Goal: Task Accomplishment & Management: Use online tool/utility

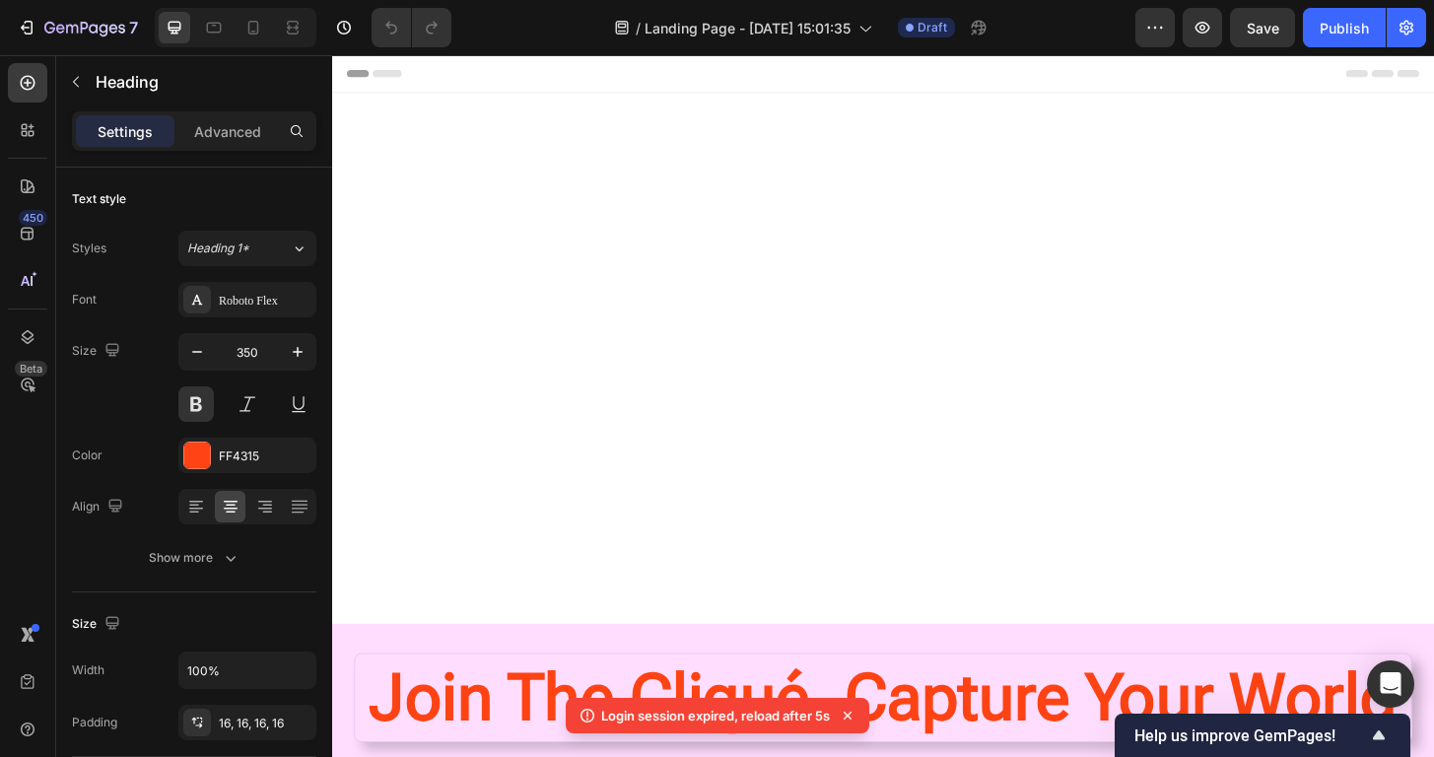
scroll to position [654, 0]
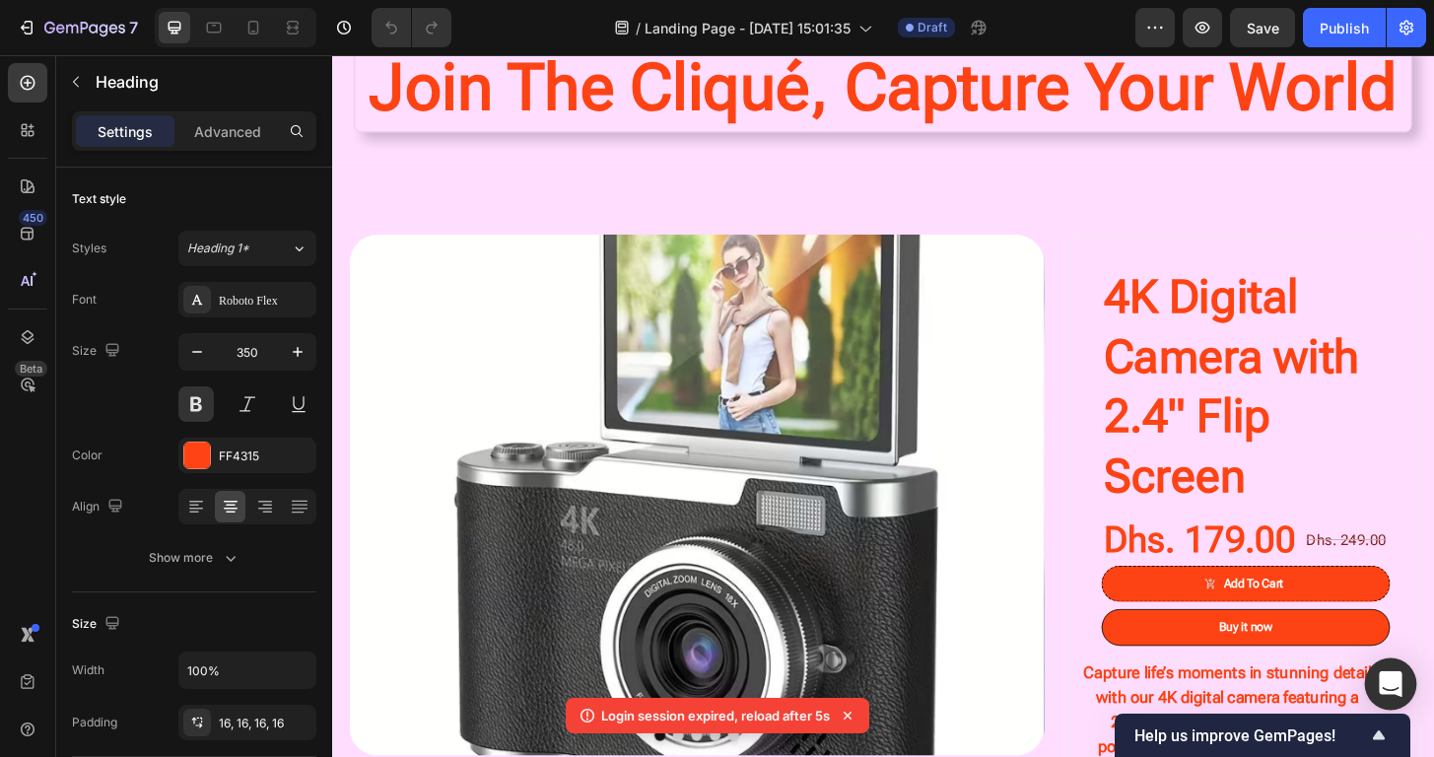
click at [1389, 679] on icon "Open Intercom Messenger" at bounding box center [1389, 684] width 23 height 26
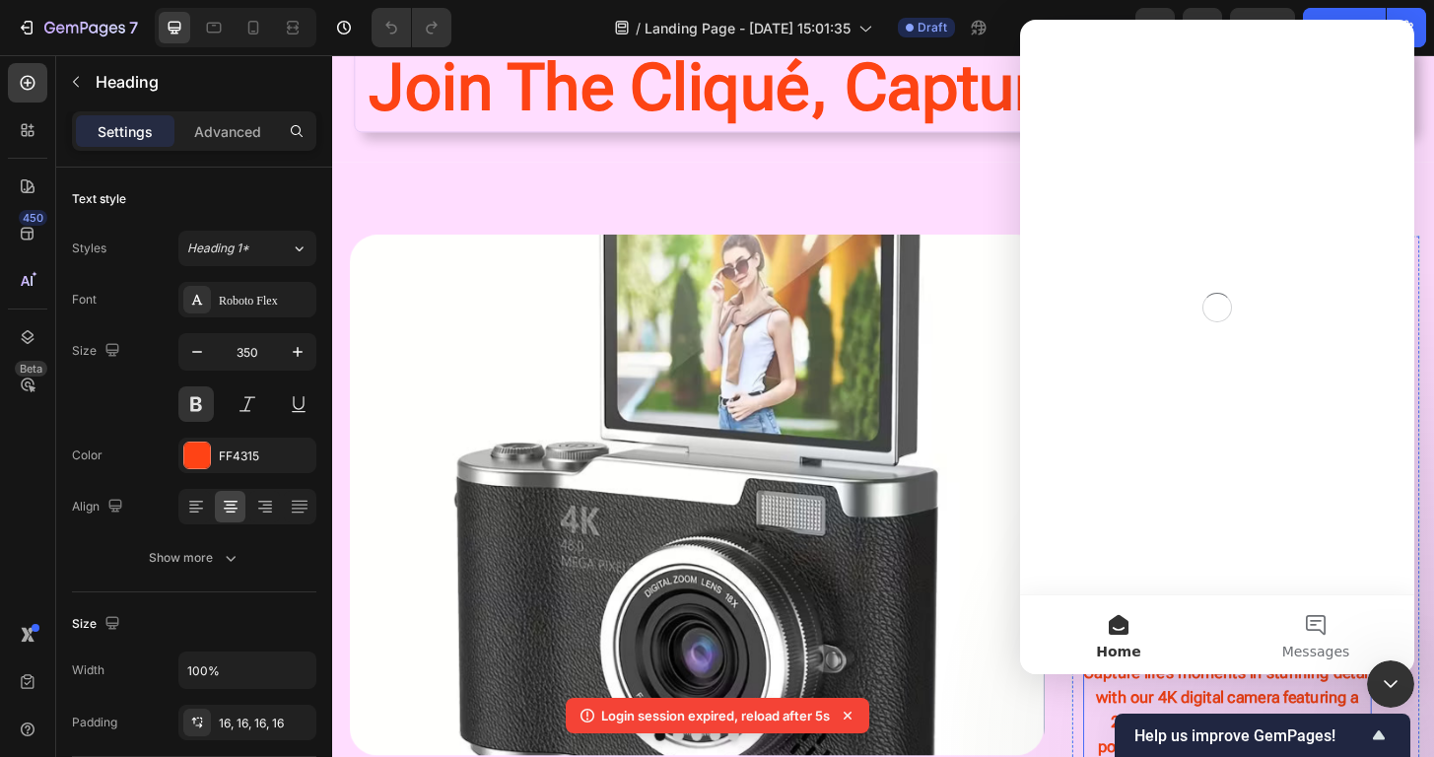
scroll to position [0, 0]
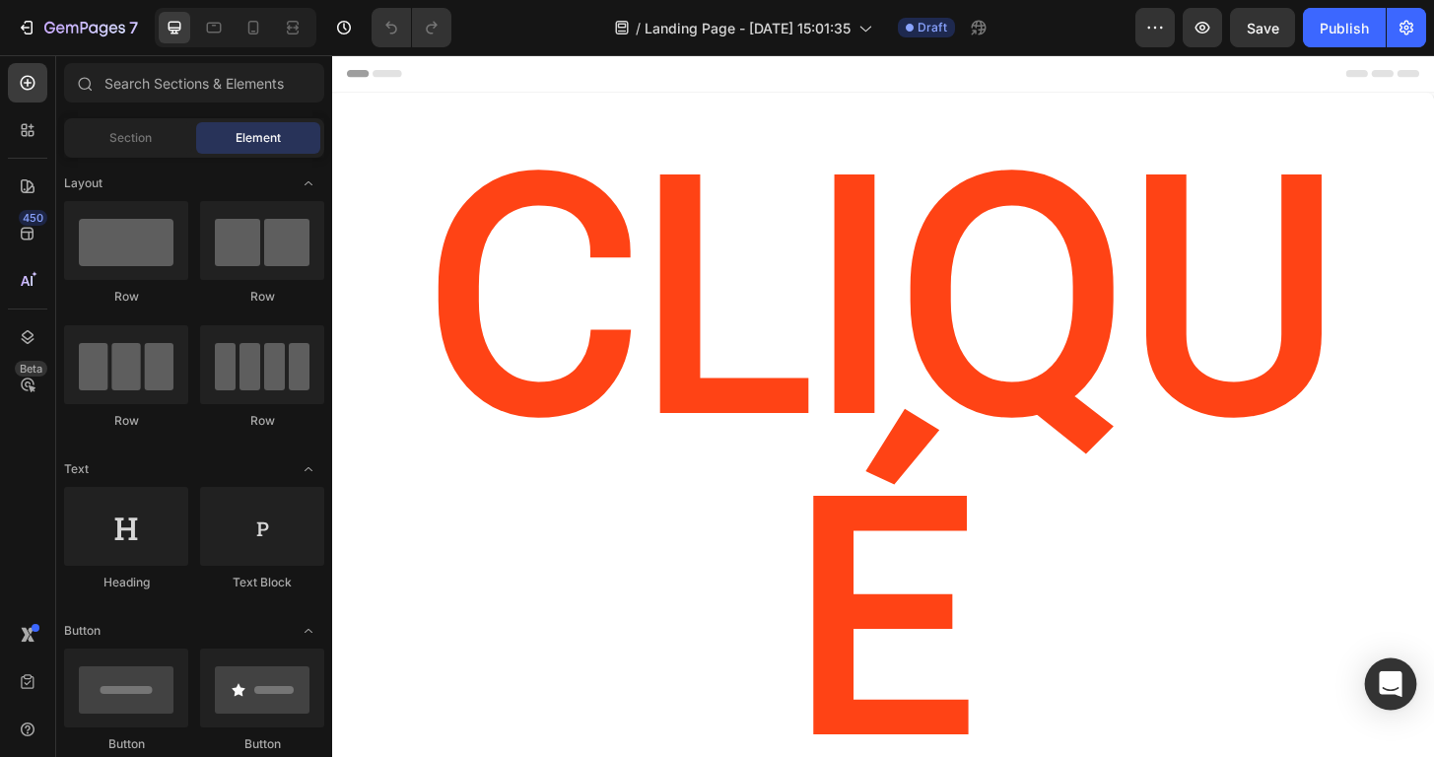
click at [1382, 674] on icon "Open Intercom Messenger" at bounding box center [1390, 684] width 26 height 26
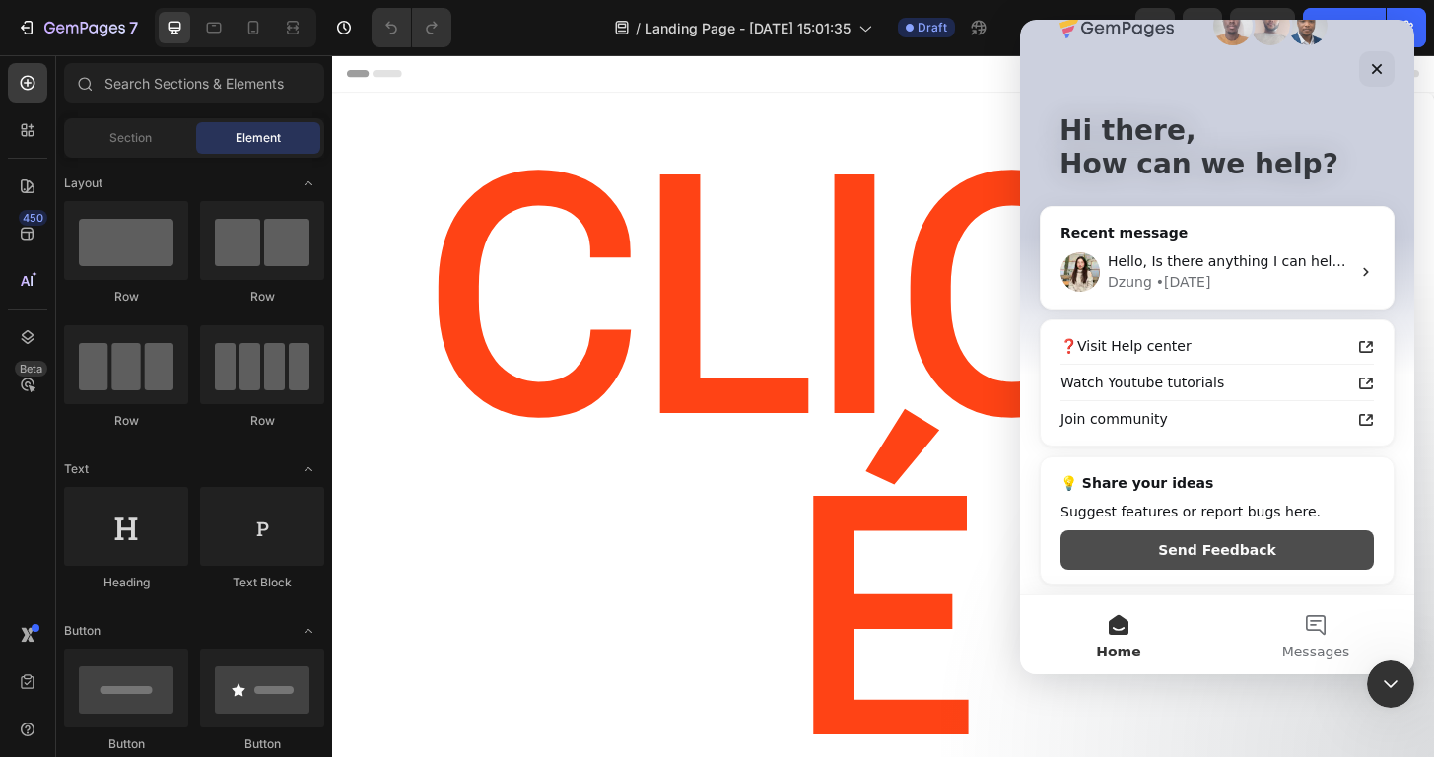
scroll to position [45, 0]
click at [1286, 275] on div "Dzung • 1d ago" at bounding box center [1228, 282] width 242 height 21
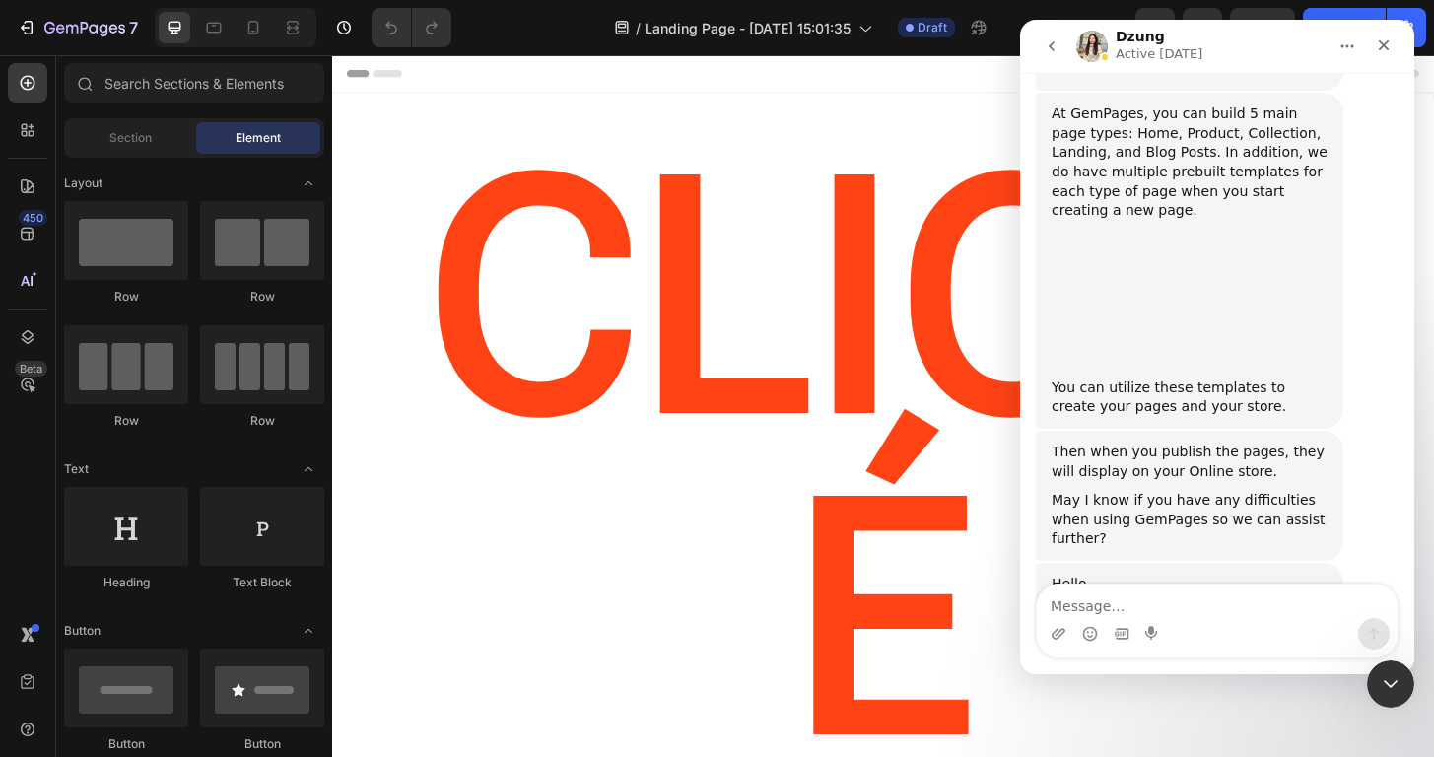
scroll to position [1094, 0]
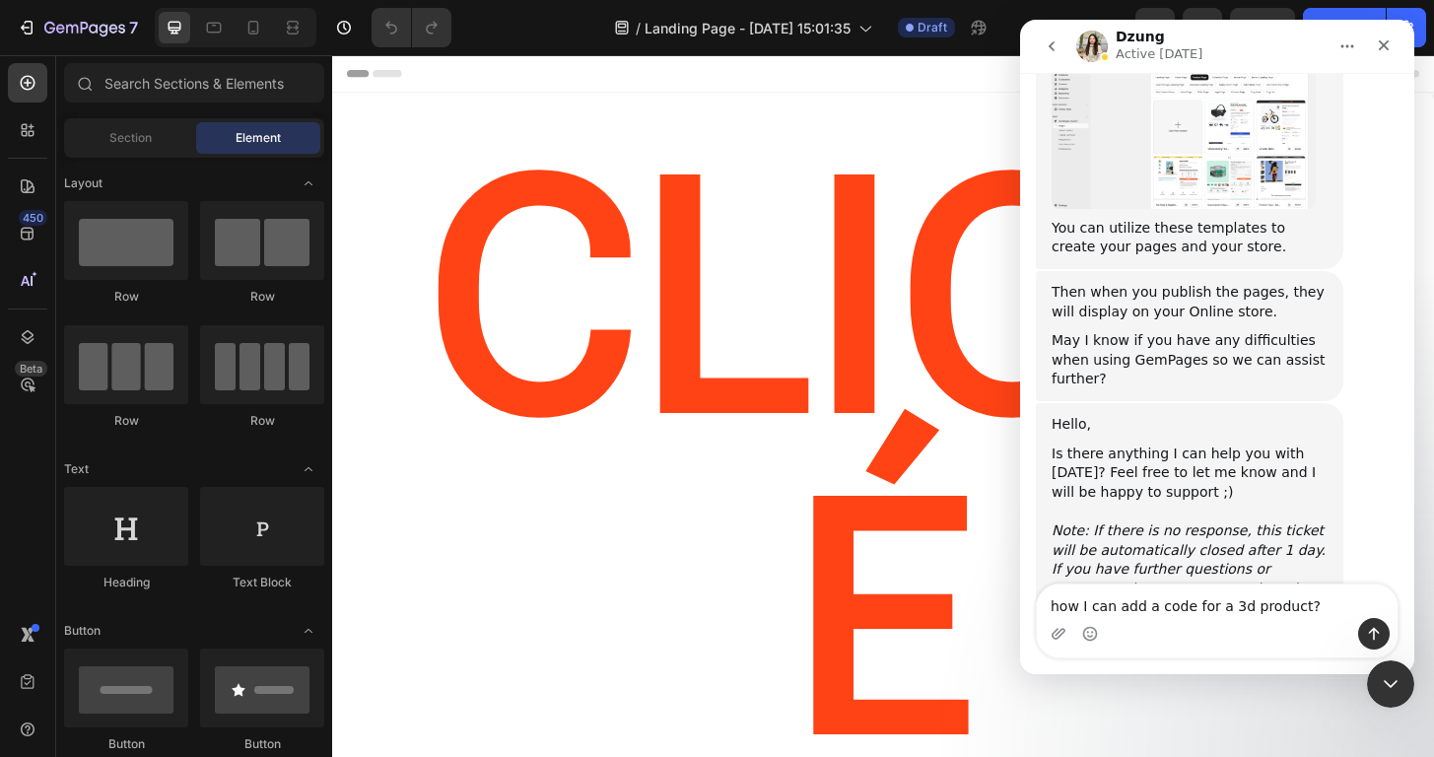
type textarea "how I can add a code for a 3d product?"
click at [1368, 620] on button "Send a message…" at bounding box center [1374, 634] width 32 height 32
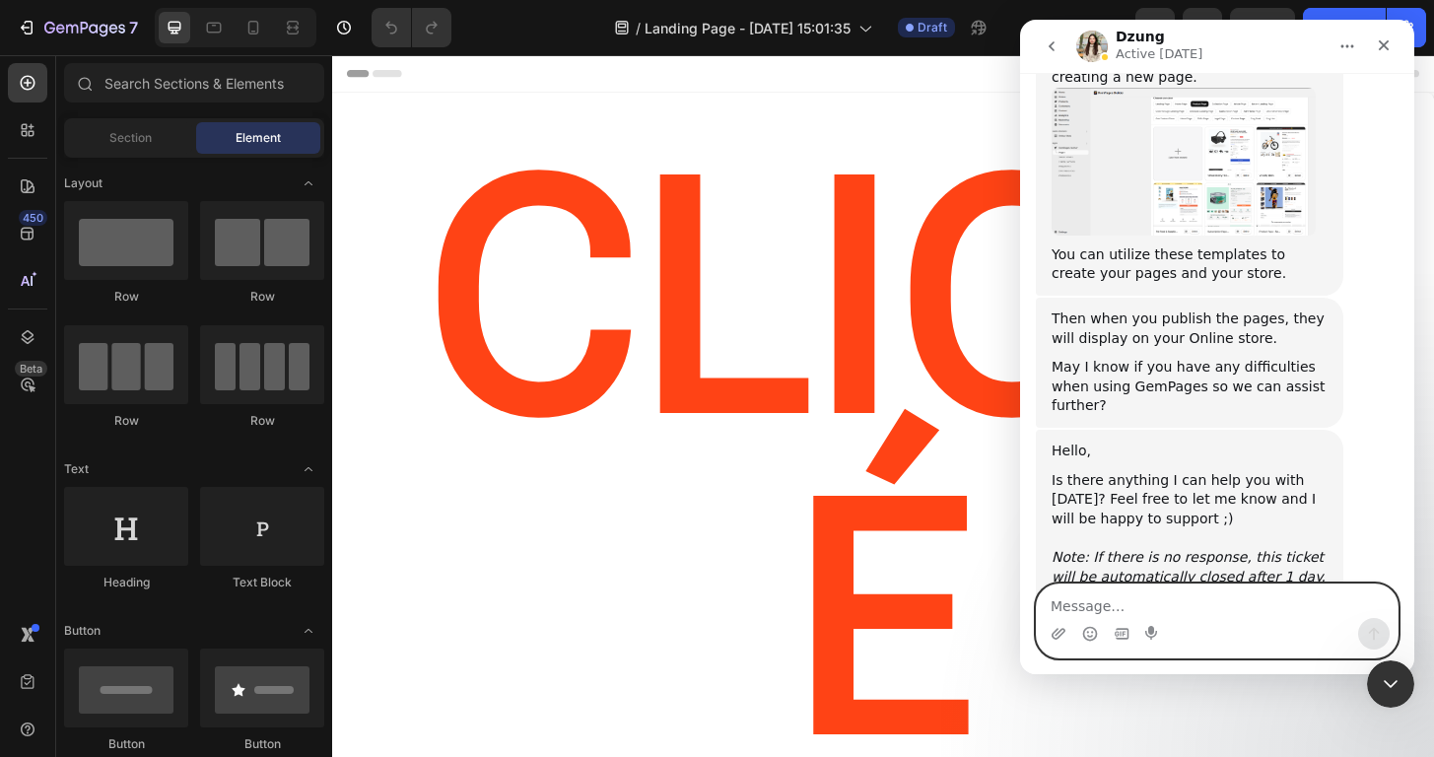
scroll to position [1205, 0]
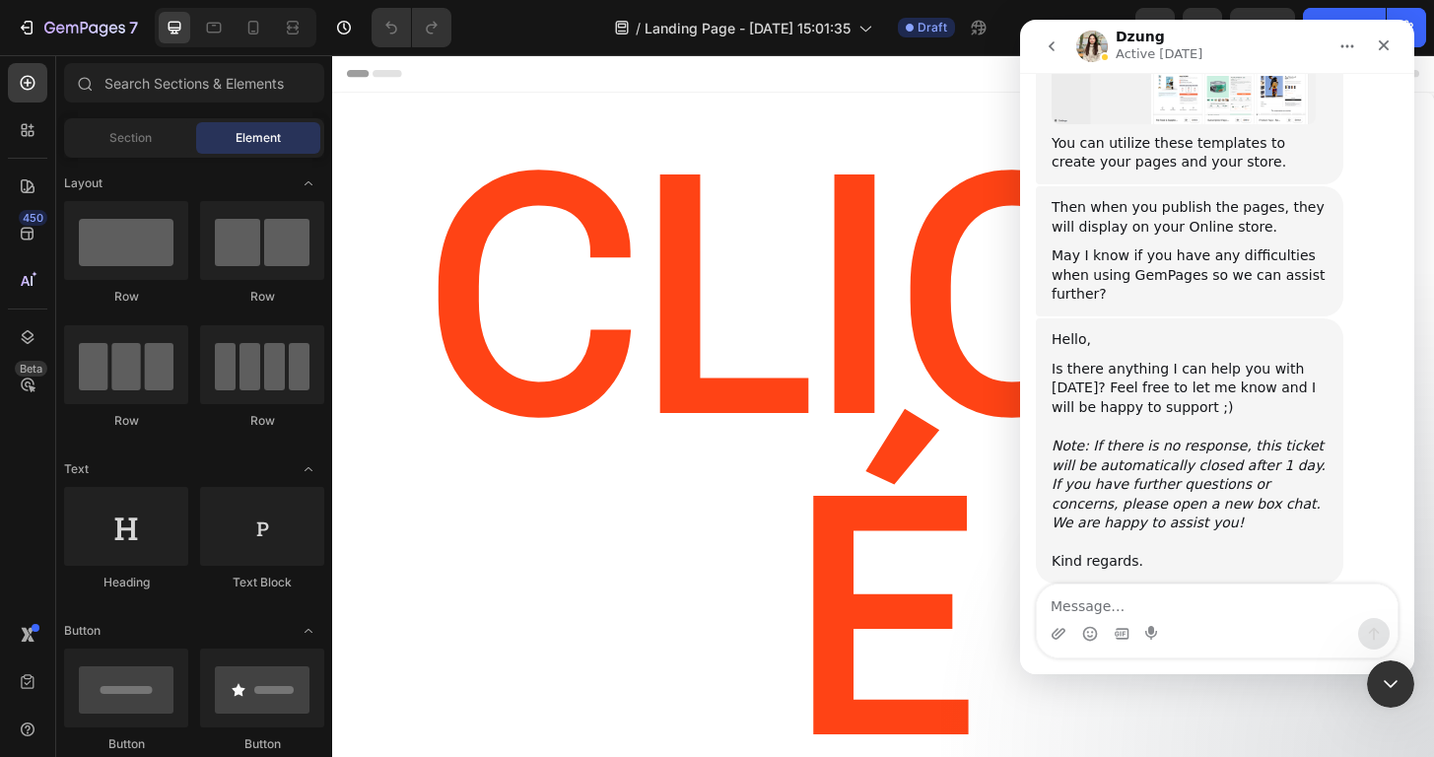
click at [1066, 32] on button "go back" at bounding box center [1051, 46] width 37 height 37
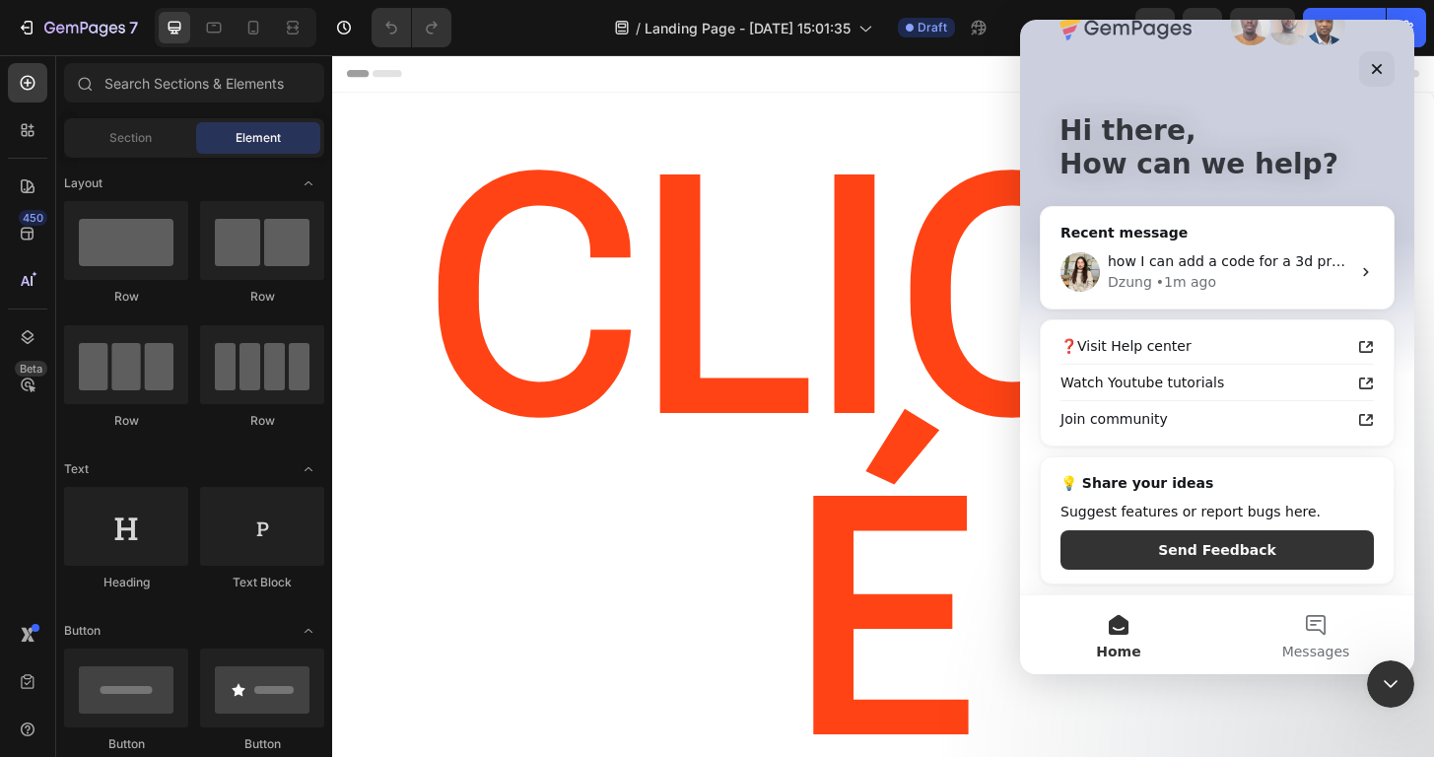
scroll to position [45, 0]
click at [1309, 630] on button "Messages" at bounding box center [1315, 634] width 197 height 79
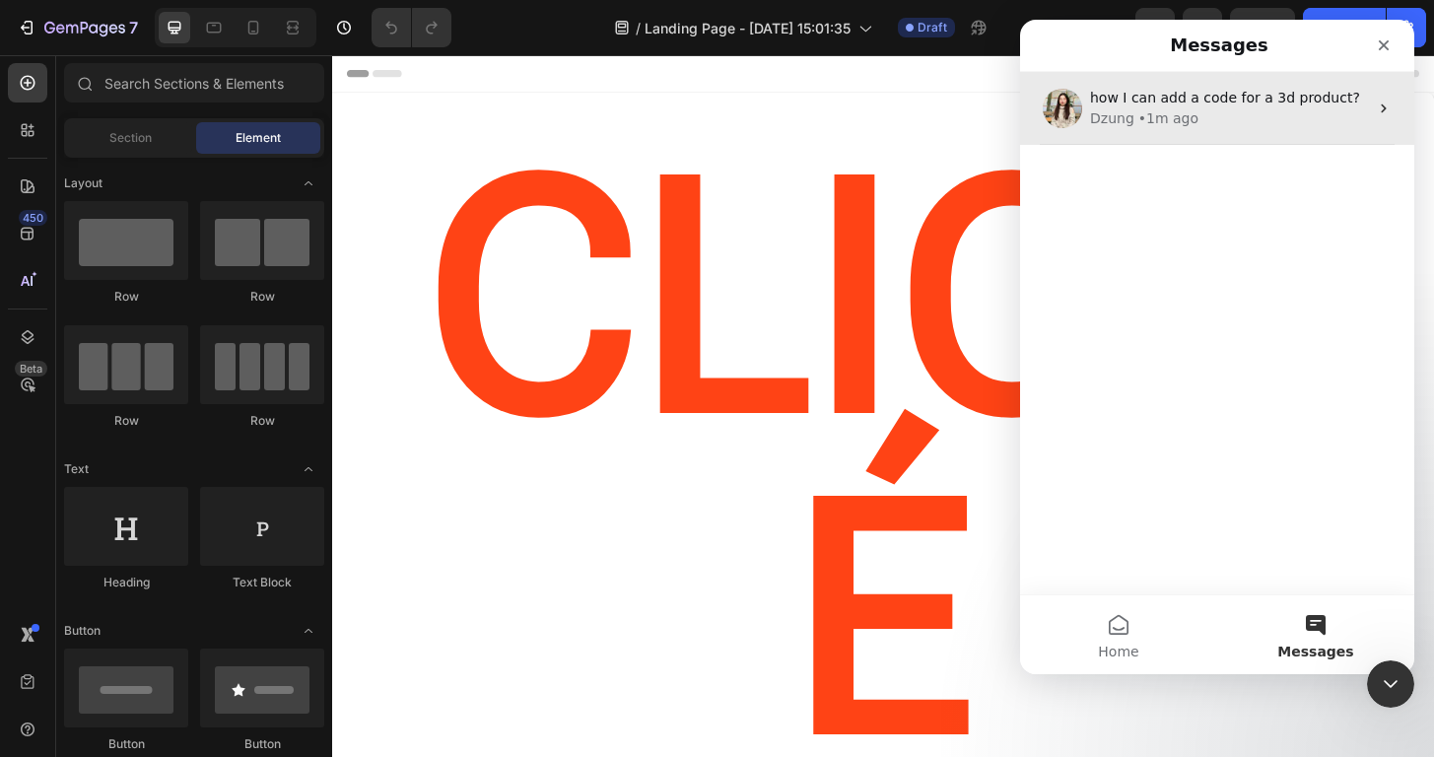
click at [1316, 112] on div "Dzung • 1m ago" at bounding box center [1229, 118] width 278 height 21
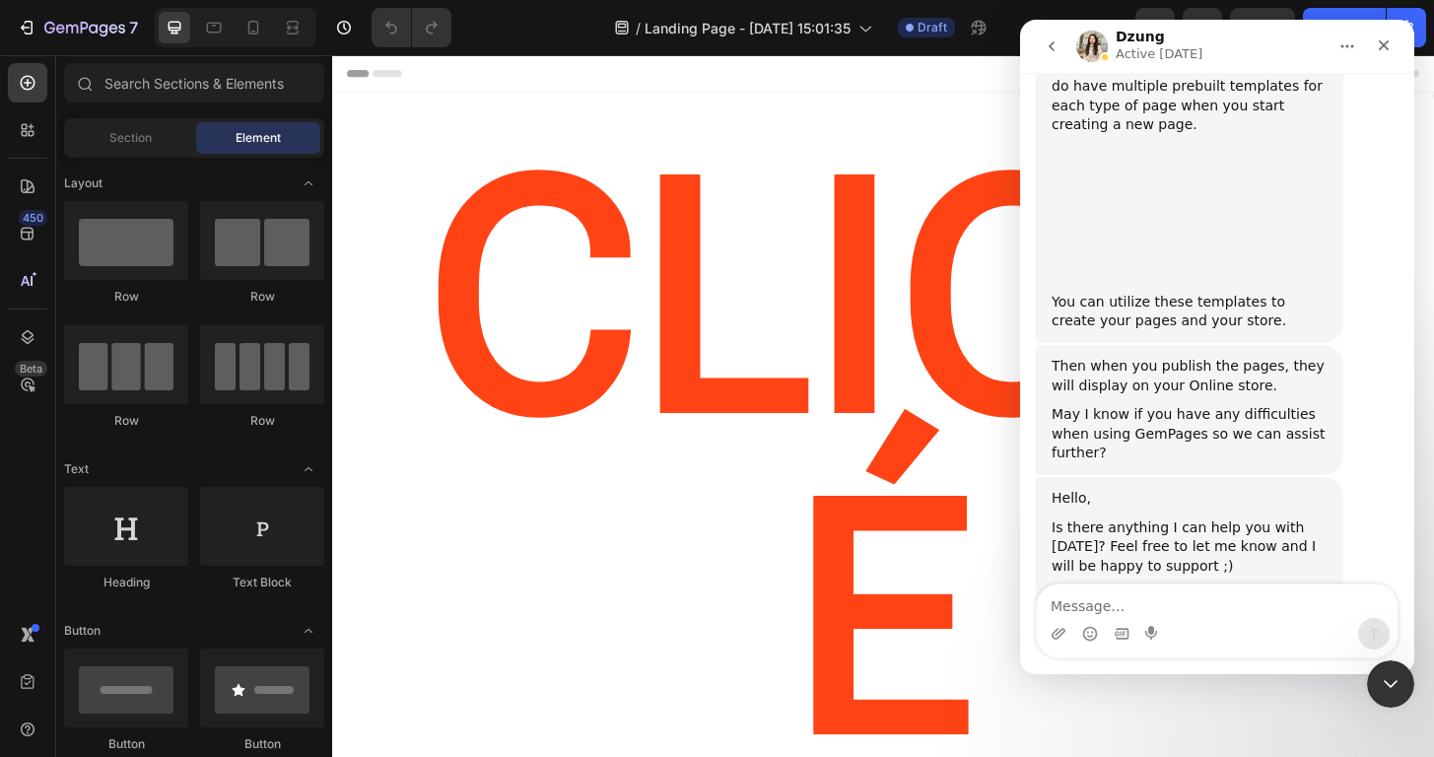
scroll to position [1205, 0]
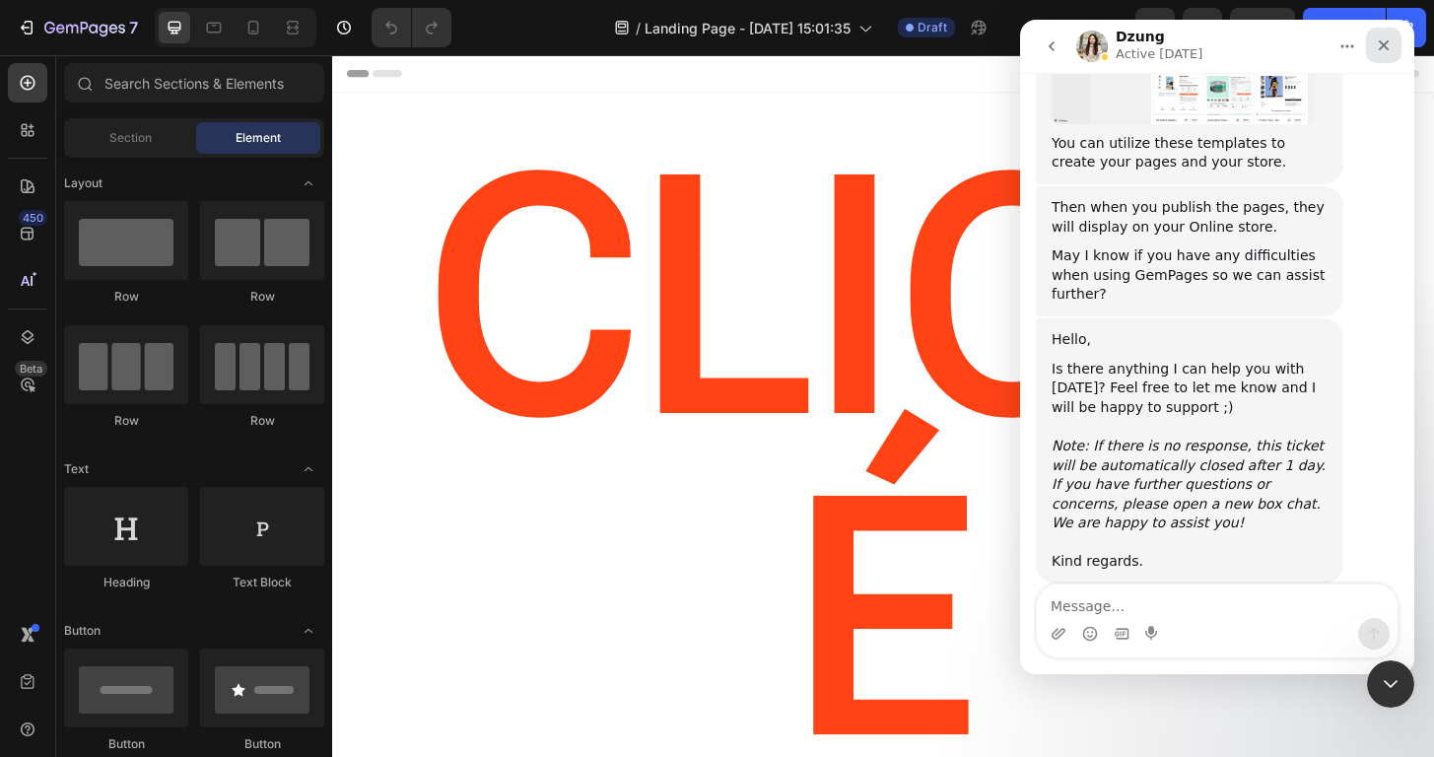
click at [1388, 40] on icon "Close" at bounding box center [1383, 45] width 16 height 16
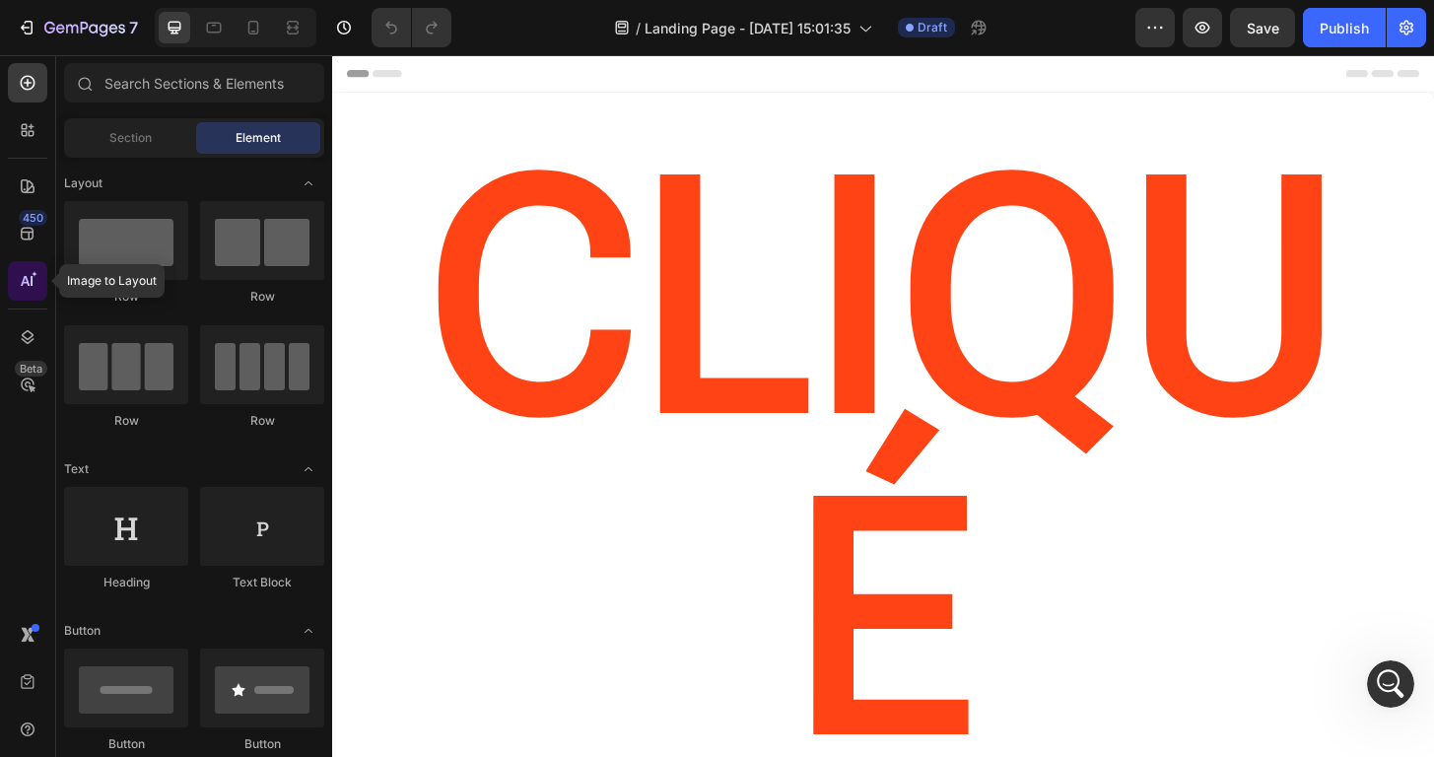
click at [25, 291] on div at bounding box center [27, 280] width 39 height 39
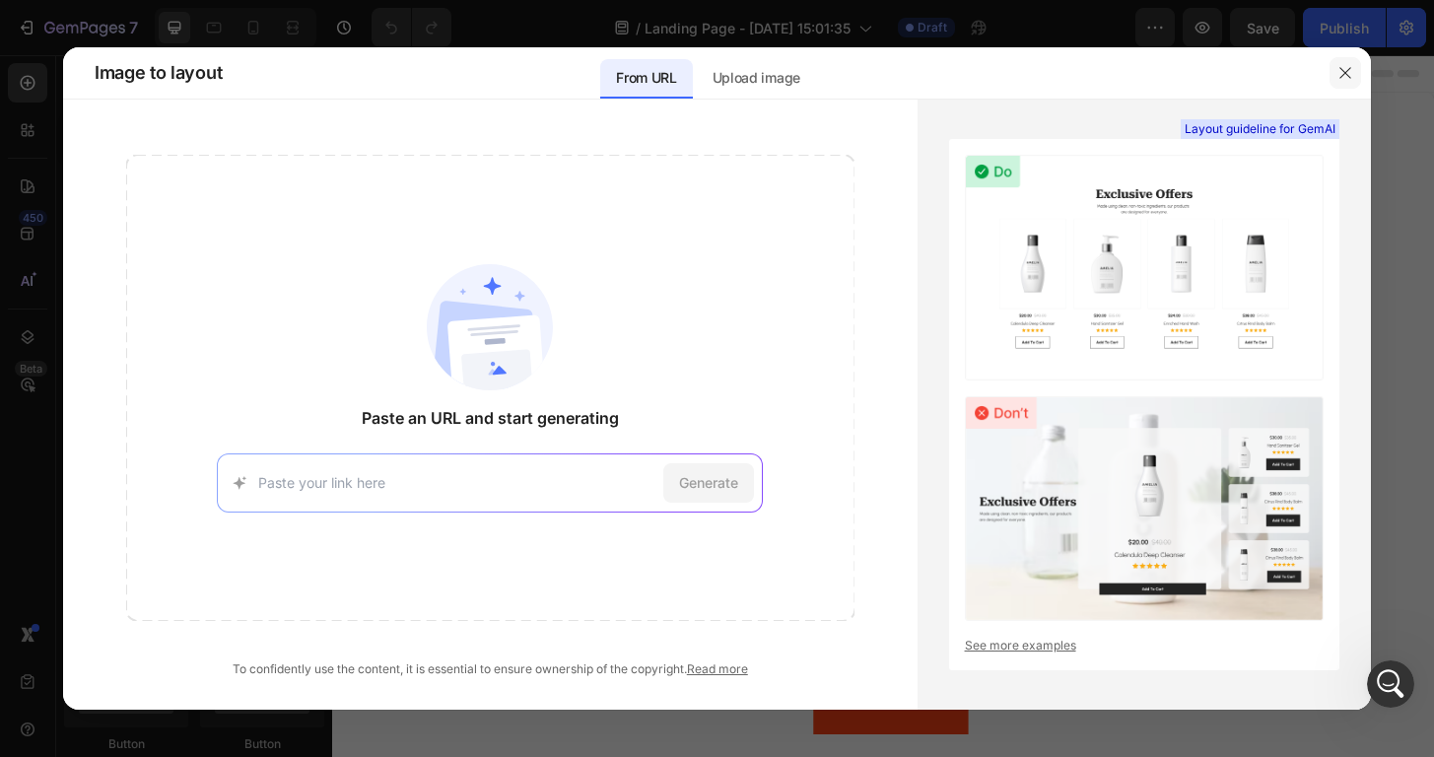
click at [1340, 69] on icon "button" at bounding box center [1345, 73] width 16 height 16
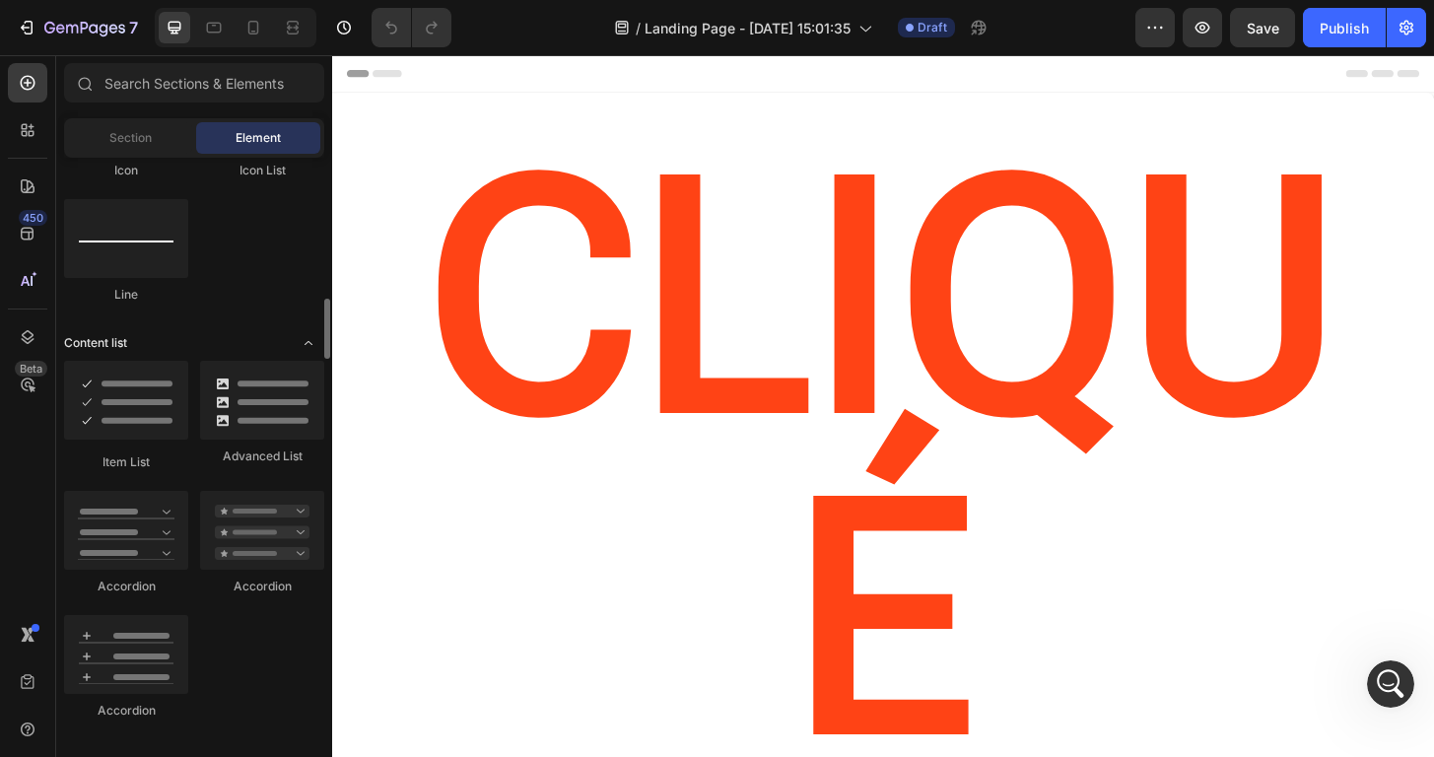
scroll to position [1397, 0]
click at [37, 337] on div at bounding box center [27, 336] width 39 height 39
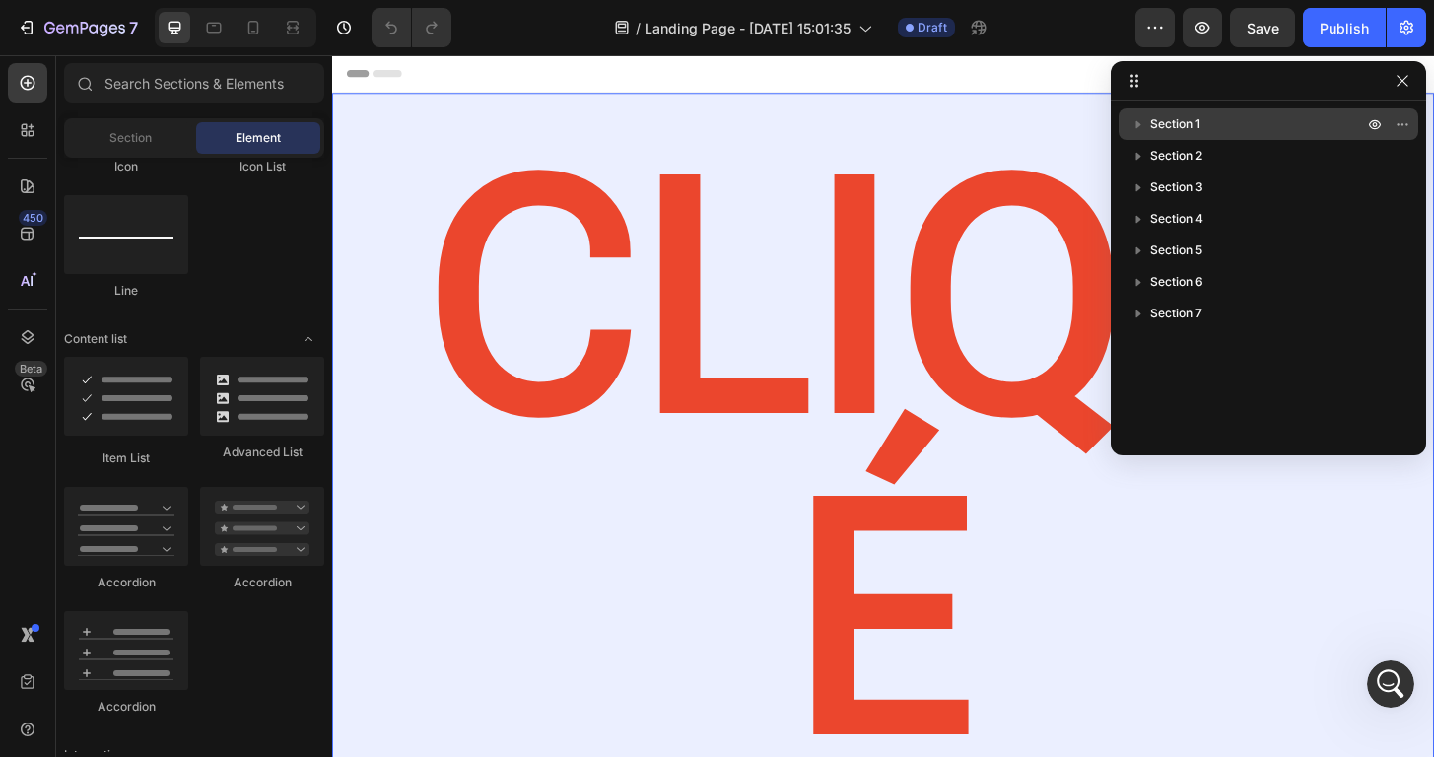
click at [1193, 126] on span "Section 1" at bounding box center [1175, 124] width 50 height 20
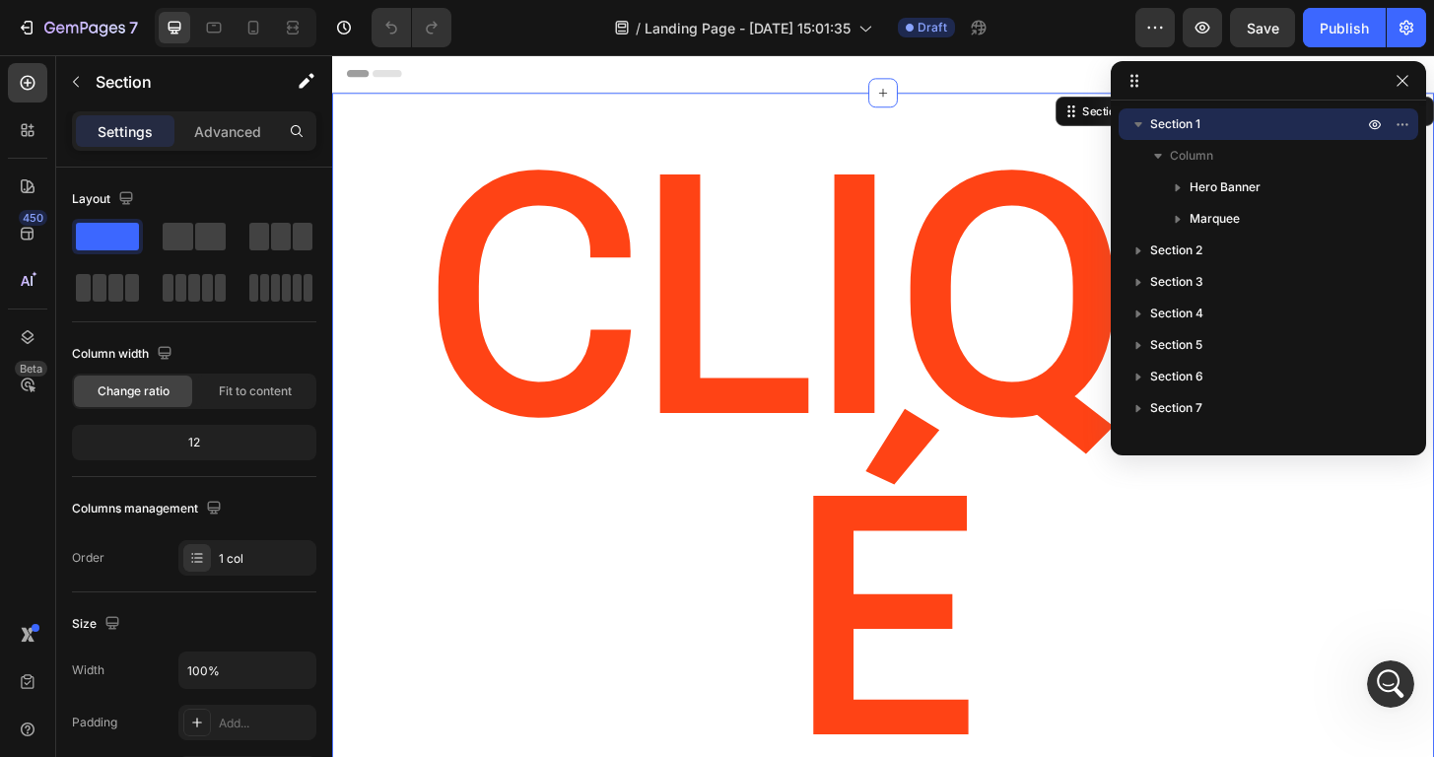
click at [1146, 127] on icon "button" at bounding box center [1138, 124] width 20 height 20
click at [1416, 85] on div at bounding box center [1267, 80] width 315 height 39
click at [24, 184] on icon at bounding box center [28, 186] width 20 height 20
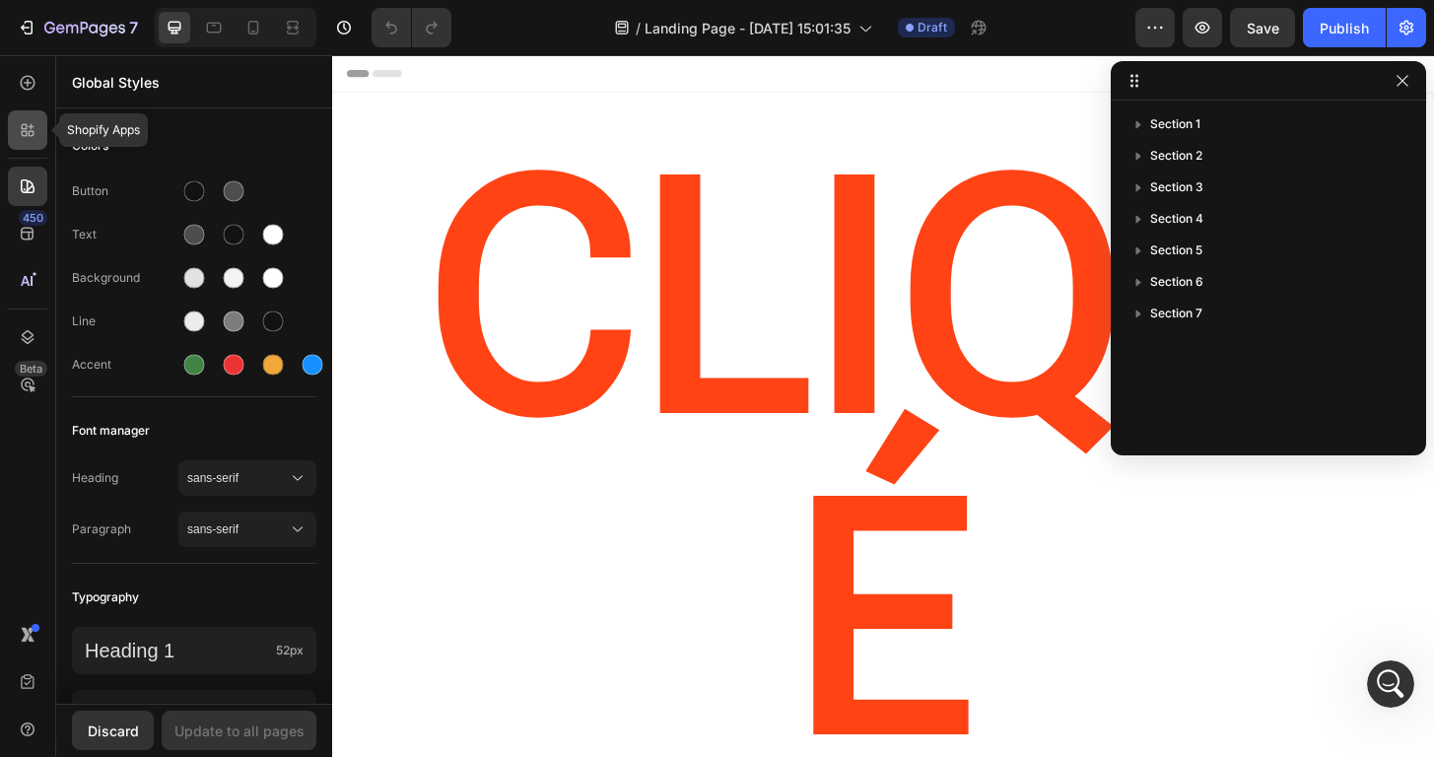
click at [36, 132] on icon at bounding box center [28, 130] width 20 height 20
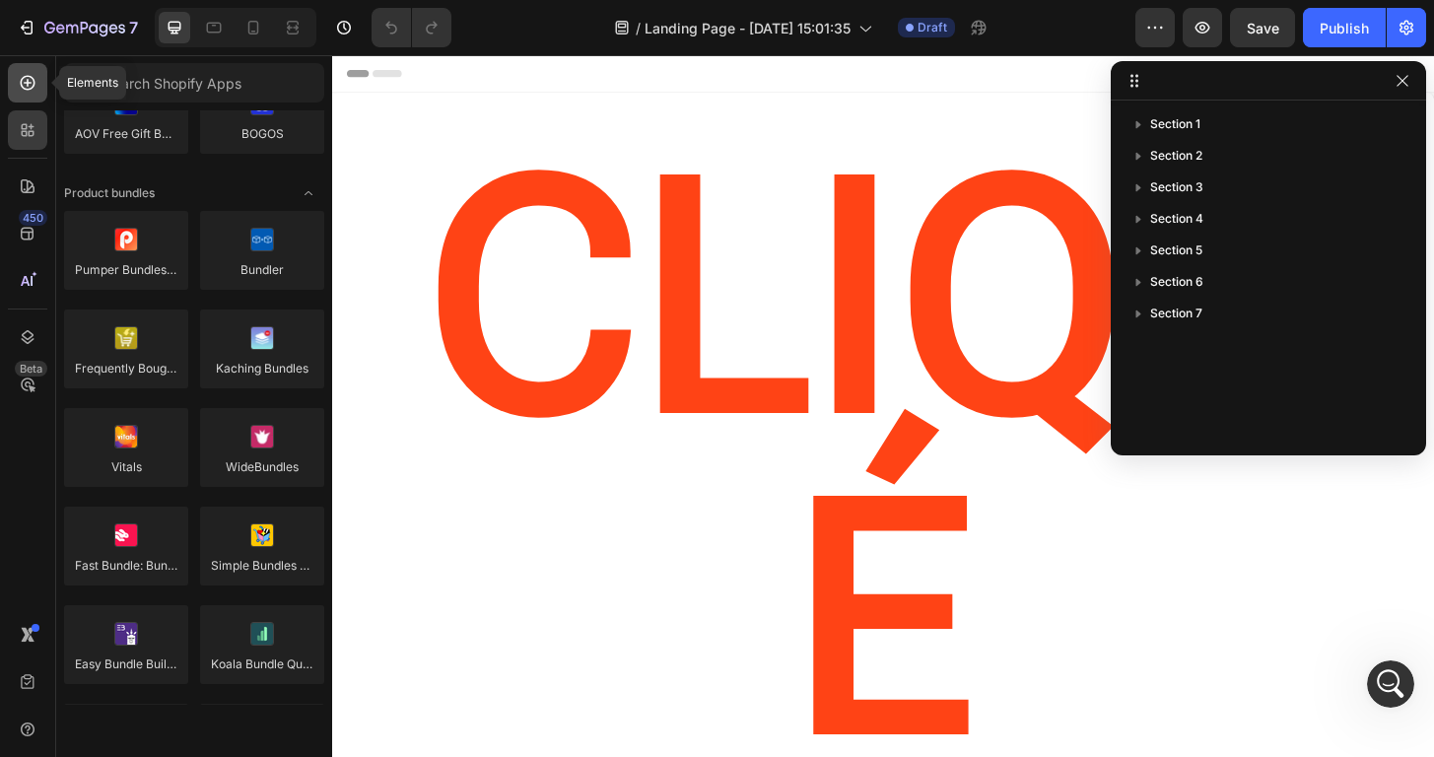
click at [33, 85] on icon at bounding box center [28, 83] width 15 height 15
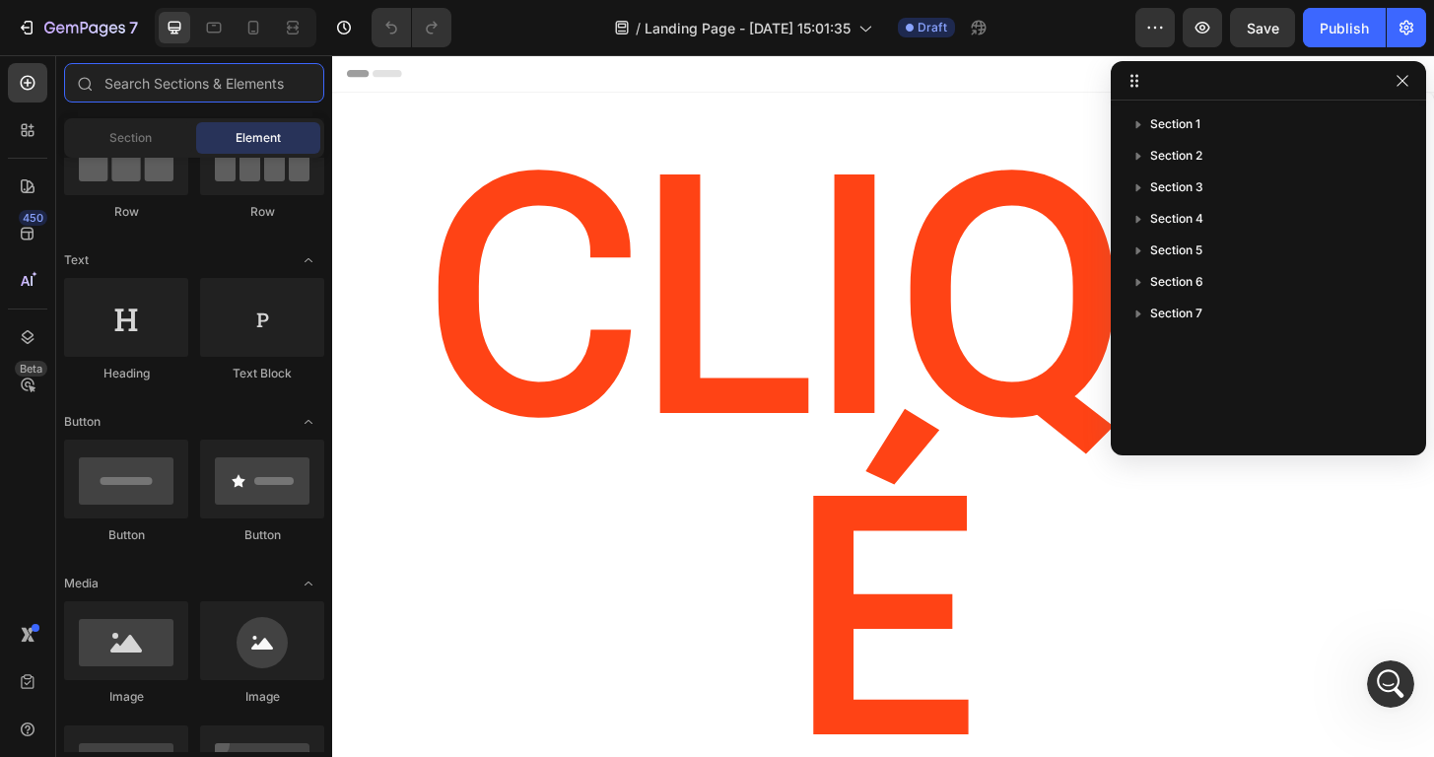
scroll to position [0, 0]
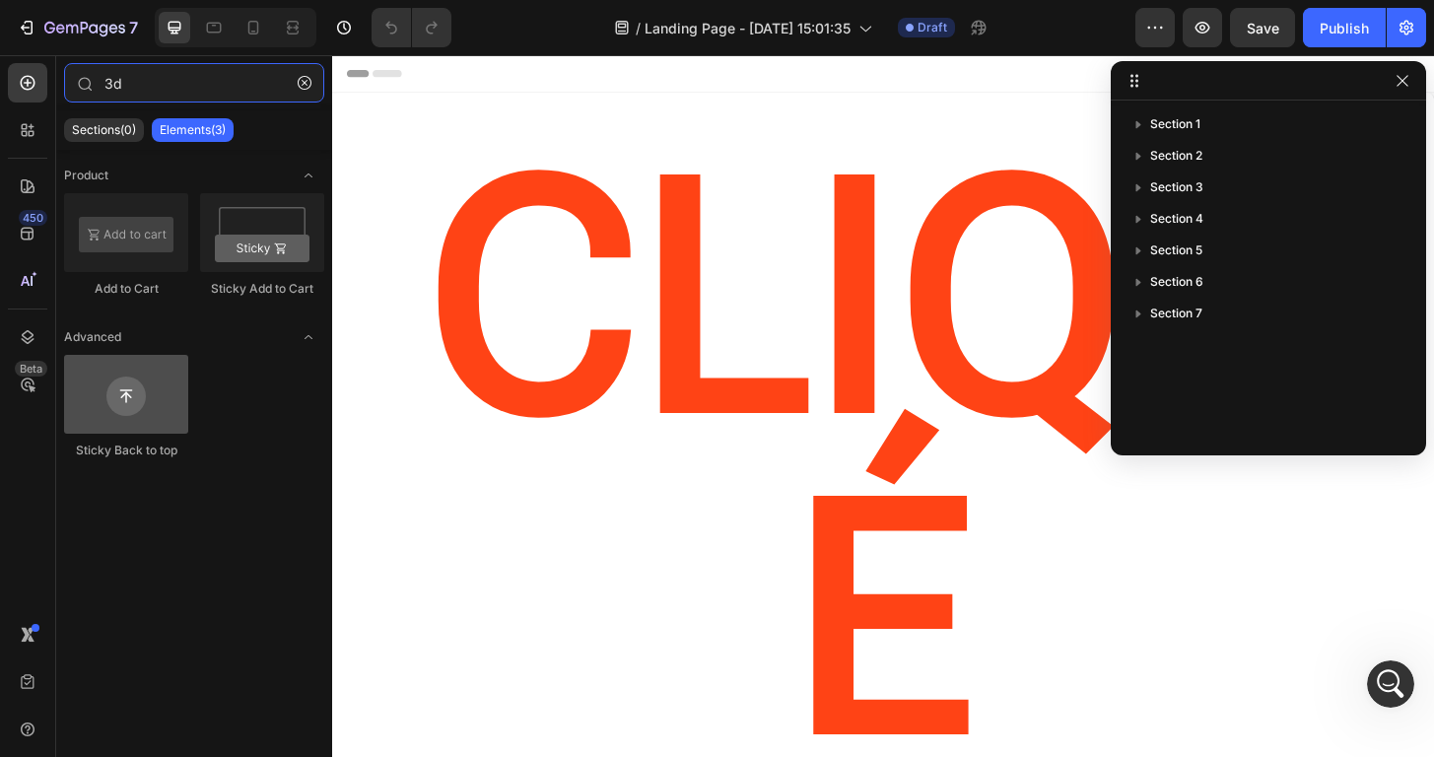
type input "3d"
click at [167, 383] on div at bounding box center [126, 394] width 124 height 79
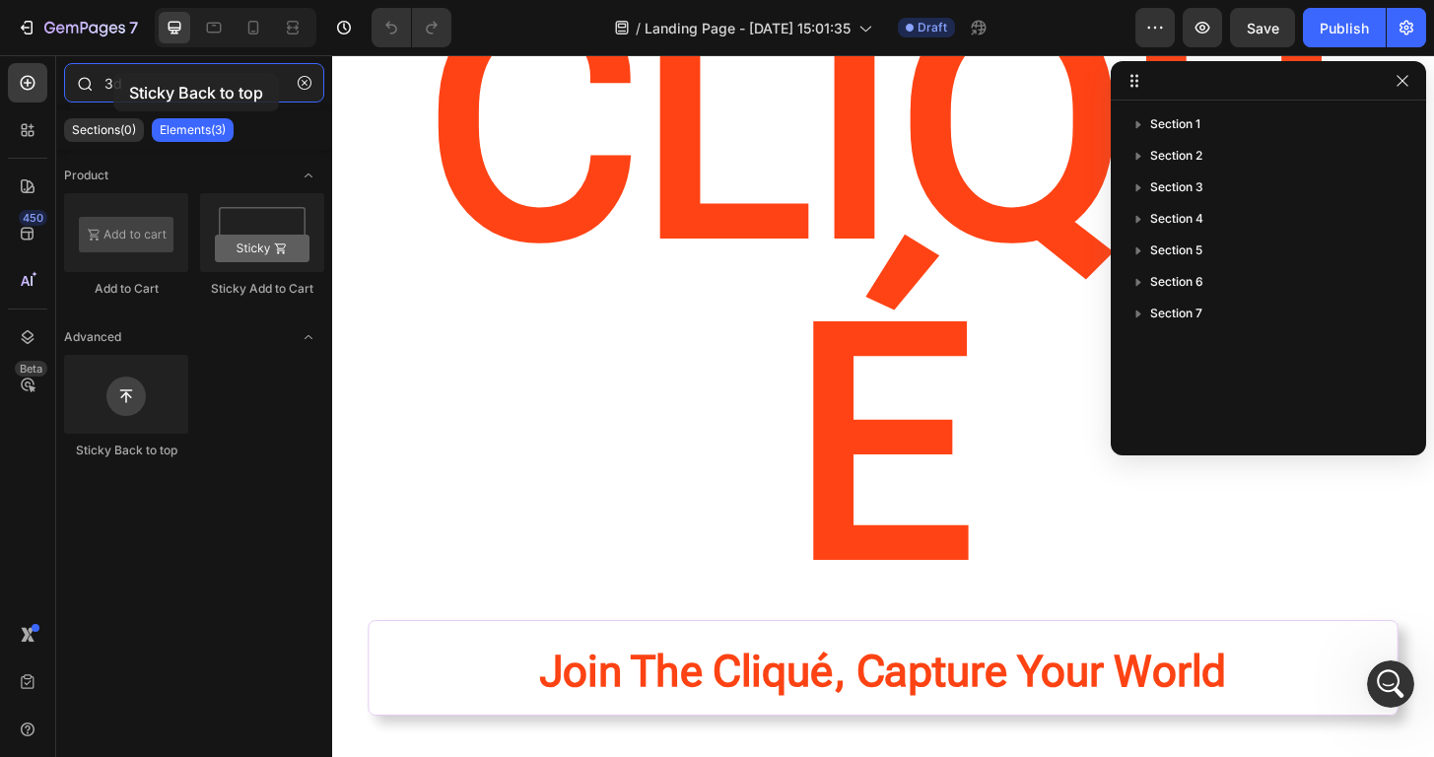
scroll to position [121, 0]
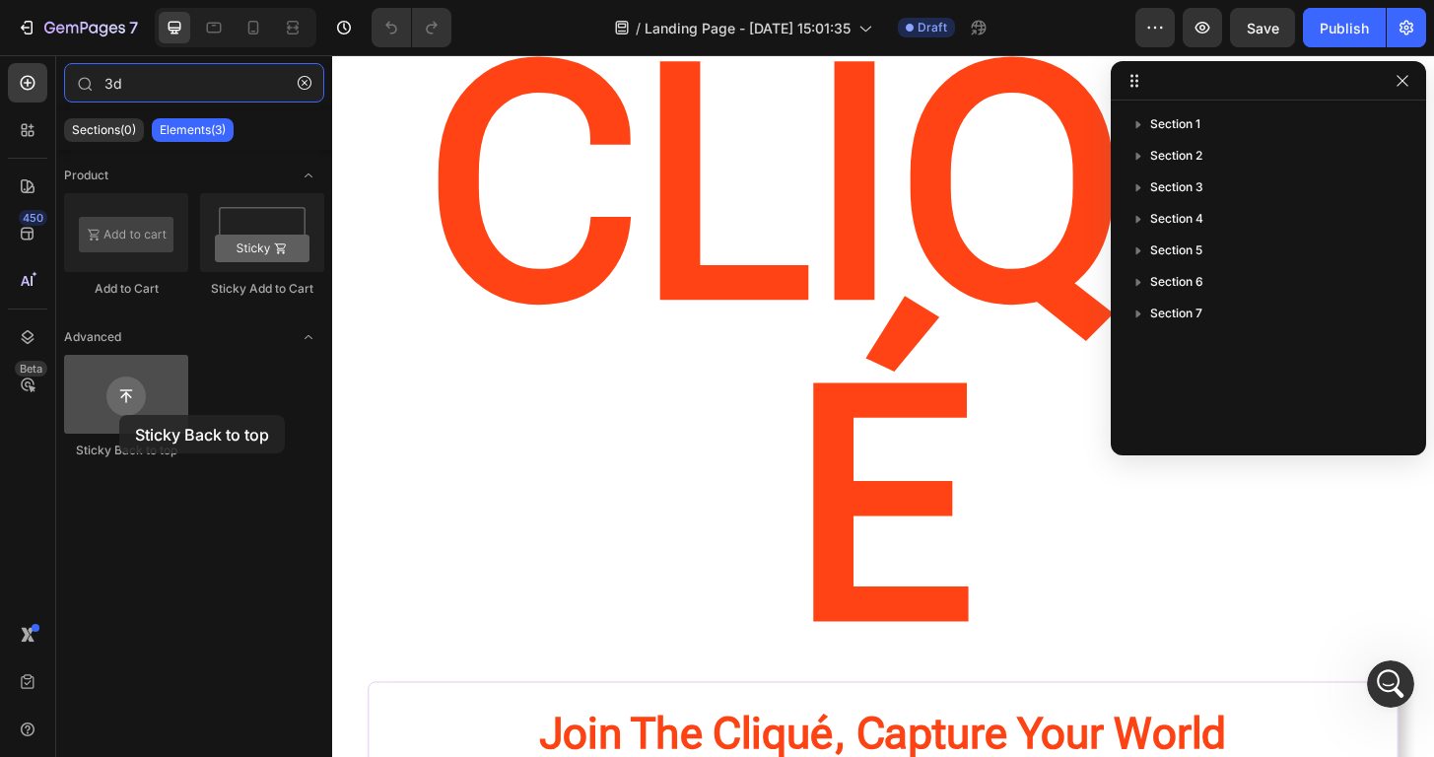
drag, startPoint x: 128, startPoint y: 399, endPoint x: 119, endPoint y: 415, distance: 18.1
click at [119, 415] on div at bounding box center [126, 394] width 124 height 79
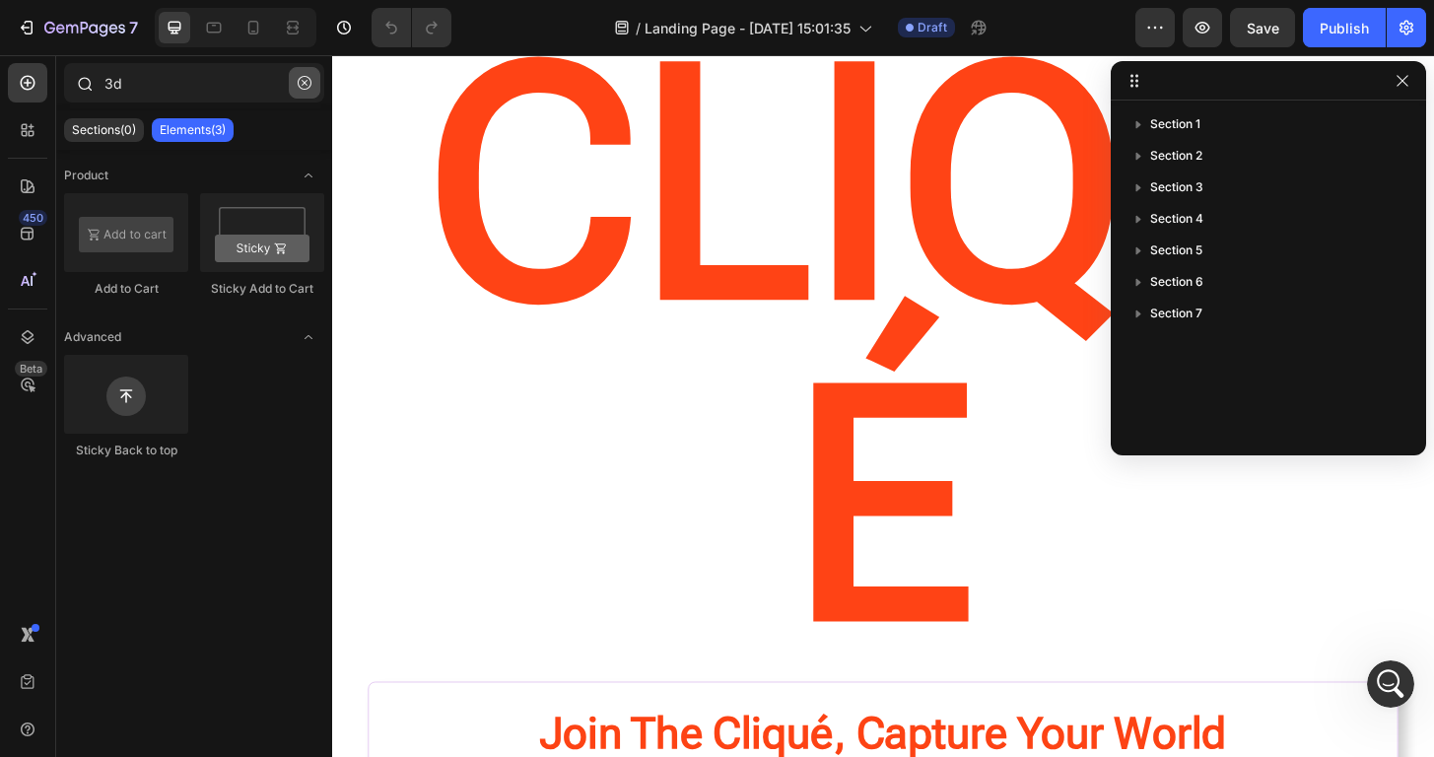
click at [311, 89] on button "button" at bounding box center [305, 83] width 32 height 32
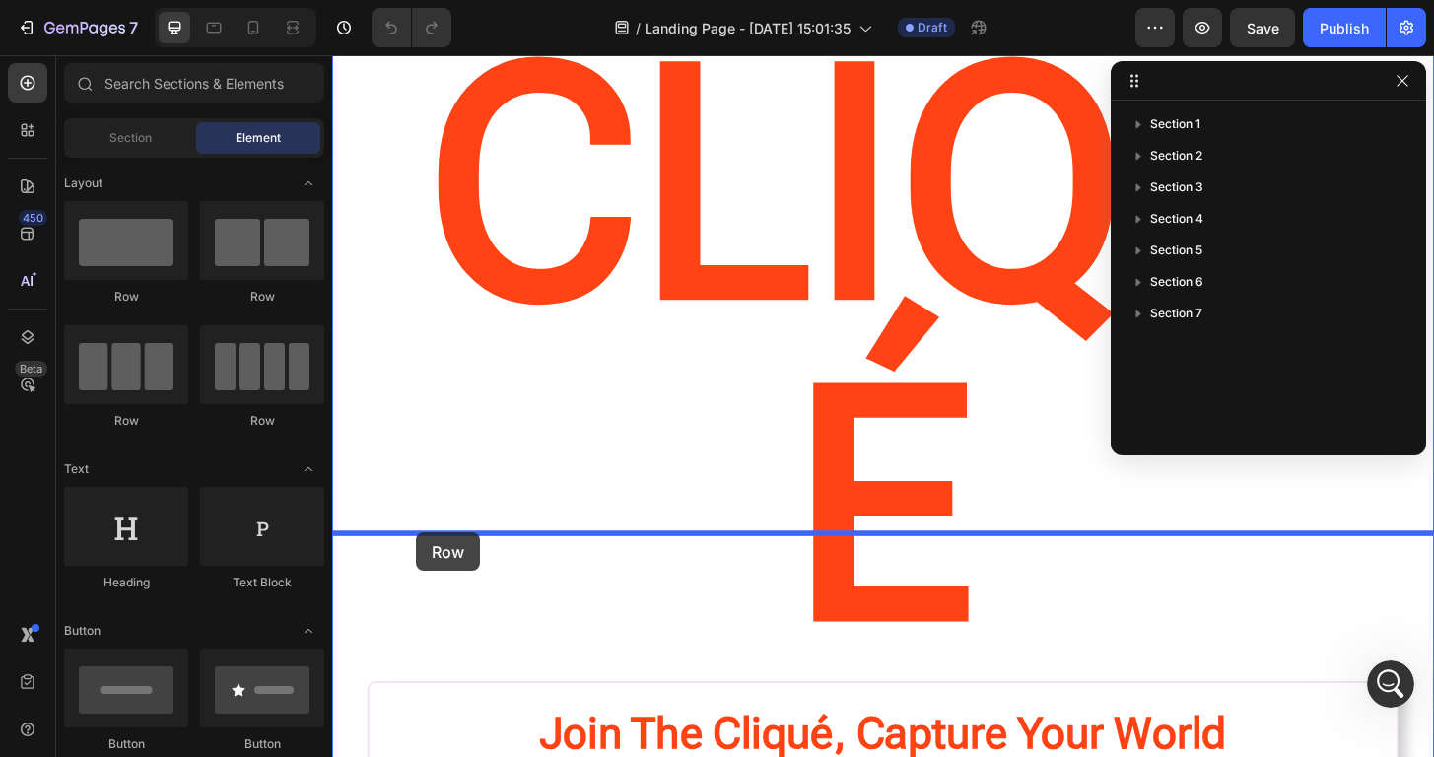
drag, startPoint x: 481, startPoint y: 290, endPoint x: 422, endPoint y: 567, distance: 284.1
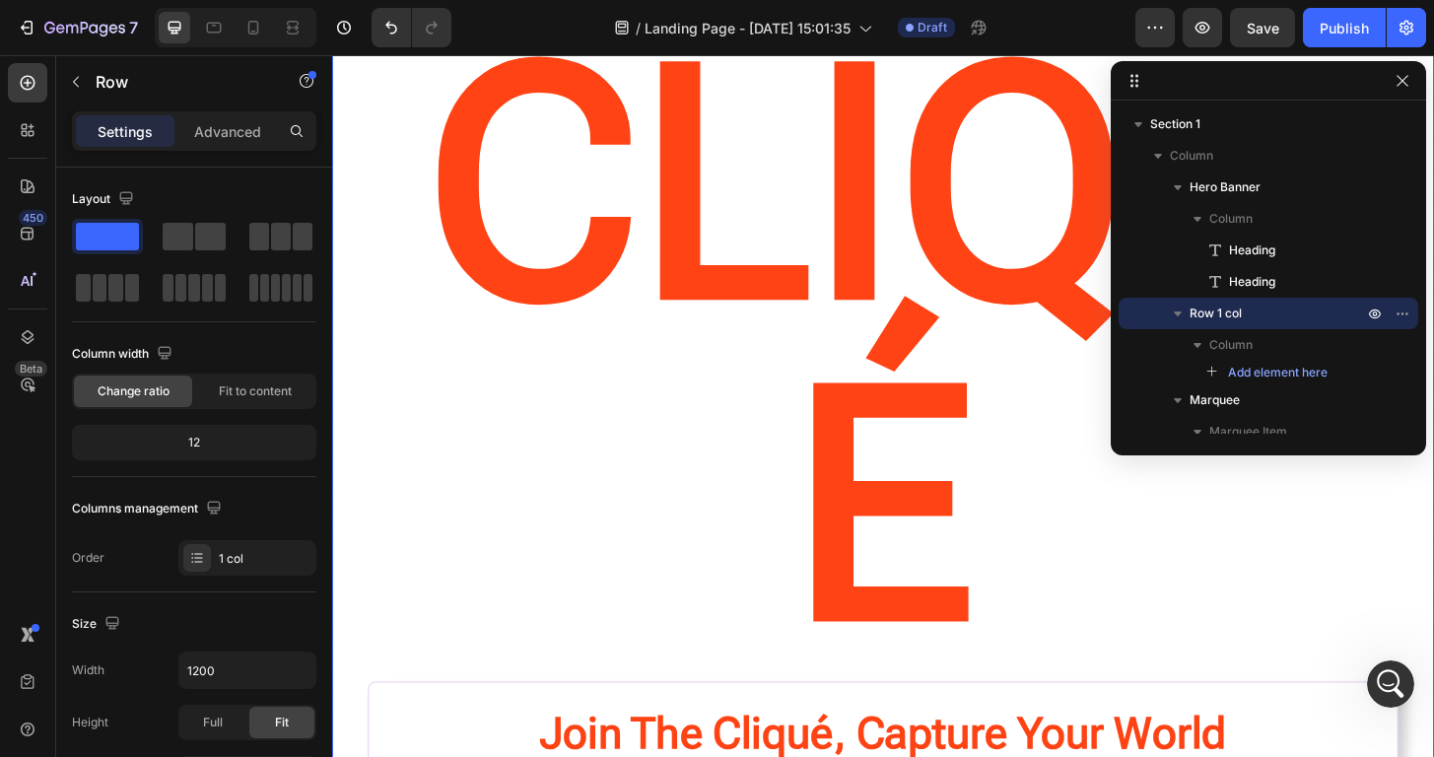
scroll to position [115, 0]
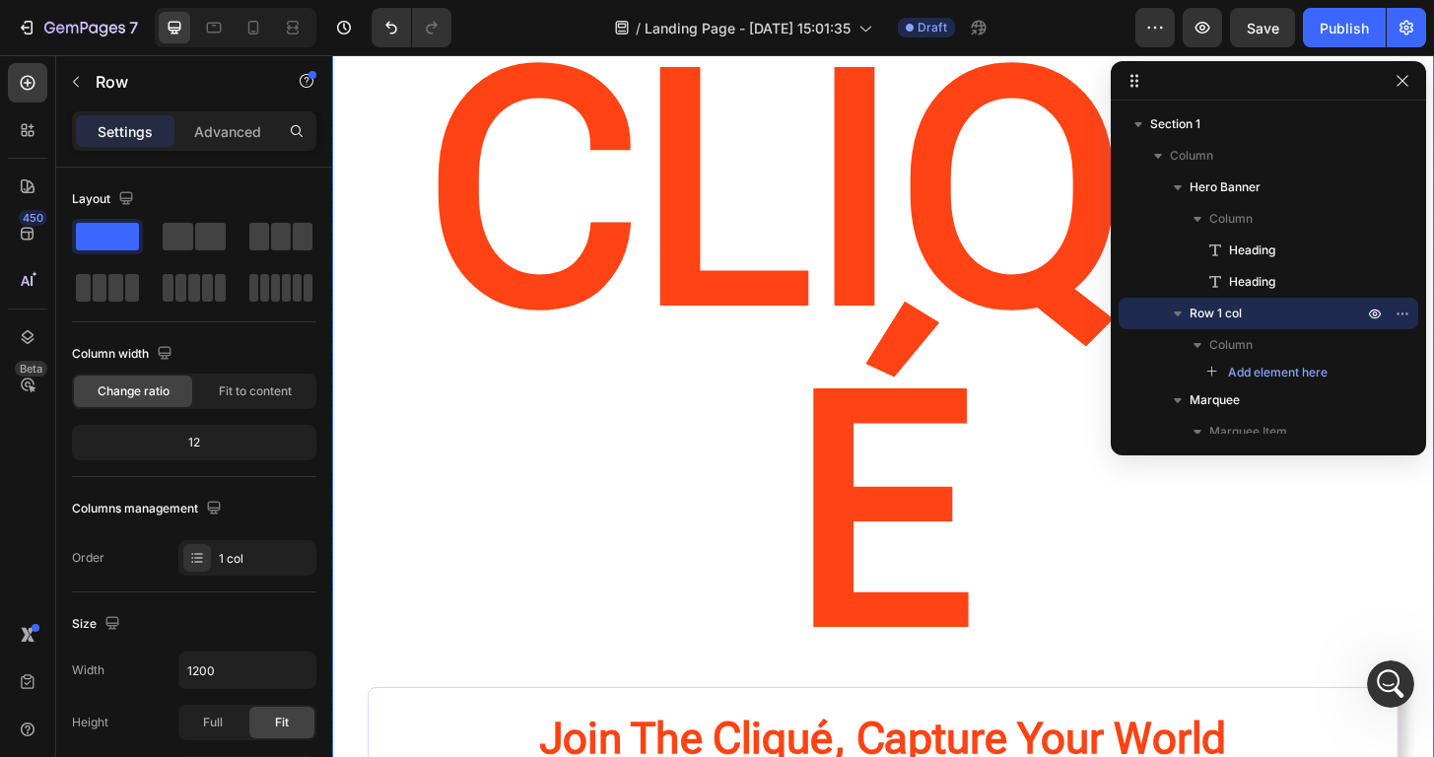
click at [812, 572] on div "CLIQUé Heading Join The Cliqué, Capture Your World Heading Hero Banner Drop ele…" at bounding box center [923, 534] width 1182 height 1108
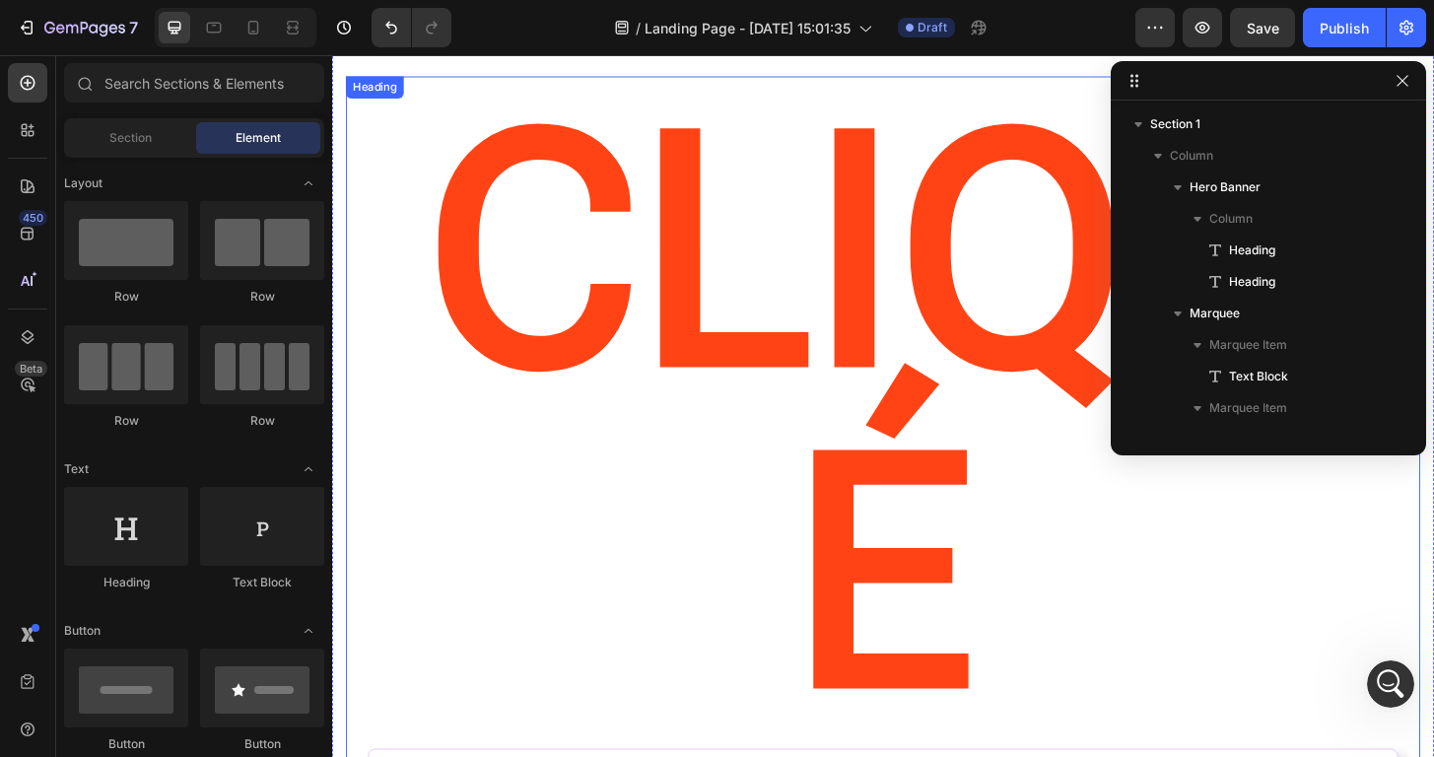
scroll to position [0, 0]
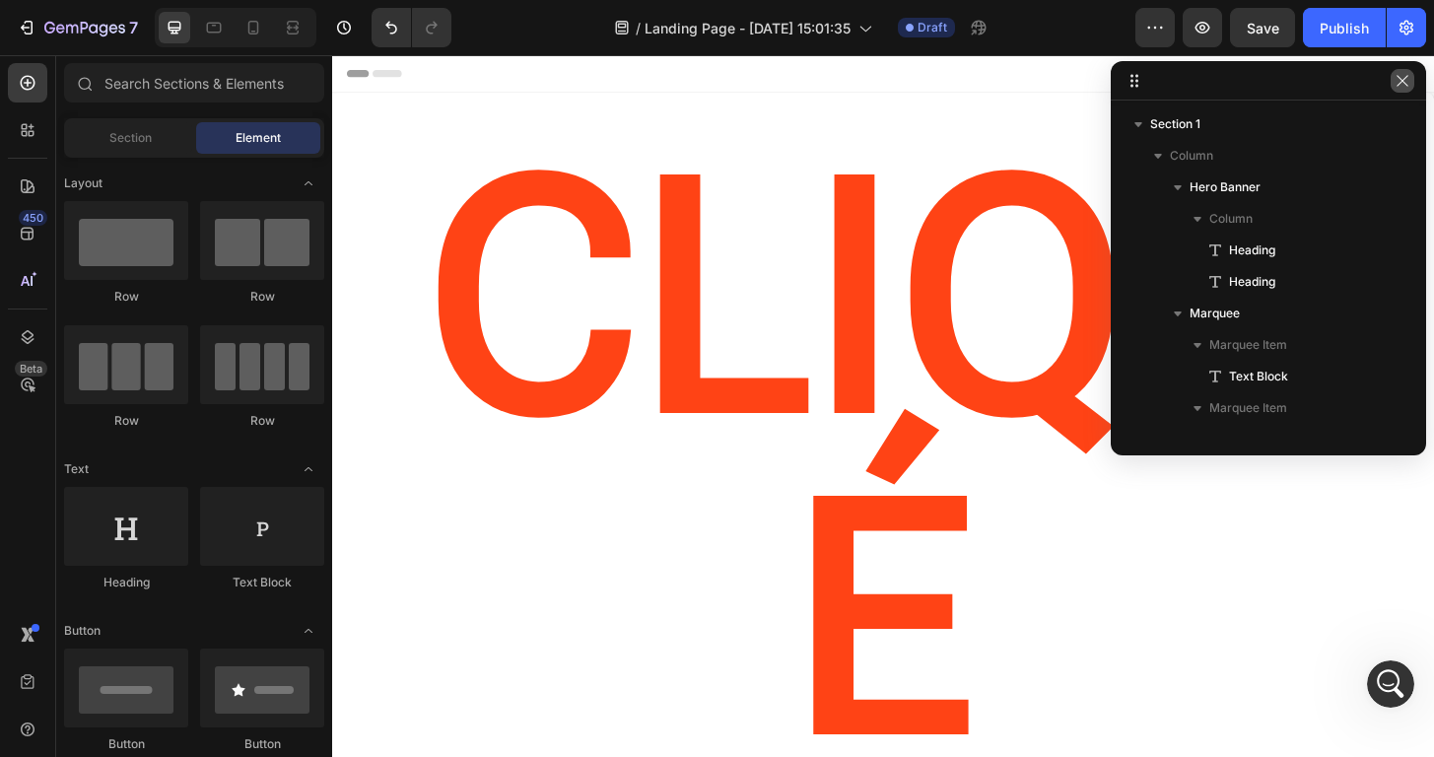
click at [1408, 85] on icon "button" at bounding box center [1402, 81] width 16 height 16
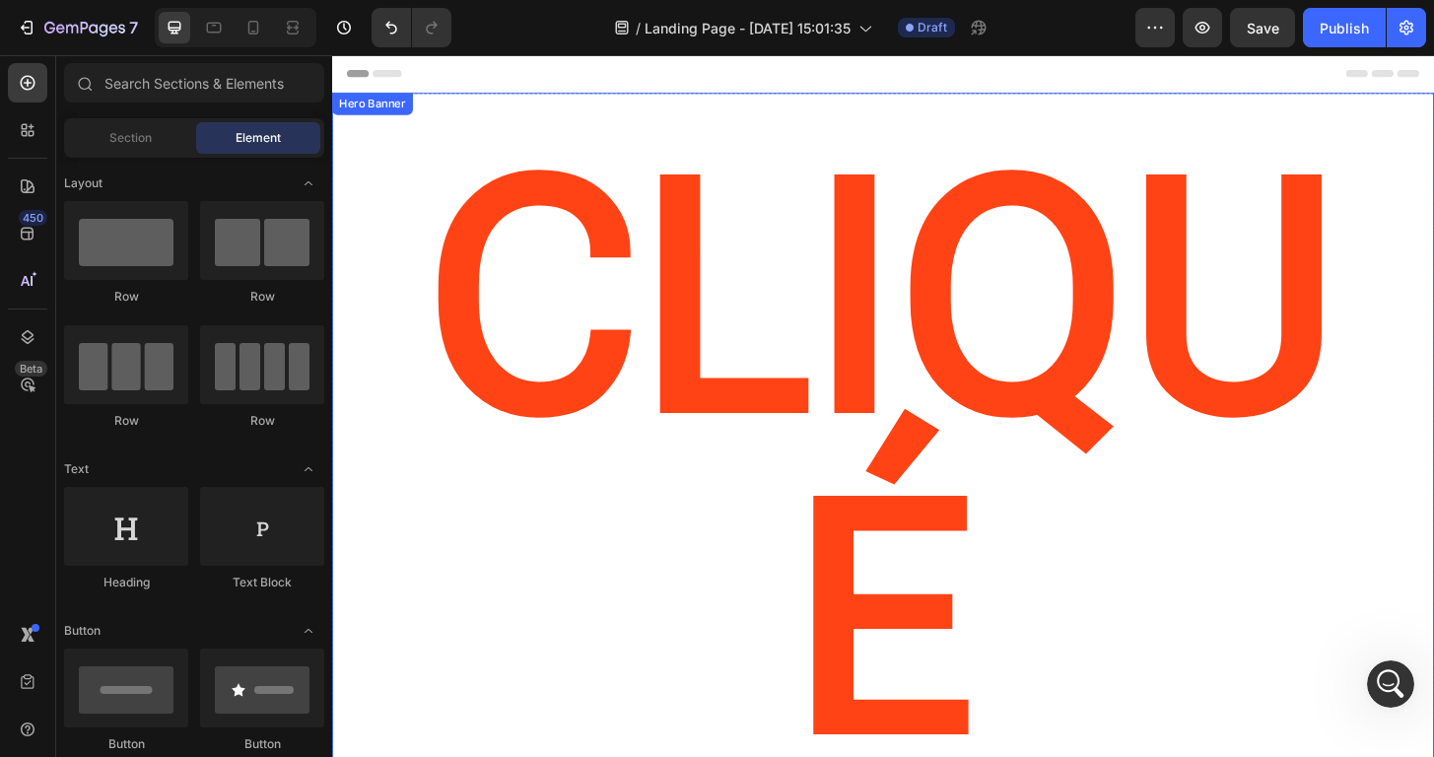
click at [654, 99] on div "CLIQUé Heading Join The Cliqué, Capture Your World Heading" at bounding box center [923, 565] width 1182 height 938
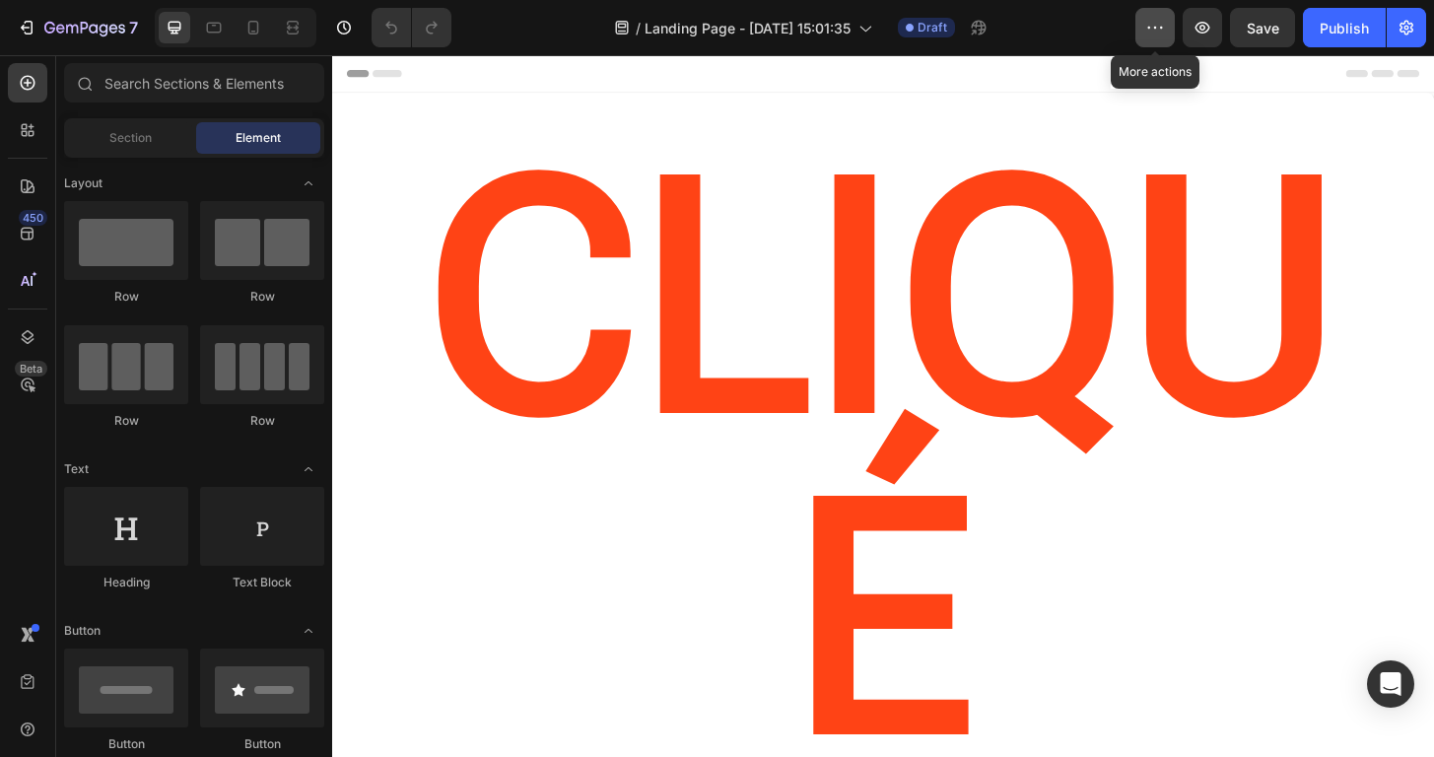
click at [1152, 29] on icon "button" at bounding box center [1155, 28] width 20 height 20
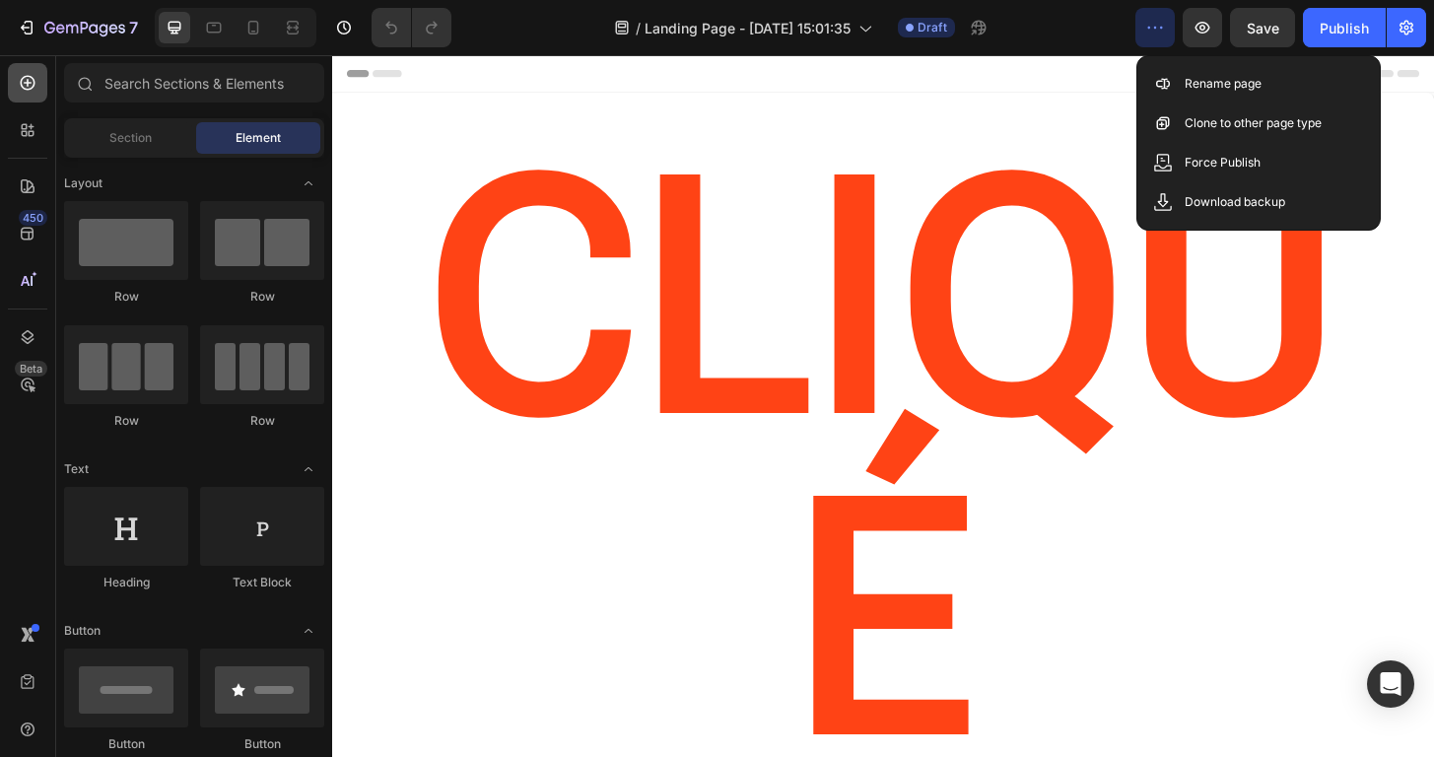
click at [36, 89] on icon at bounding box center [28, 83] width 20 height 20
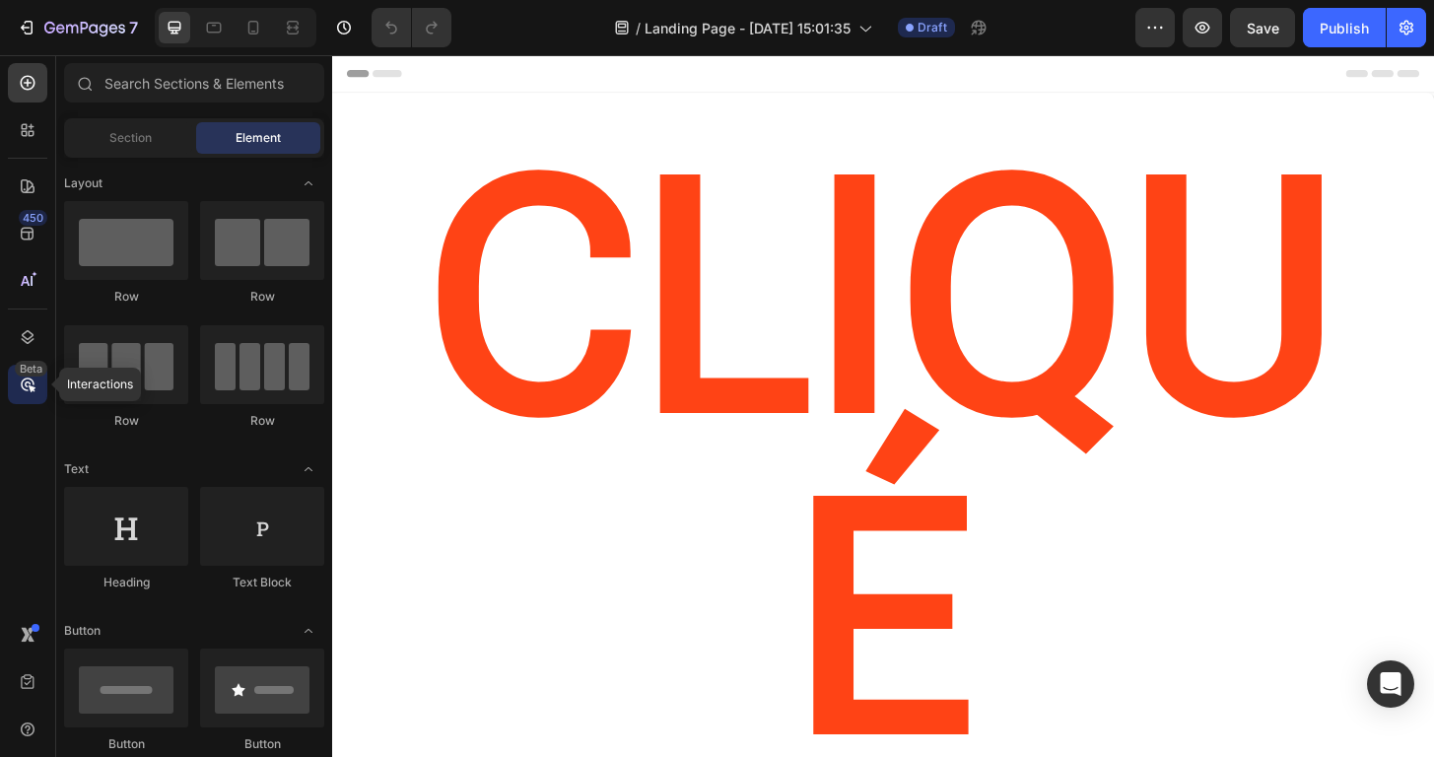
click at [28, 383] on icon at bounding box center [28, 384] width 20 height 20
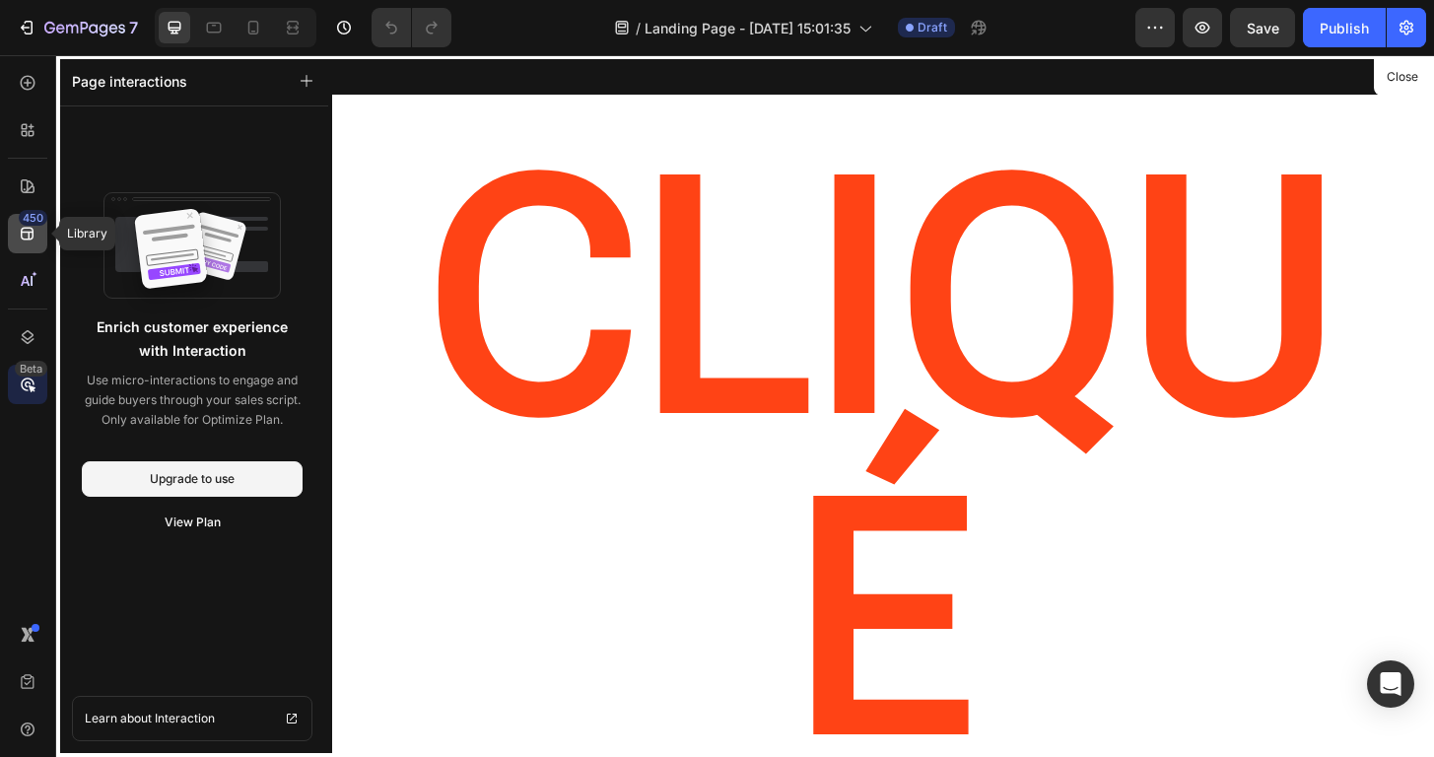
click at [30, 244] on div "450" at bounding box center [27, 233] width 39 height 39
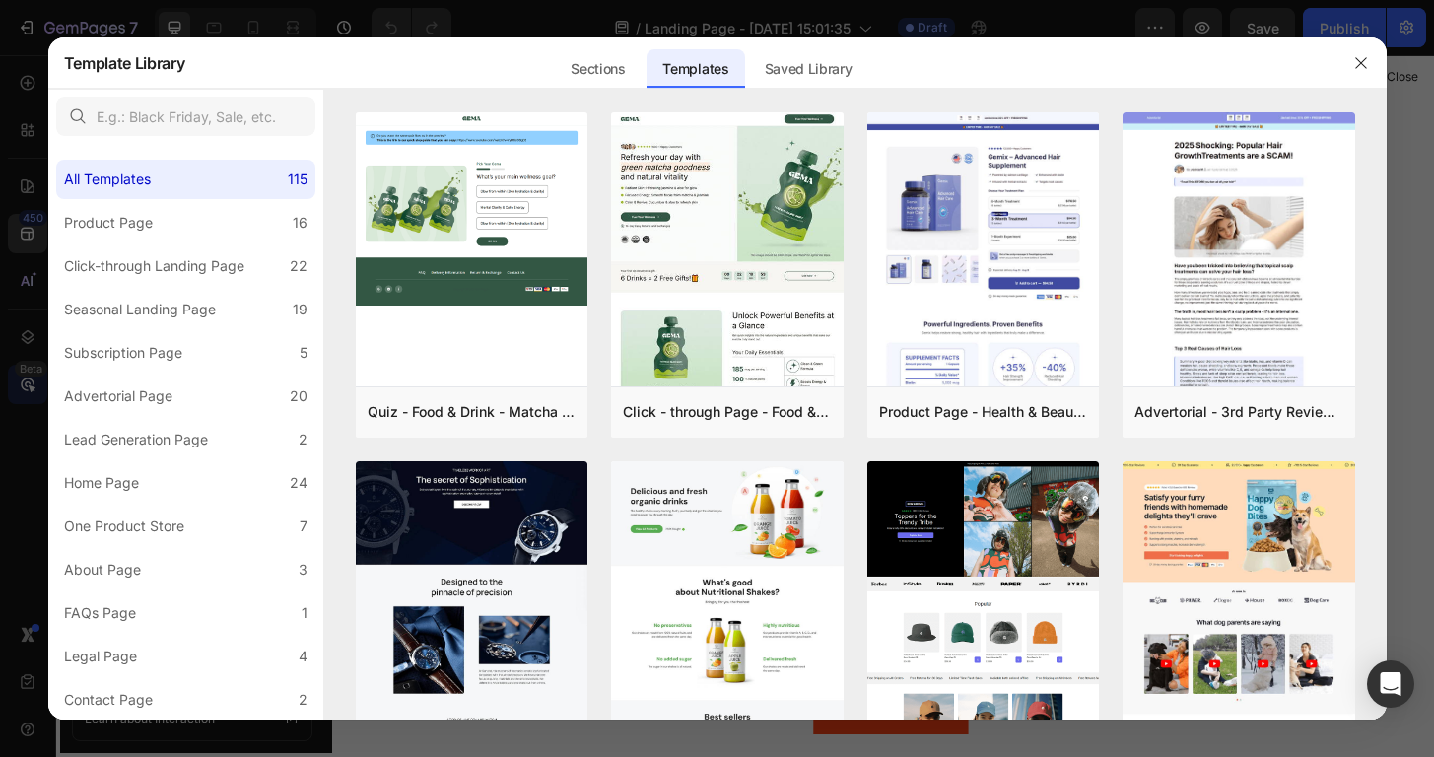
click at [31, 188] on div at bounding box center [717, 378] width 1434 height 757
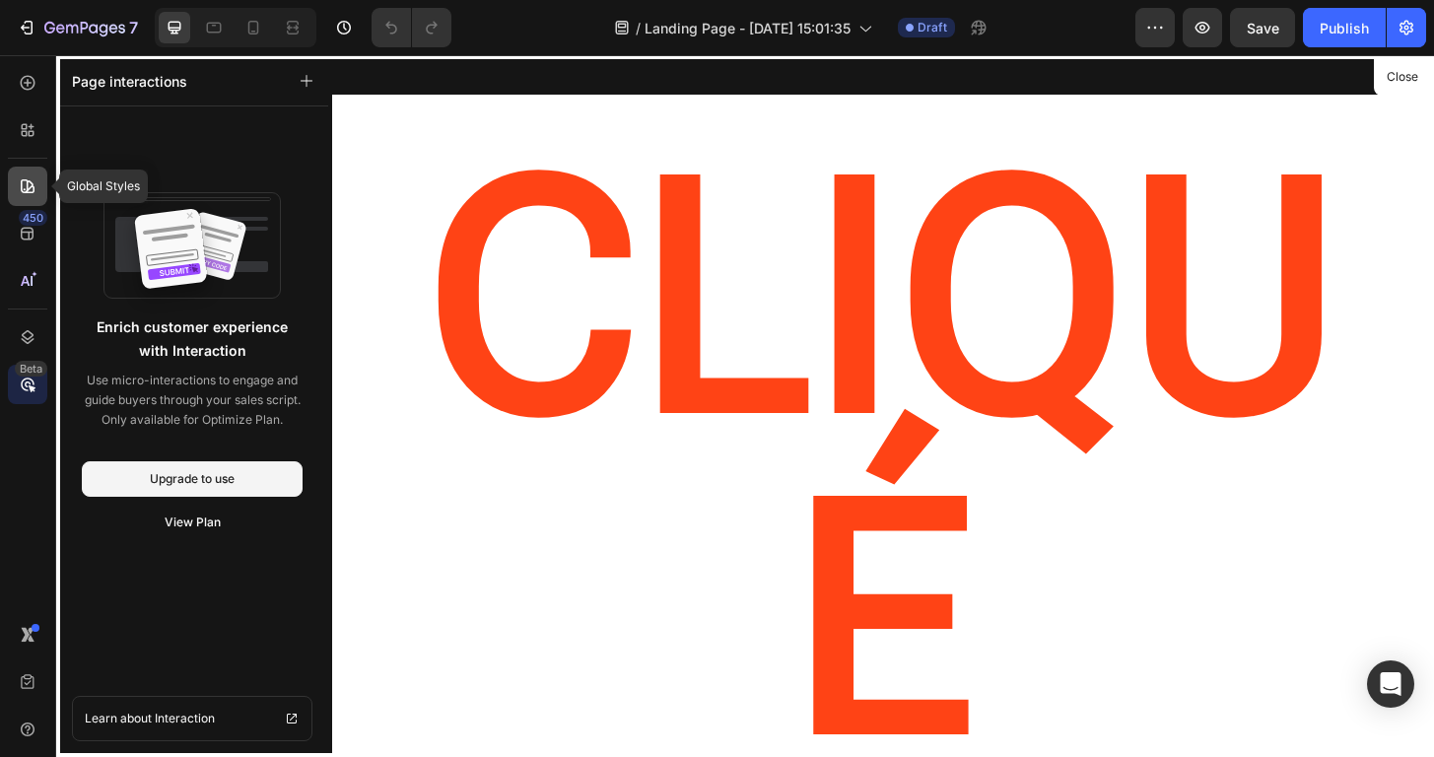
click at [31, 187] on icon at bounding box center [28, 186] width 14 height 14
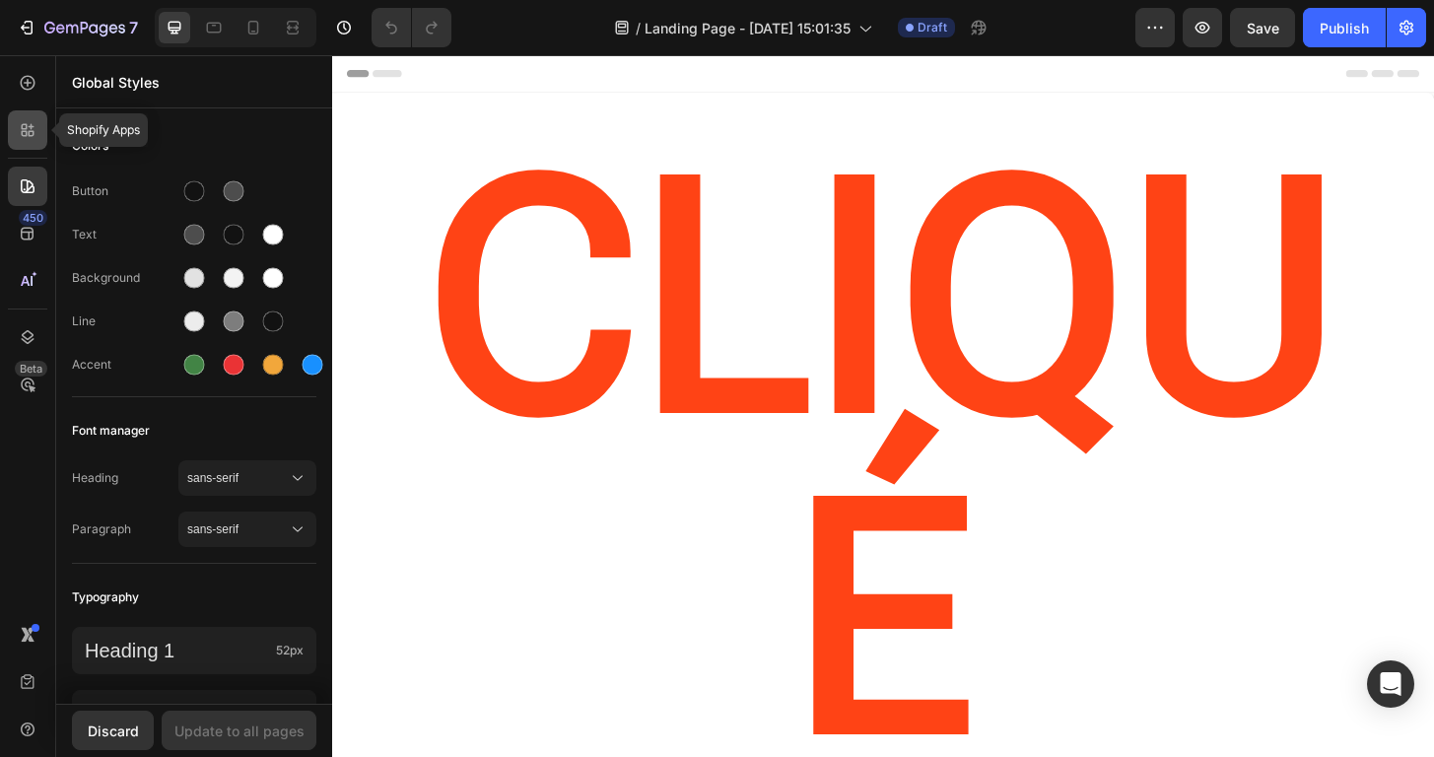
click at [23, 125] on icon at bounding box center [25, 127] width 6 height 6
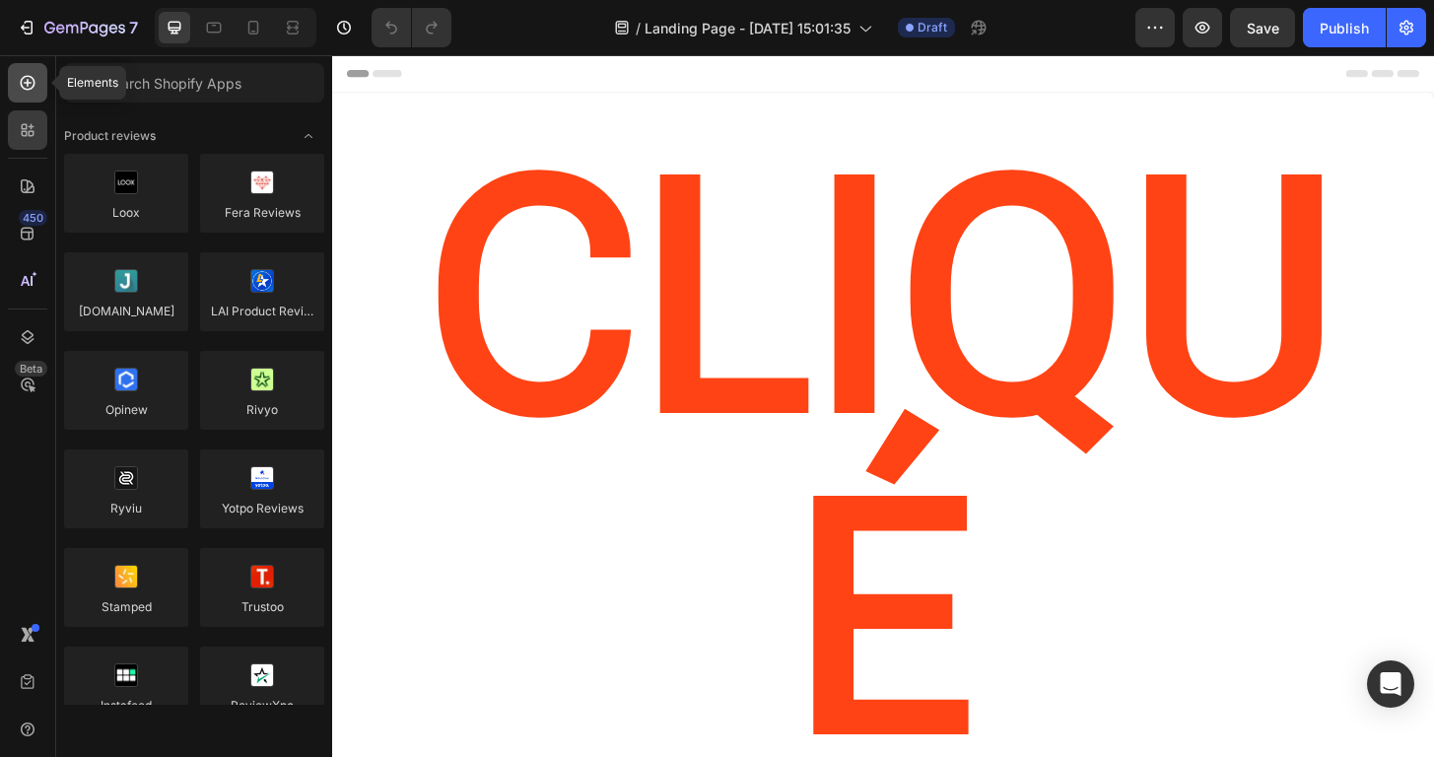
click at [33, 91] on icon at bounding box center [28, 83] width 20 height 20
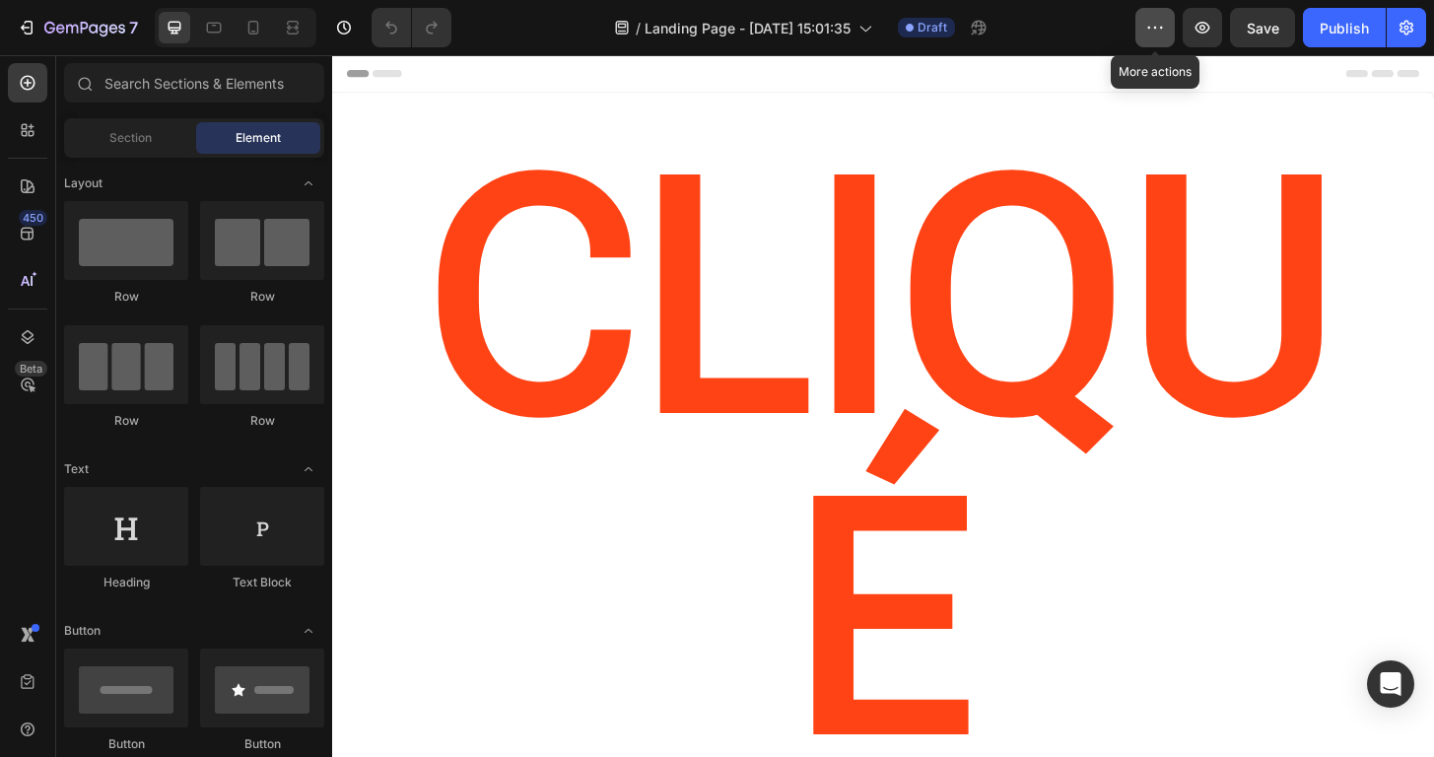
click at [1158, 24] on icon "button" at bounding box center [1155, 28] width 20 height 20
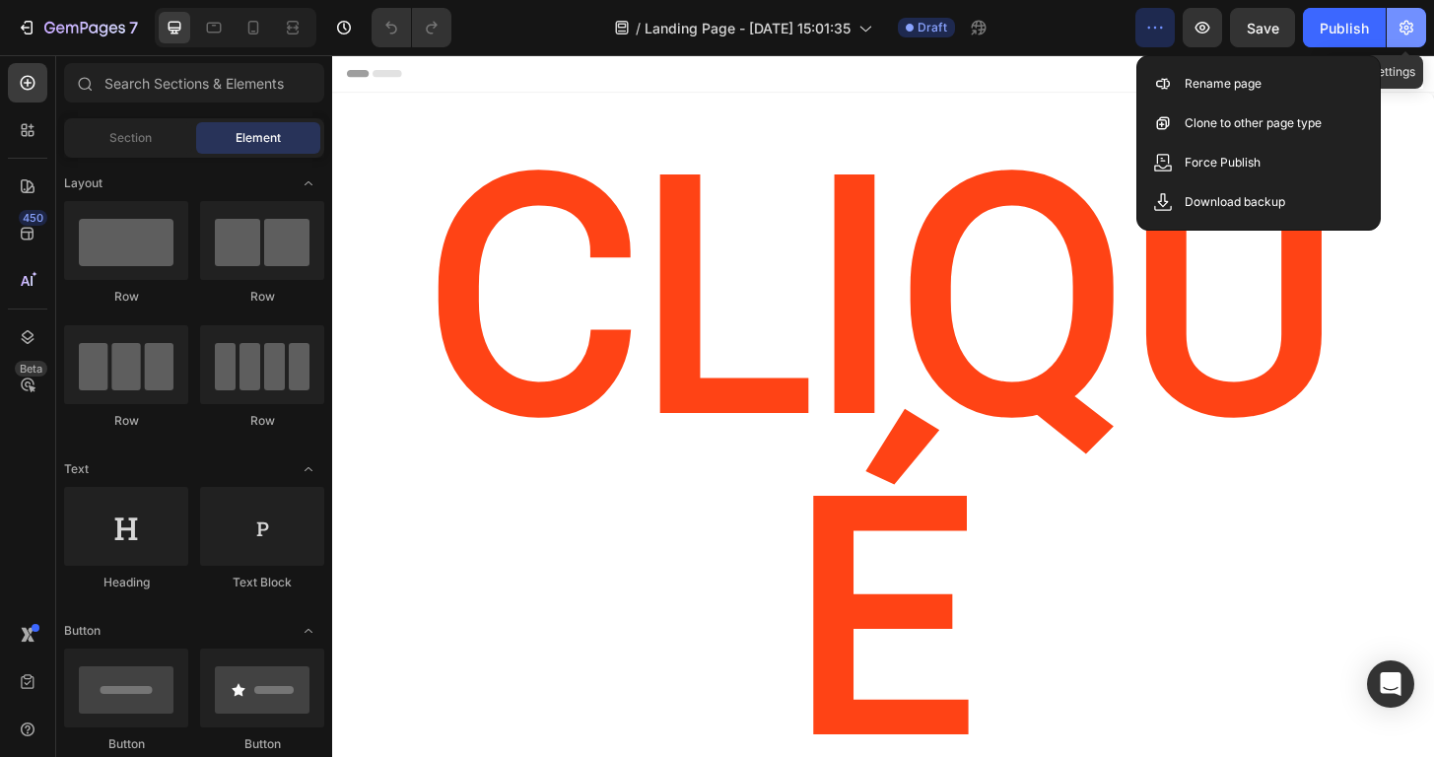
click at [1418, 36] on button "button" at bounding box center [1405, 27] width 39 height 39
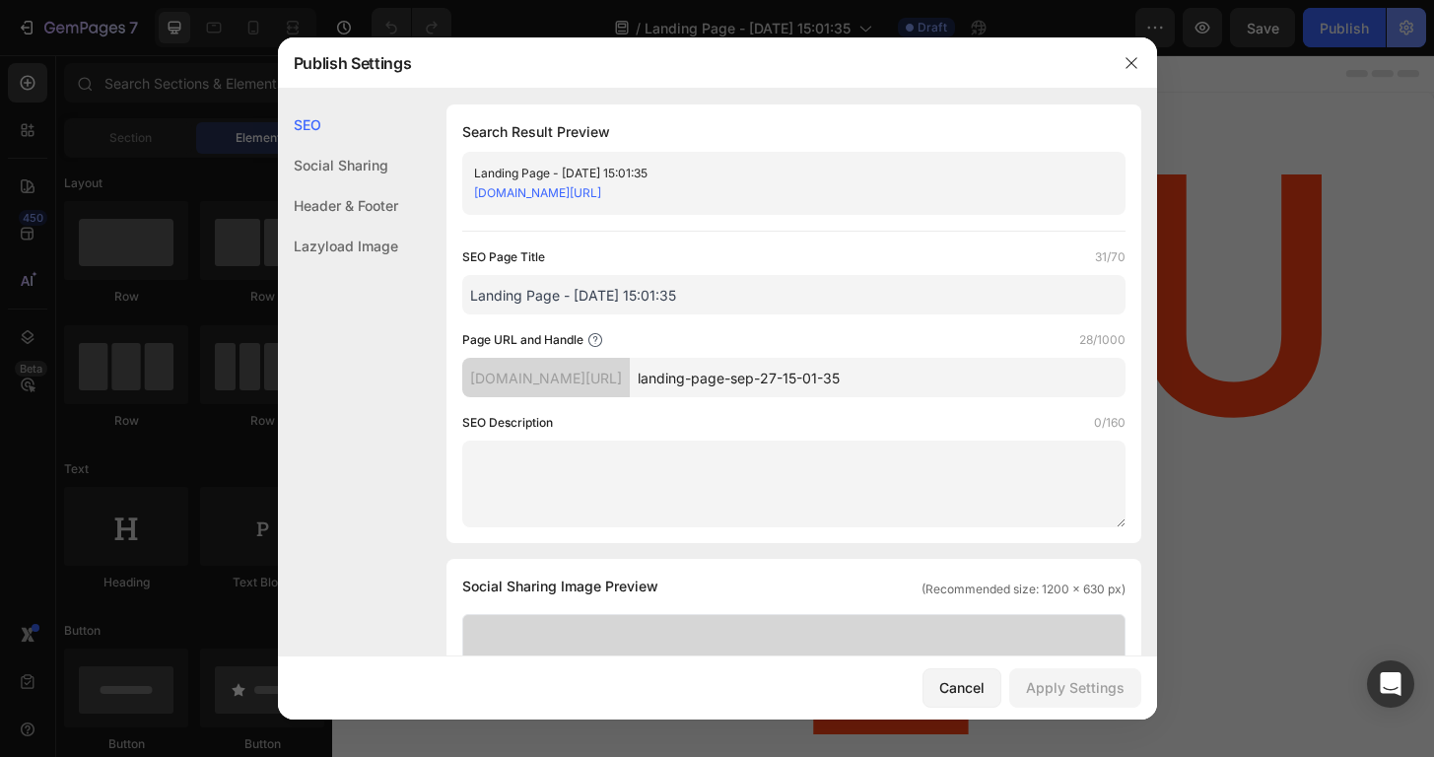
click at [1412, 36] on div at bounding box center [717, 378] width 1434 height 757
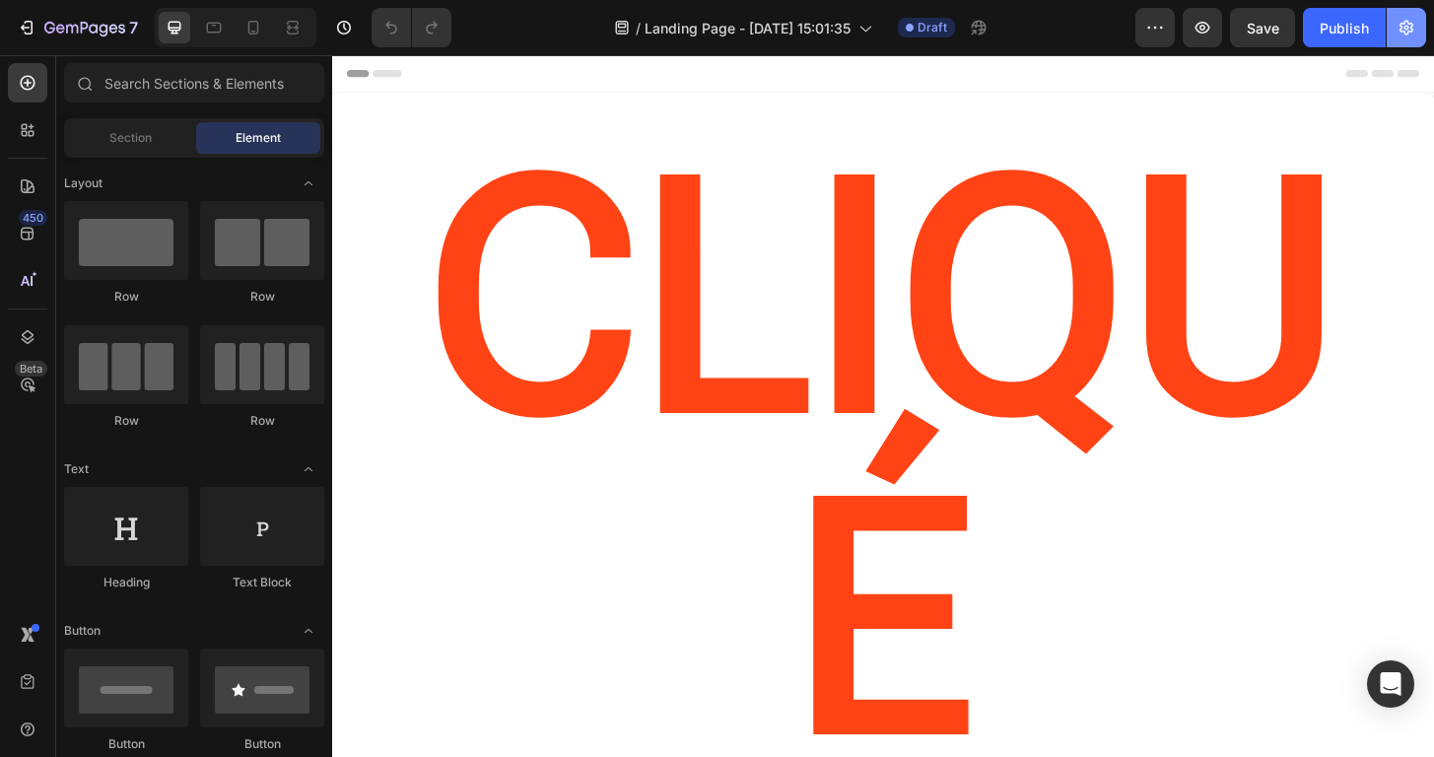
click at [1412, 36] on icon "button" at bounding box center [1406, 28] width 20 height 20
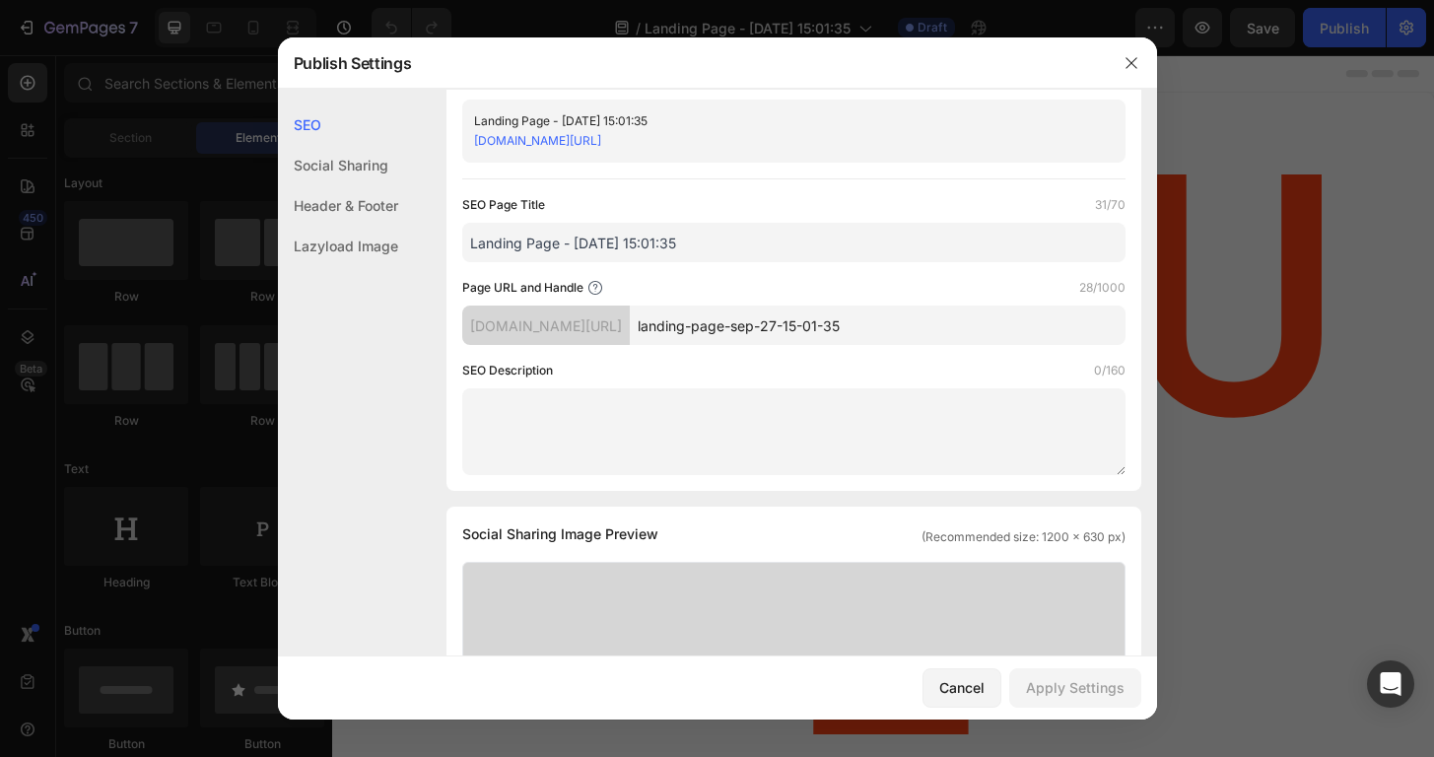
scroll to position [50, 0]
click at [618, 422] on textarea at bounding box center [793, 433] width 663 height 87
click at [353, 173] on div "Social Sharing" at bounding box center [338, 165] width 120 height 40
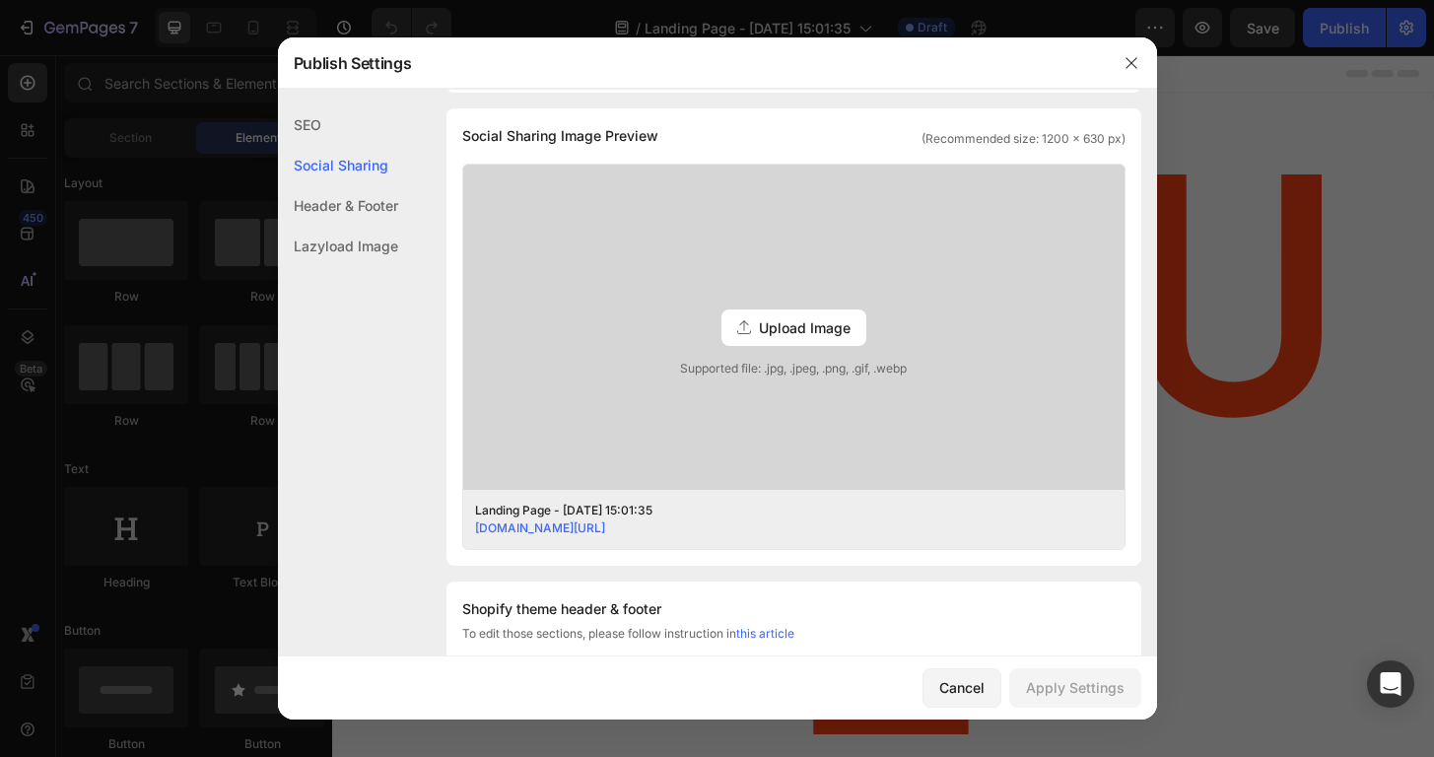
click at [375, 220] on div "Header & Footer" at bounding box center [338, 205] width 120 height 40
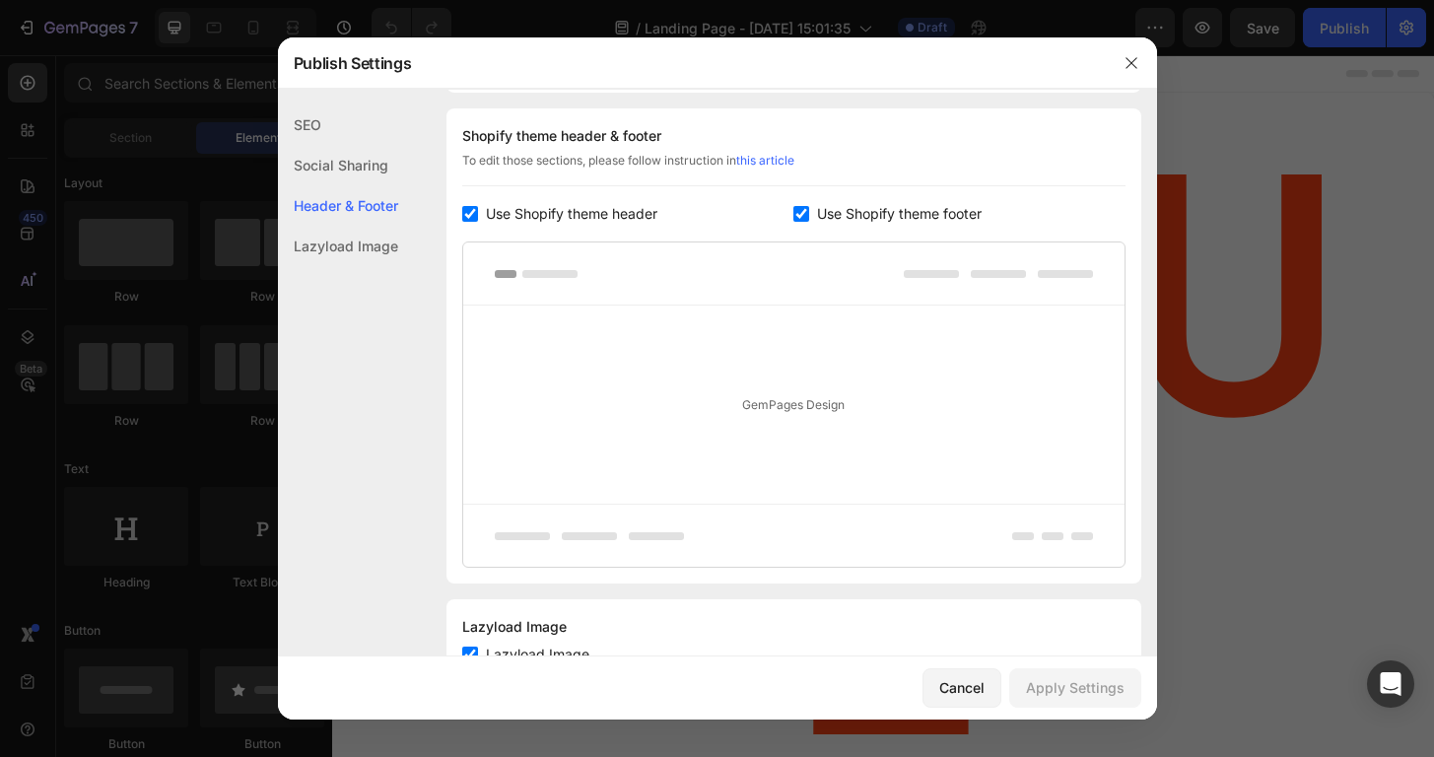
click at [373, 238] on div "Lazyload Image" at bounding box center [338, 246] width 120 height 40
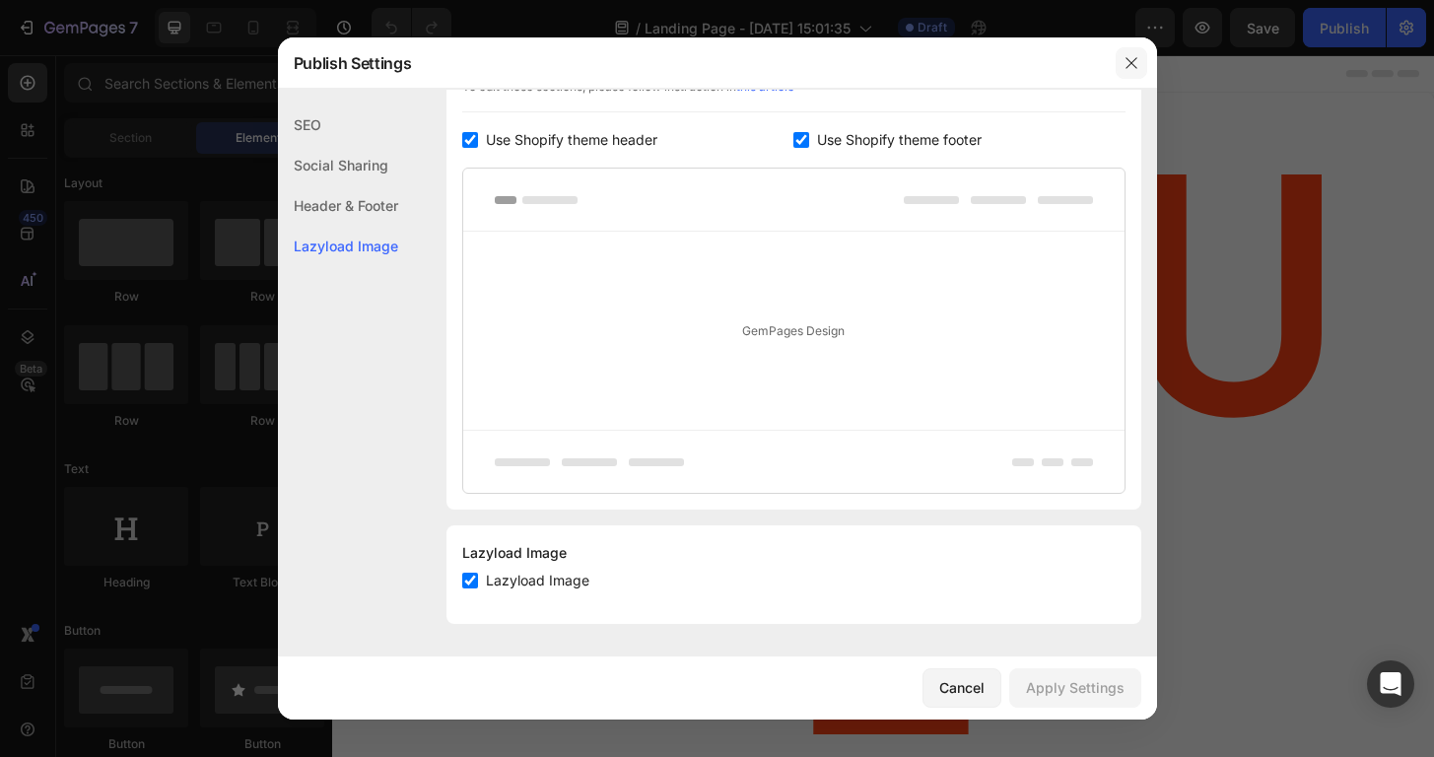
click at [1134, 76] on button "button" at bounding box center [1131, 63] width 32 height 32
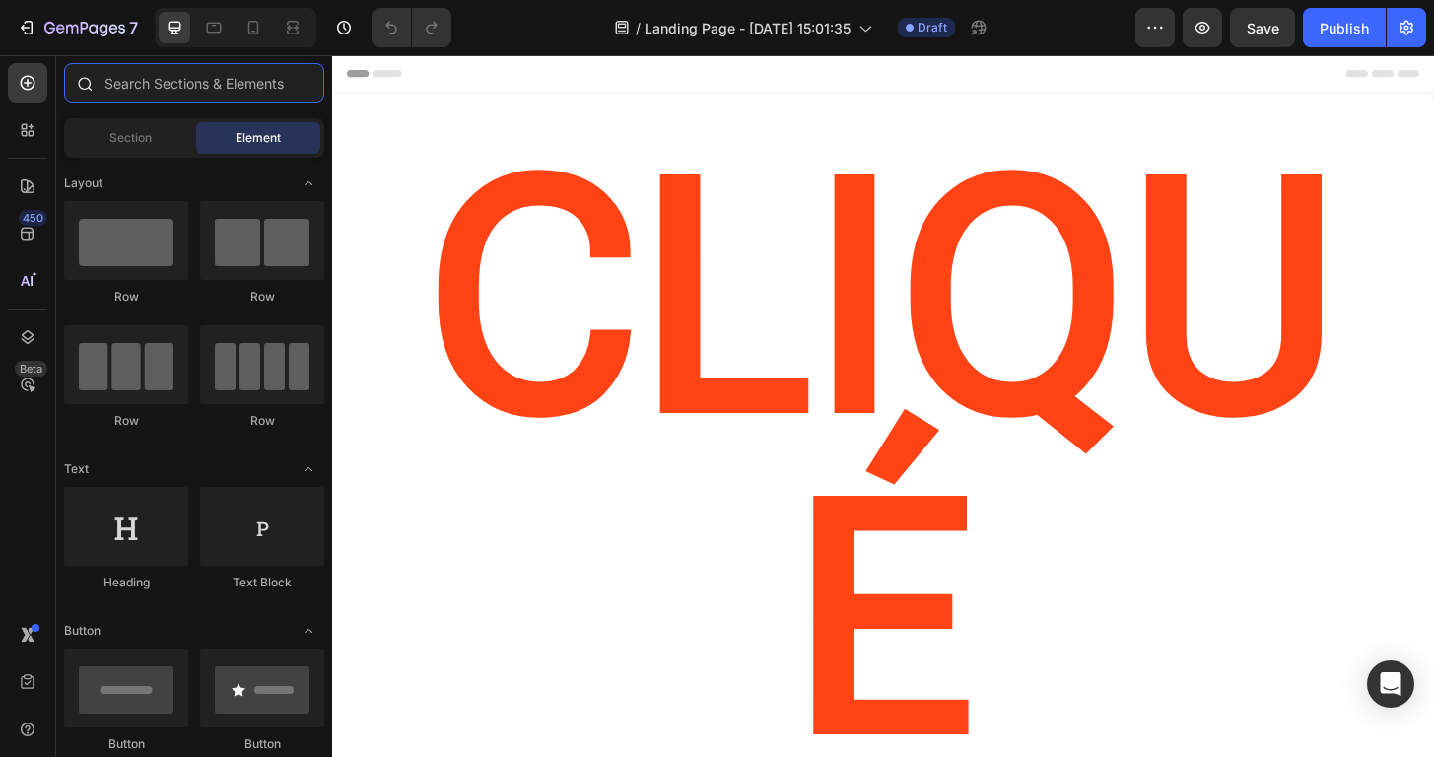
click at [173, 80] on input "text" at bounding box center [194, 82] width 260 height 39
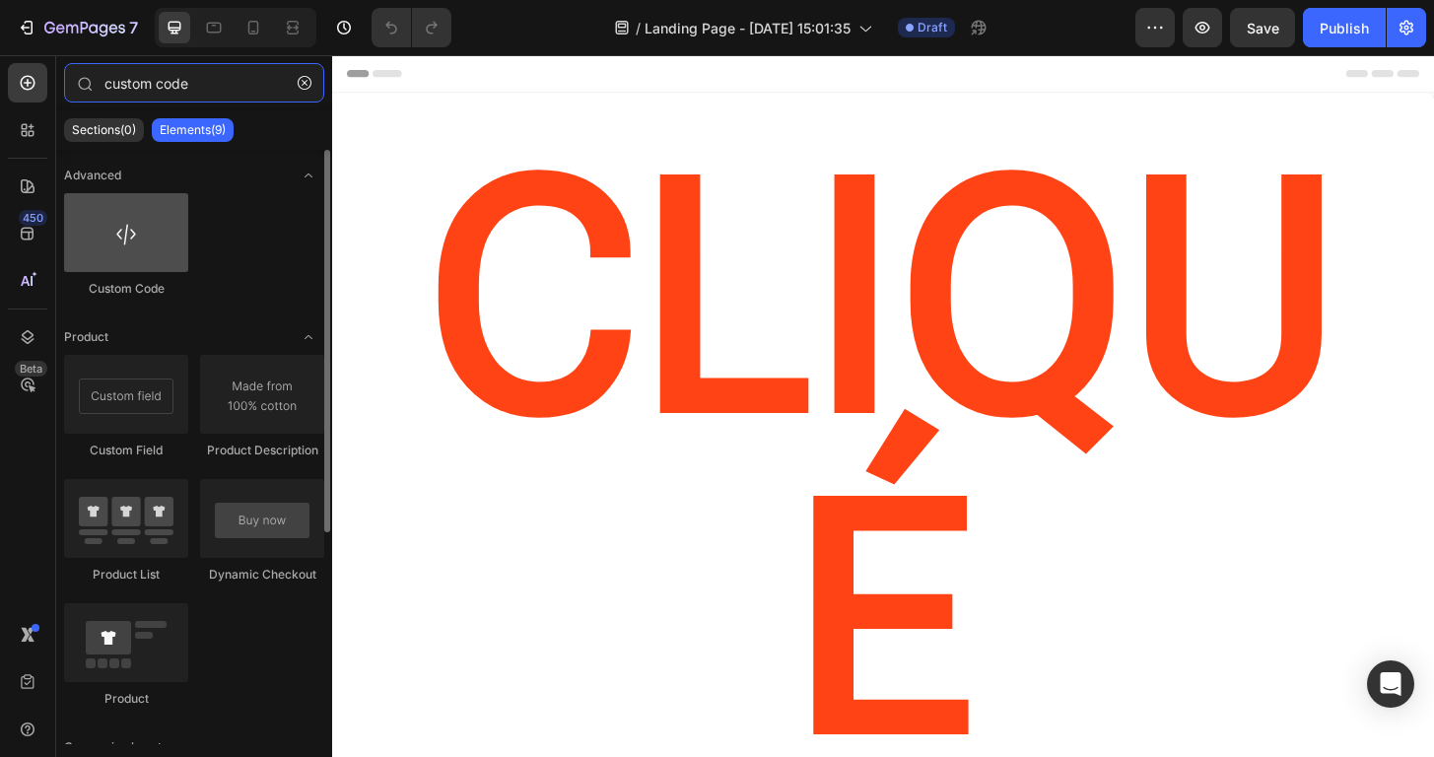
type input "custom code"
click at [165, 236] on div at bounding box center [126, 232] width 124 height 79
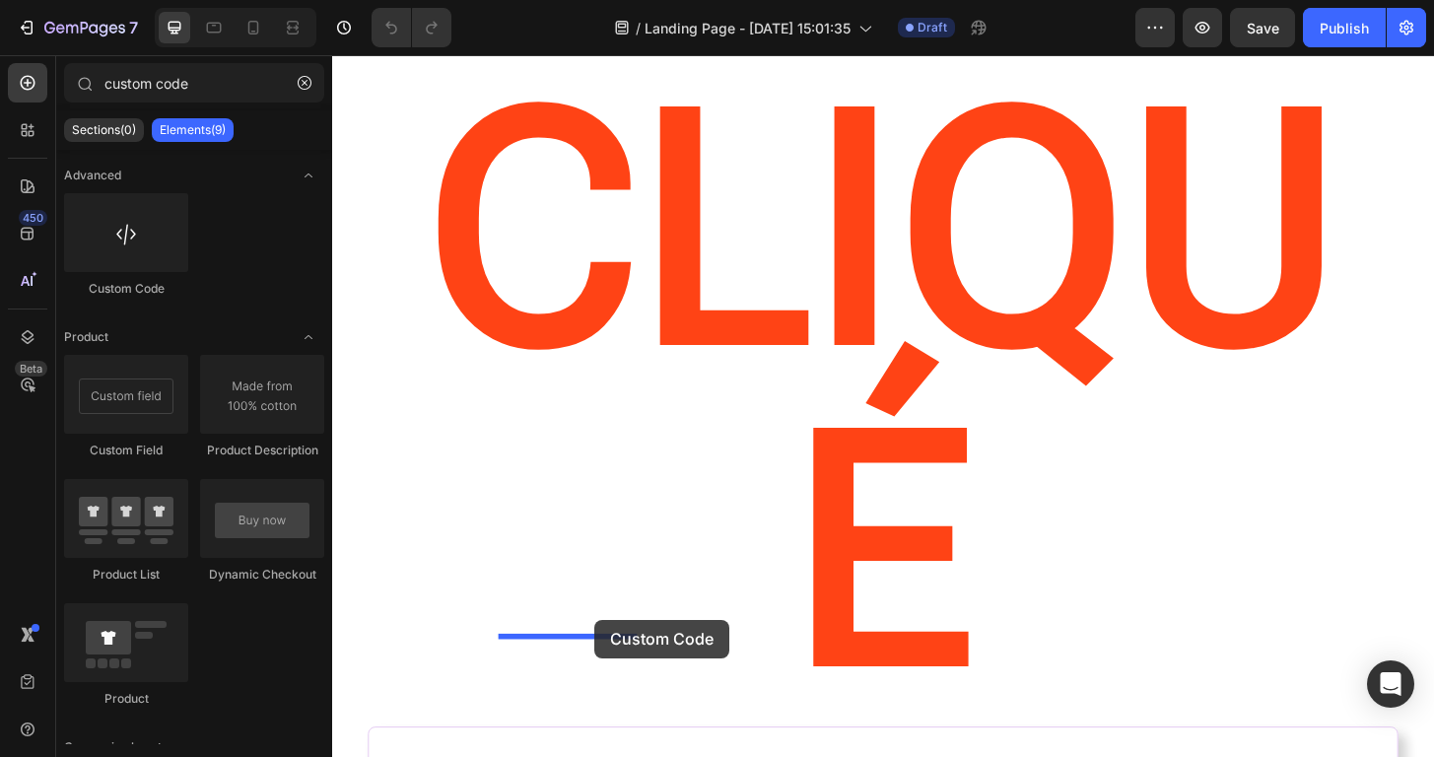
scroll to position [83, 0]
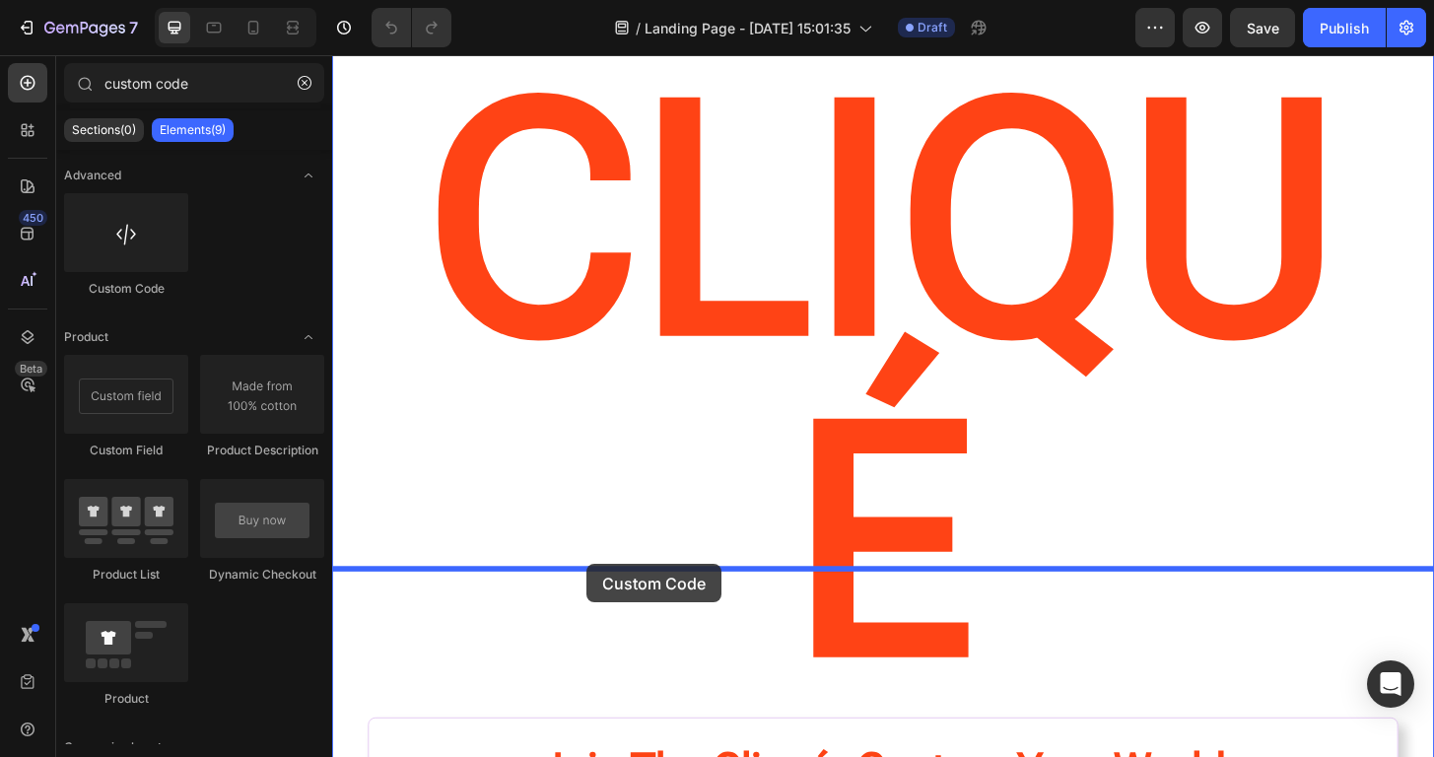
drag, startPoint x: 497, startPoint y: 292, endPoint x: 604, endPoint y: 604, distance: 330.3
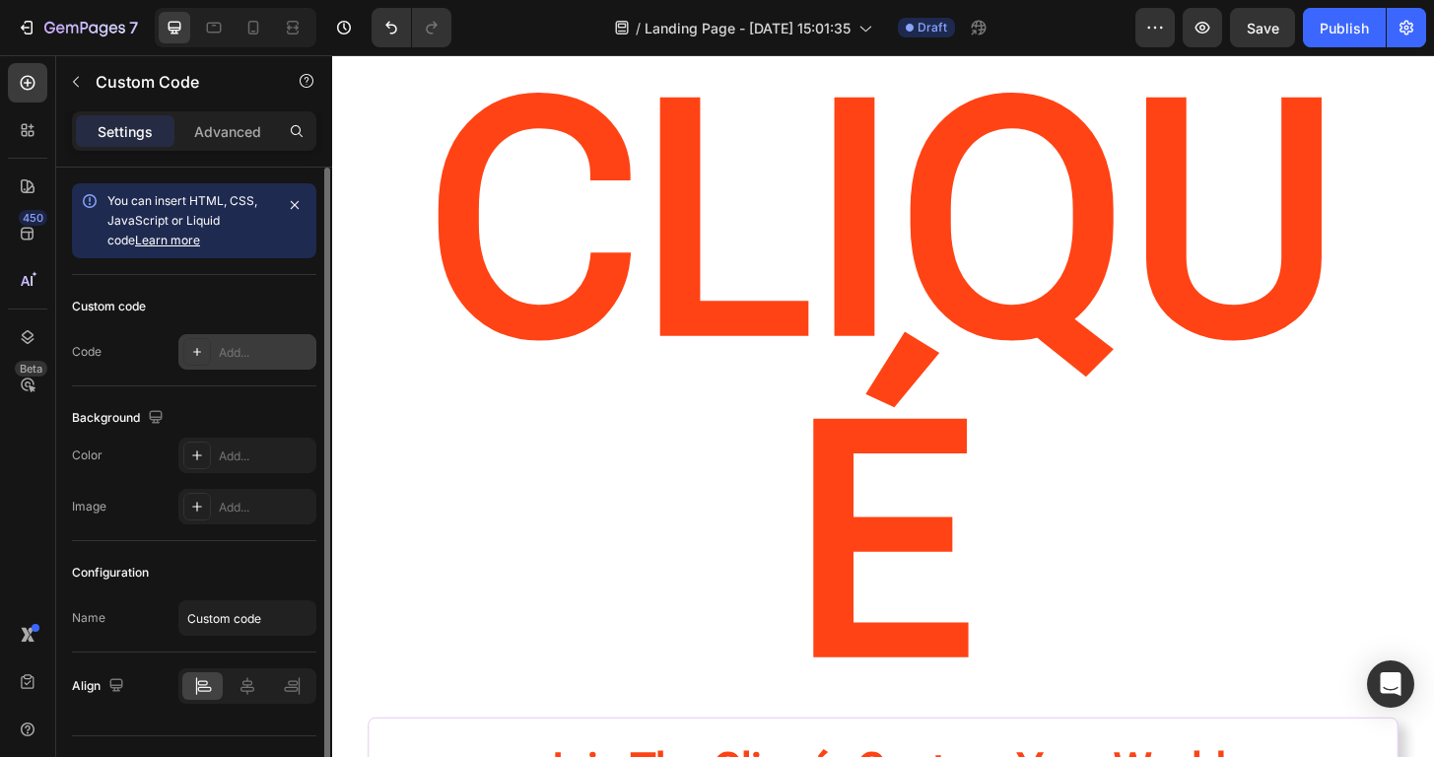
click at [208, 352] on div at bounding box center [197, 352] width 28 height 28
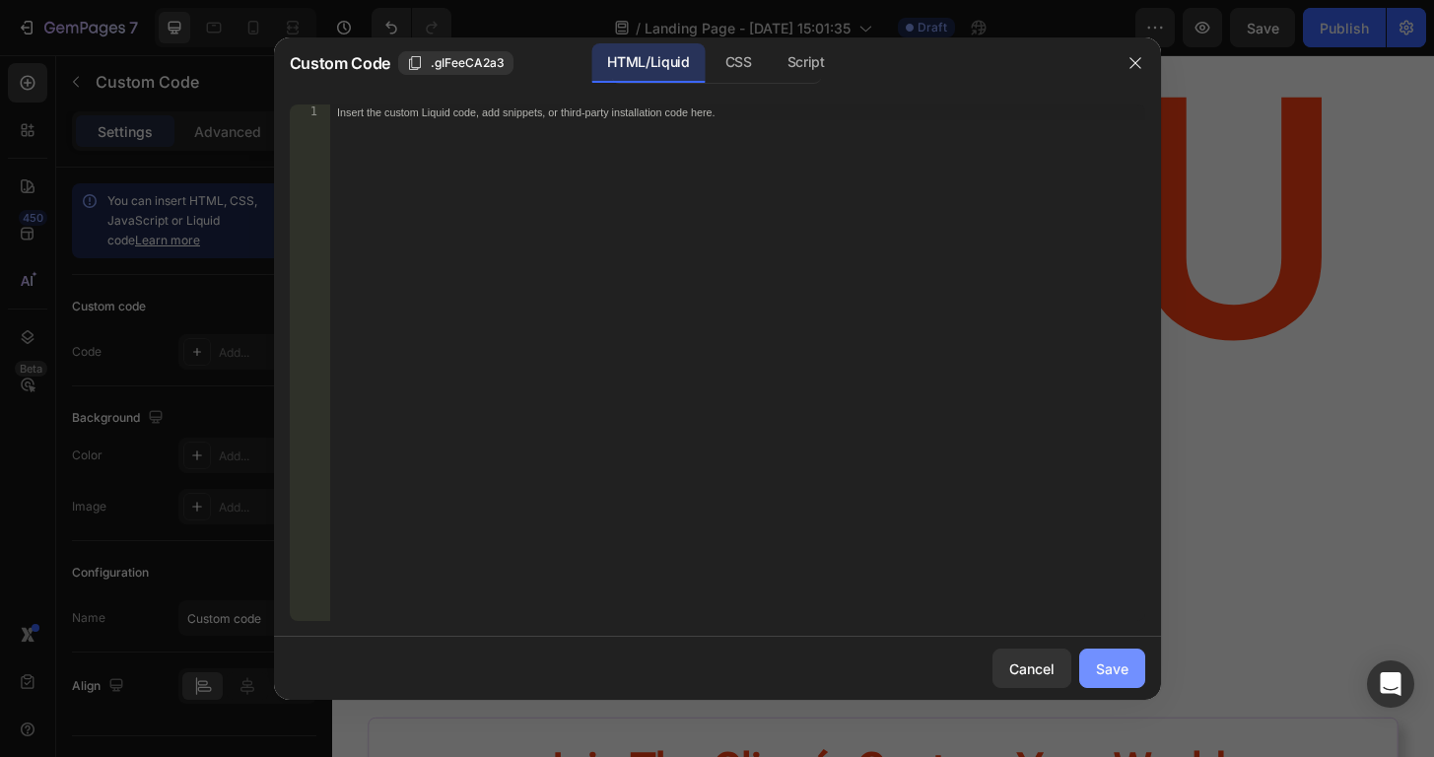
click at [1099, 681] on button "Save" at bounding box center [1112, 667] width 66 height 39
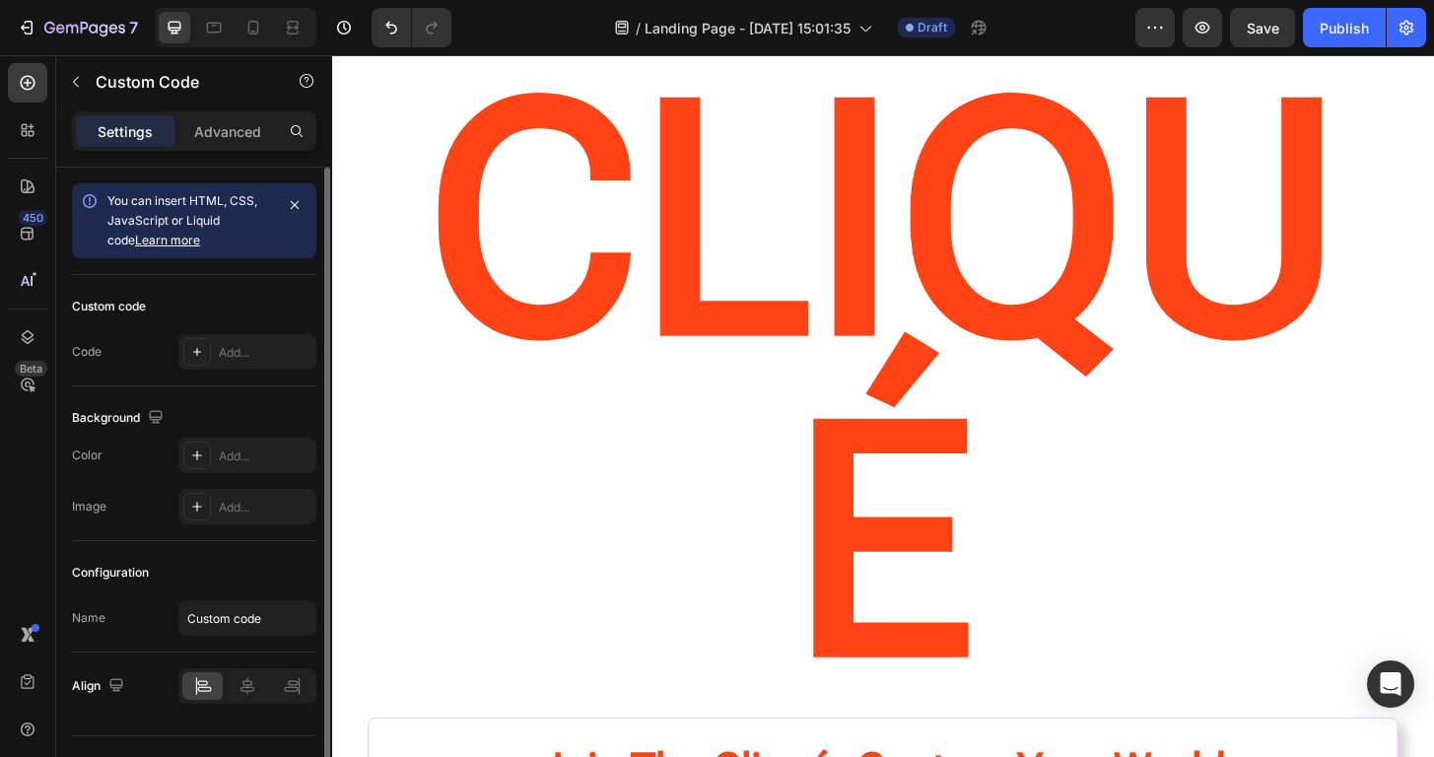
scroll to position [41, 0]
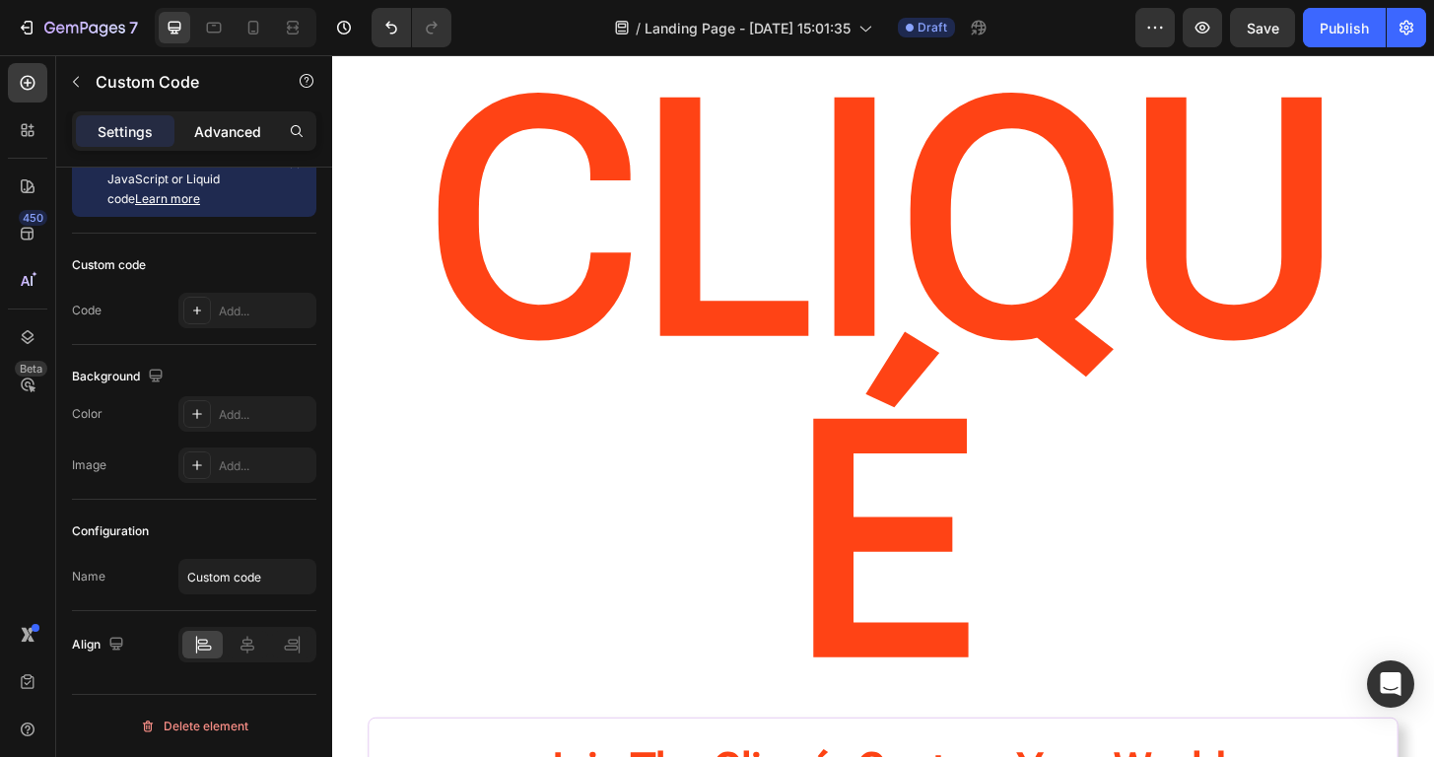
click at [205, 137] on p "Advanced" at bounding box center [227, 131] width 67 height 21
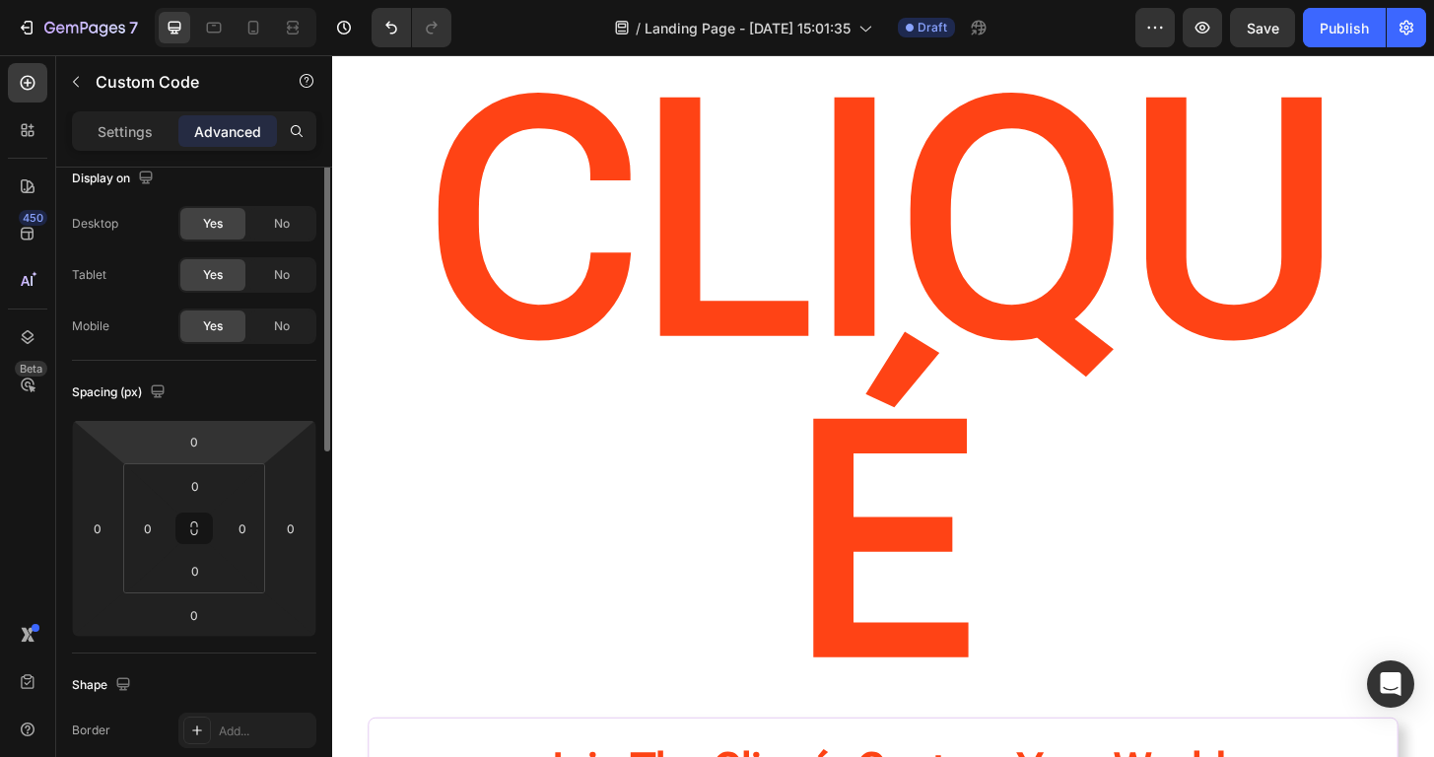
scroll to position [0, 0]
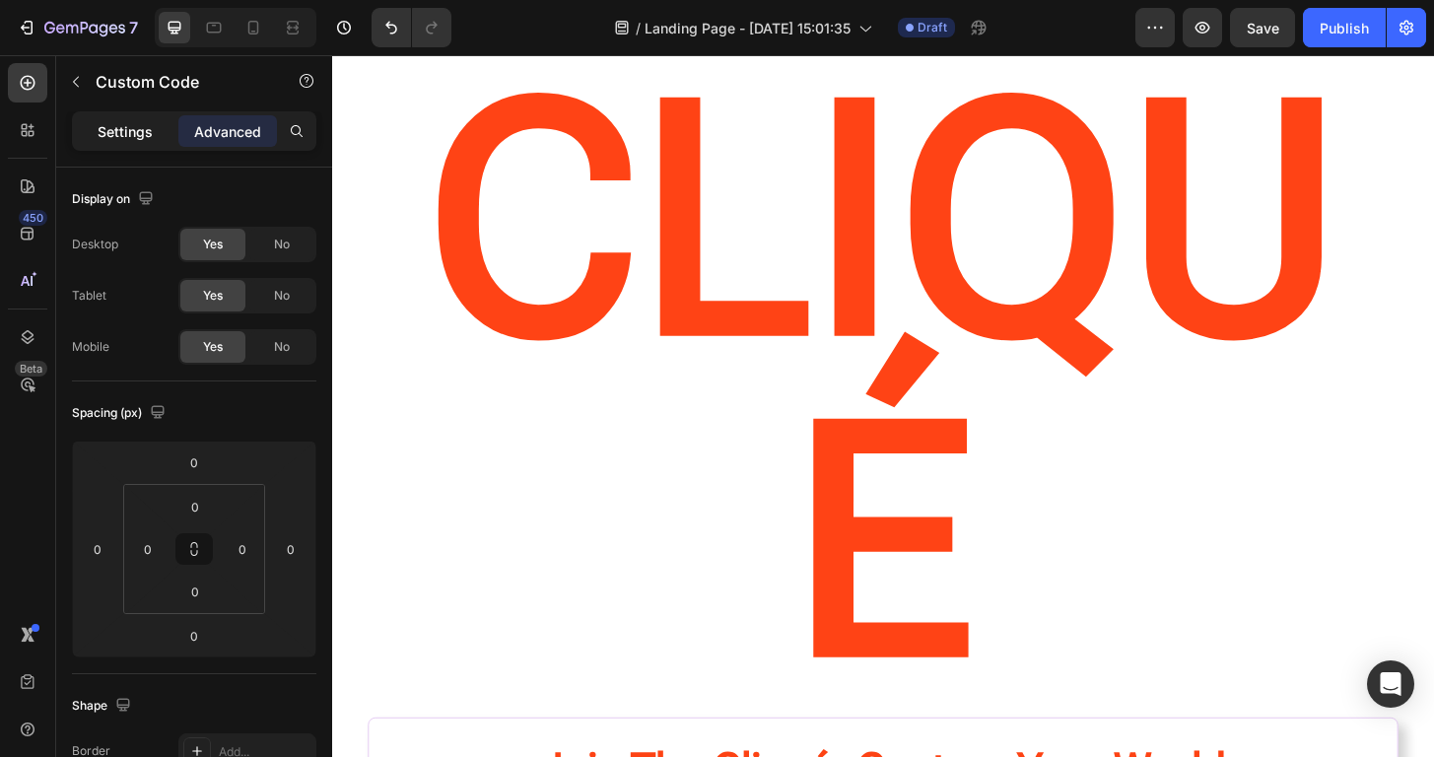
click at [138, 141] on p "Settings" at bounding box center [125, 131] width 55 height 21
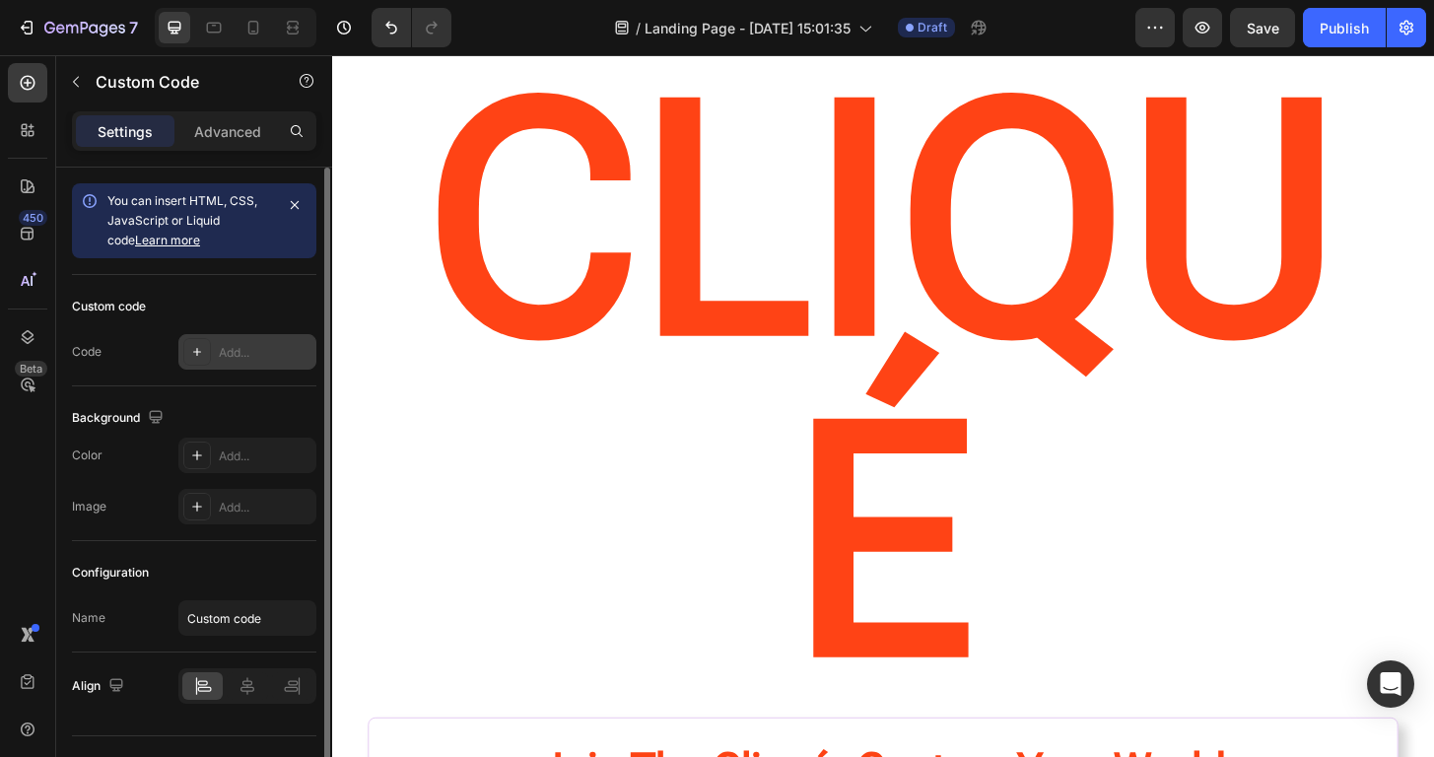
click at [205, 354] on div at bounding box center [197, 352] width 28 height 28
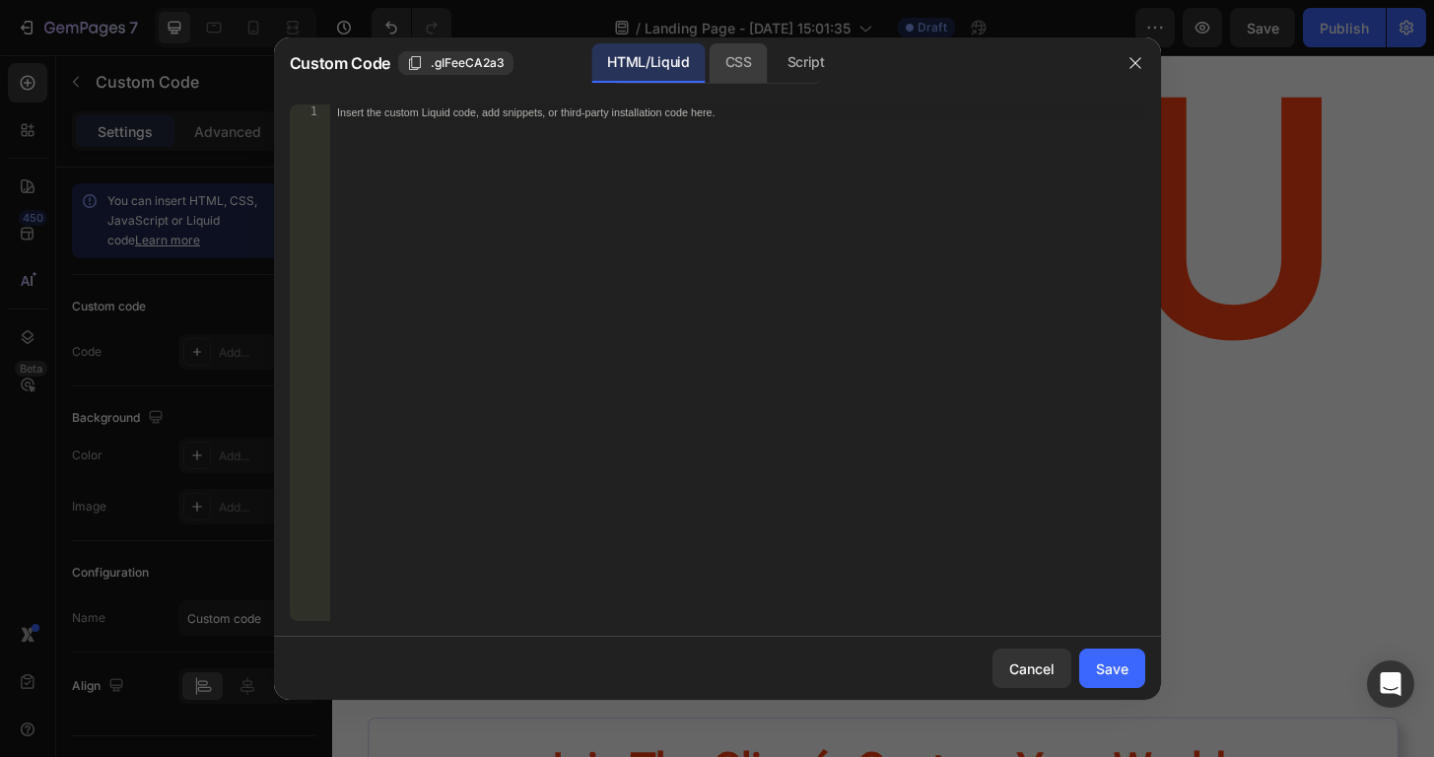
click at [757, 69] on div "CSS" at bounding box center [738, 62] width 58 height 39
click at [811, 64] on div "Script" at bounding box center [805, 62] width 69 height 39
click at [632, 78] on div "HTML/Liquid" at bounding box center [647, 62] width 113 height 39
click at [483, 66] on span ".gIFeeCA2a3" at bounding box center [468, 63] width 74 height 18
click at [740, 71] on div "CSS" at bounding box center [738, 62] width 58 height 39
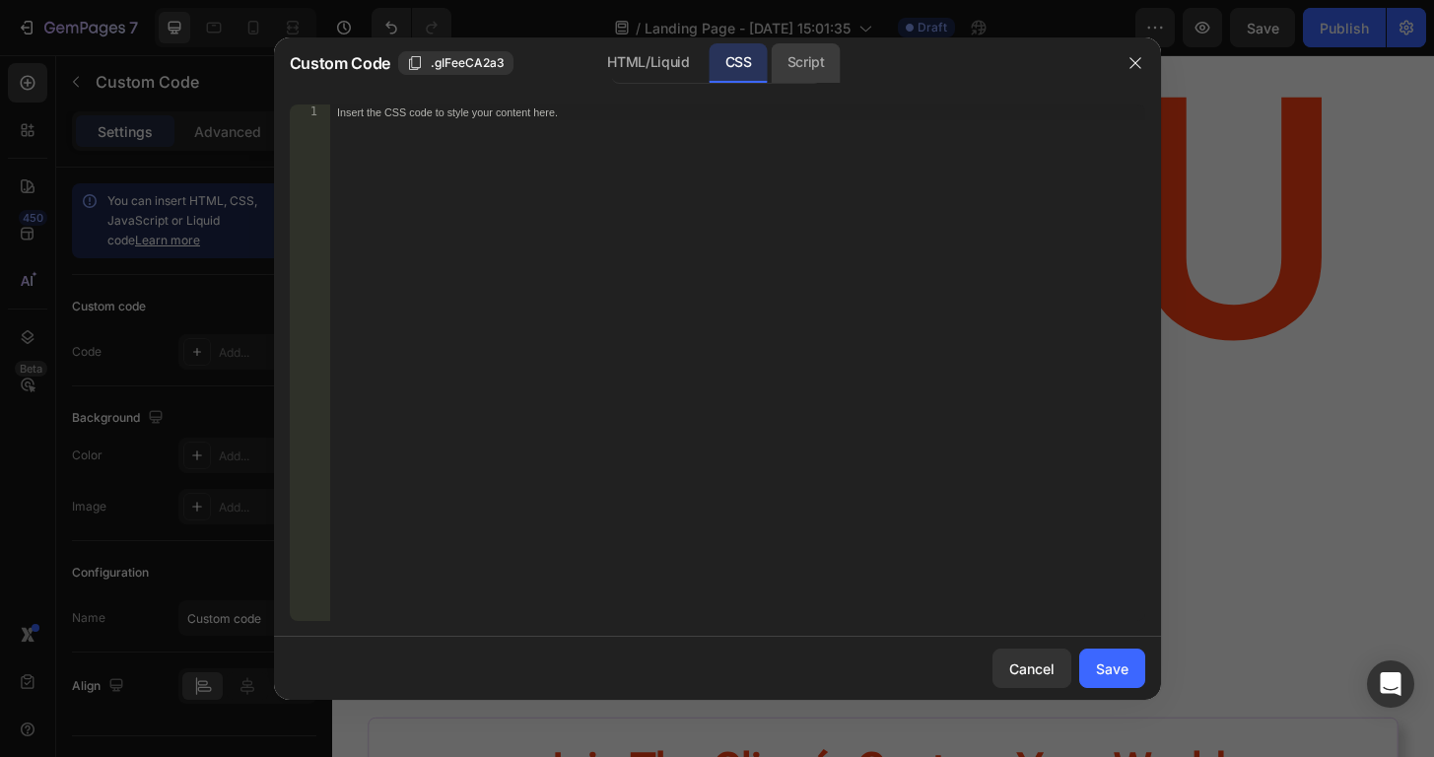
click at [807, 68] on div "Script" at bounding box center [805, 62] width 69 height 39
click at [641, 66] on div "HTML/Liquid" at bounding box center [647, 62] width 113 height 39
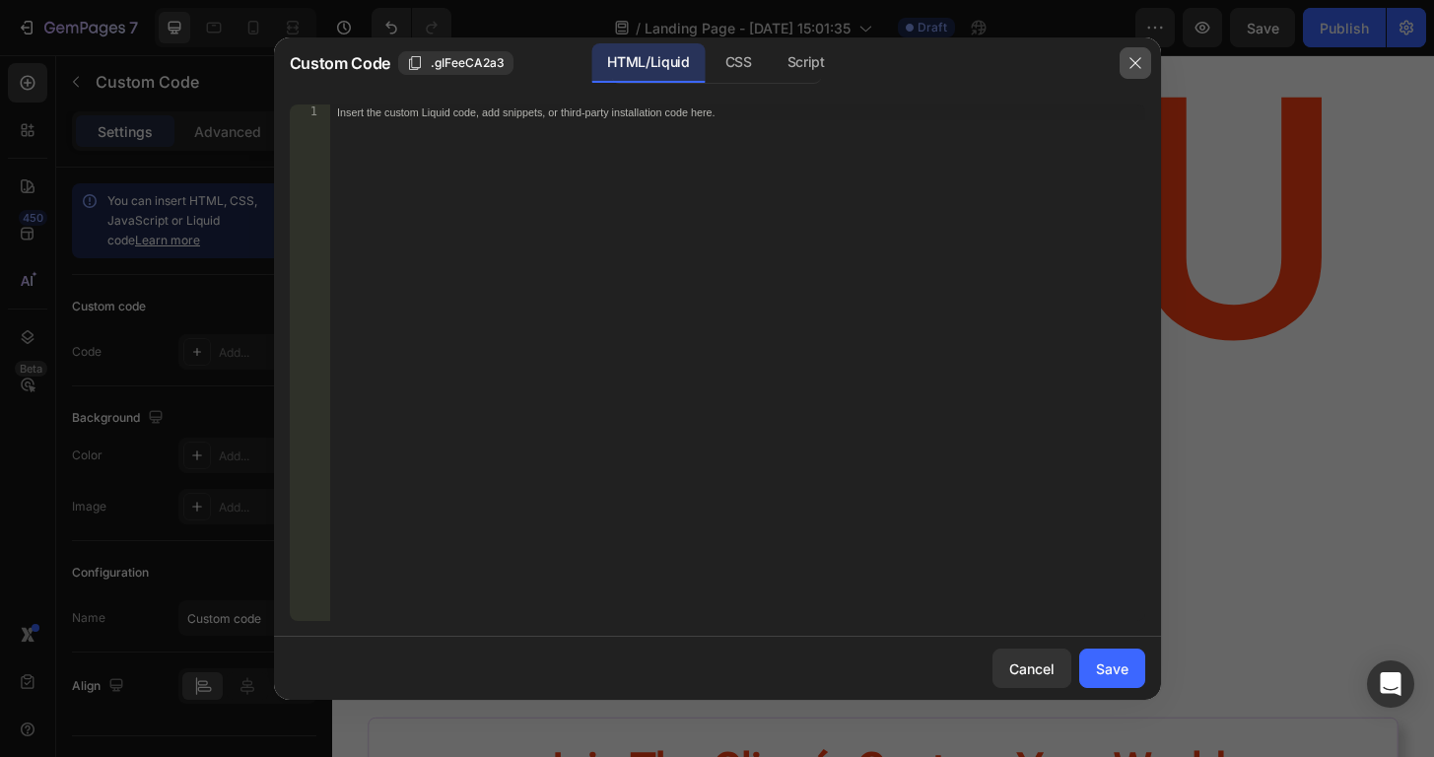
click at [1136, 65] on icon "button" at bounding box center [1134, 63] width 11 height 11
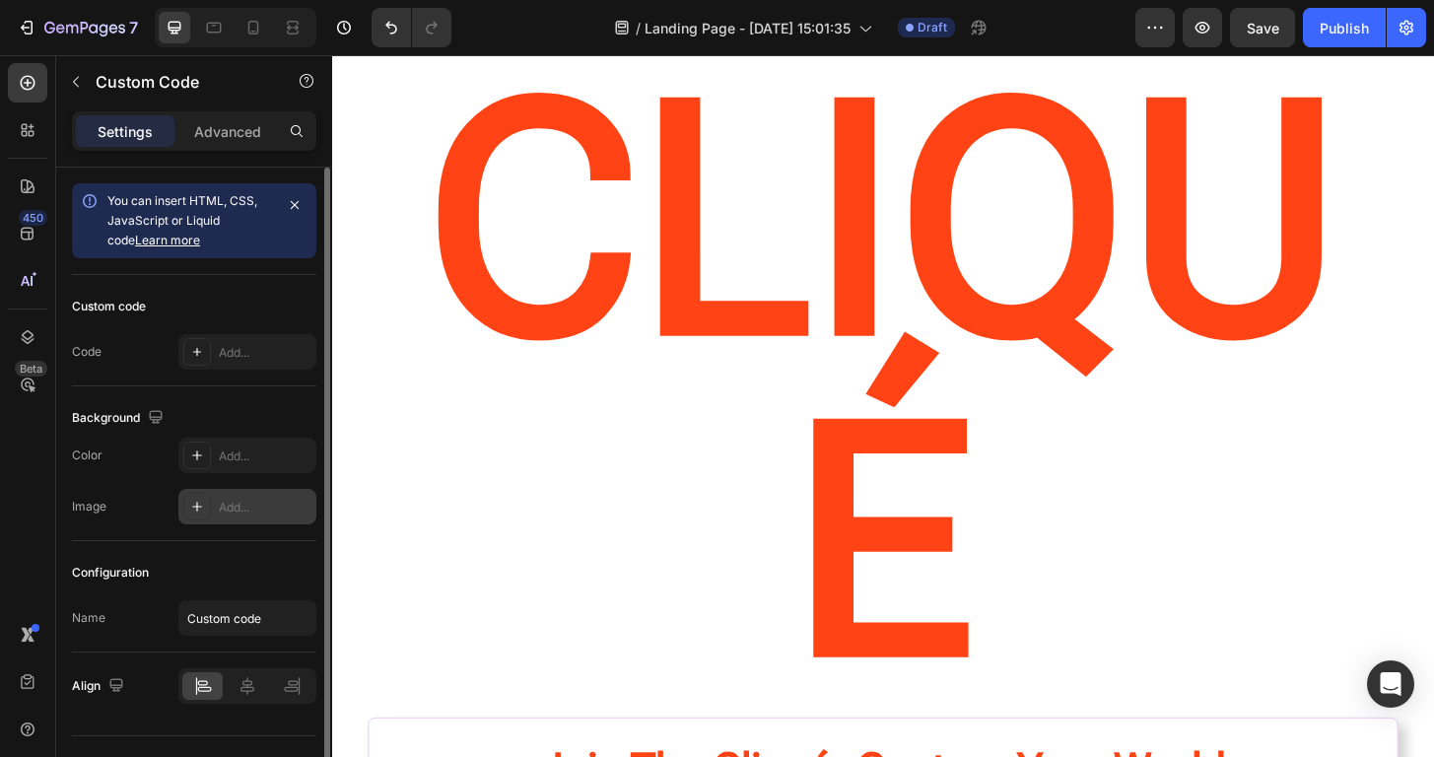
click at [194, 517] on div at bounding box center [197, 507] width 28 height 28
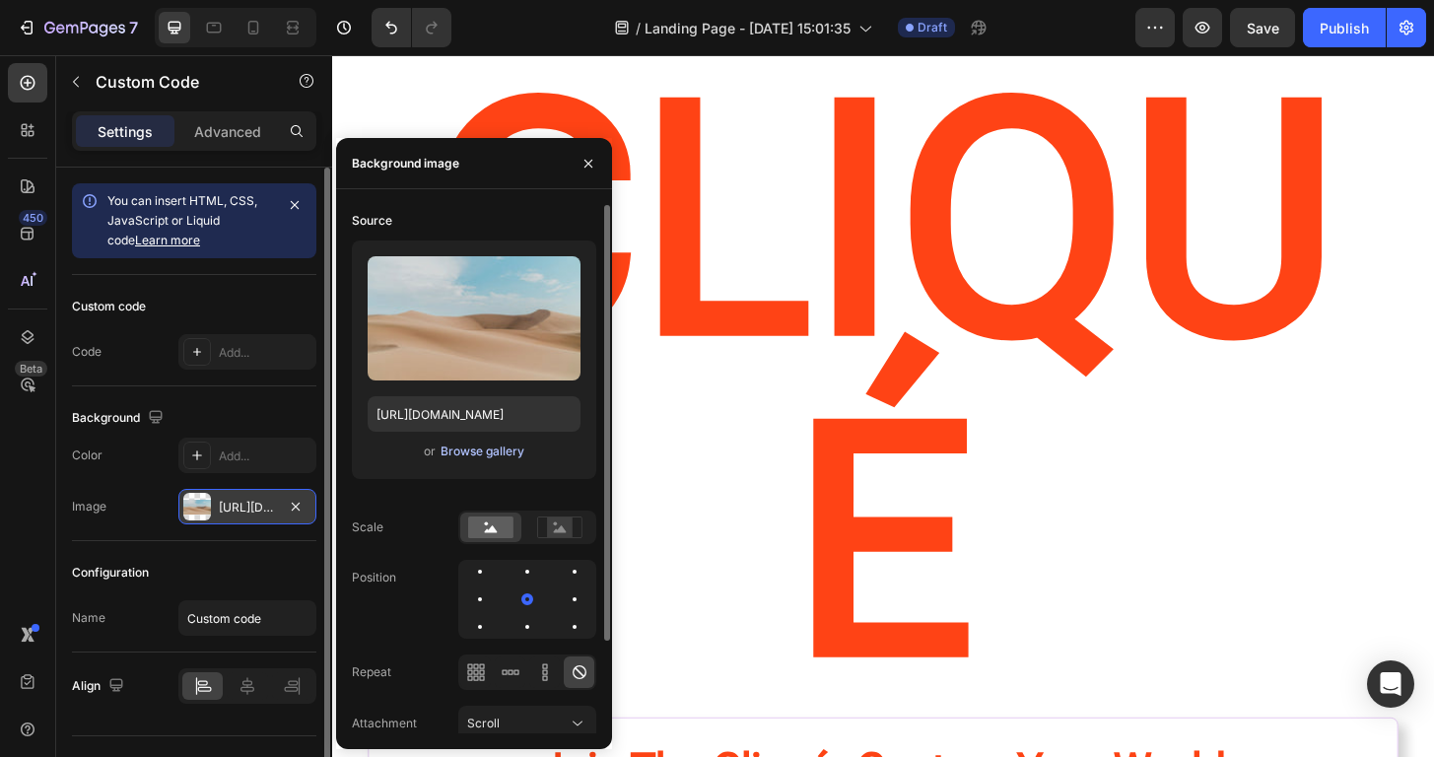
click at [517, 448] on div "Browse gallery" at bounding box center [482, 451] width 84 height 18
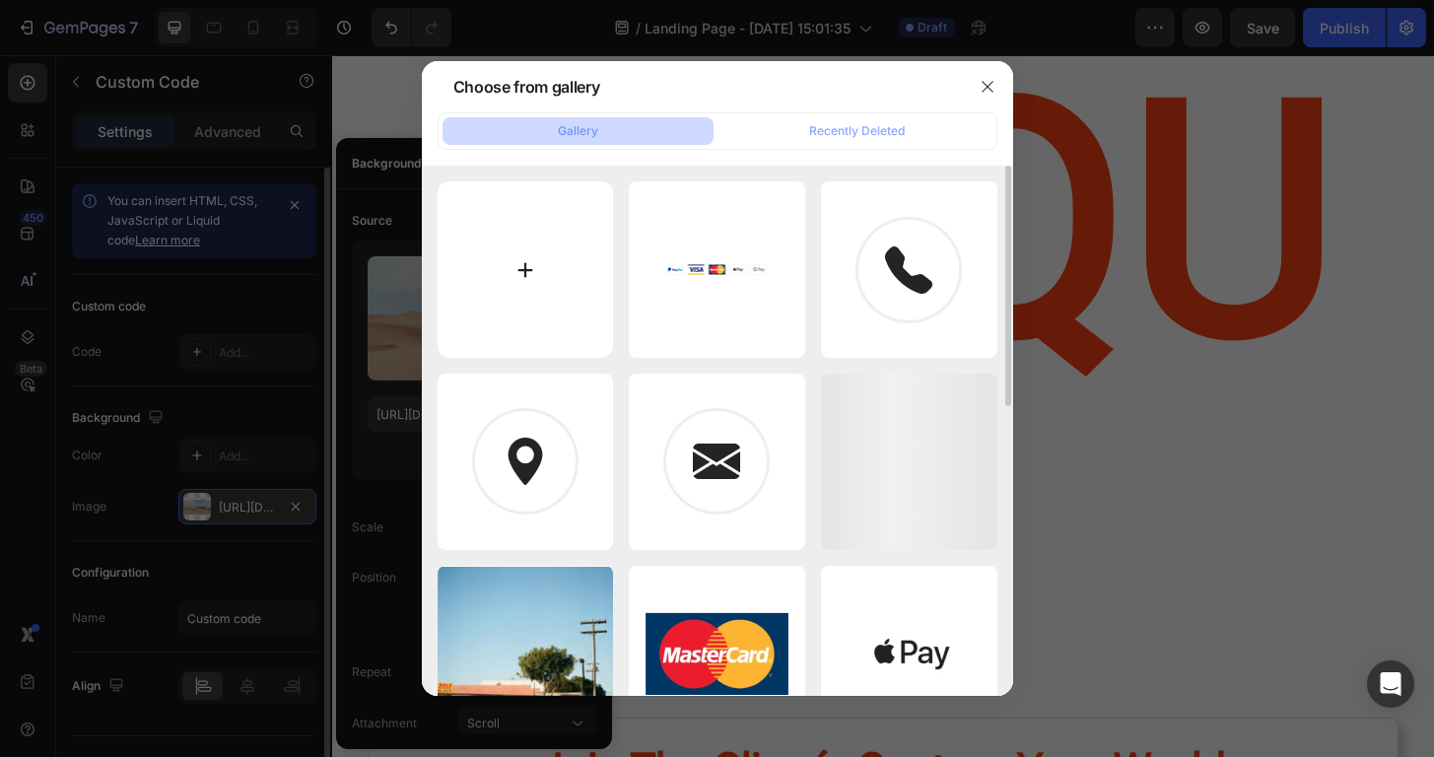
click at [530, 238] on input "file" at bounding box center [525, 269] width 176 height 176
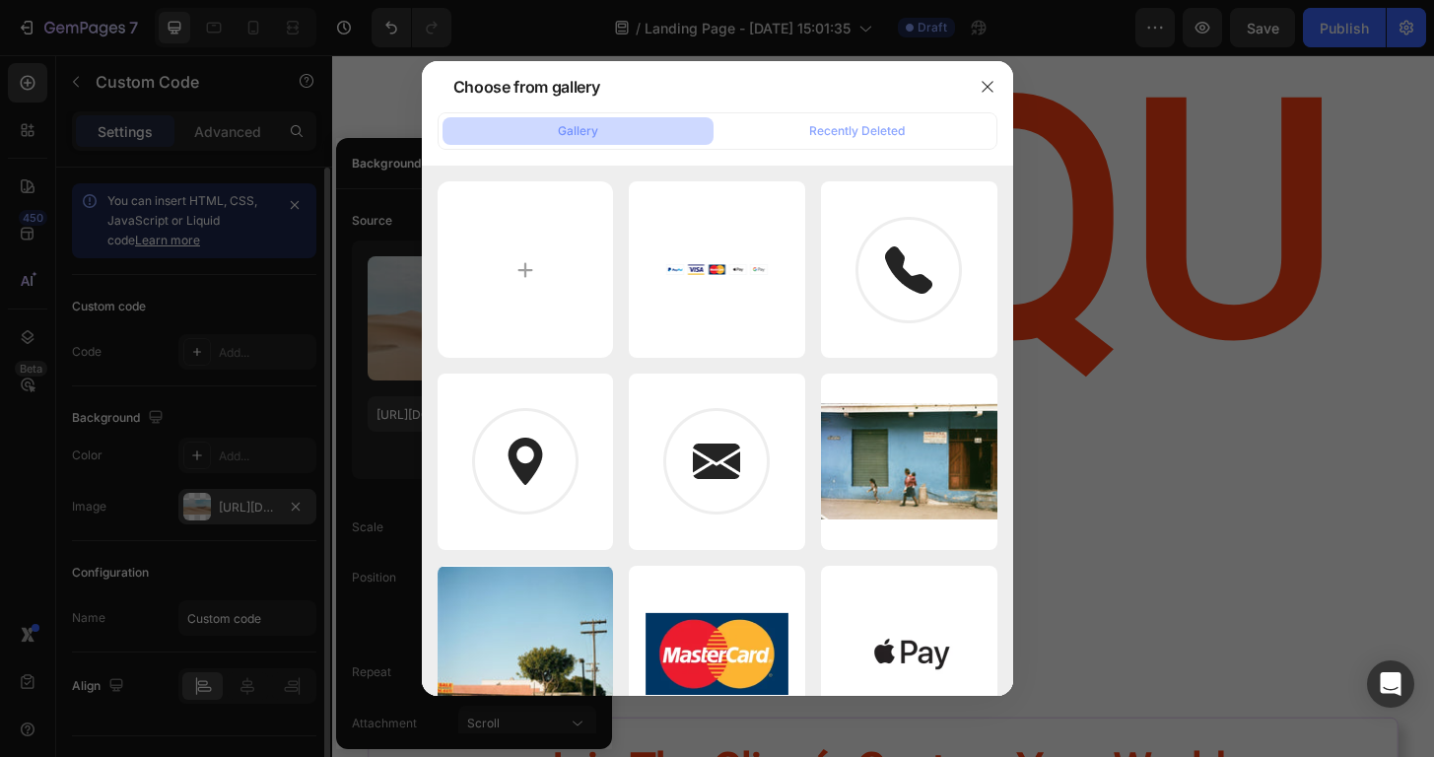
click at [279, 228] on div at bounding box center [717, 378] width 1434 height 757
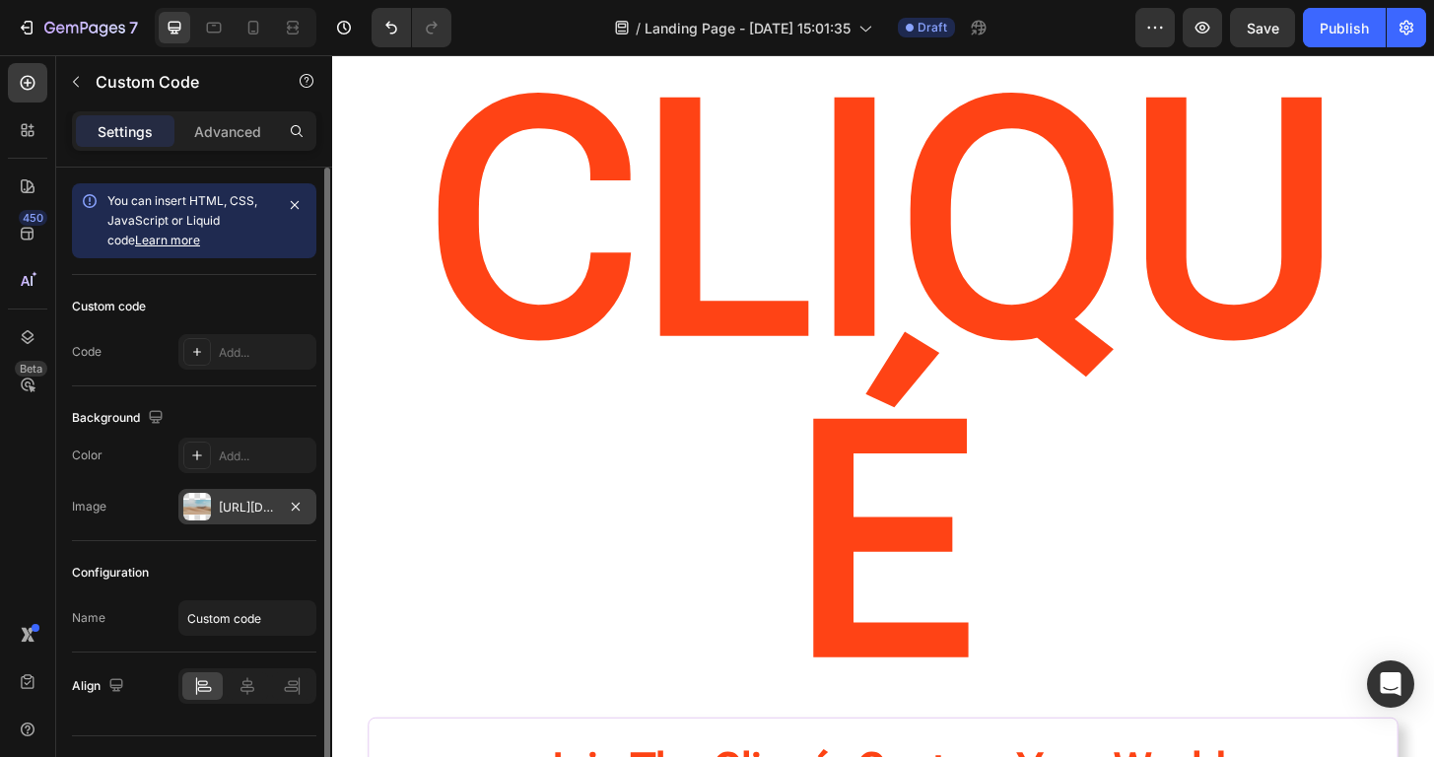
click at [148, 241] on link "Learn more" at bounding box center [167, 240] width 65 height 15
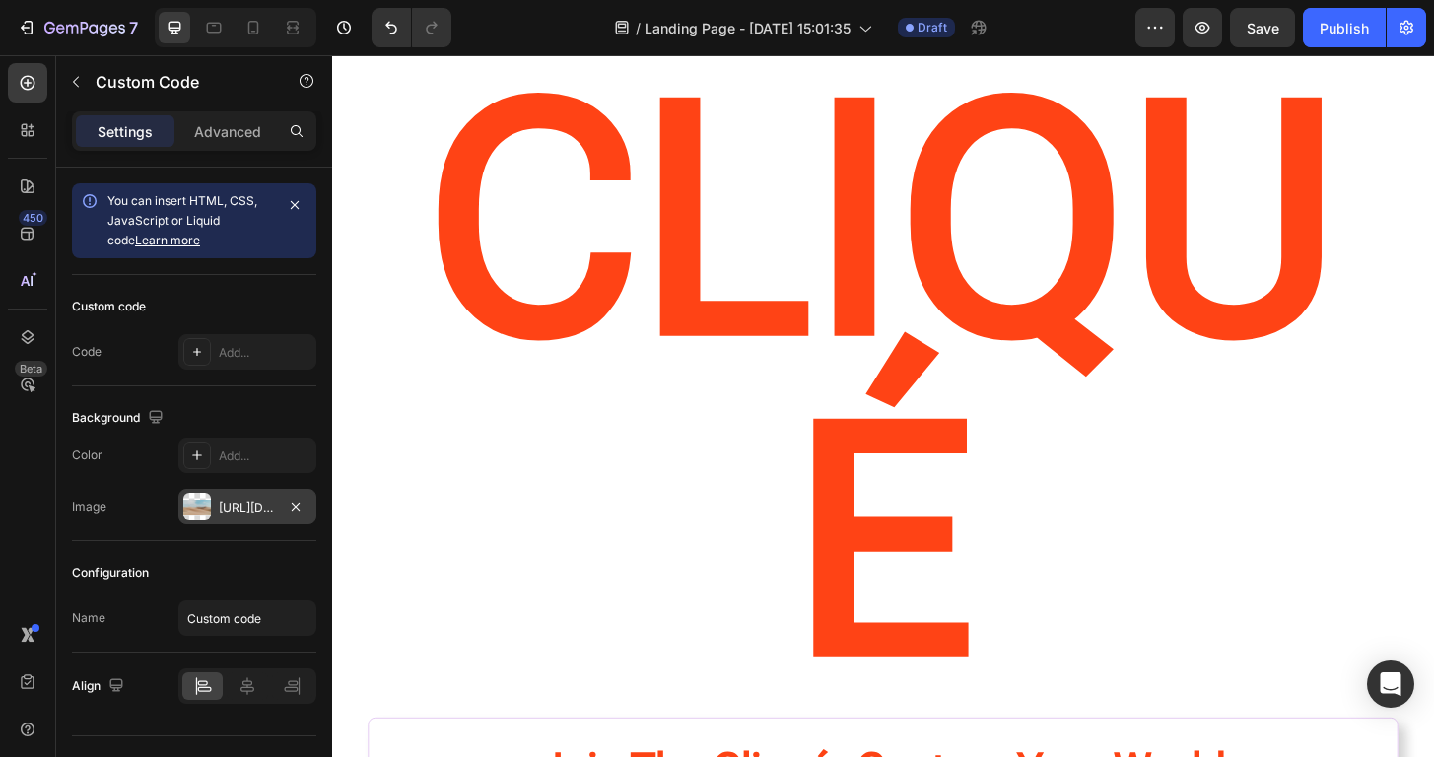
click at [301, 504] on icon "button" at bounding box center [296, 507] width 16 height 16
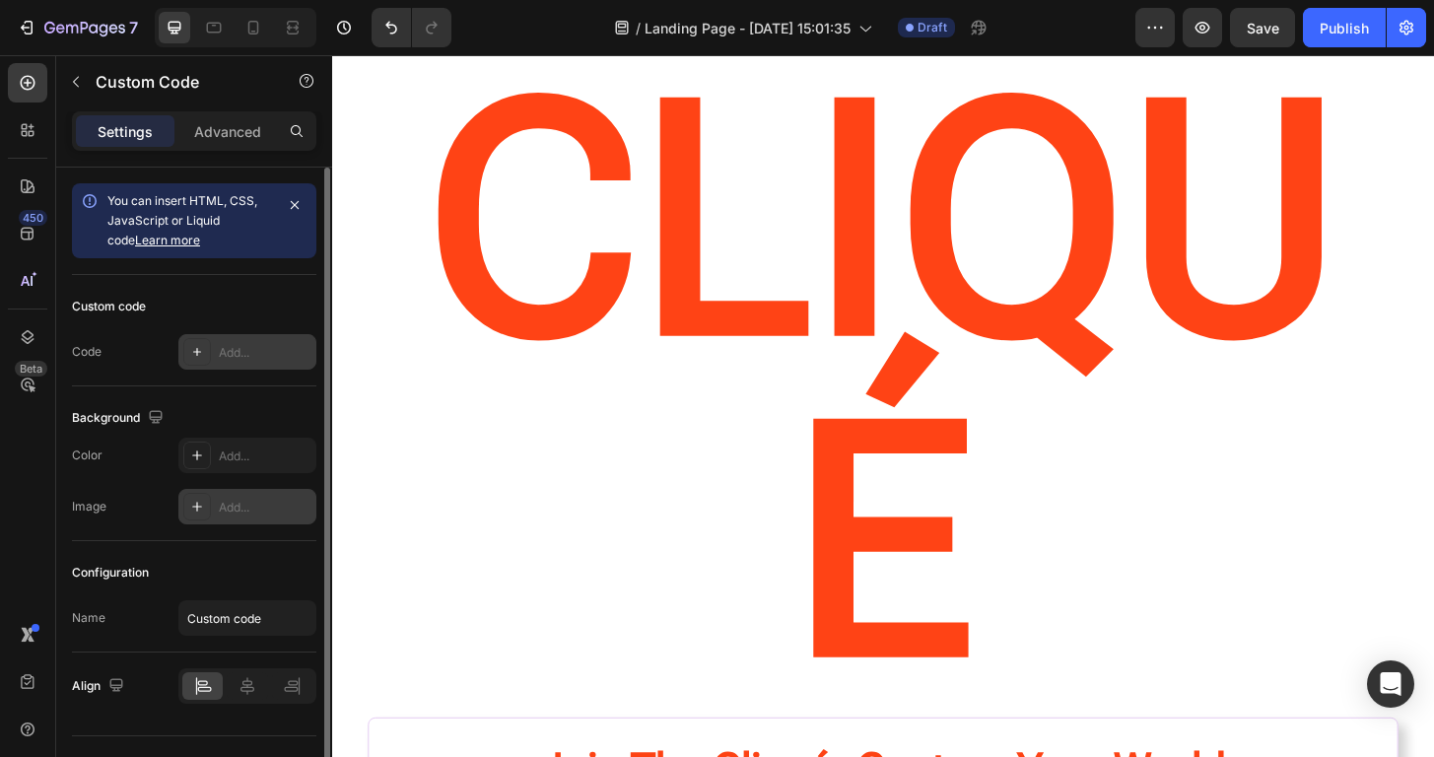
click at [196, 352] on icon at bounding box center [197, 352] width 8 height 8
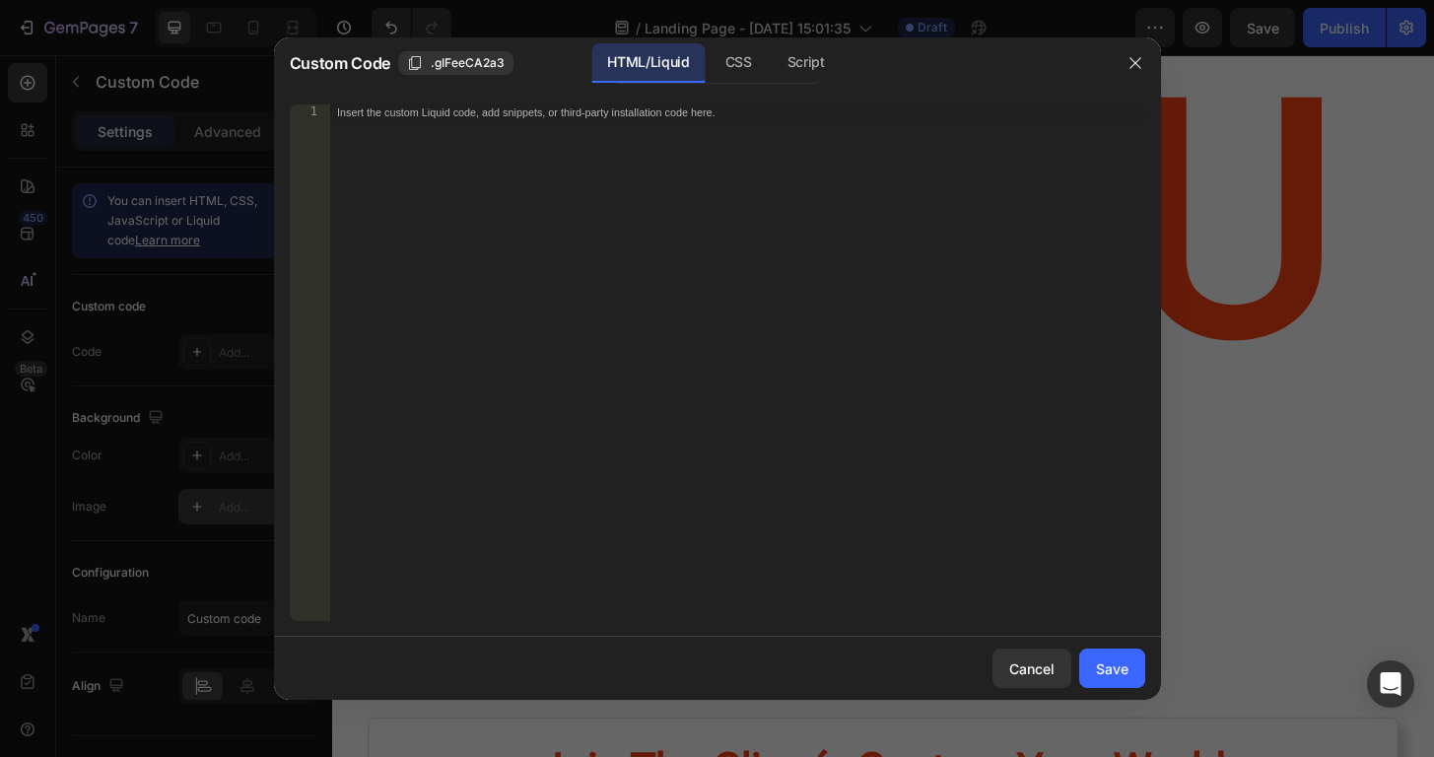
click at [391, 114] on div "Insert the custom Liquid code, add snippets, or third-party installation code h…" at bounding box center [696, 112] width 718 height 14
drag, startPoint x: 407, startPoint y: 109, endPoint x: 517, endPoint y: 457, distance: 364.9
paste textarea "o model"
click at [1112, 651] on button "Save" at bounding box center [1112, 667] width 66 height 39
type textarea "# www.blender.org o model"
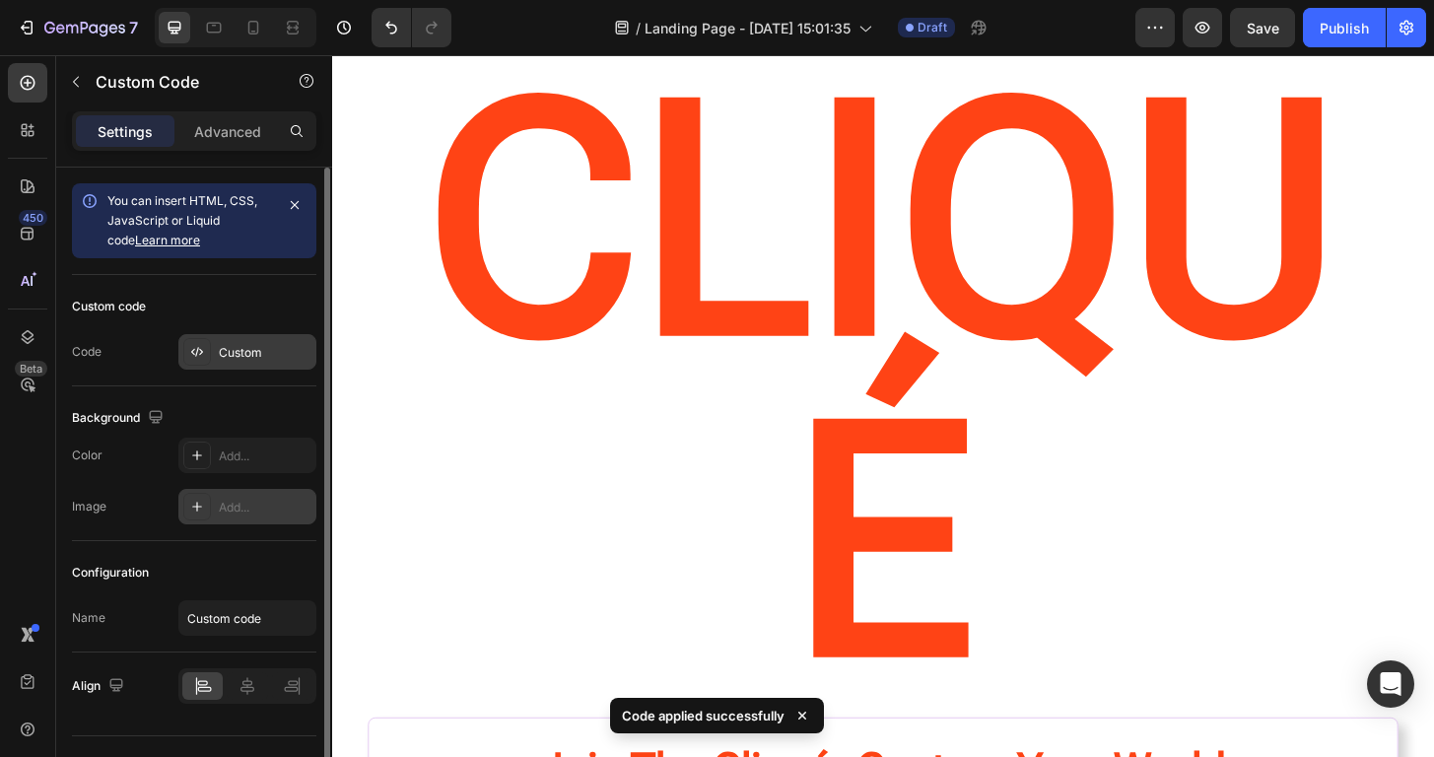
click at [240, 355] on div "Custom" at bounding box center [265, 353] width 93 height 18
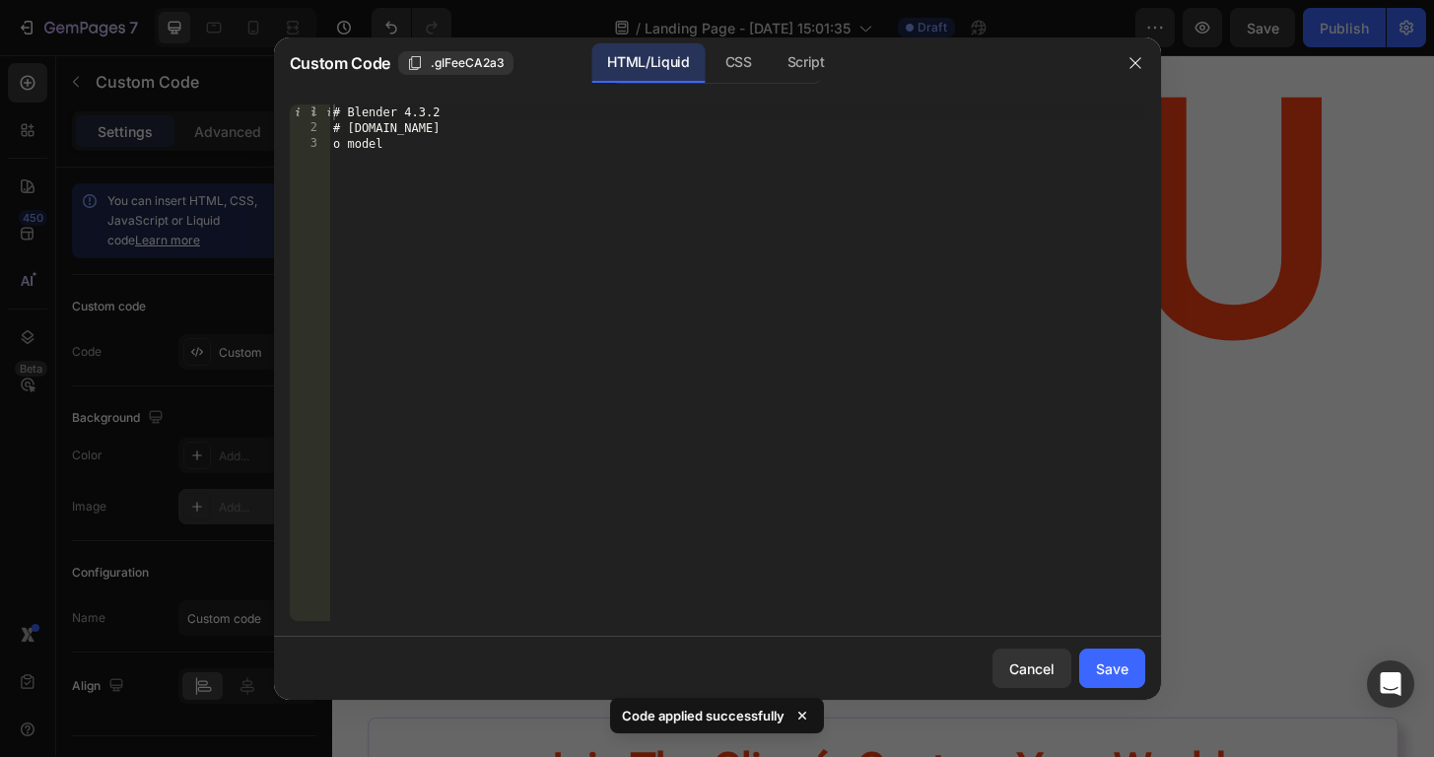
click at [549, 169] on div "# Blender 4.3.2 # www.blender.org o model" at bounding box center [737, 378] width 816 height 548
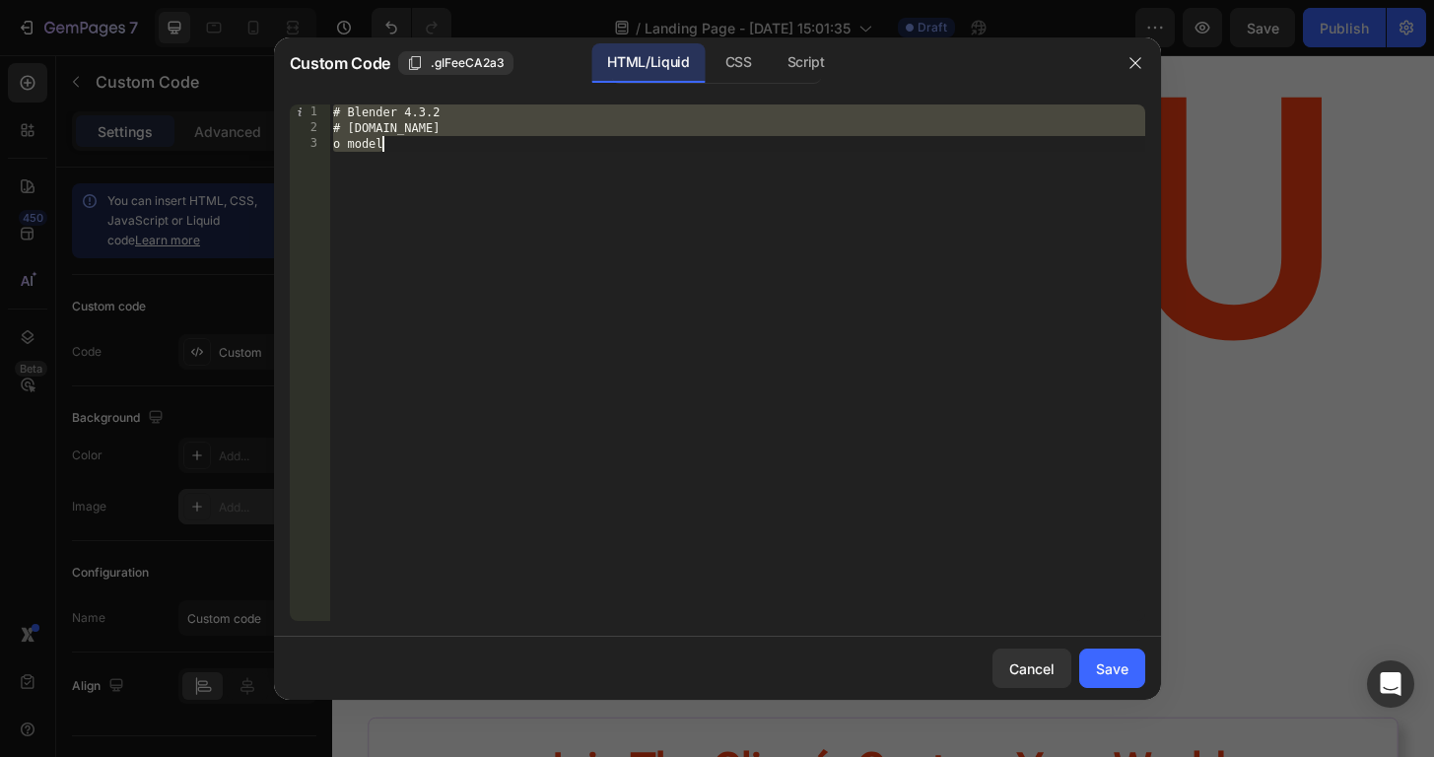
click at [549, 169] on div "# Blender 4.3.2 # www.blender.org o model" at bounding box center [737, 378] width 816 height 548
type textarea "# www.blender.org o model"
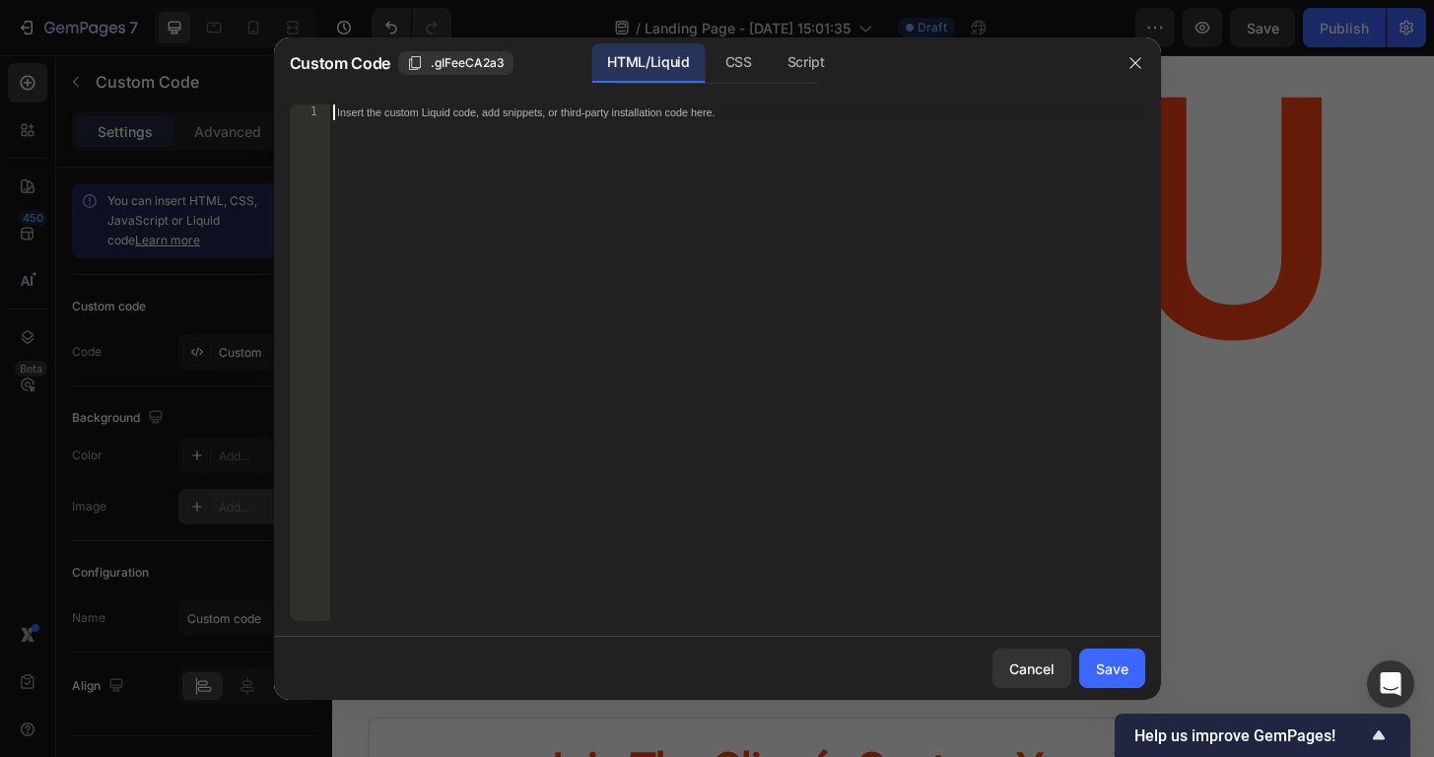
click at [307, 115] on div "1" at bounding box center [310, 112] width 40 height 16
click at [741, 63] on div "CSS" at bounding box center [738, 62] width 58 height 39
click at [432, 139] on div "Insert the CSS code to style your content here." at bounding box center [737, 378] width 816 height 548
click at [660, 33] on div at bounding box center [717, 378] width 1434 height 757
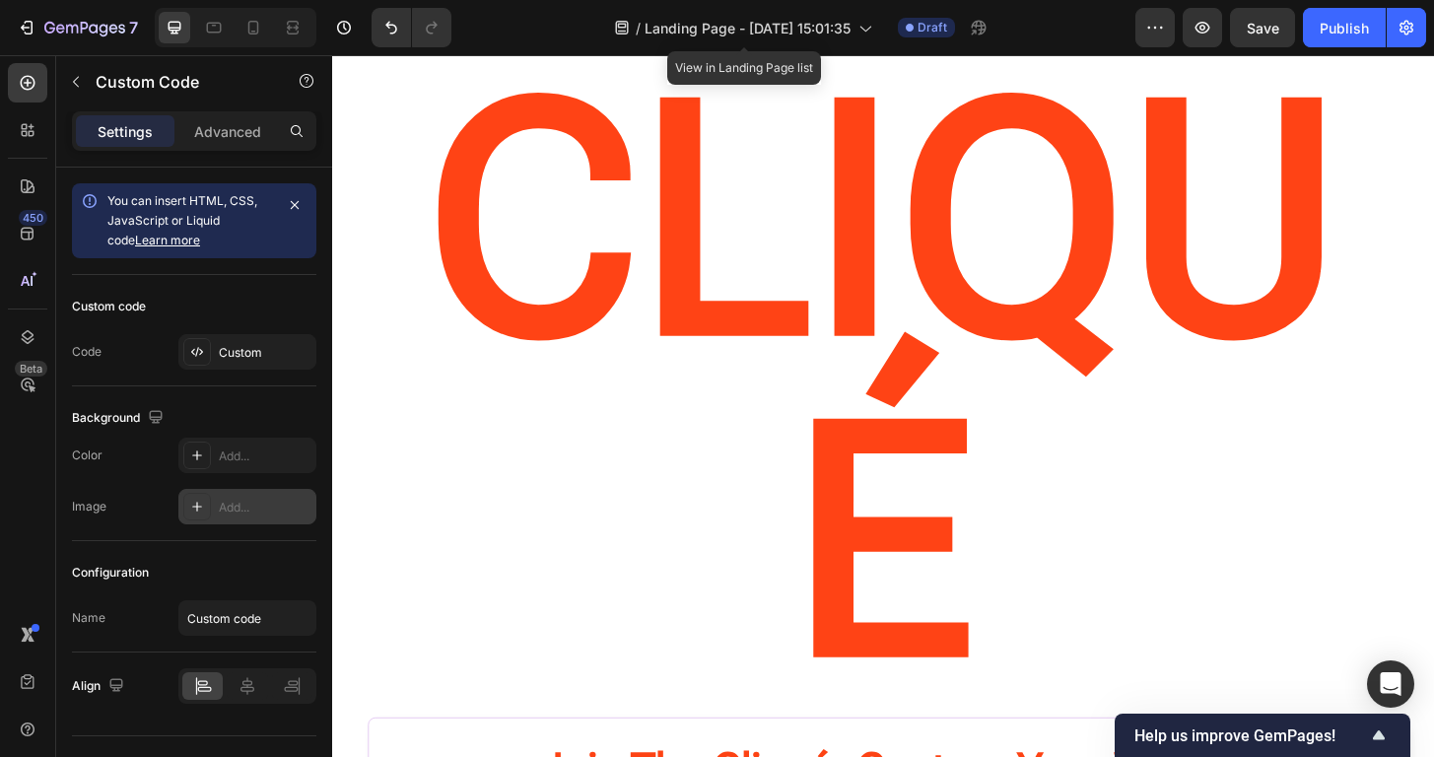
click at [660, 49] on div "/ Landing Page - Sep 27, 15:01:35" at bounding box center [743, 27] width 278 height 47
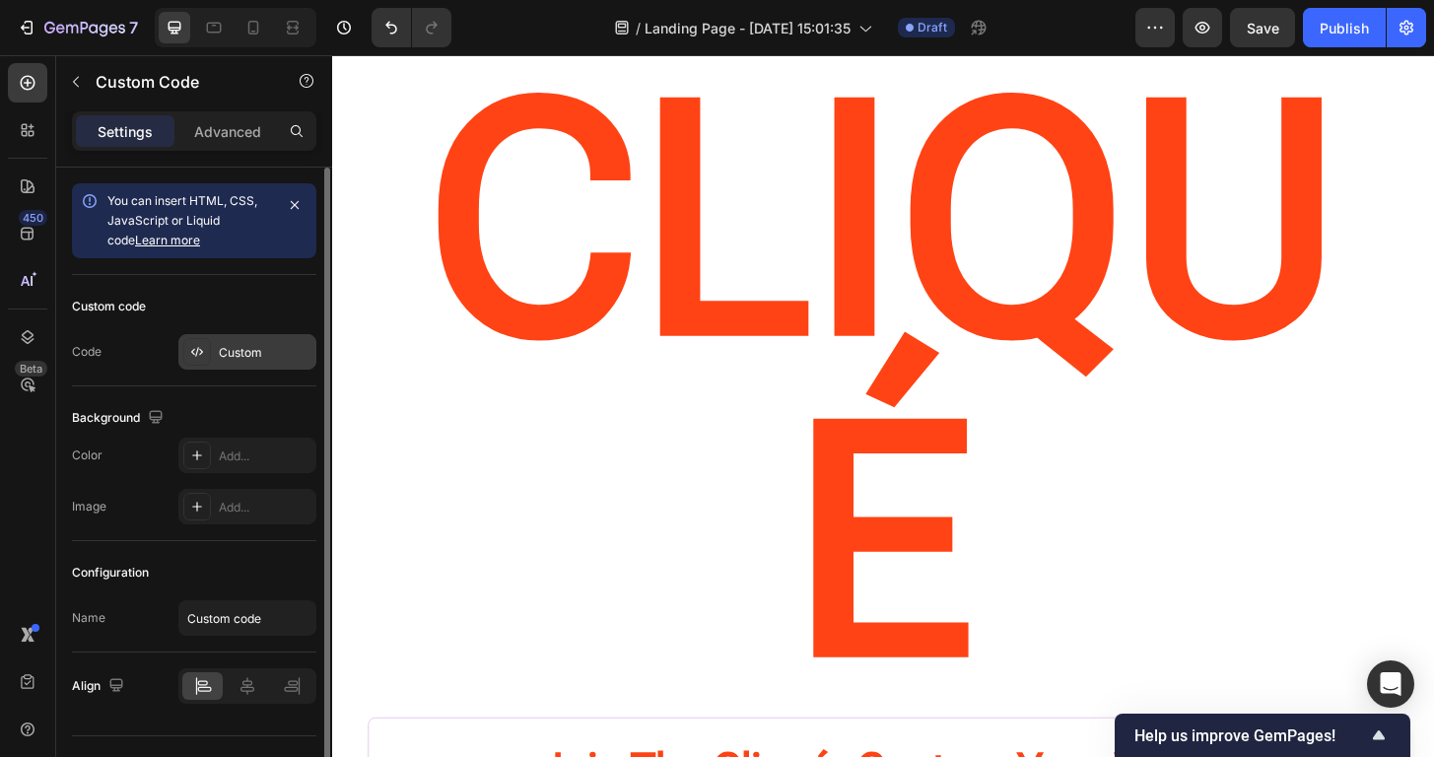
click at [232, 349] on div "Custom" at bounding box center [265, 353] width 93 height 18
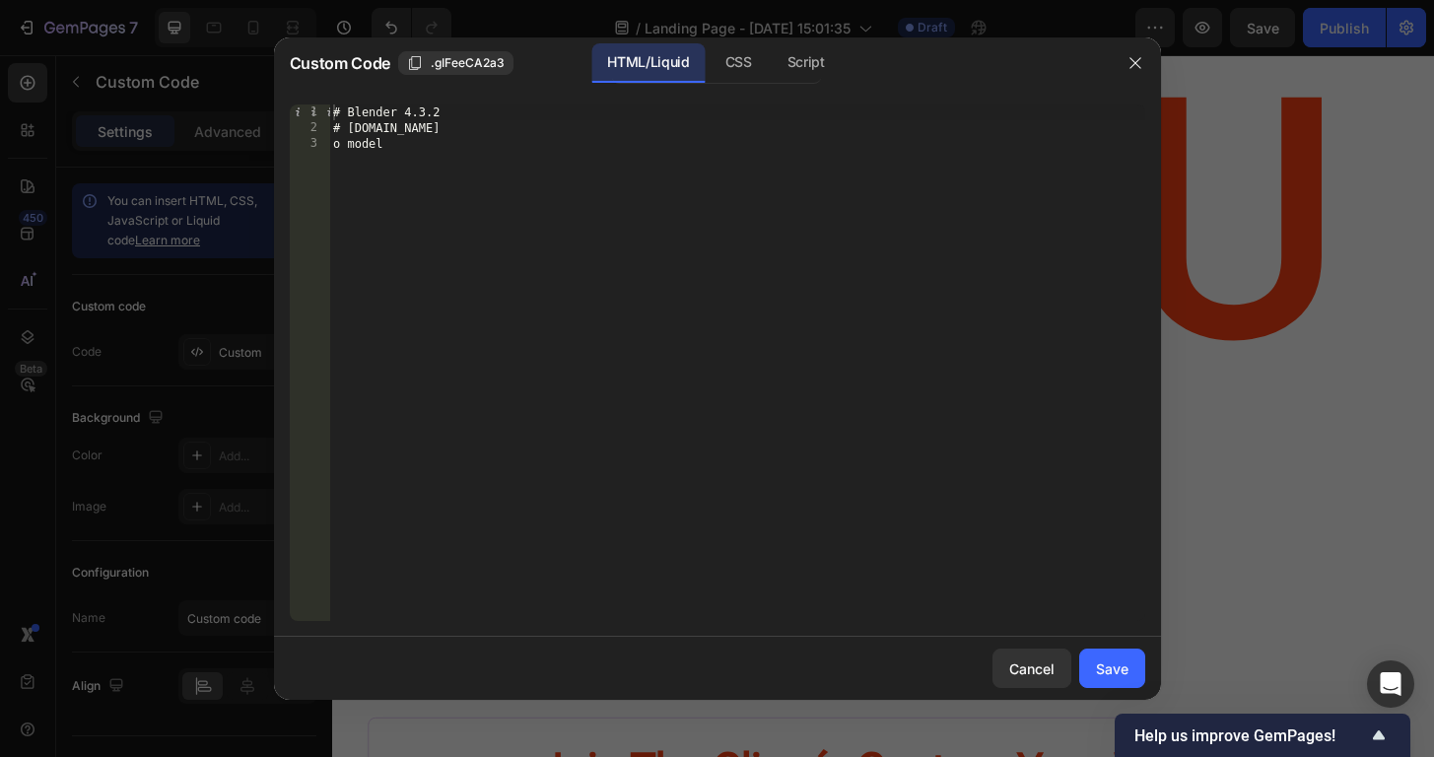
click at [403, 180] on div "# Blender 4.3.2 # www.blender.org o model" at bounding box center [737, 378] width 816 height 548
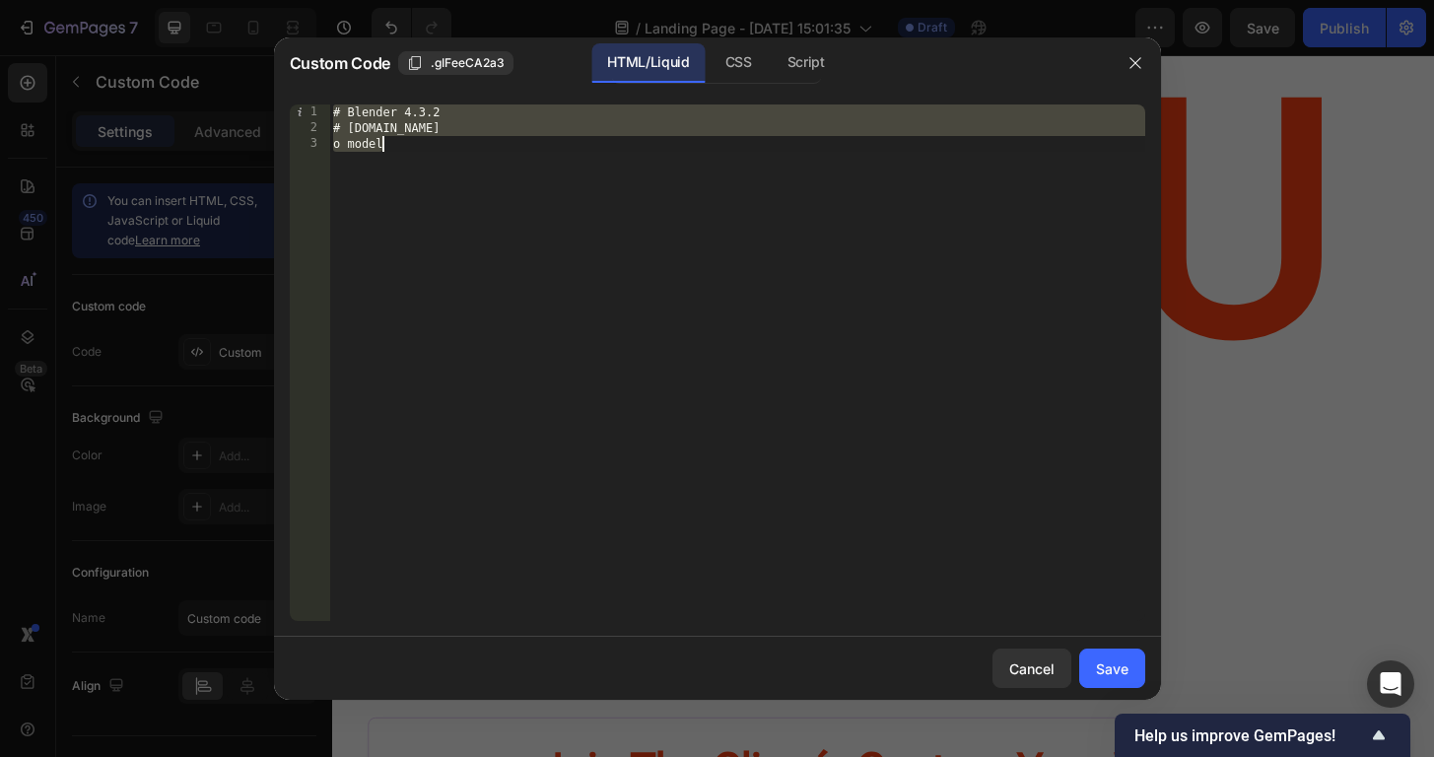
click at [403, 180] on div "# Blender 4.3.2 # www.blender.org o model" at bounding box center [737, 378] width 816 height 548
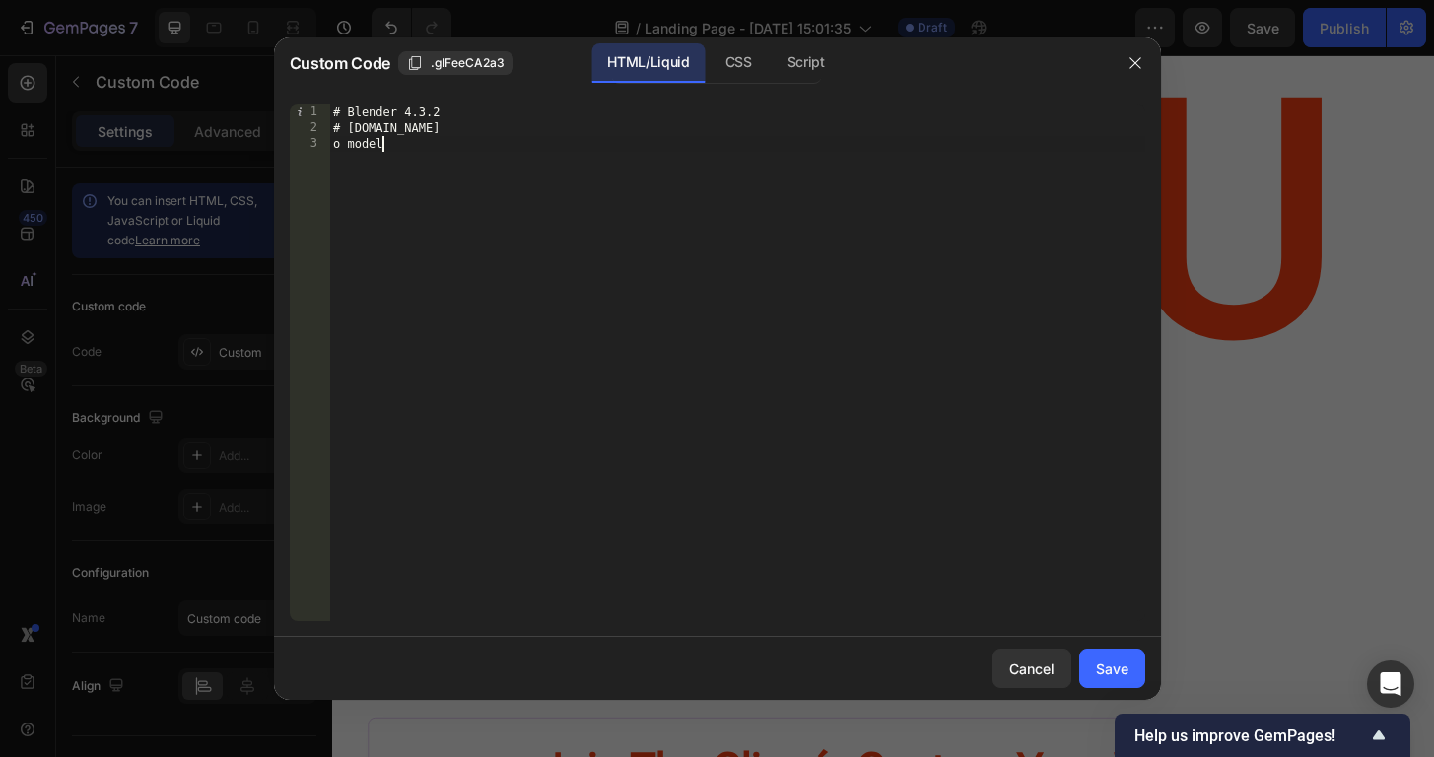
click at [403, 180] on div "# Blender 4.3.2 # www.blender.org o model" at bounding box center [737, 378] width 816 height 548
type textarea "# www.blender.org o model"
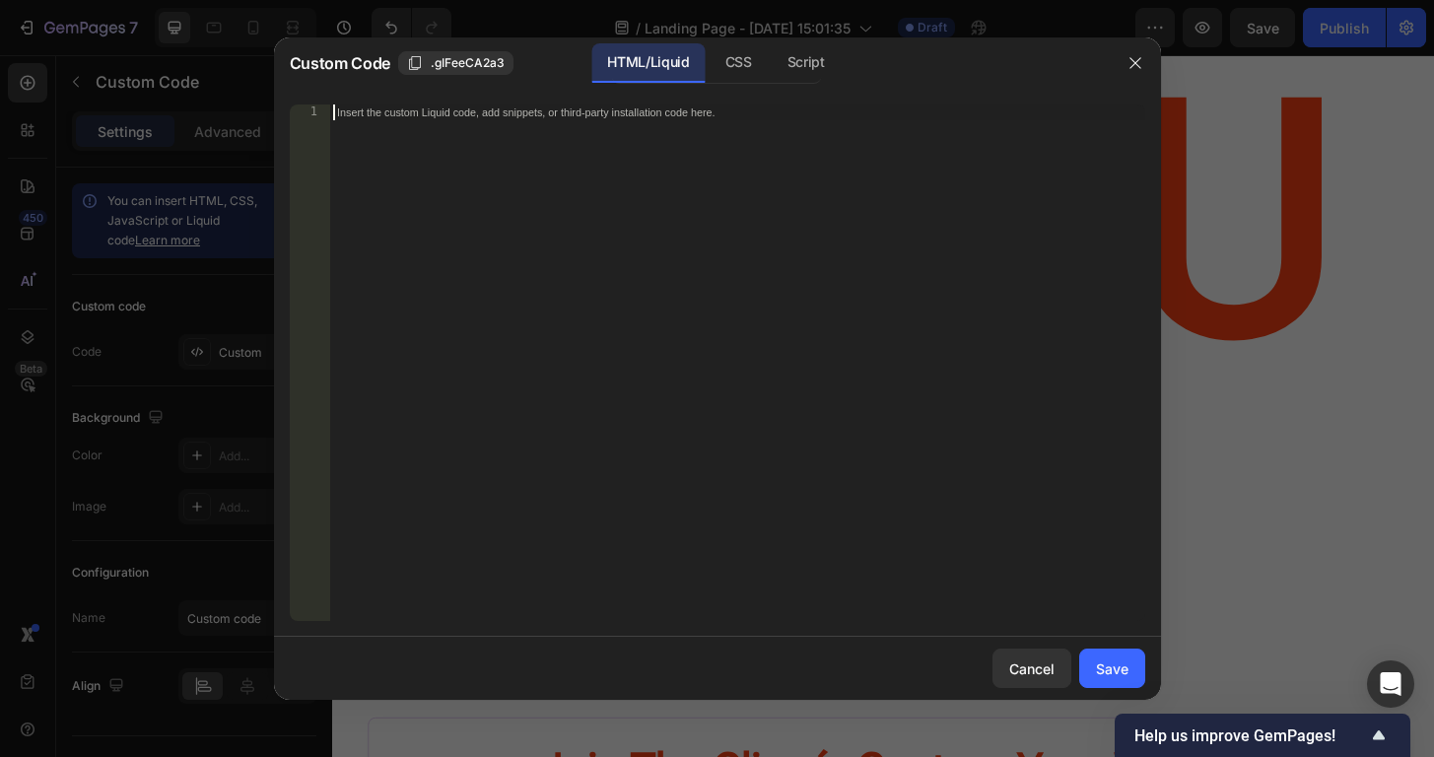
click at [375, 126] on div "Insert the custom Liquid code, add snippets, or third-party installation code h…" at bounding box center [737, 378] width 816 height 548
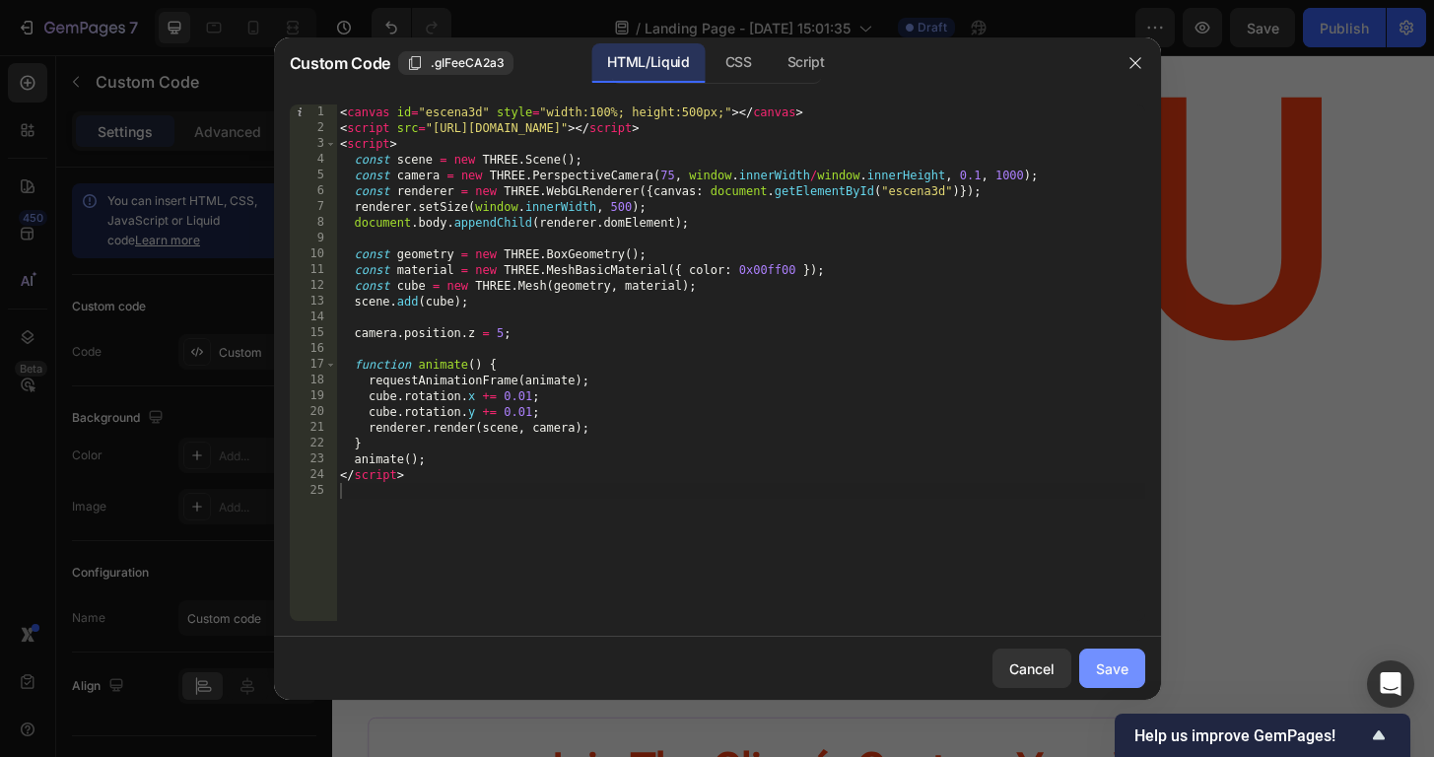
click at [1104, 656] on button "Save" at bounding box center [1112, 667] width 66 height 39
type textarea "</script>"
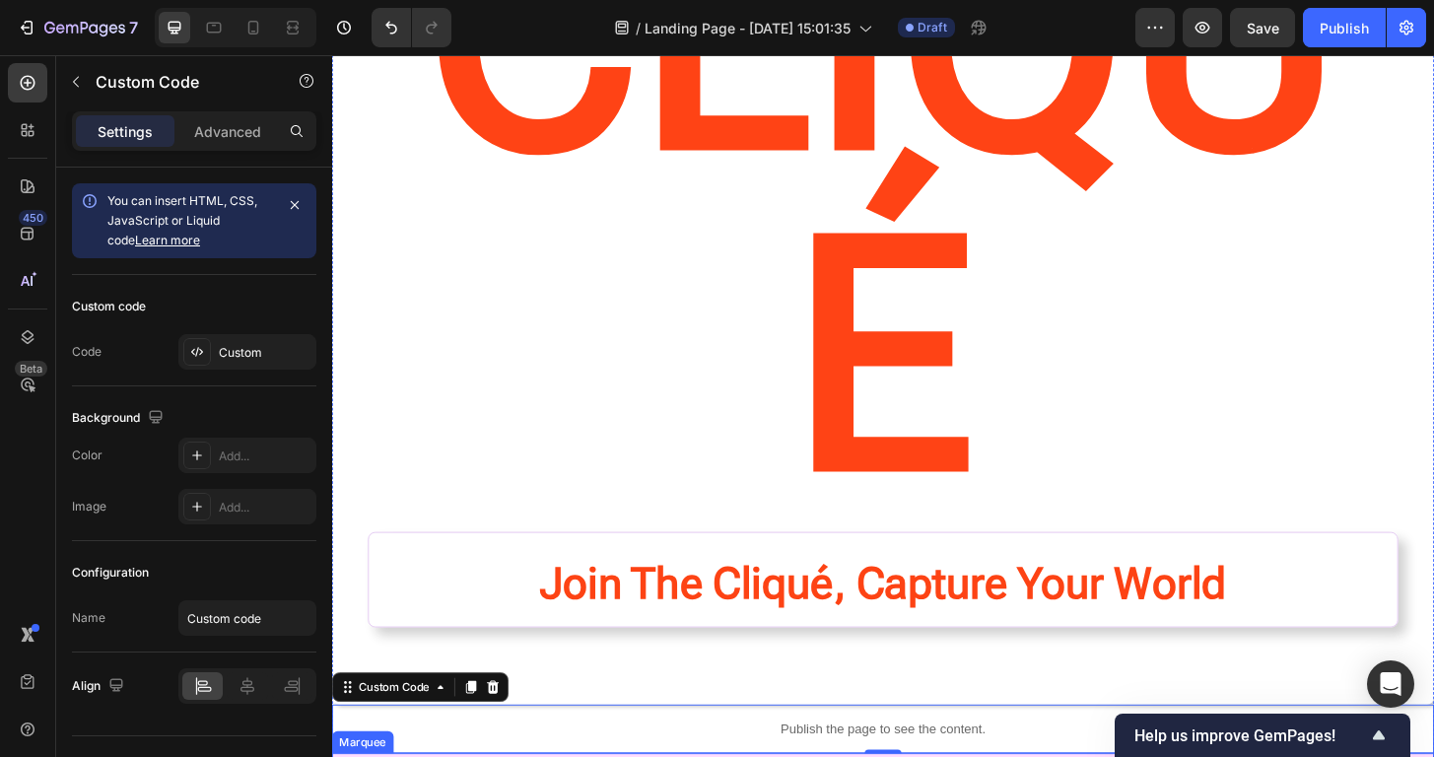
scroll to position [283, 0]
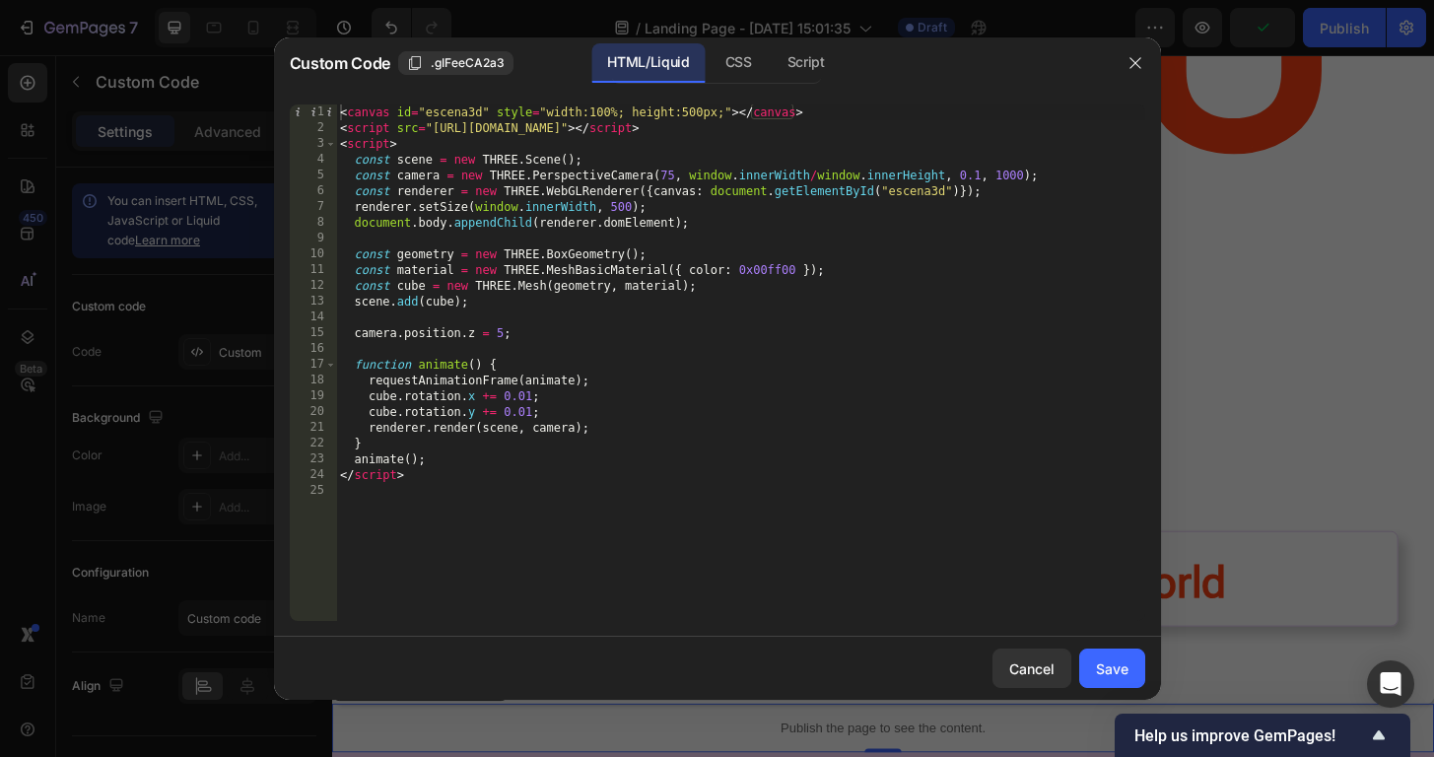
type textarea "}"
click at [695, 443] on div "< canvas id = "escena3d" style = "width:100%; height:500px;" > </ canvas > < sc…" at bounding box center [740, 378] width 809 height 548
click at [695, 488] on div "< canvas id = "escena3d" style = "width:100%; height:500px;" > </ canvas > < sc…" at bounding box center [740, 378] width 809 height 548
click at [1122, 680] on button "Save" at bounding box center [1112, 667] width 66 height 39
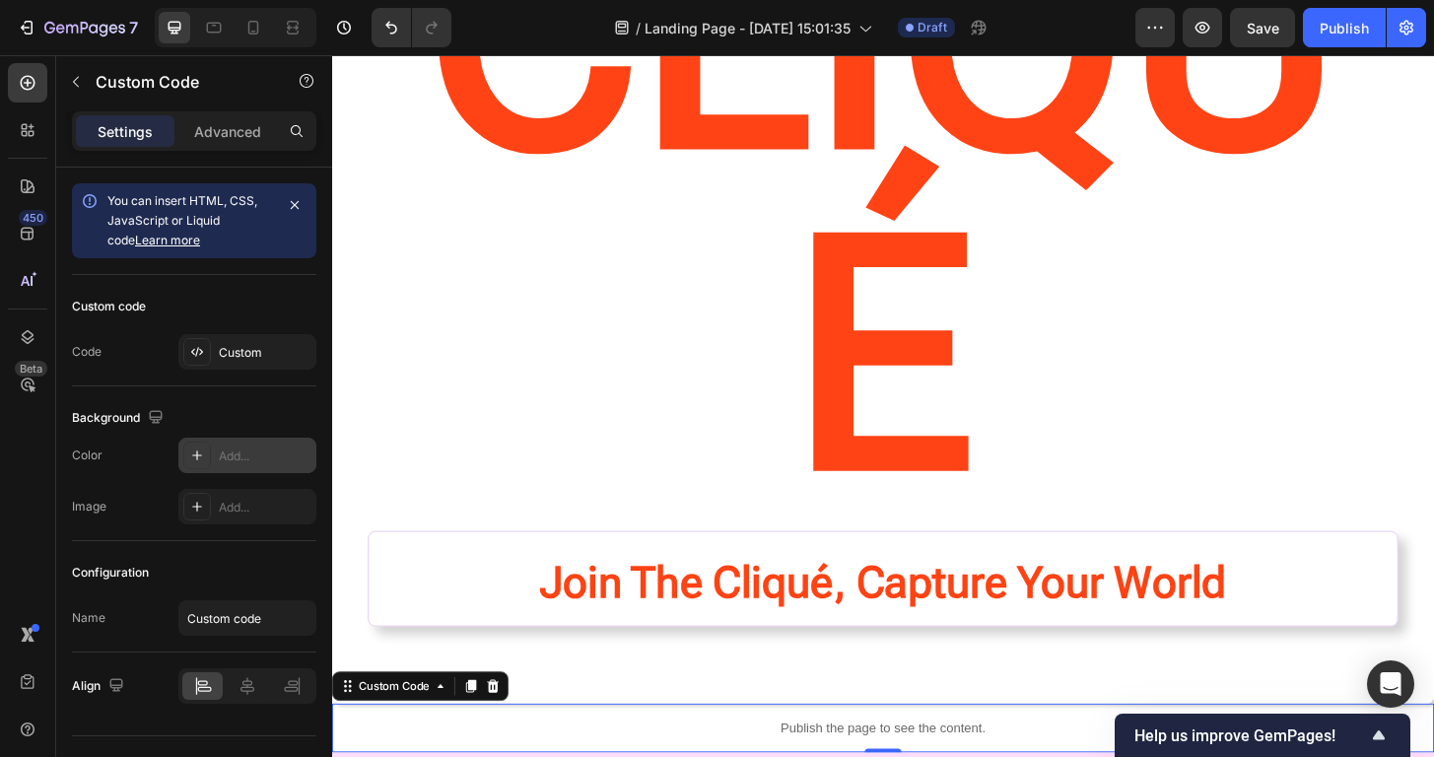
click at [206, 455] on div at bounding box center [197, 455] width 28 height 28
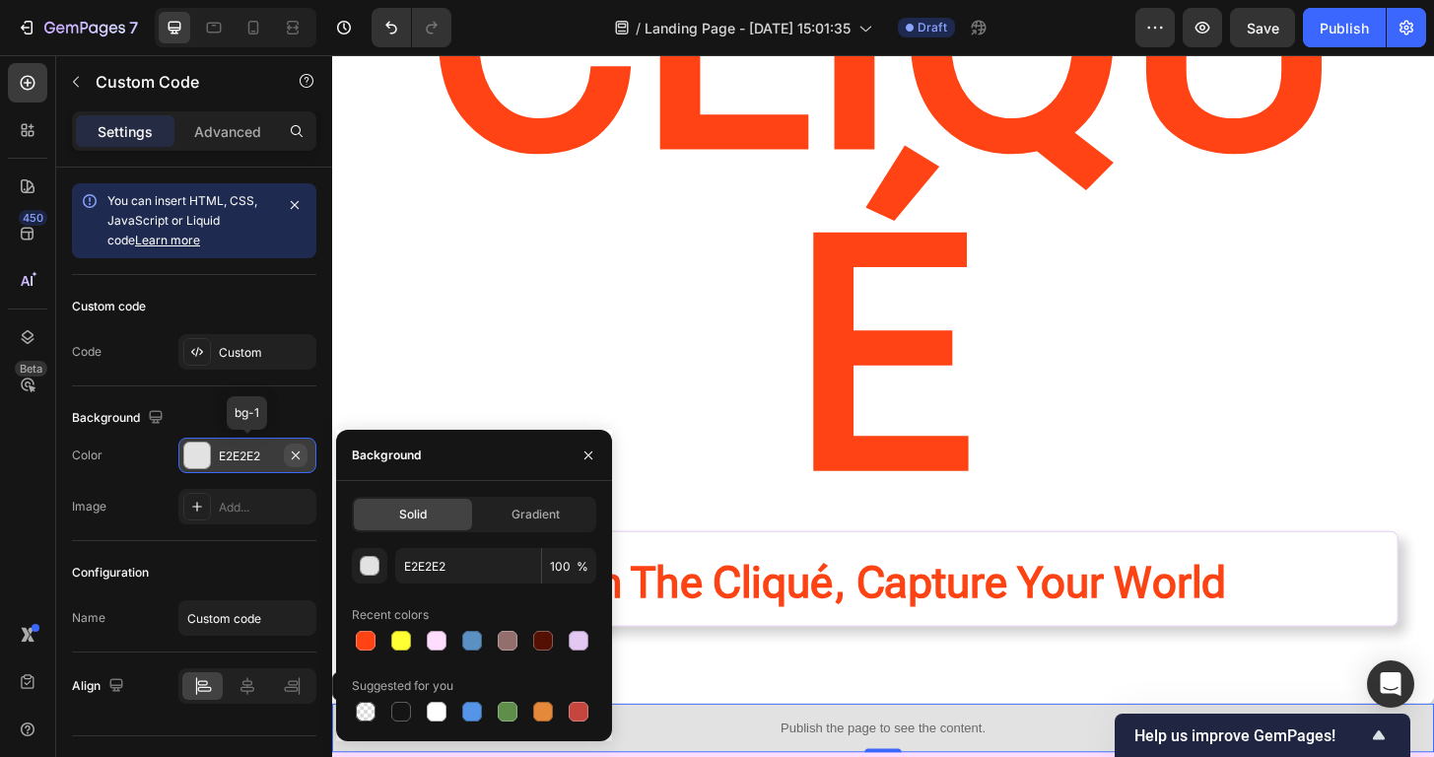
click at [296, 451] on icon "button" at bounding box center [296, 455] width 16 height 16
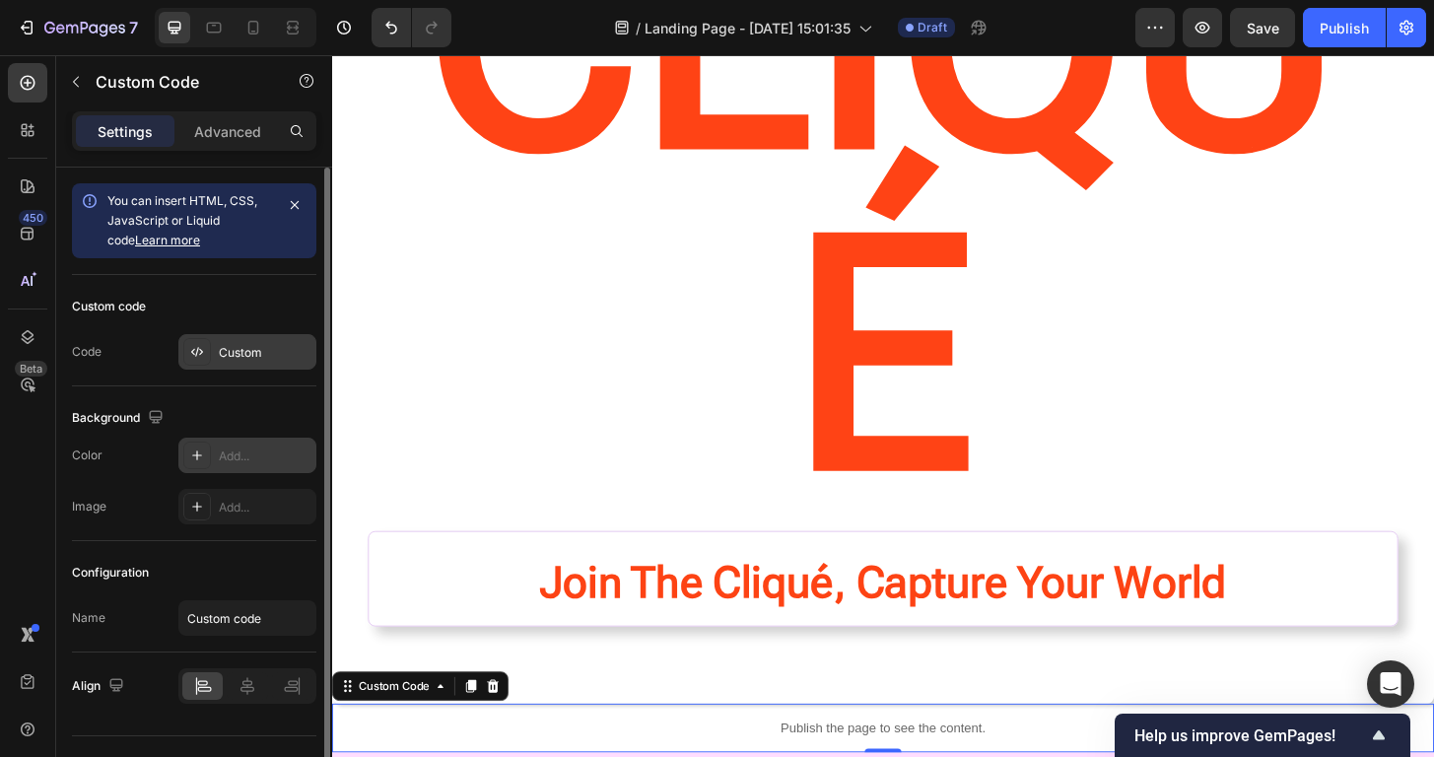
click at [202, 343] on div at bounding box center [197, 352] width 28 height 28
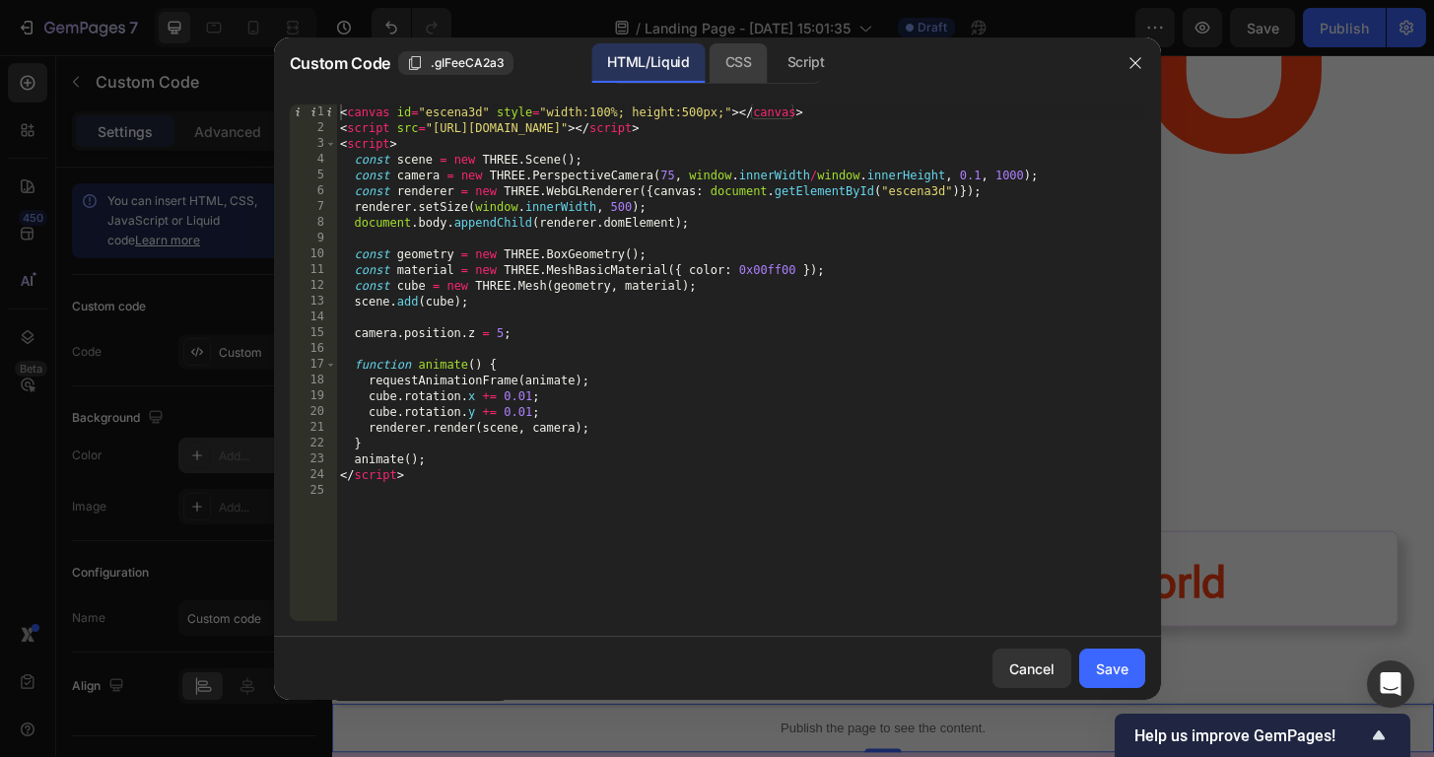
click at [735, 74] on div "CSS" at bounding box center [738, 62] width 58 height 39
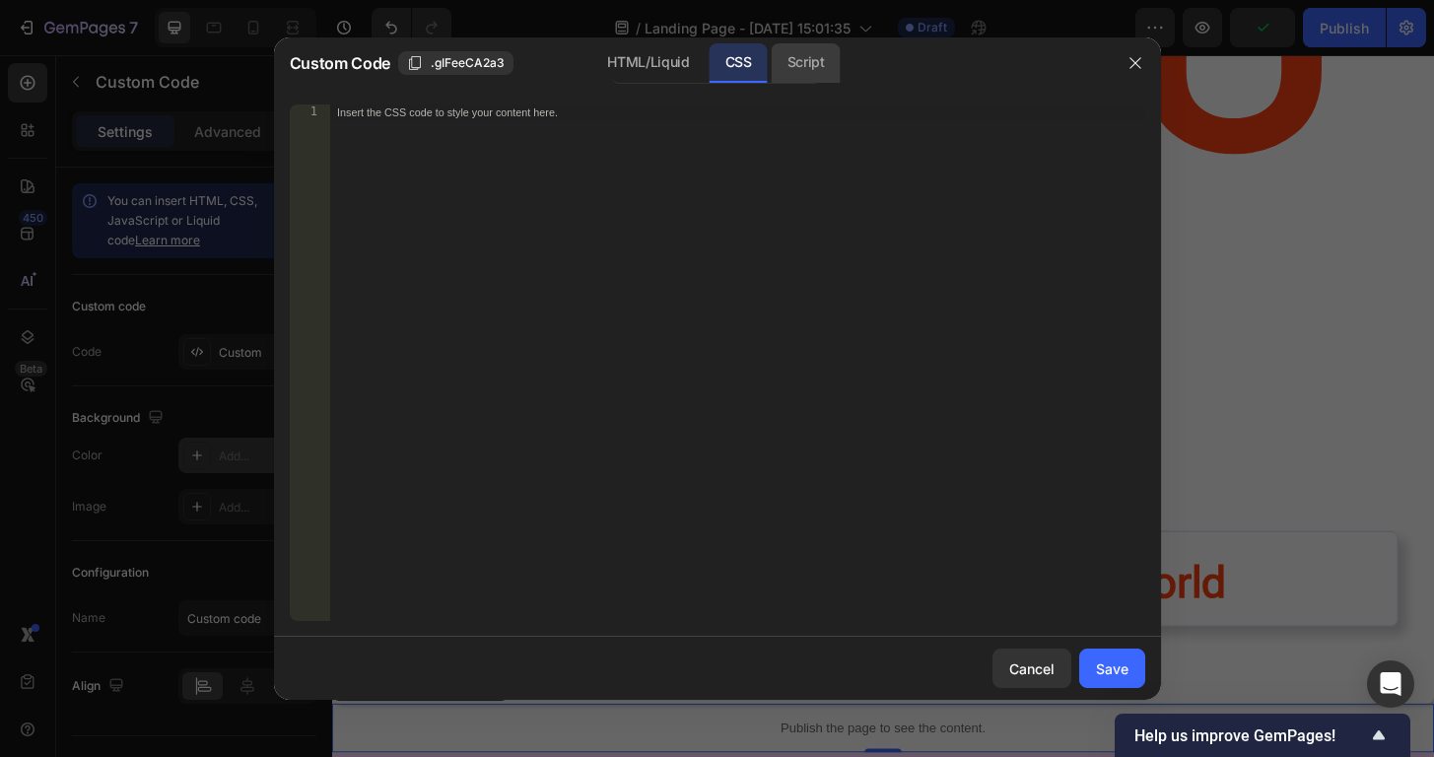
click at [787, 70] on div "Script" at bounding box center [805, 62] width 69 height 39
click at [626, 66] on div "HTML/Liquid" at bounding box center [647, 62] width 113 height 39
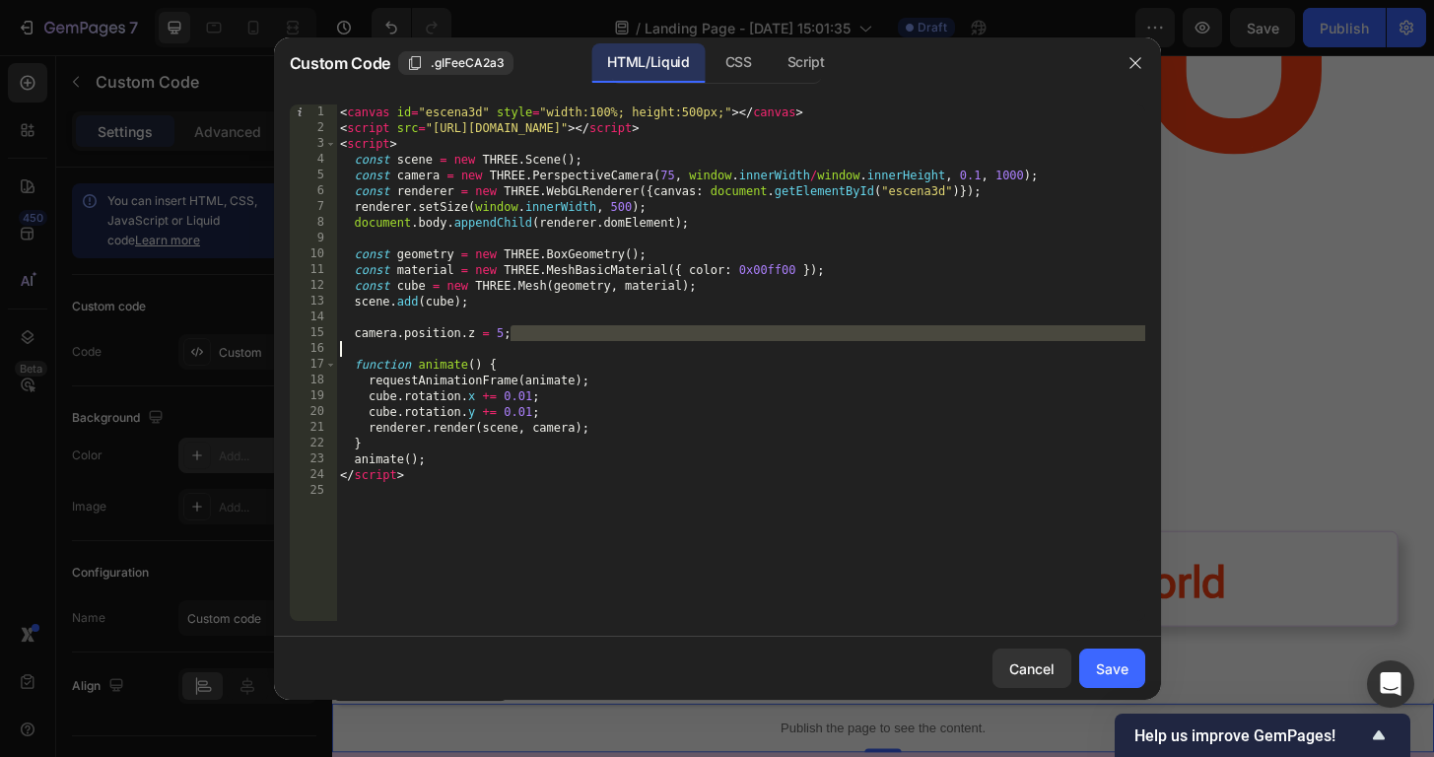
click at [809, 342] on div "< canvas id = "escena3d" style = "width:100%; height:500px;" > </ canvas > < sc…" at bounding box center [740, 378] width 809 height 548
type textarea "camera.position.z = 5;"
click at [685, 505] on div "< canvas id = "escena3d" style = "width:100%; height:500px;" > </ canvas > < sc…" at bounding box center [740, 378] width 809 height 548
click at [1111, 676] on div "Save" at bounding box center [1112, 668] width 33 height 21
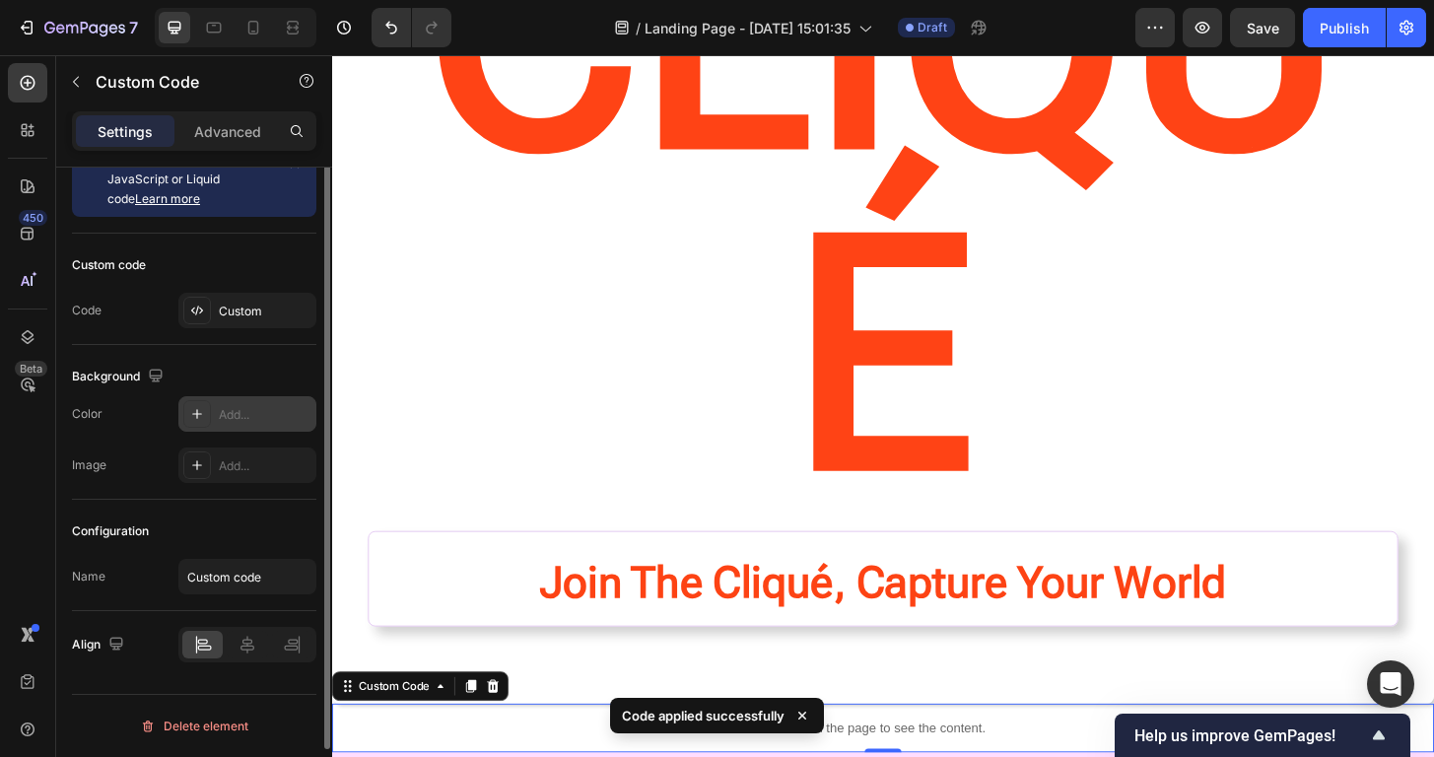
scroll to position [0, 0]
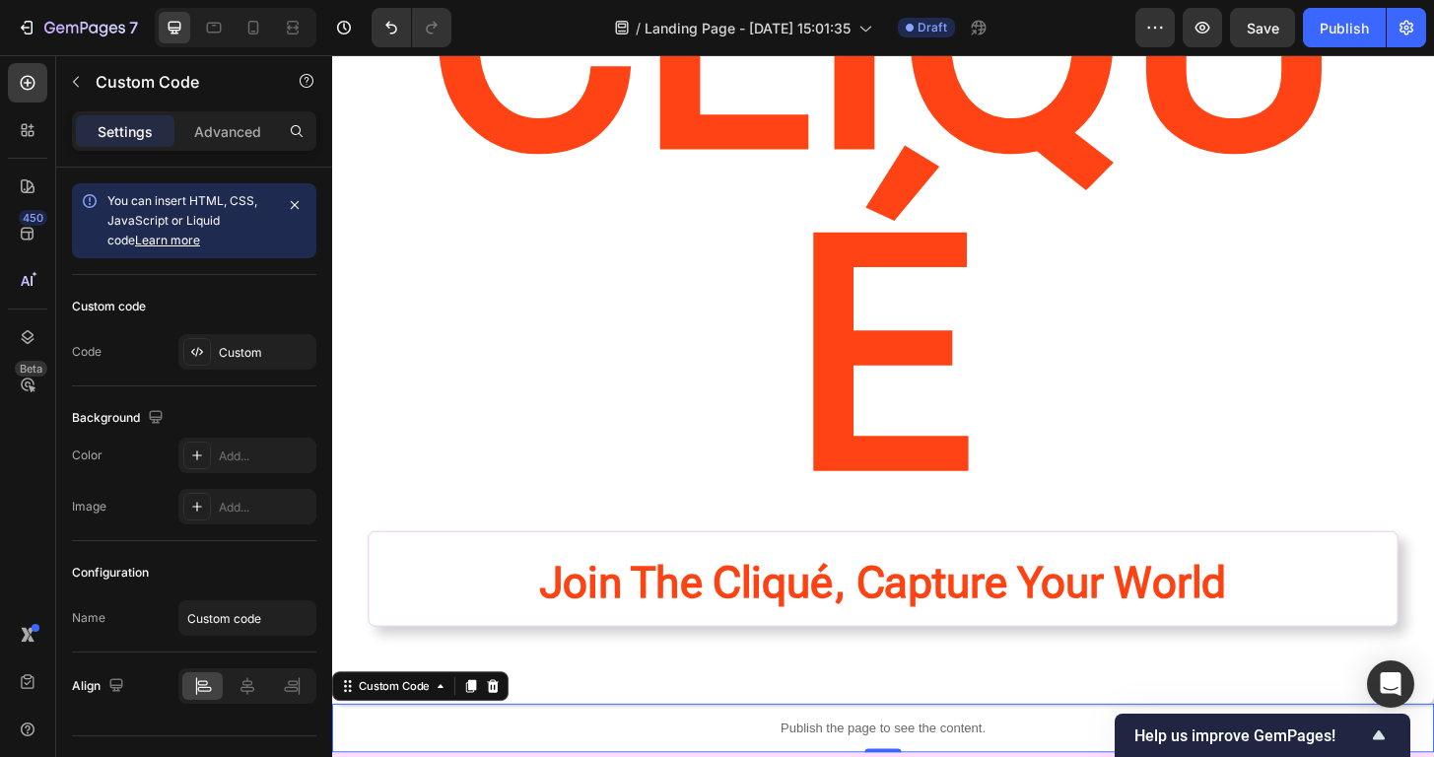
click at [1215, 29] on button "button" at bounding box center [1201, 27] width 39 height 39
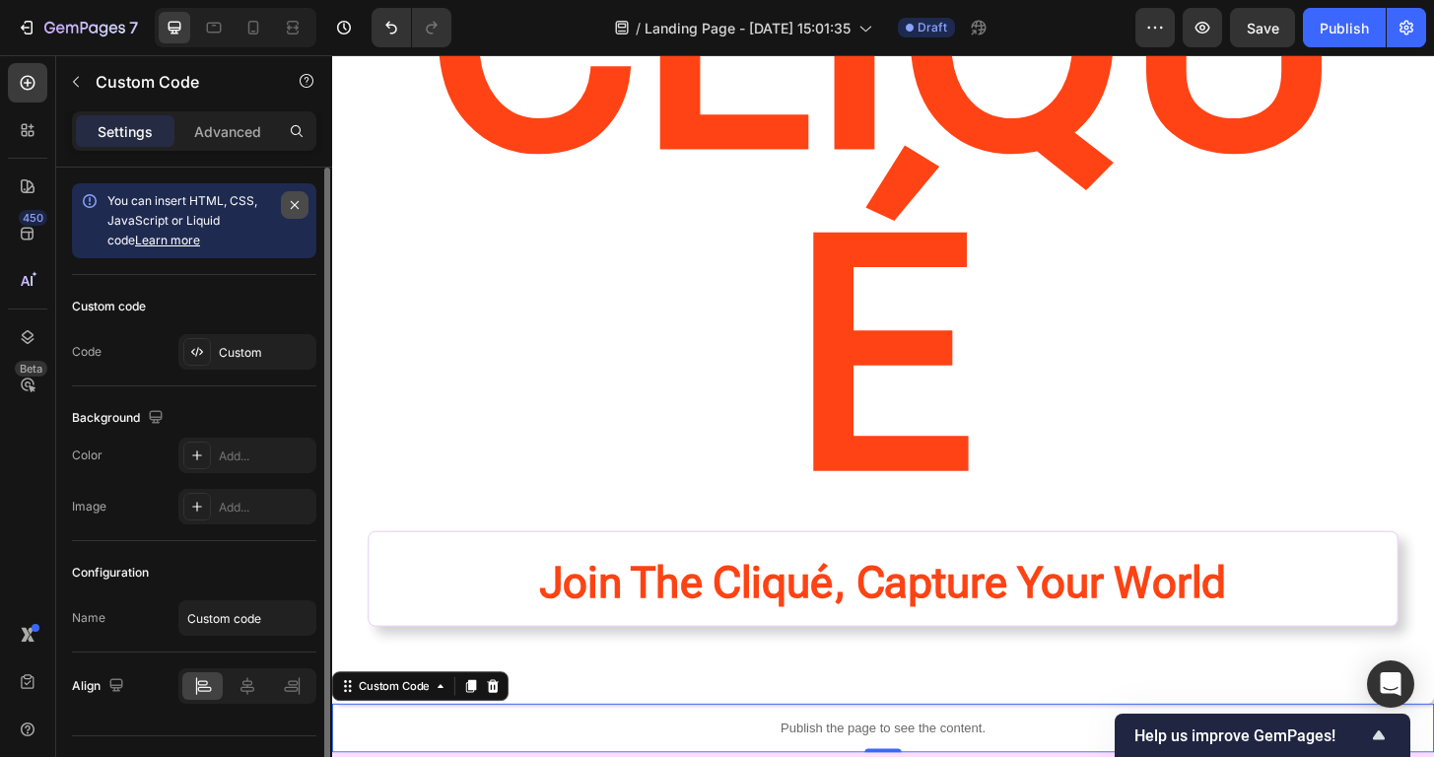
click at [304, 213] on button "button" at bounding box center [295, 205] width 28 height 28
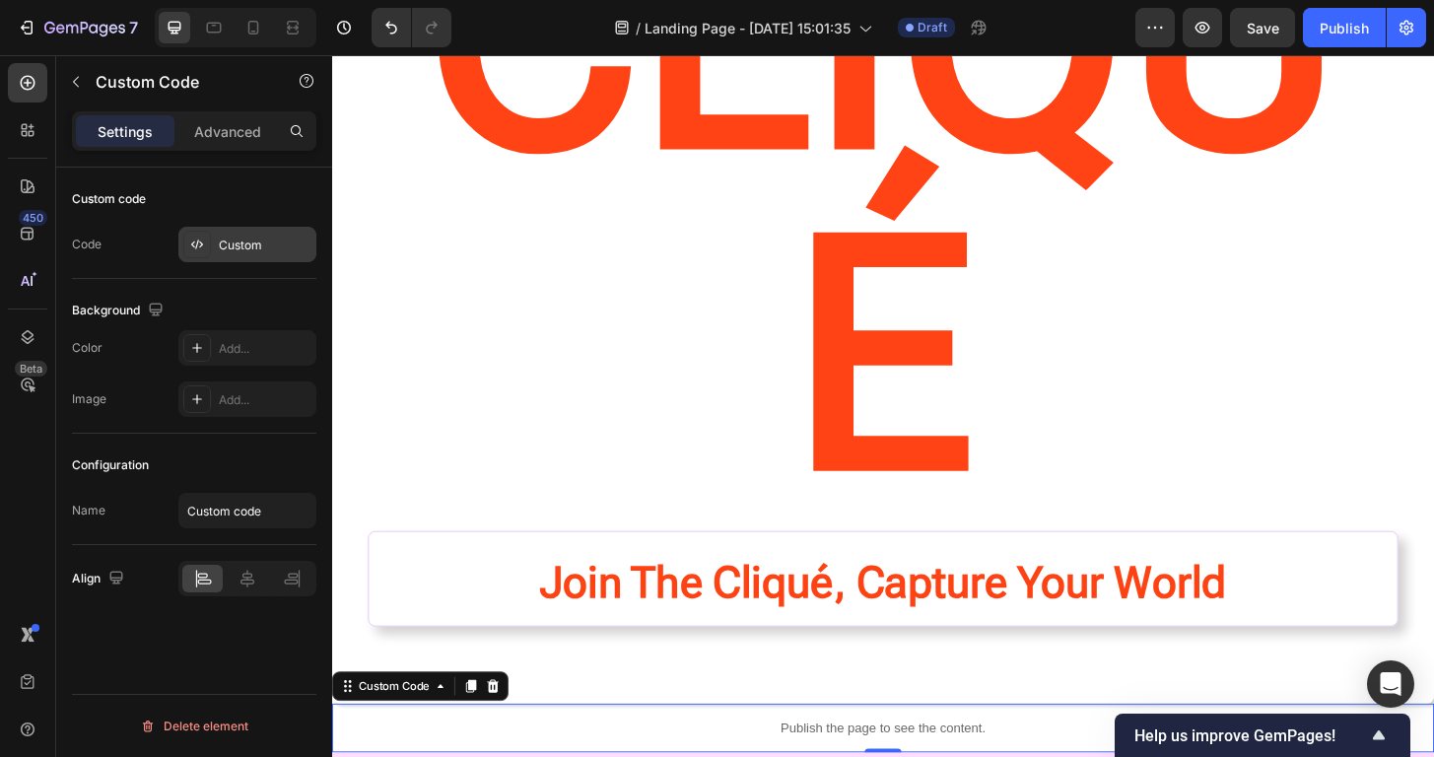
click at [250, 246] on div "Custom" at bounding box center [265, 245] width 93 height 18
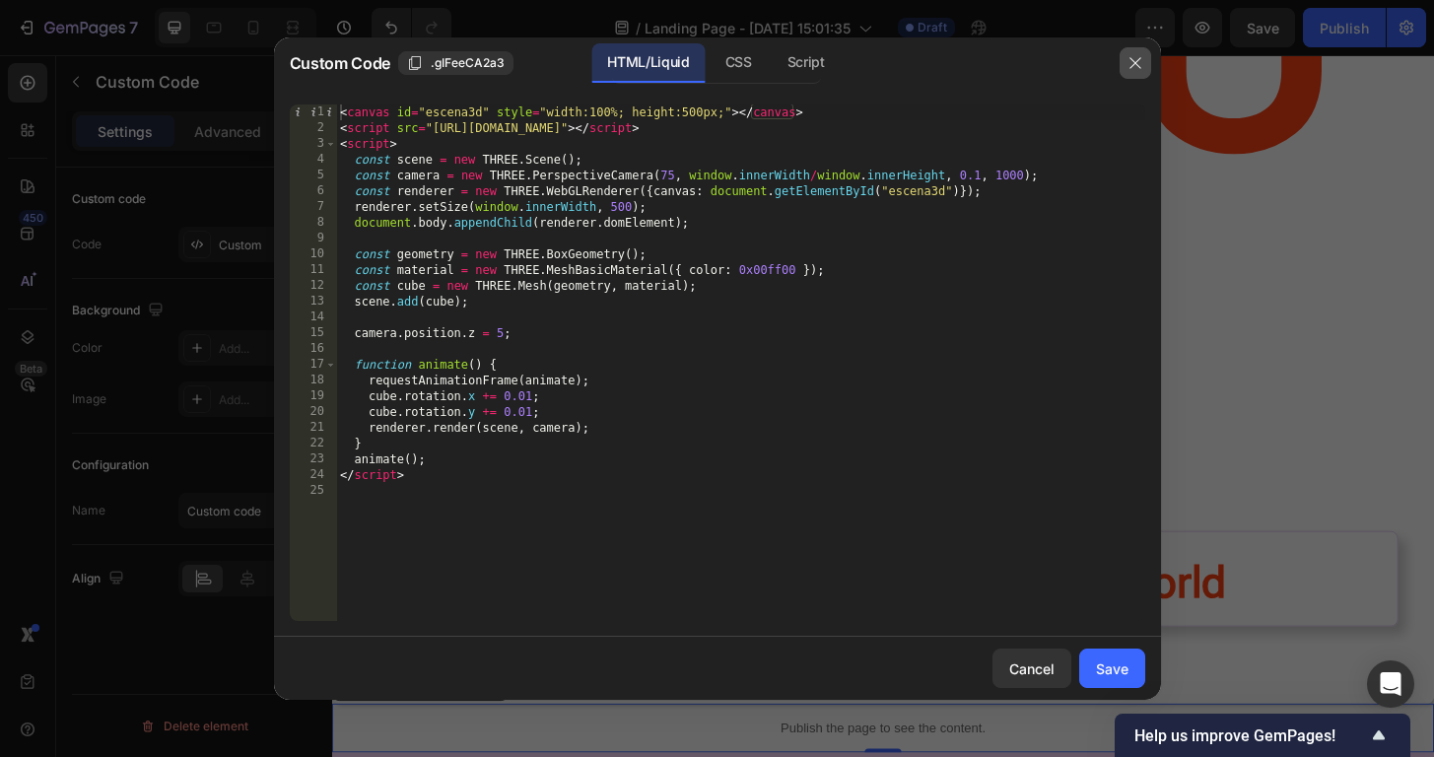
click at [1129, 69] on icon "button" at bounding box center [1135, 63] width 16 height 16
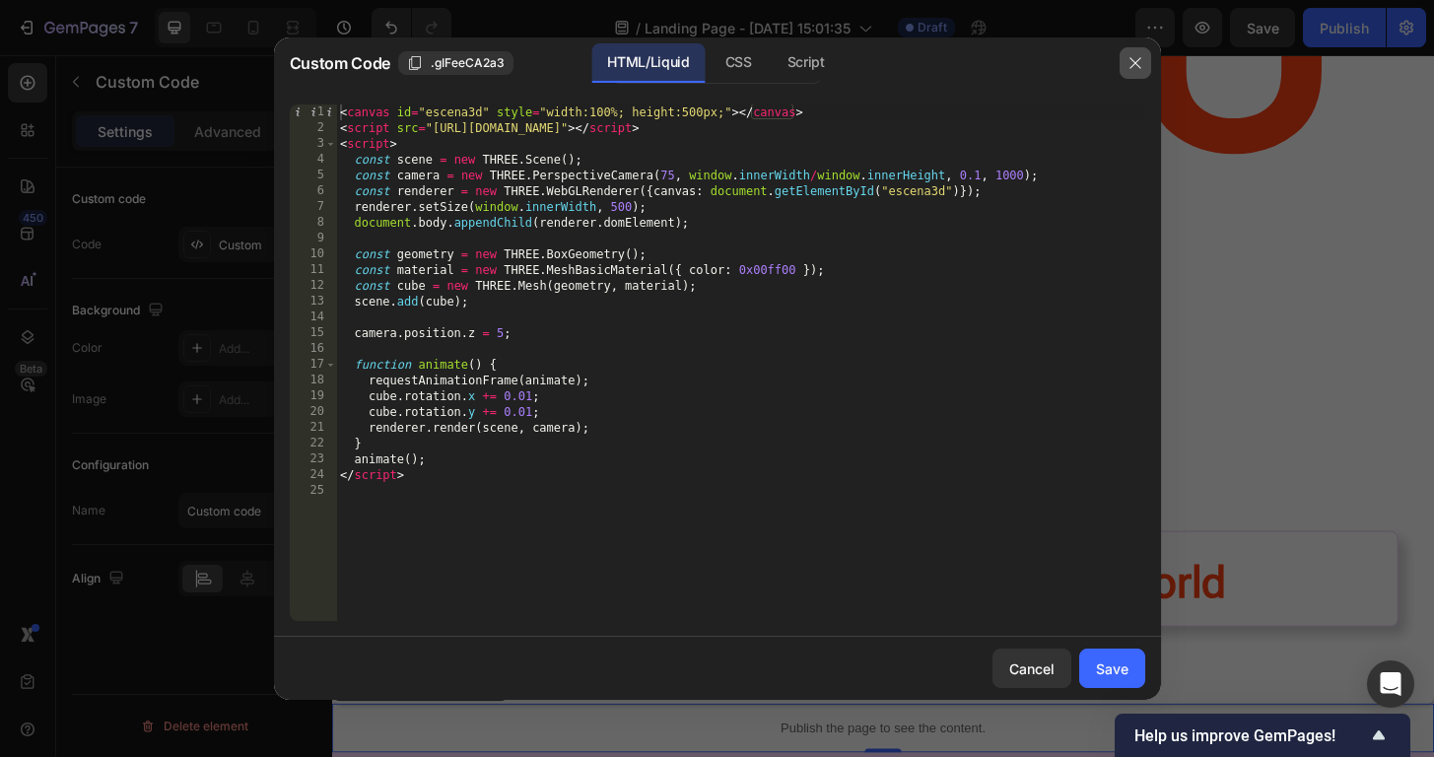
click at [1143, 65] on button "button" at bounding box center [1135, 63] width 32 height 32
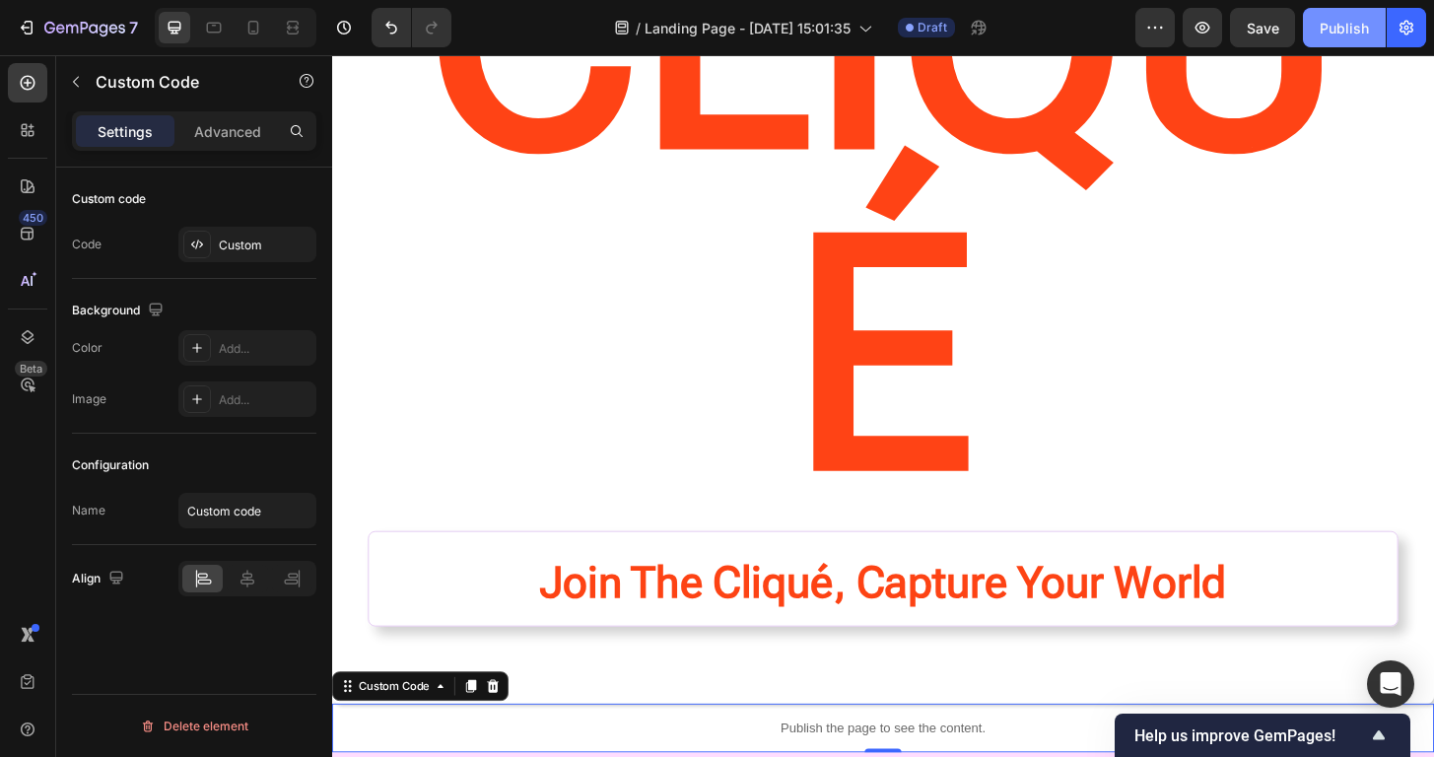
click at [1360, 33] on div "Publish" at bounding box center [1343, 28] width 49 height 21
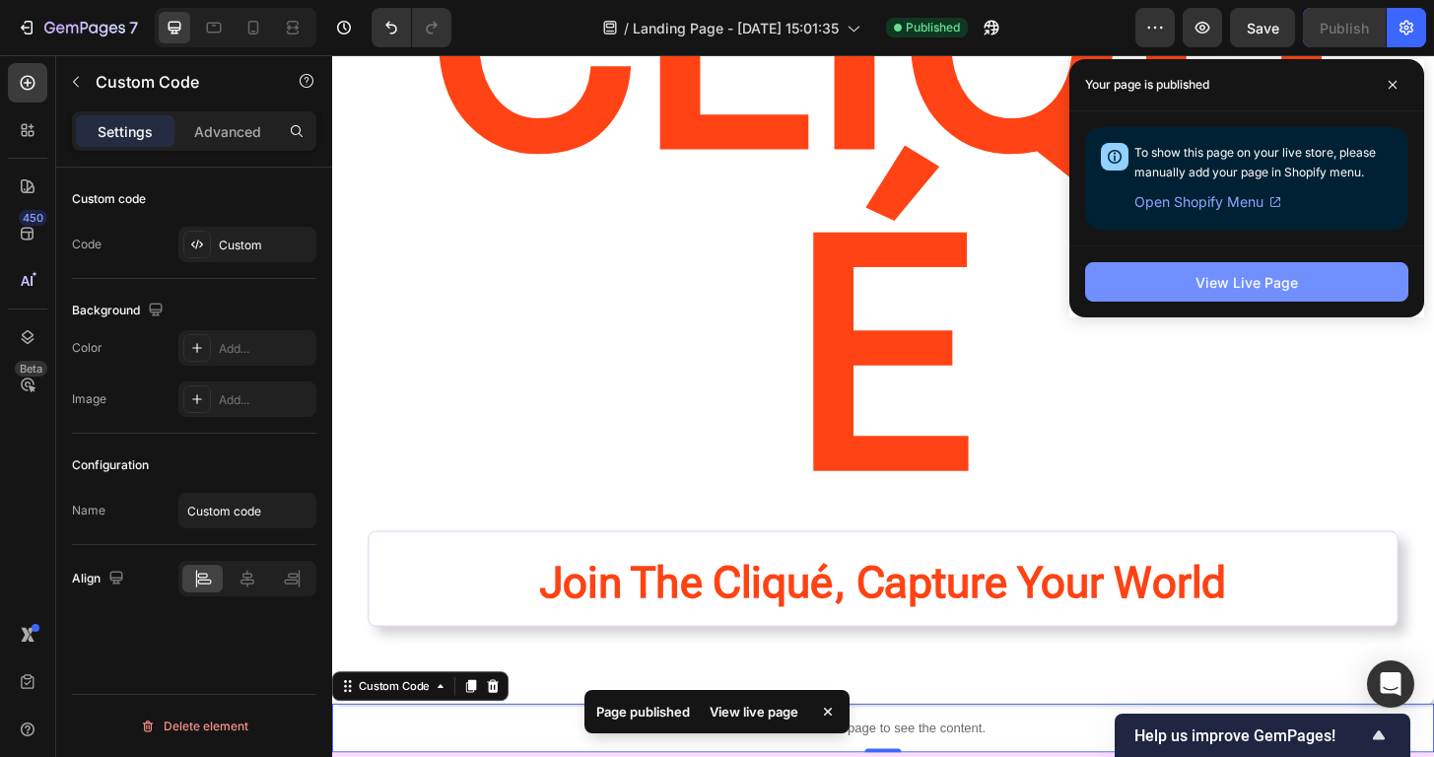
click at [1204, 276] on div "View Live Page" at bounding box center [1246, 282] width 102 height 21
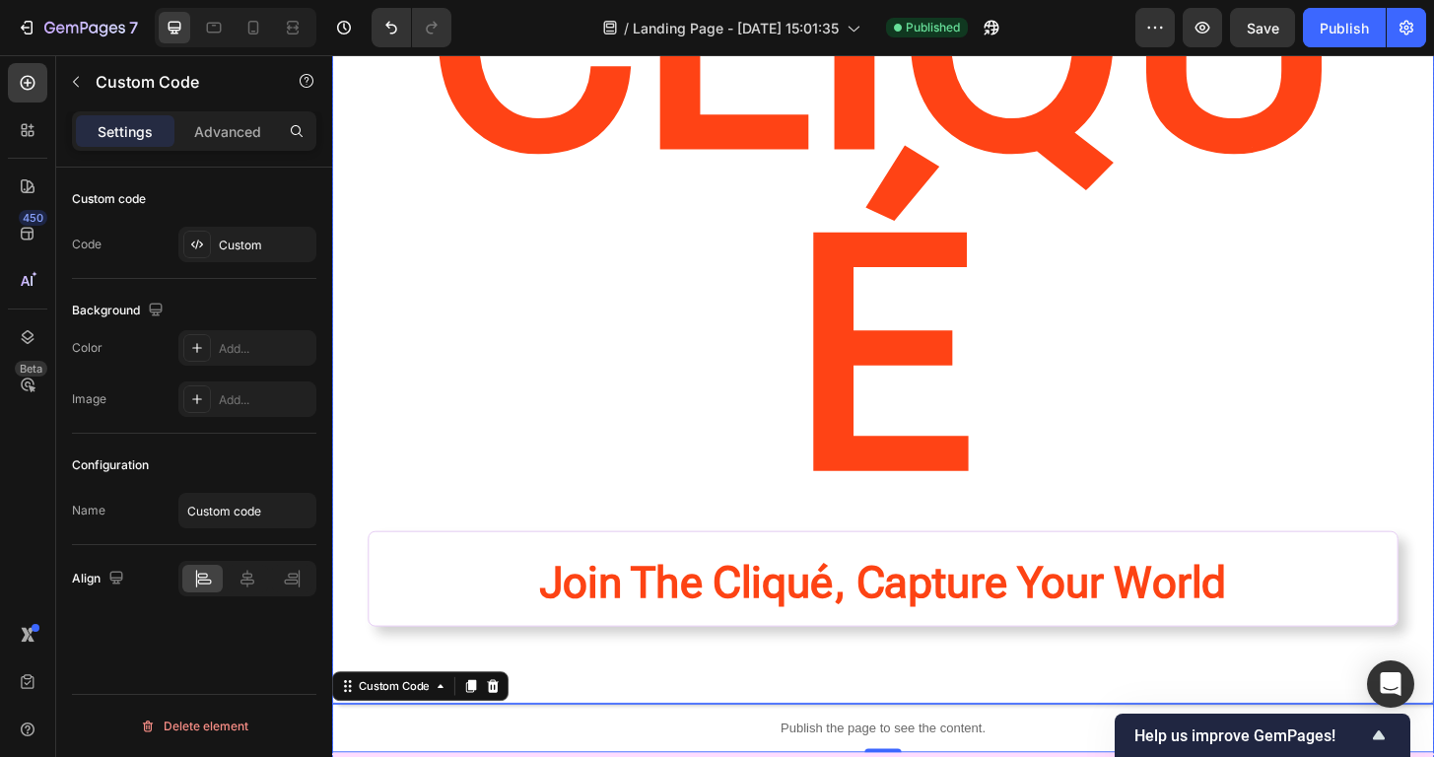
scroll to position [225, 0]
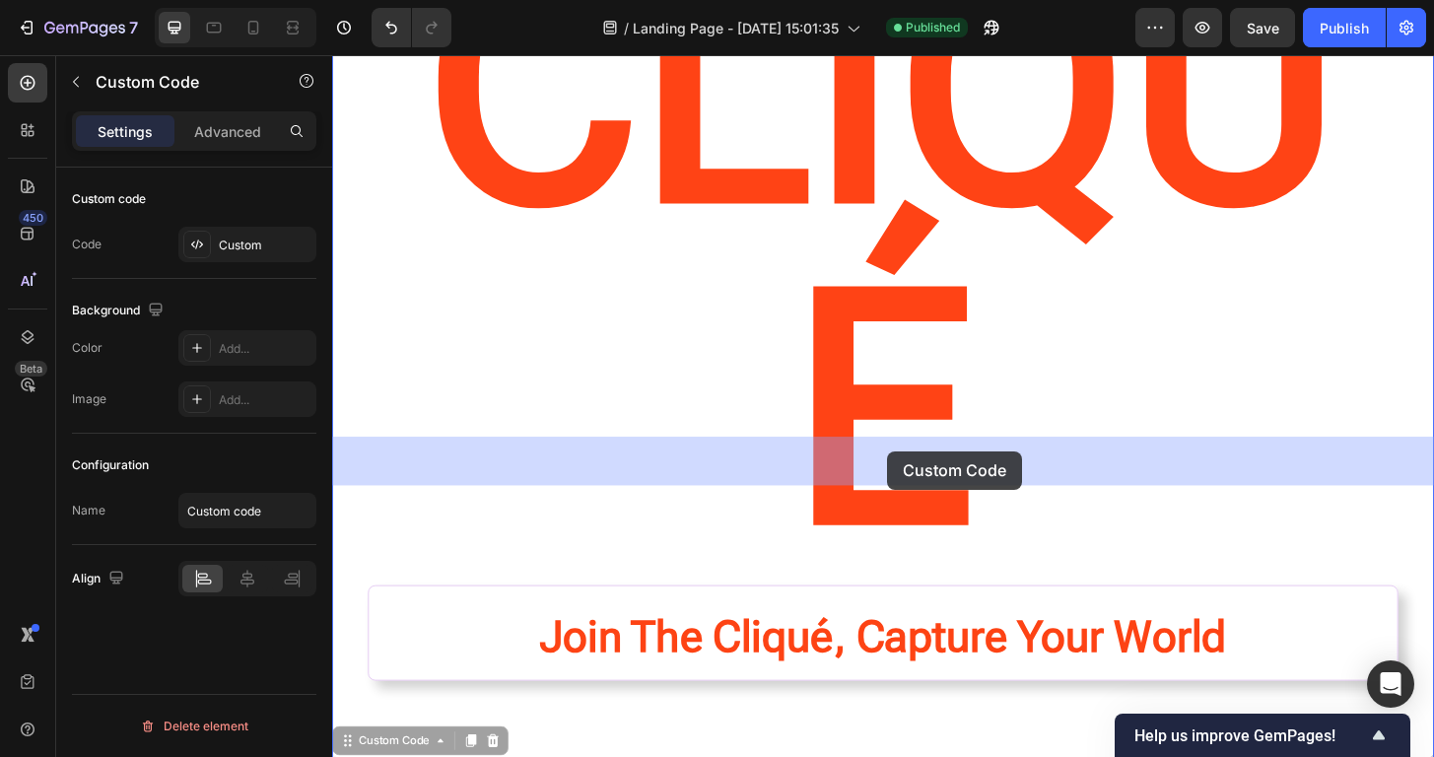
drag, startPoint x: 854, startPoint y: 491, endPoint x: 926, endPoint y: 482, distance: 72.5
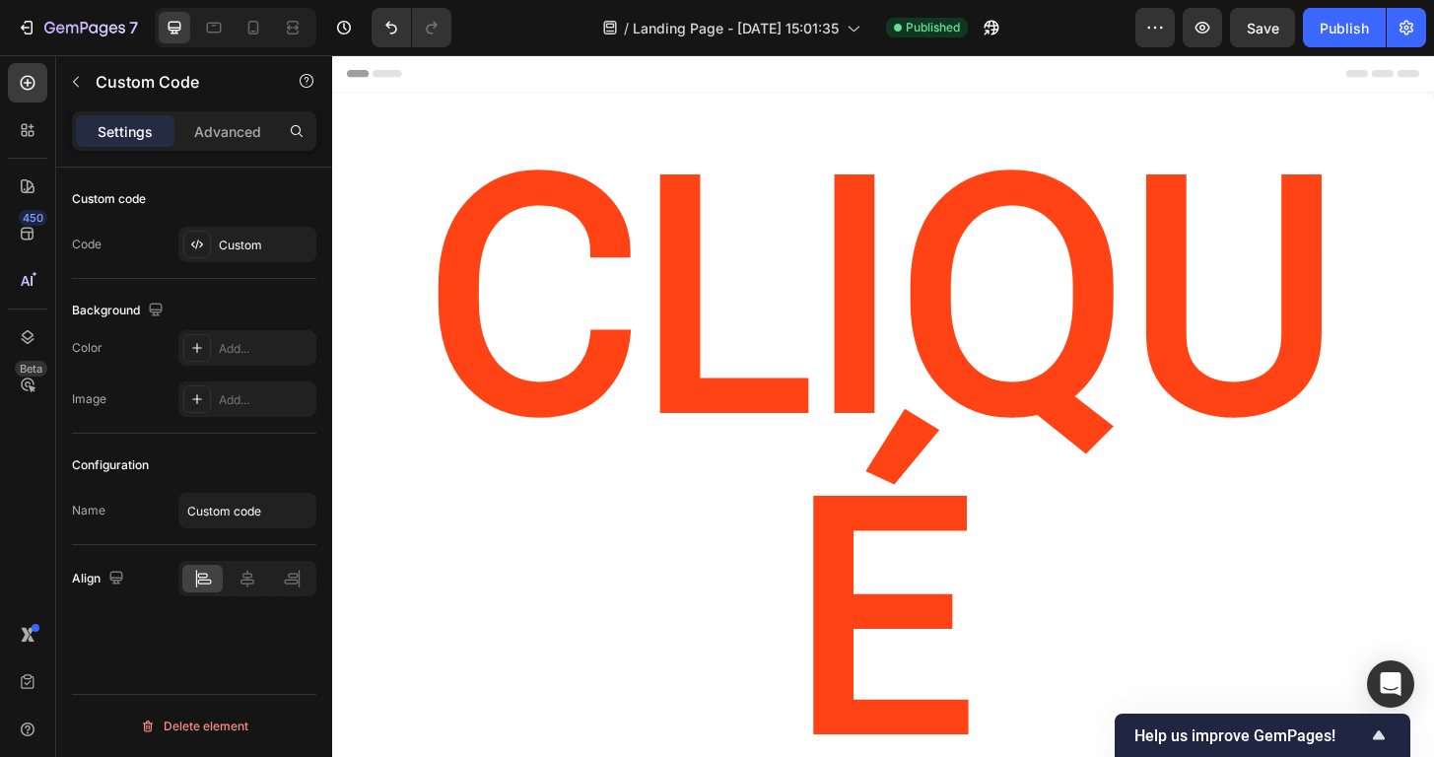
scroll to position [0, 0]
click at [264, 243] on div "Custom" at bounding box center [265, 245] width 93 height 18
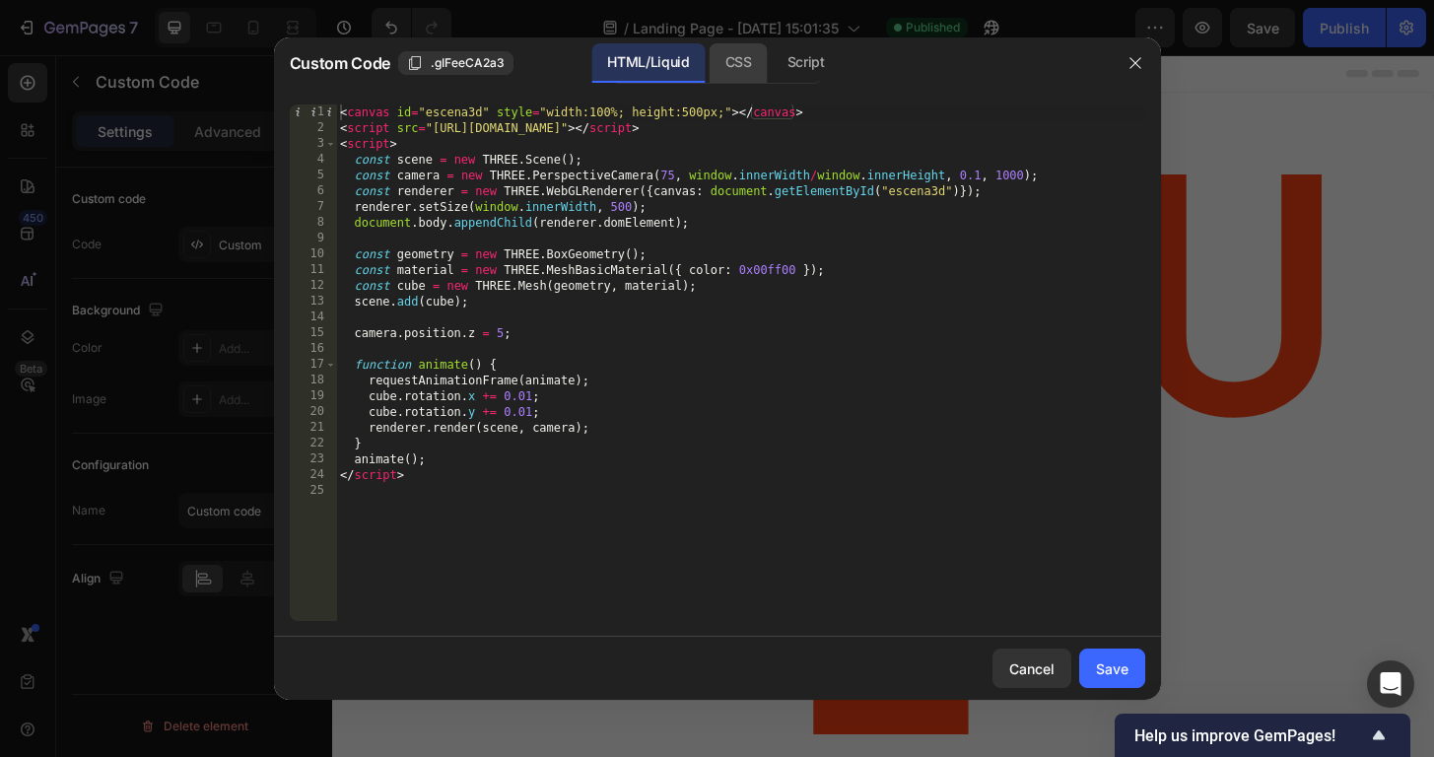
click at [727, 81] on div "CSS" at bounding box center [738, 62] width 58 height 39
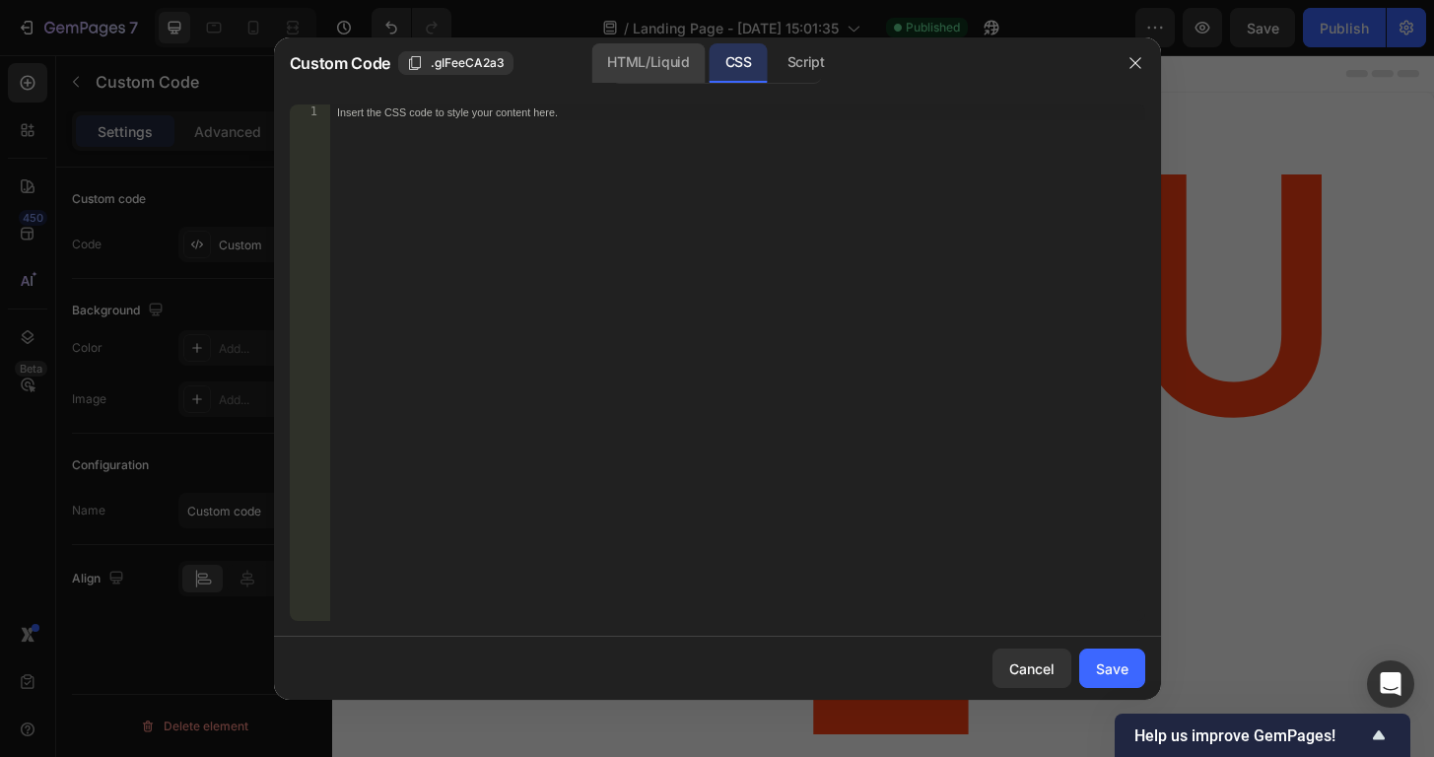
click at [624, 74] on div "HTML/Liquid" at bounding box center [647, 62] width 113 height 39
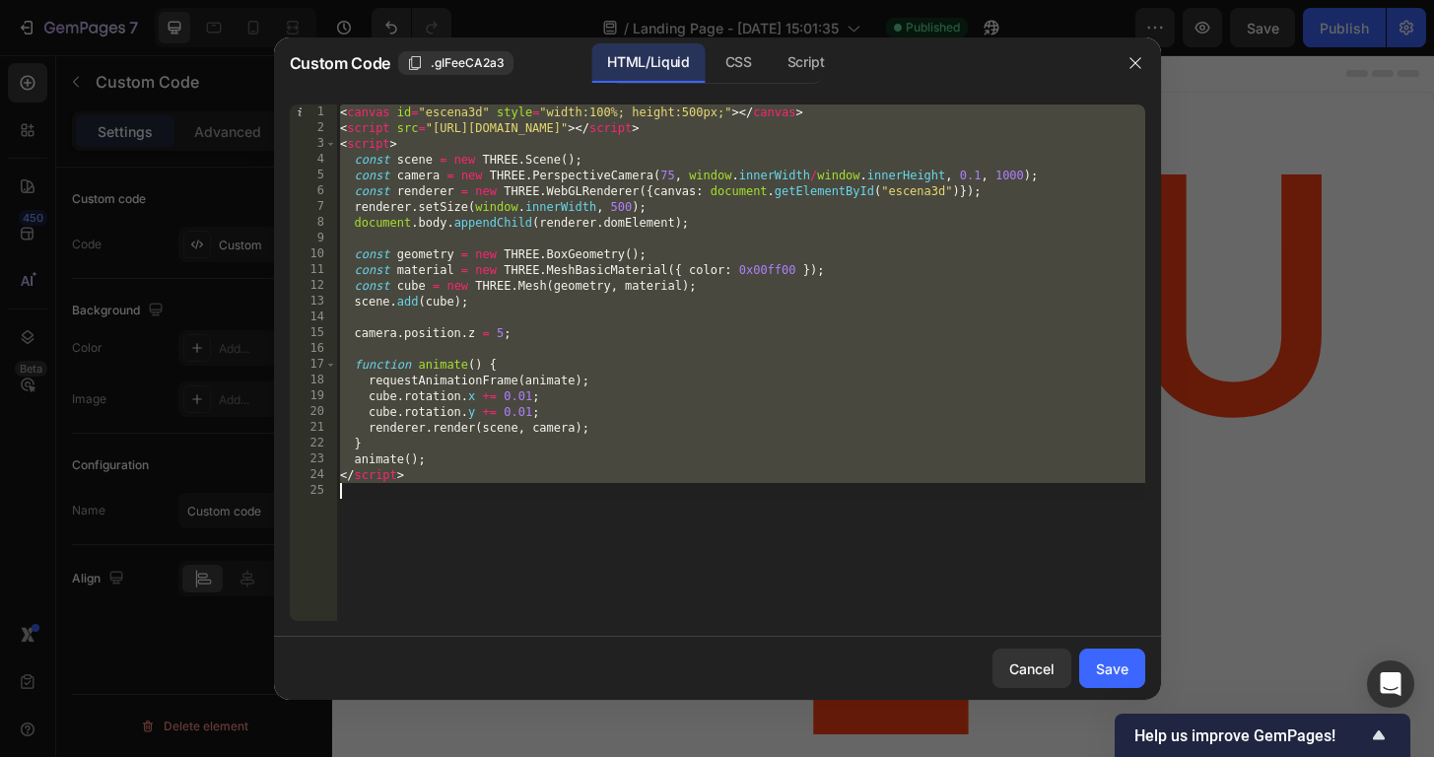
click at [453, 413] on div "< canvas id = "escena3d" style = "width:100%; height:500px;" > </ canvas > < sc…" at bounding box center [740, 362] width 809 height 516
type textarea "cube.rotation.y += 0.01;"
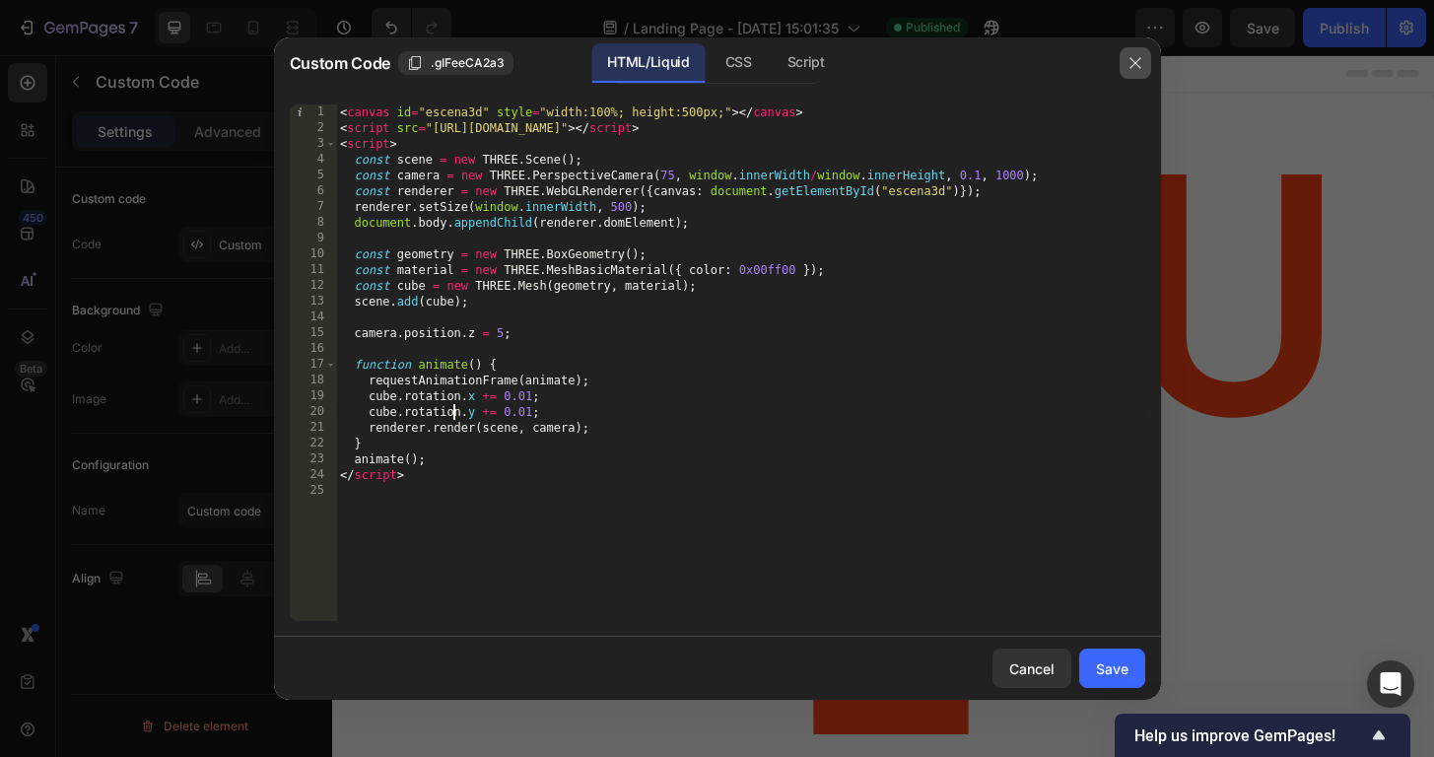
click at [1123, 57] on button "button" at bounding box center [1135, 63] width 32 height 32
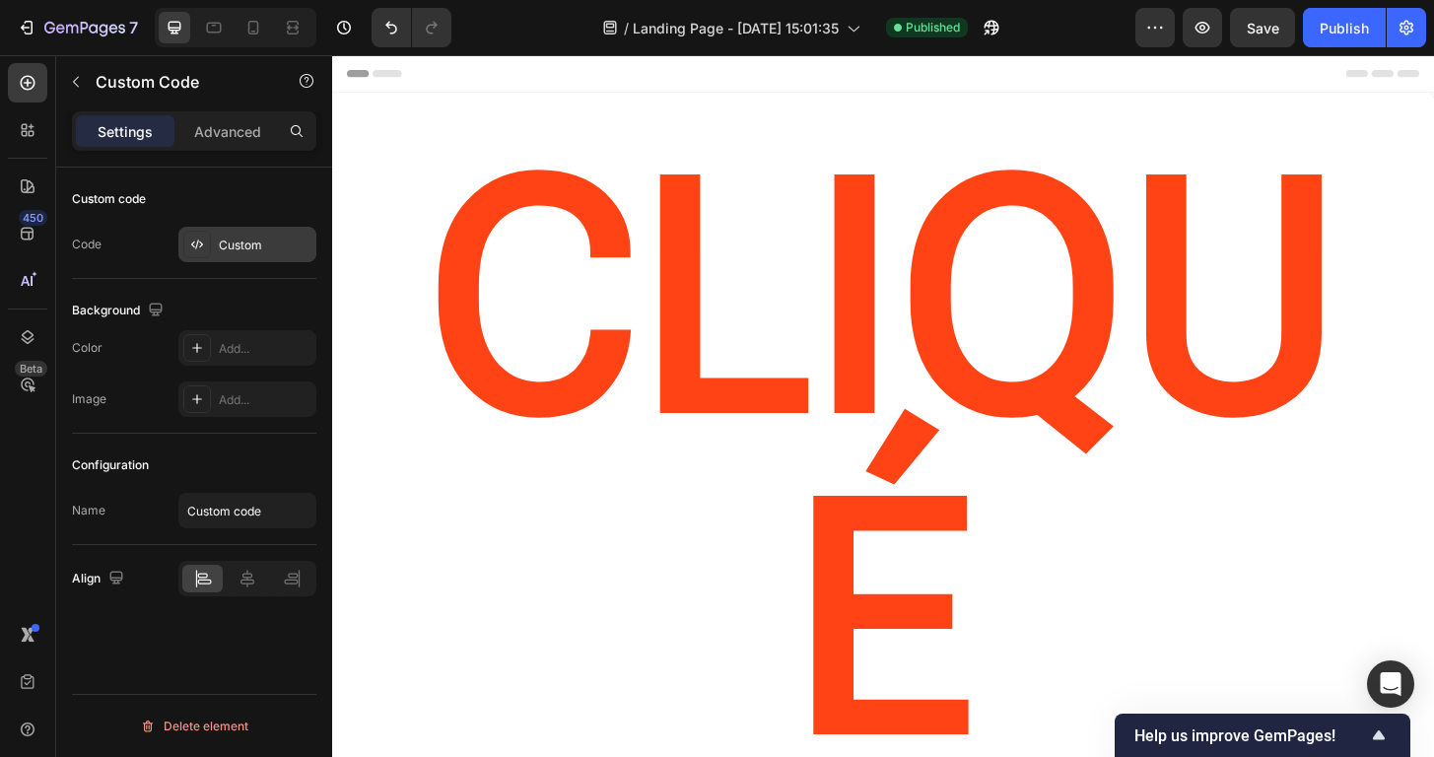
click at [259, 236] on div "Custom" at bounding box center [265, 245] width 93 height 18
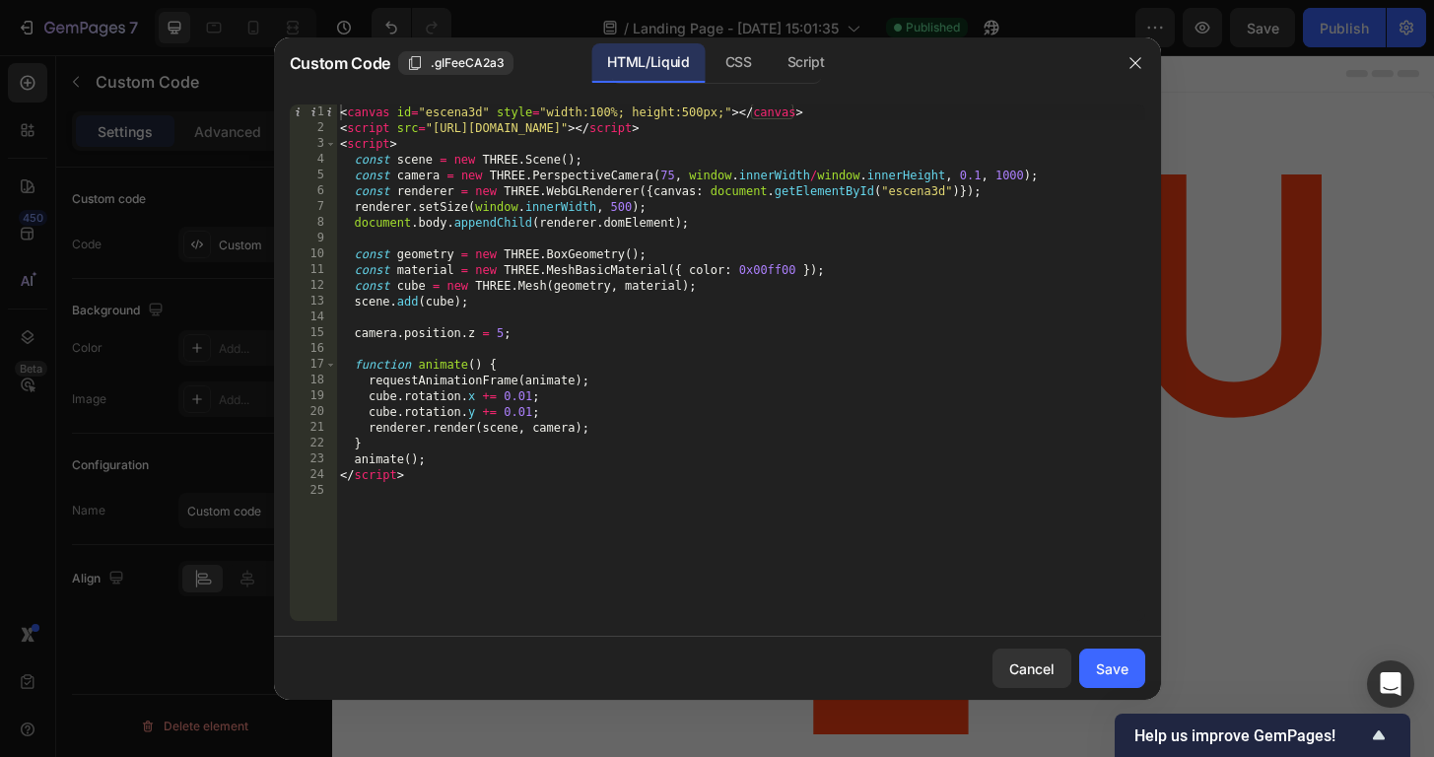
click at [449, 504] on div "< canvas id = "escena3d" style = "width:100%; height:500px;" > </ canvas > < sc…" at bounding box center [740, 378] width 809 height 548
click at [780, 69] on div "Script" at bounding box center [805, 62] width 69 height 39
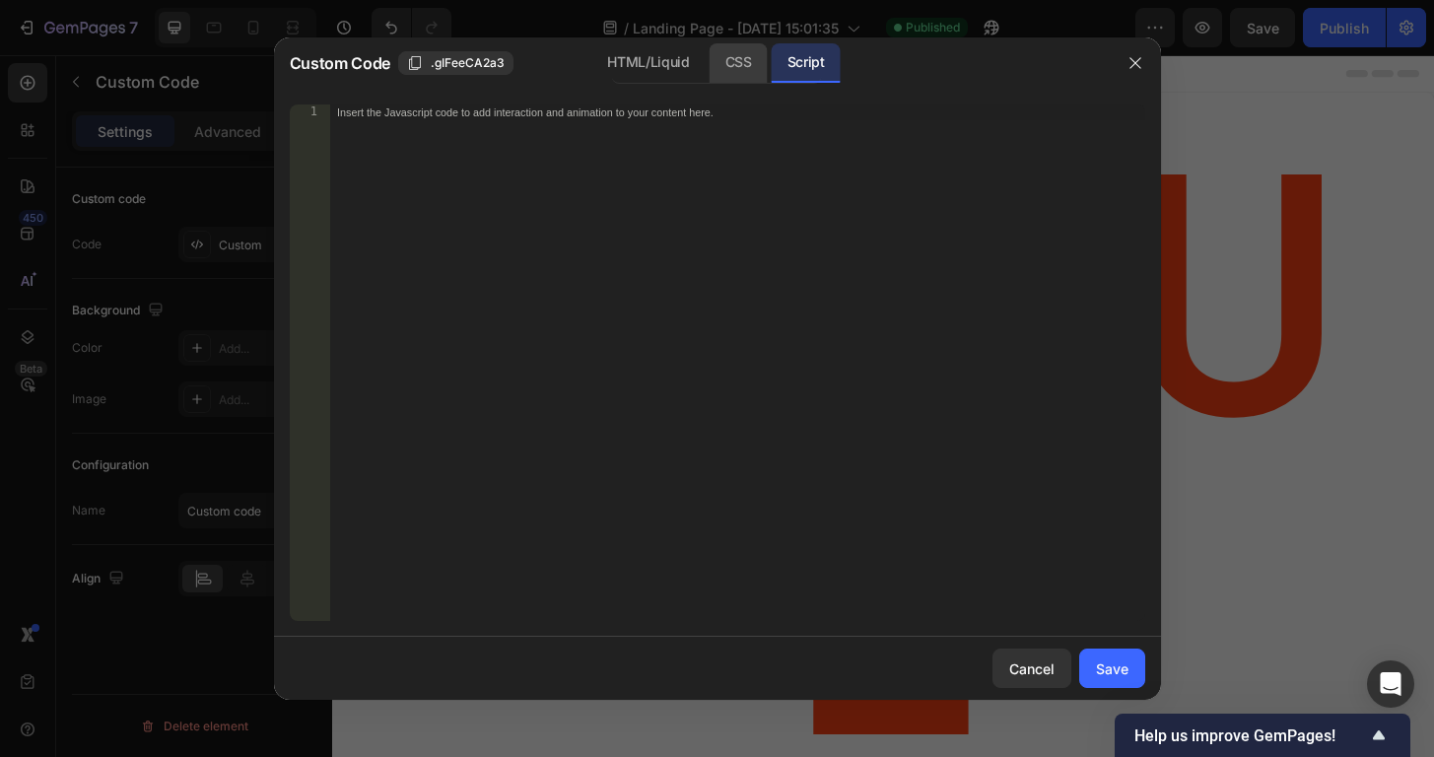
click at [720, 63] on div "CSS" at bounding box center [738, 62] width 58 height 39
click at [670, 56] on div "HTML/Liquid" at bounding box center [647, 62] width 113 height 39
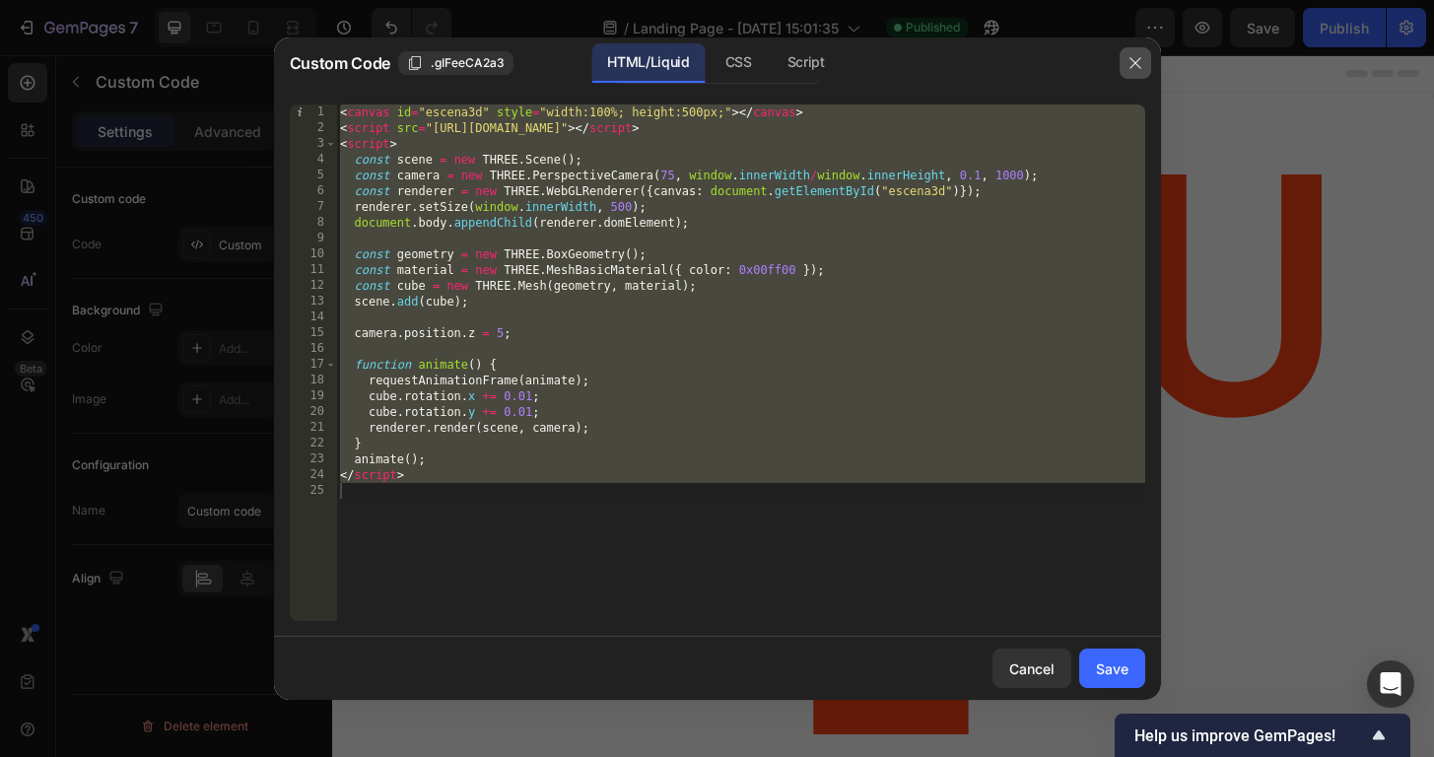
click at [1138, 69] on icon "button" at bounding box center [1135, 63] width 16 height 16
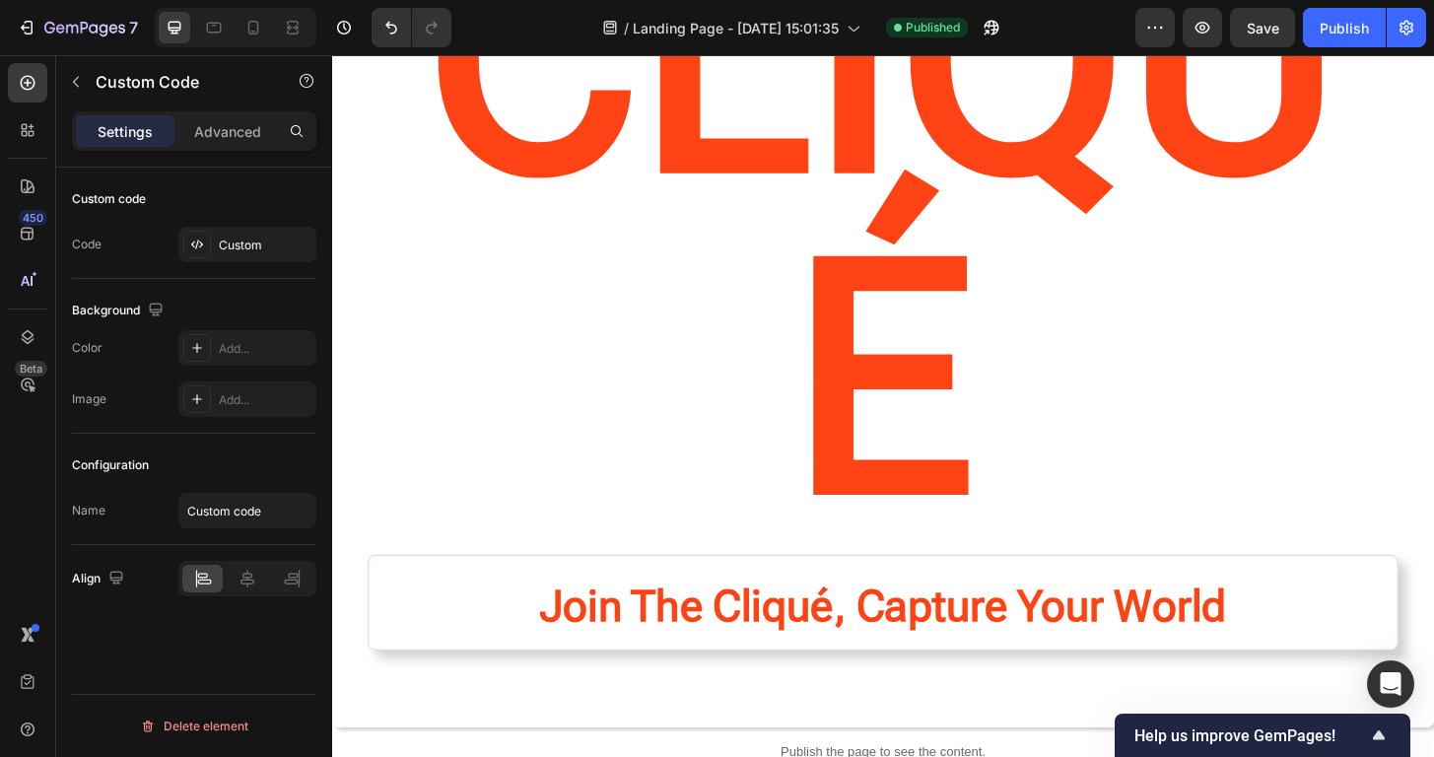
scroll to position [283, 0]
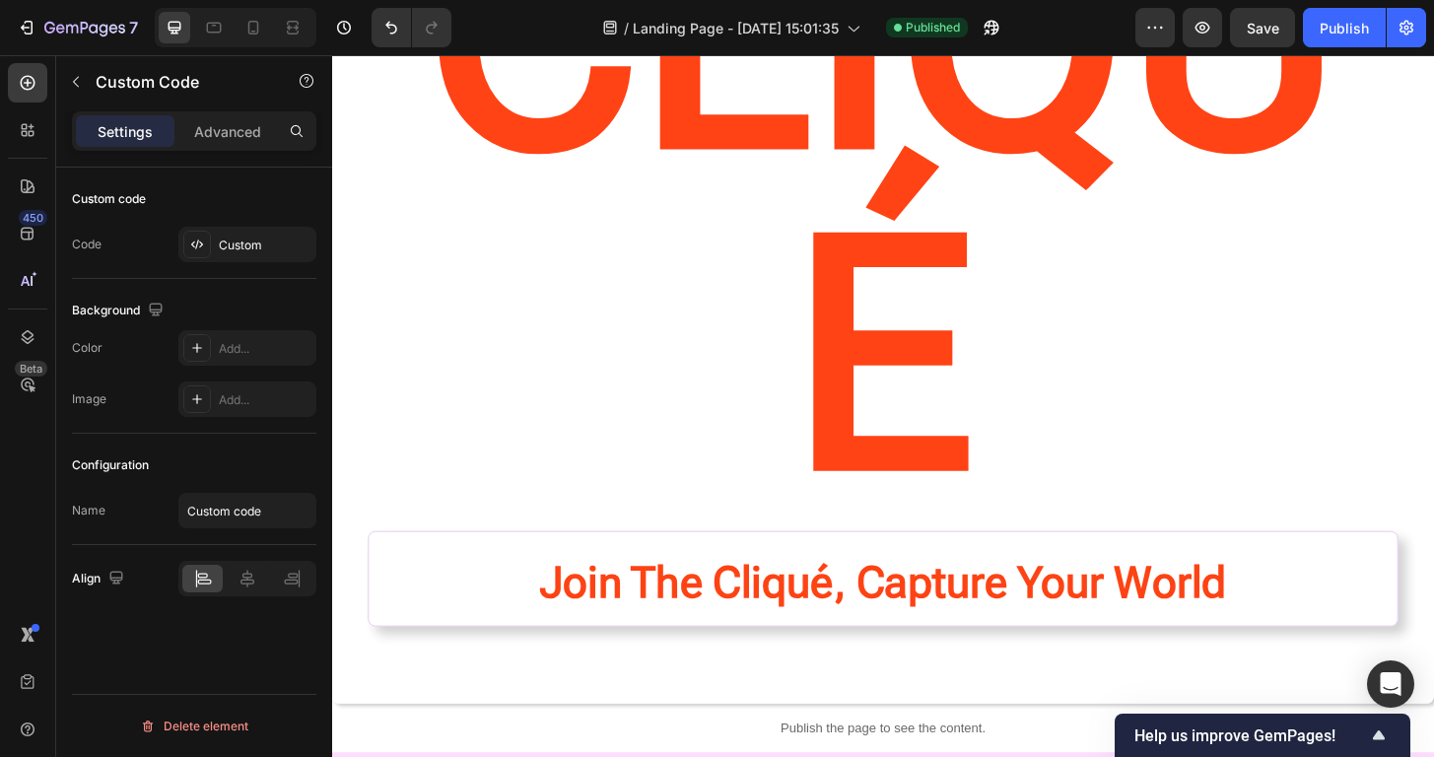
click at [238, 247] on div "Custom" at bounding box center [265, 245] width 93 height 18
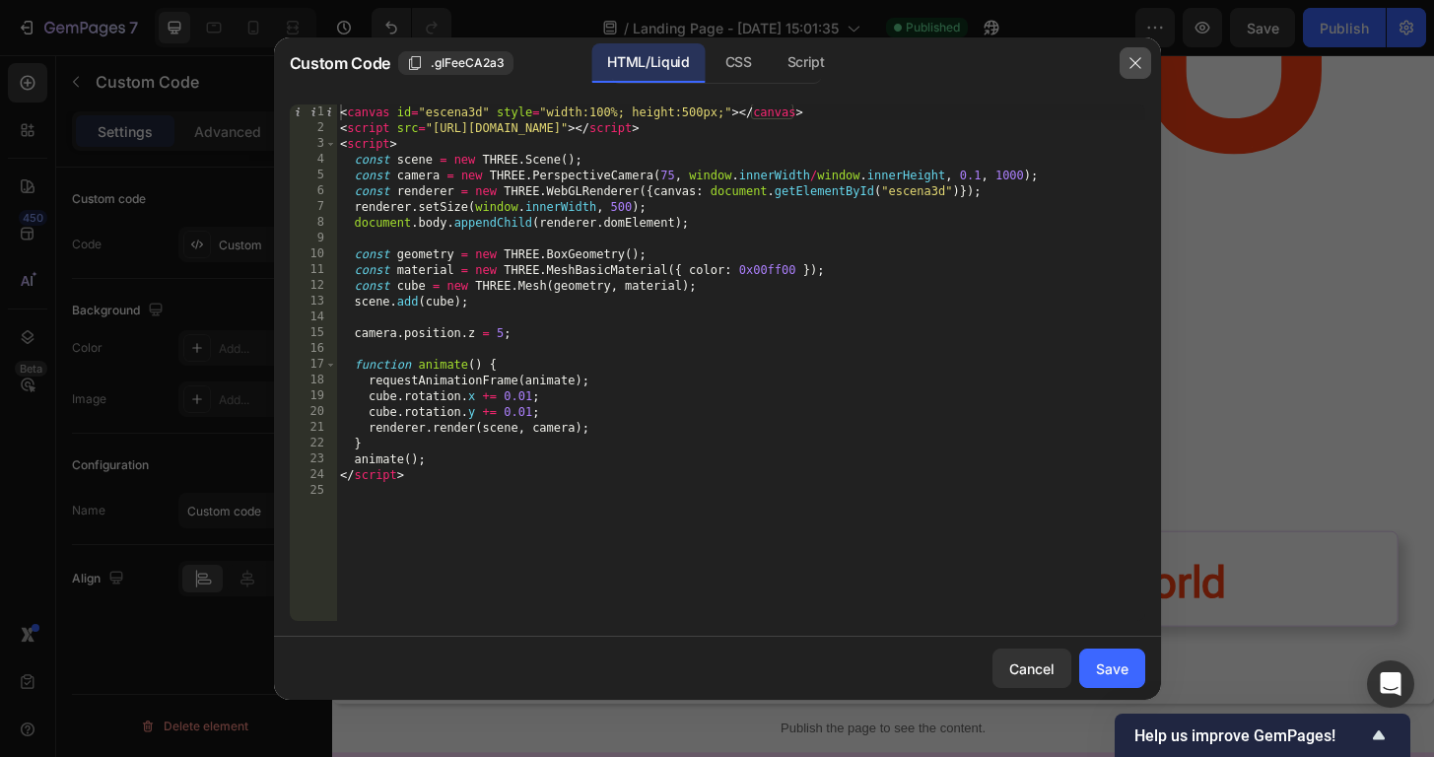
click at [1135, 61] on icon "button" at bounding box center [1135, 63] width 16 height 16
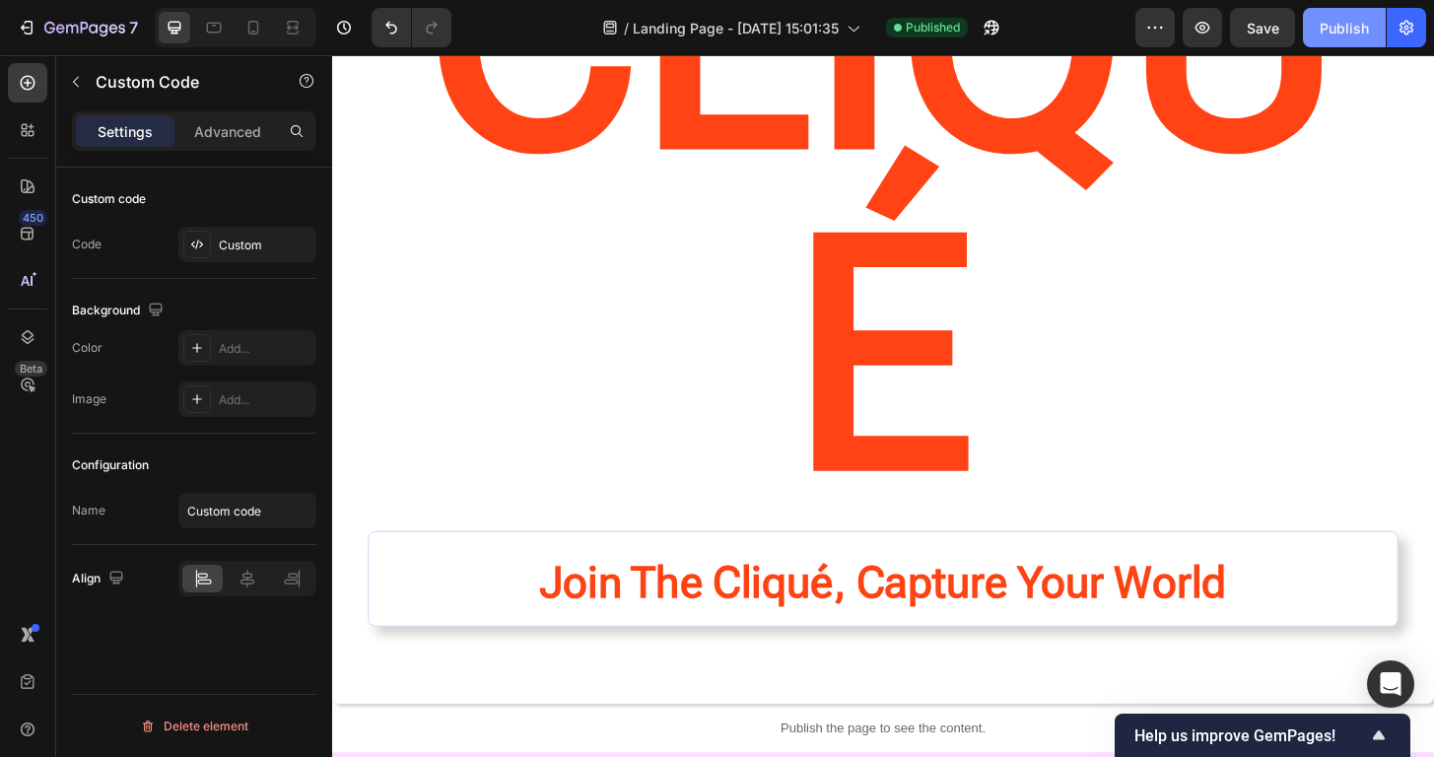
click at [1344, 38] on button "Publish" at bounding box center [1343, 27] width 83 height 39
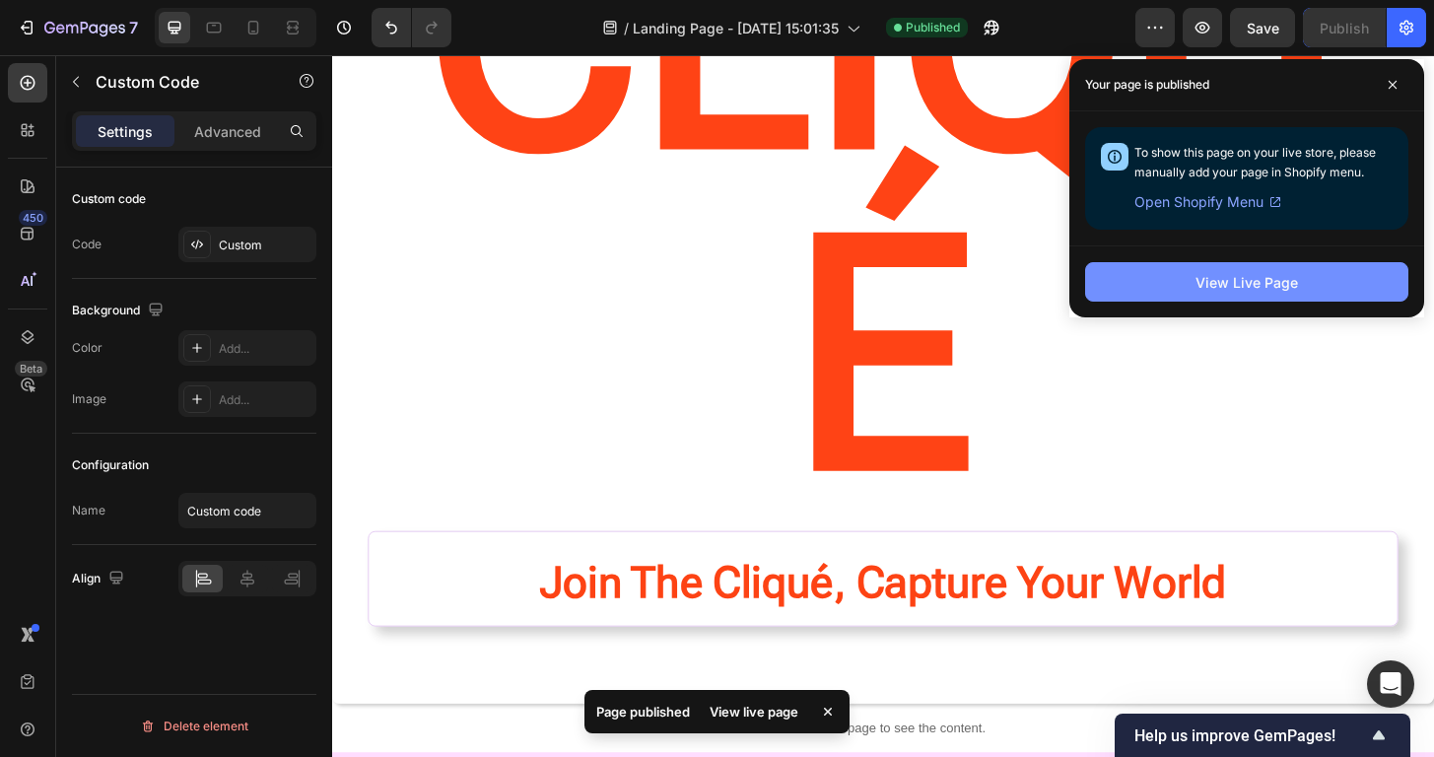
click at [1297, 285] on button "View Live Page" at bounding box center [1246, 281] width 323 height 39
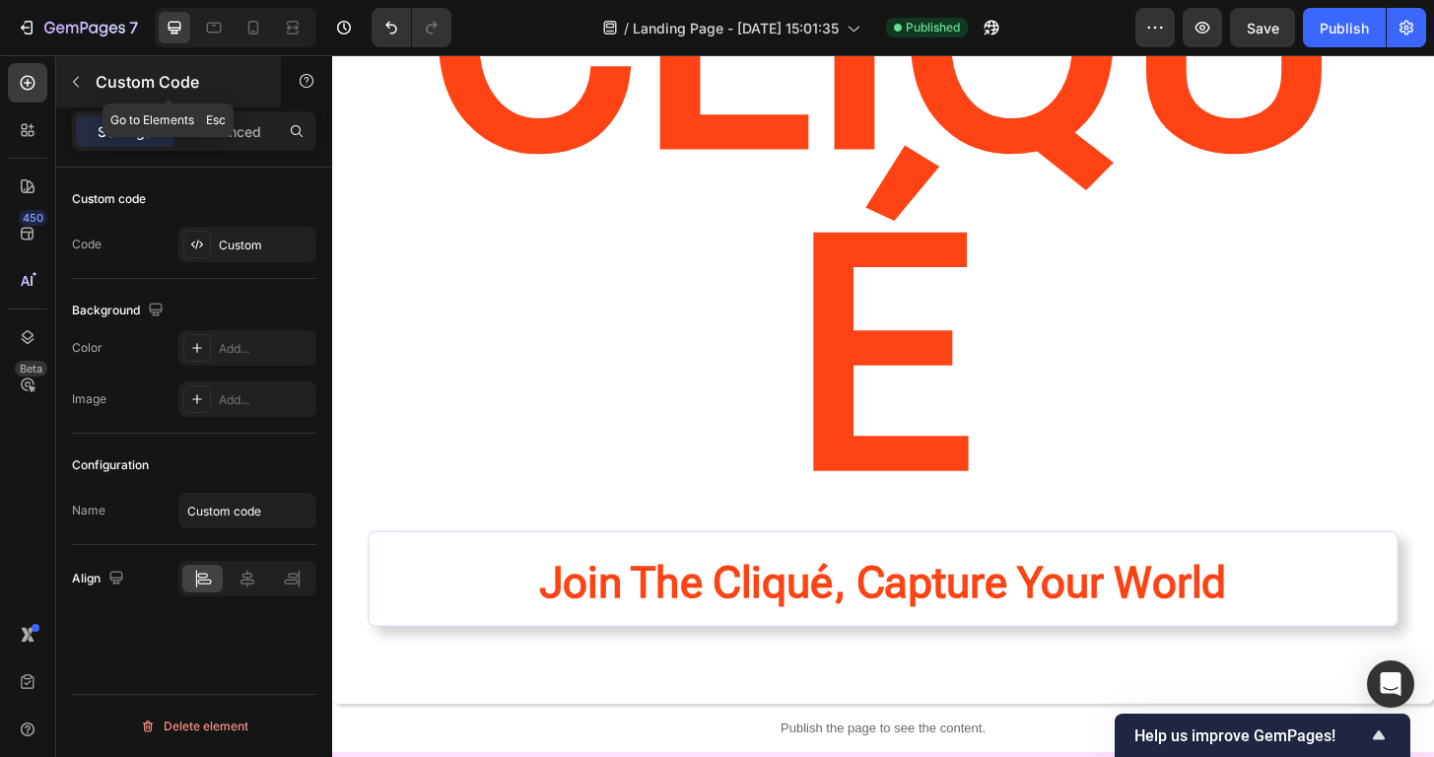
click at [89, 86] on button "button" at bounding box center [76, 82] width 32 height 32
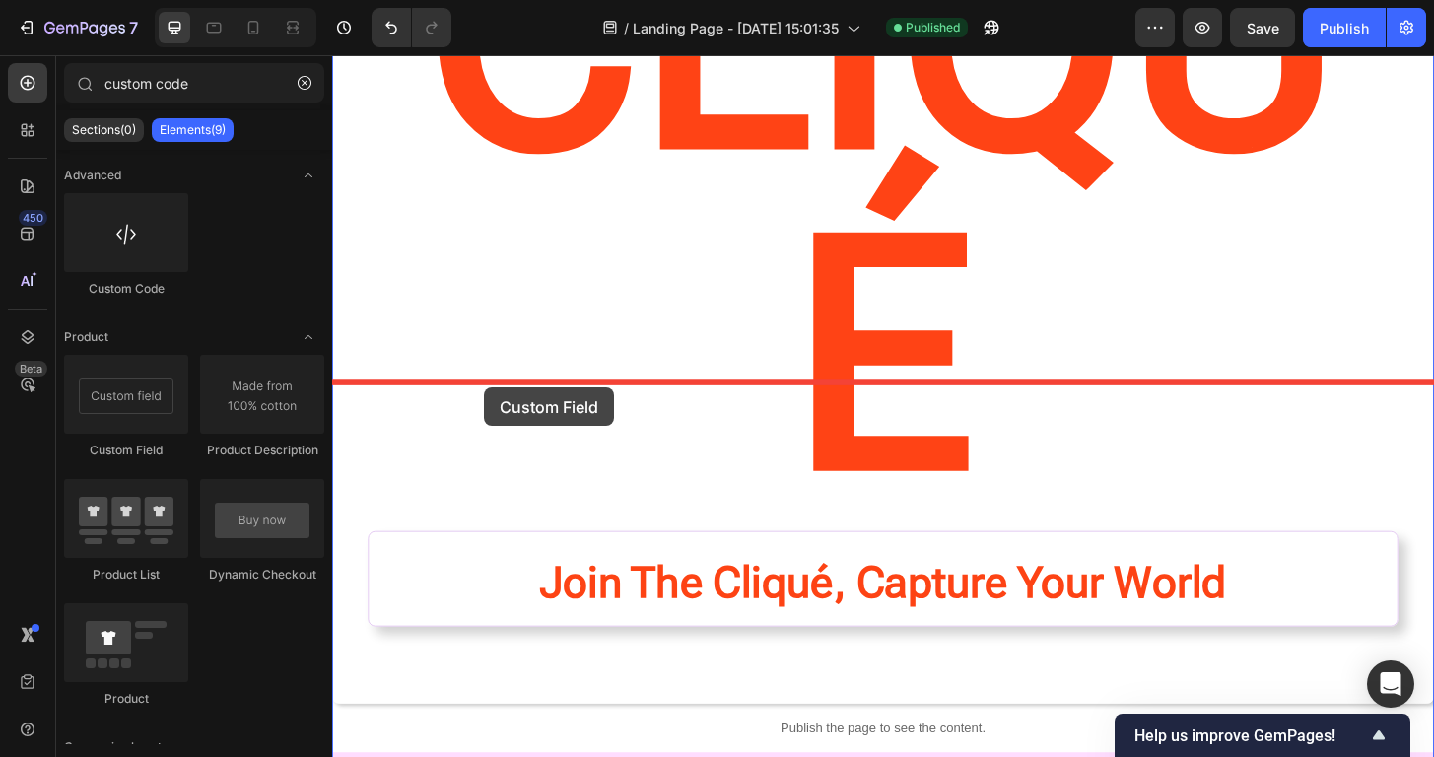
drag, startPoint x: 463, startPoint y: 433, endPoint x: 495, endPoint y: 412, distance: 37.7
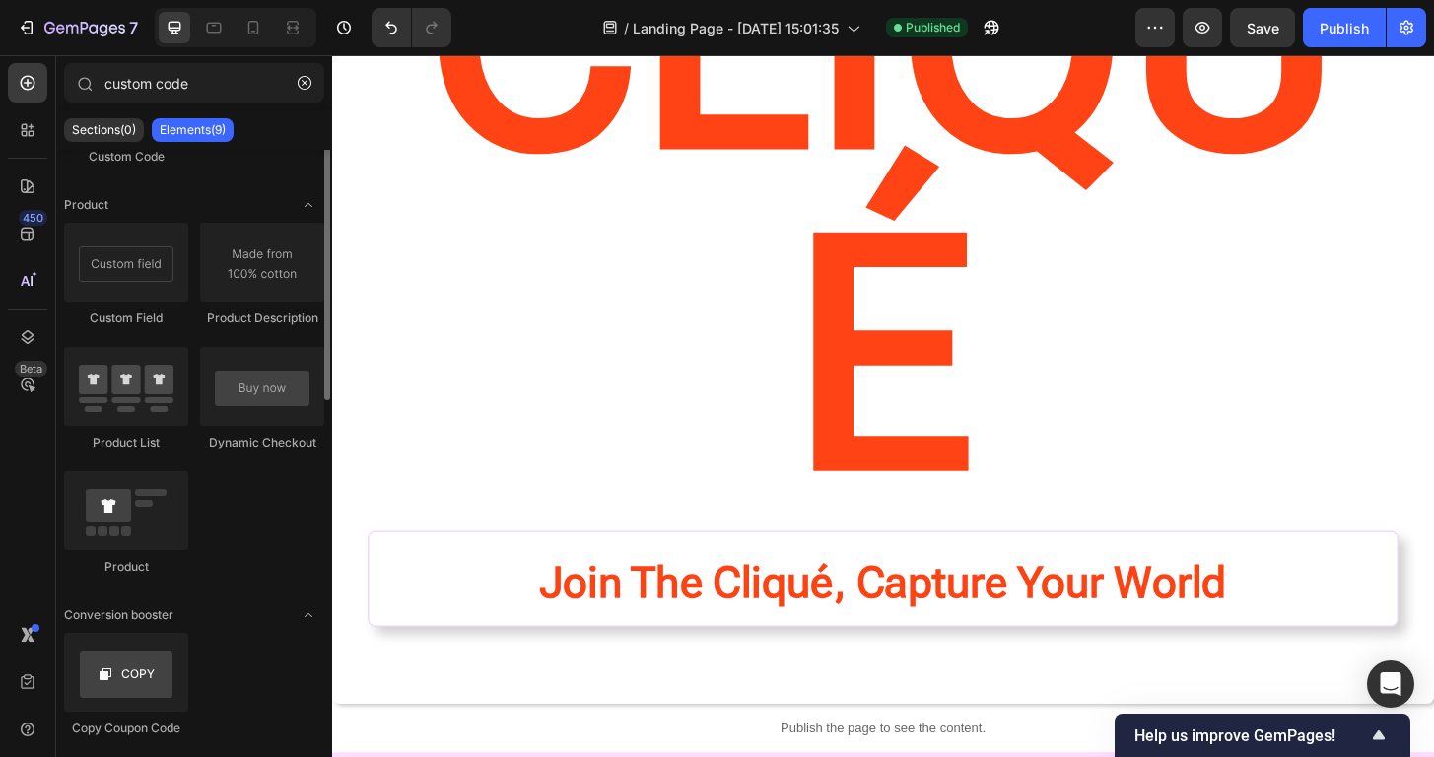
scroll to position [0, 0]
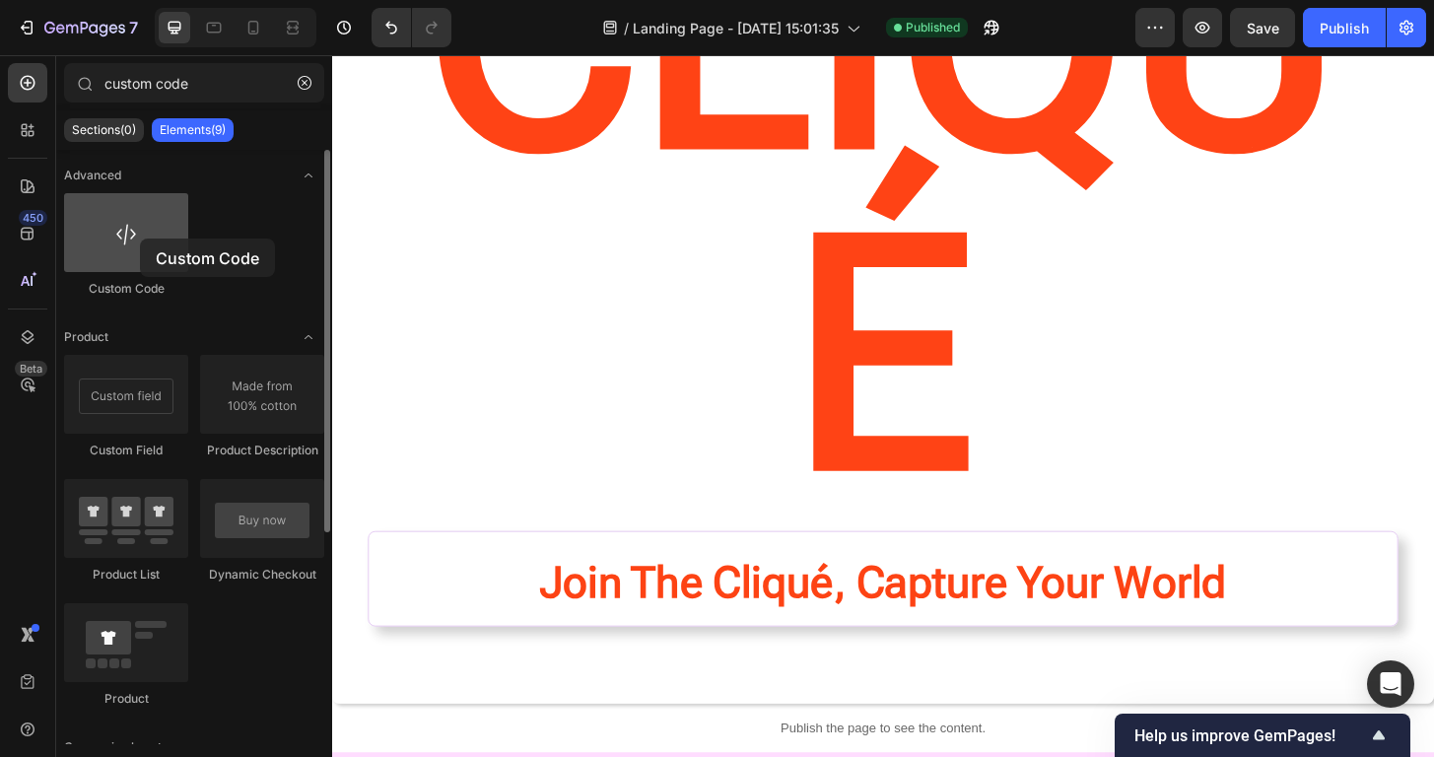
click at [140, 238] on div at bounding box center [126, 232] width 124 height 79
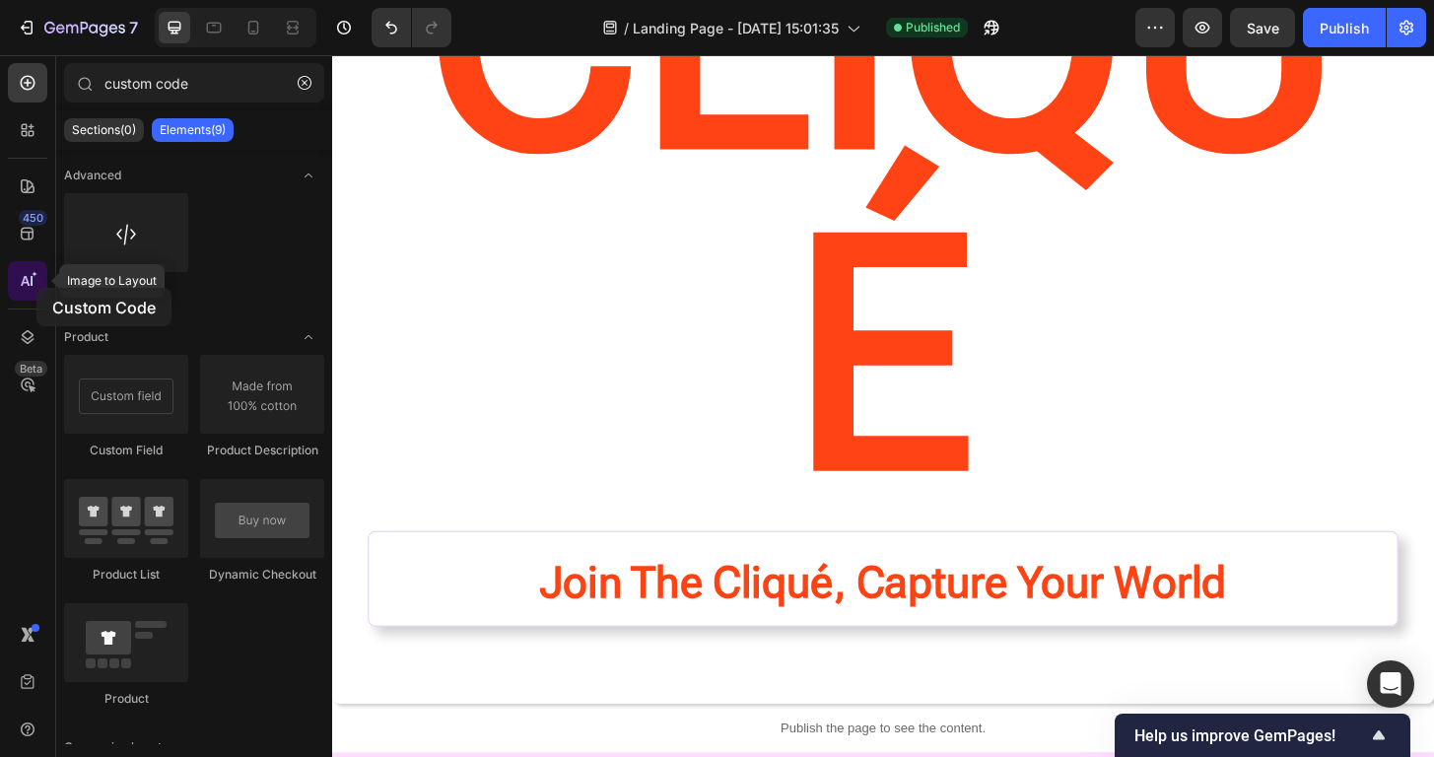
click at [36, 288] on icon at bounding box center [28, 281] width 20 height 20
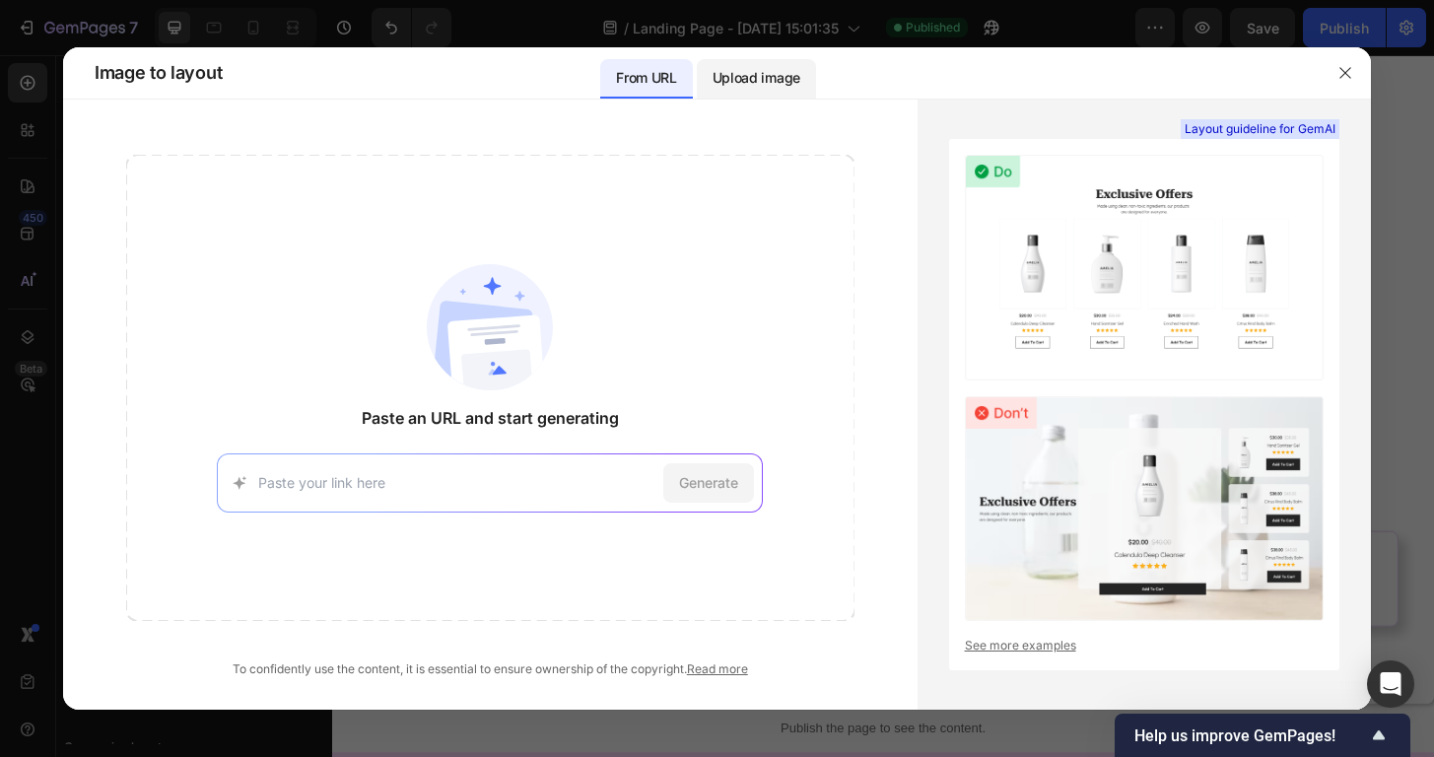
click at [736, 75] on p "Upload image" at bounding box center [756, 78] width 88 height 24
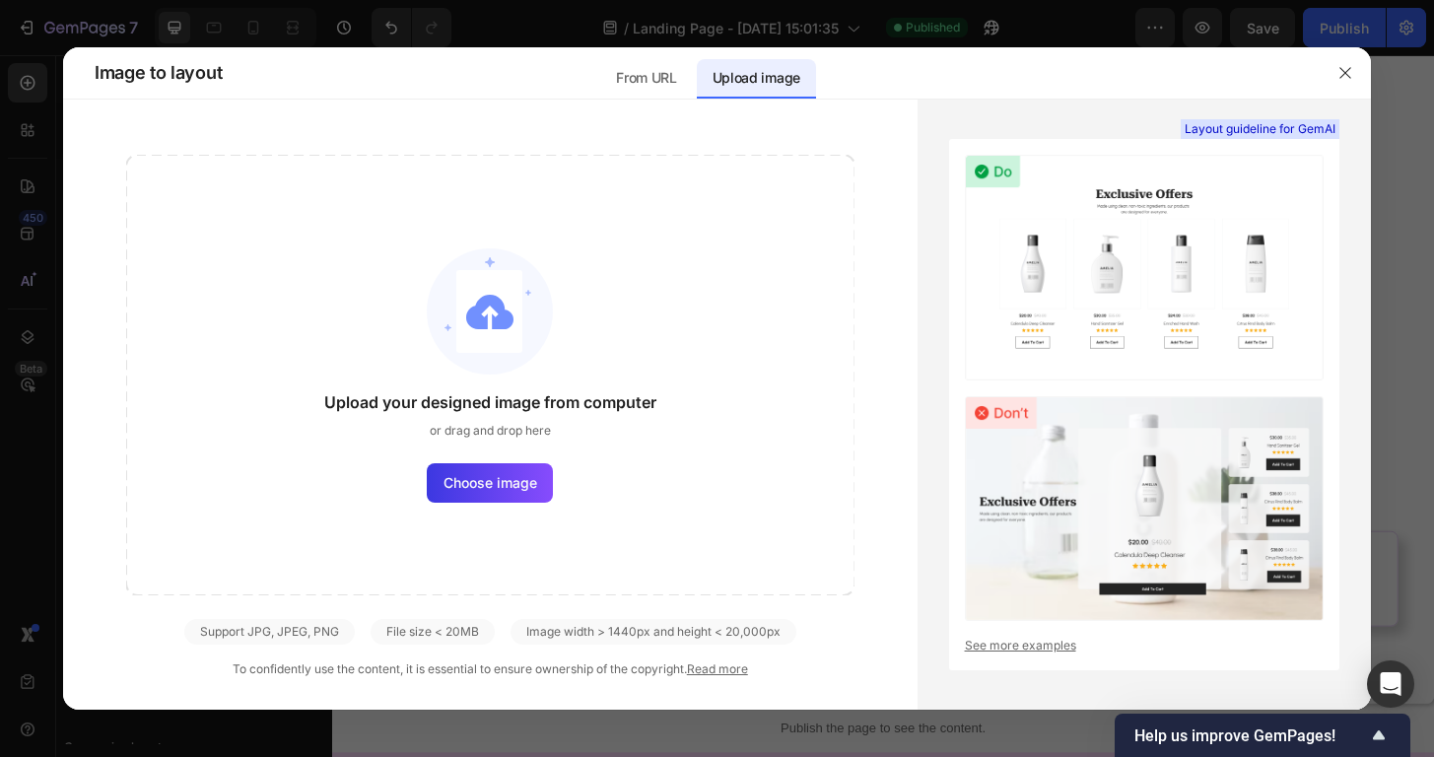
click at [531, 457] on div "Upload your designed image from computer or drag and drop here Choose image" at bounding box center [490, 375] width 728 height 440
click at [525, 470] on label "Choose image" at bounding box center [490, 482] width 126 height 39
click at [0, 0] on input "Choose image" at bounding box center [0, 0] width 0 height 0
click at [1344, 79] on icon "button" at bounding box center [1345, 73] width 16 height 16
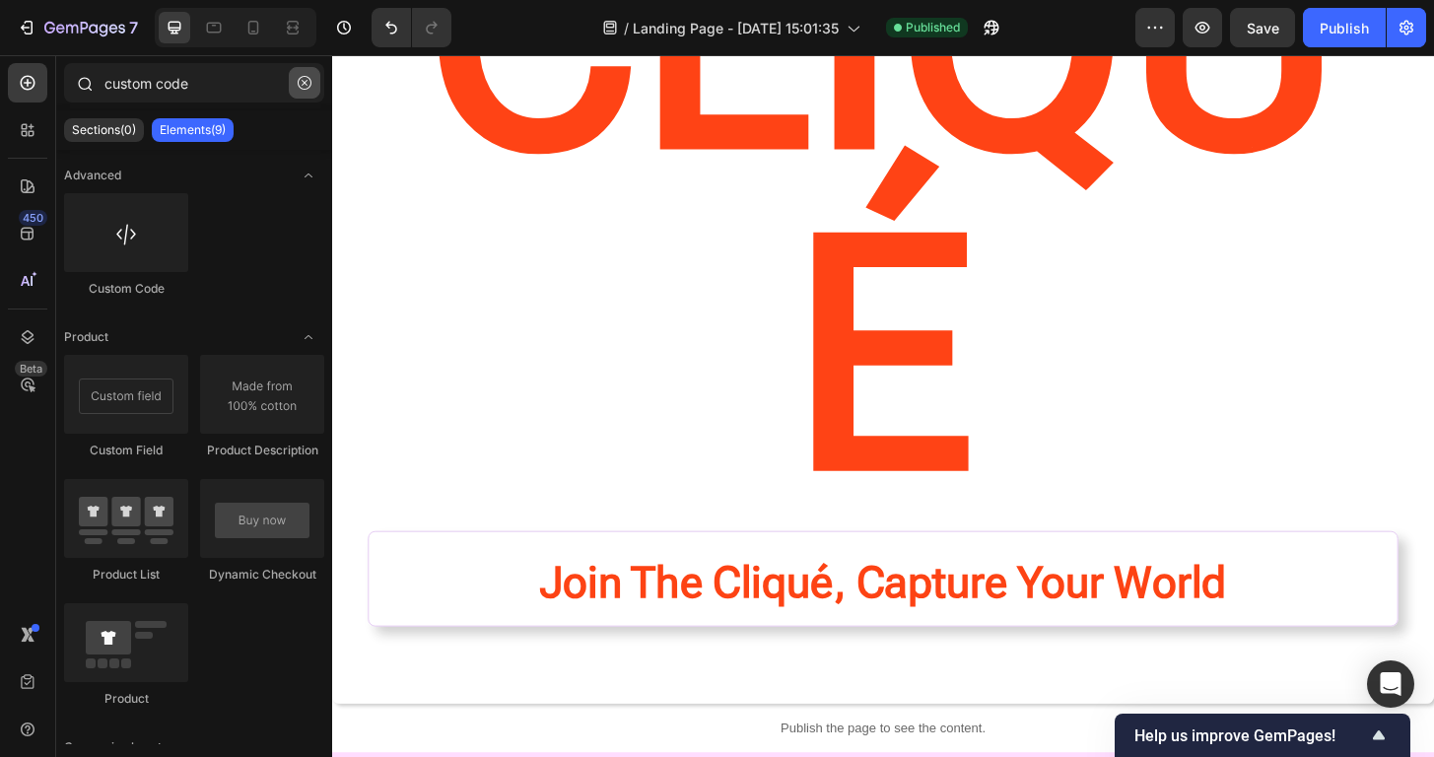
click at [305, 85] on icon "button" at bounding box center [305, 83] width 14 height 14
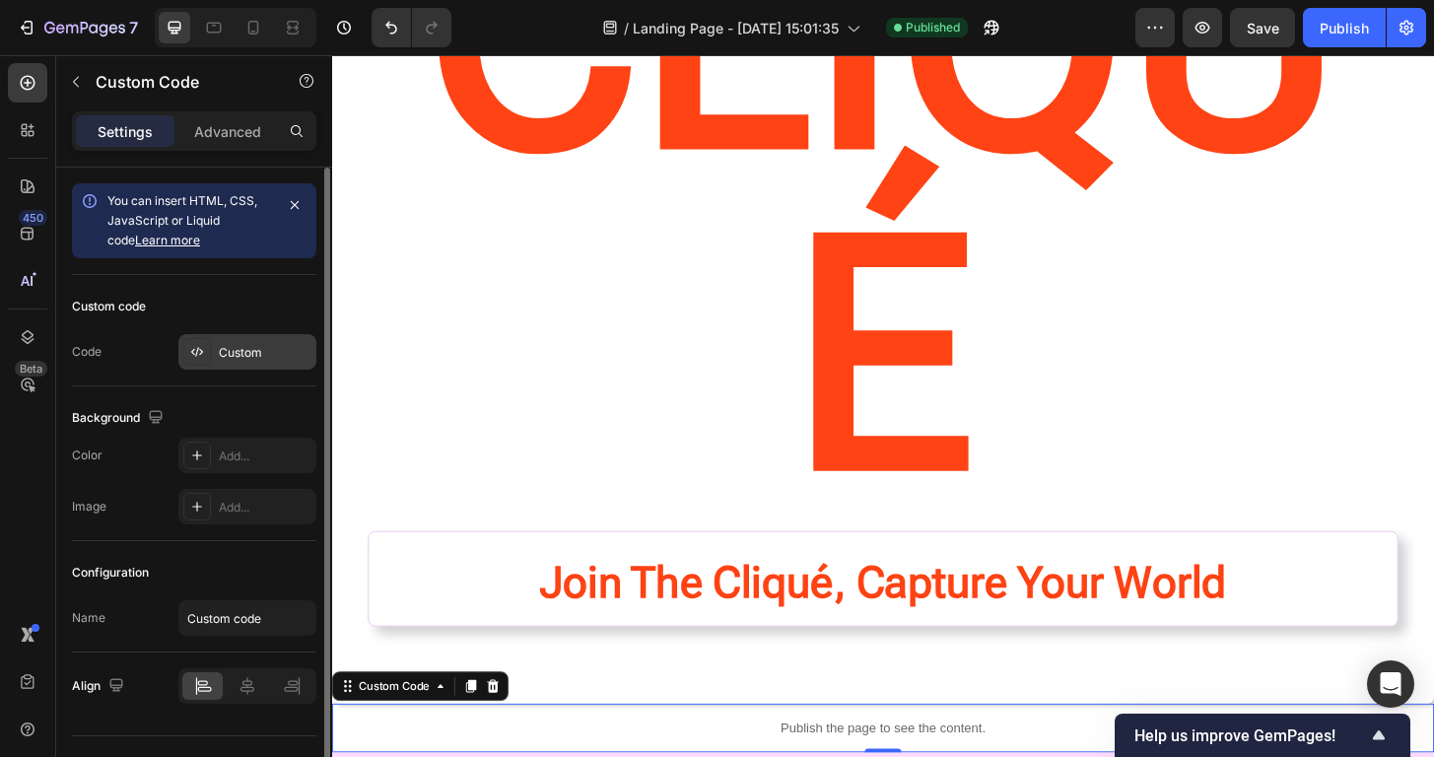
click at [262, 352] on div "Custom" at bounding box center [265, 353] width 93 height 18
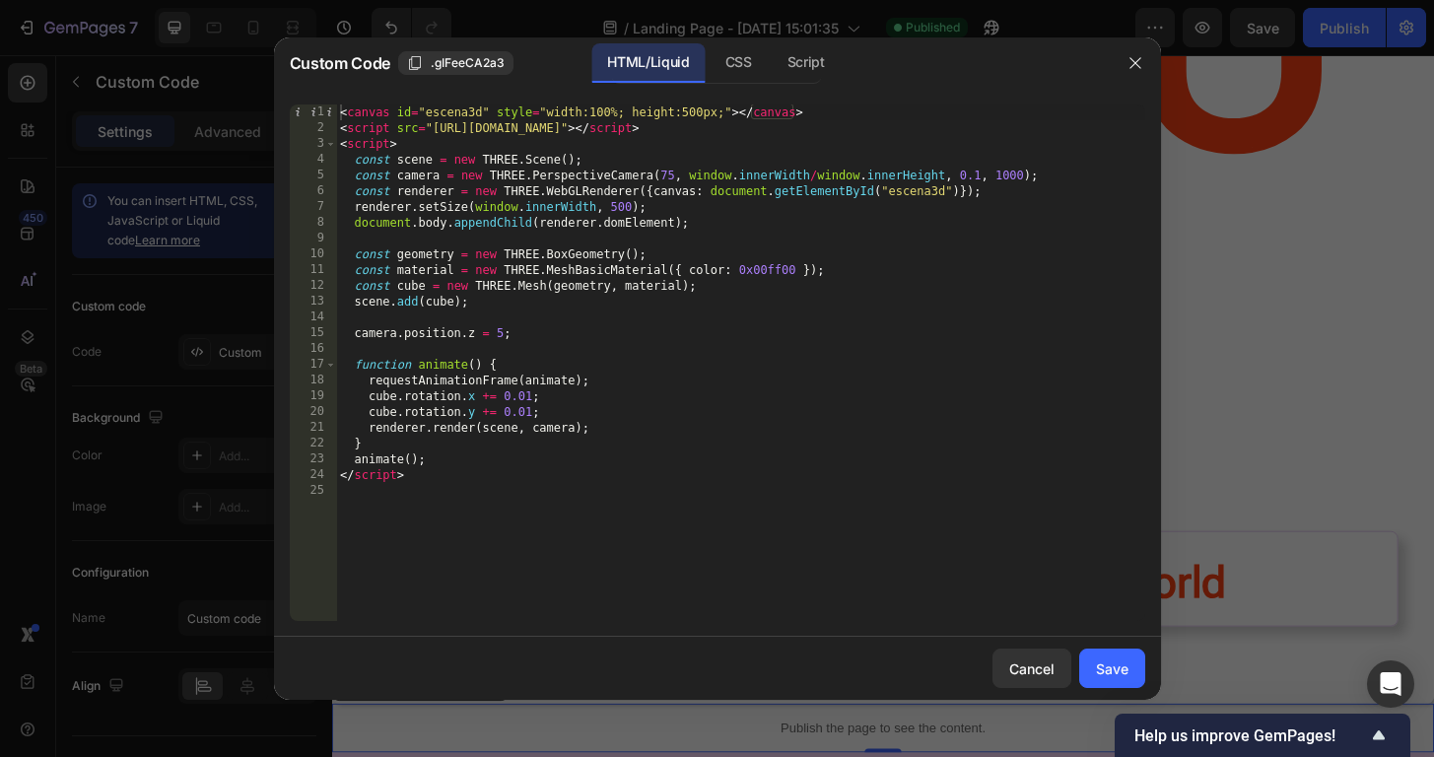
click at [182, 235] on div at bounding box center [717, 378] width 1434 height 757
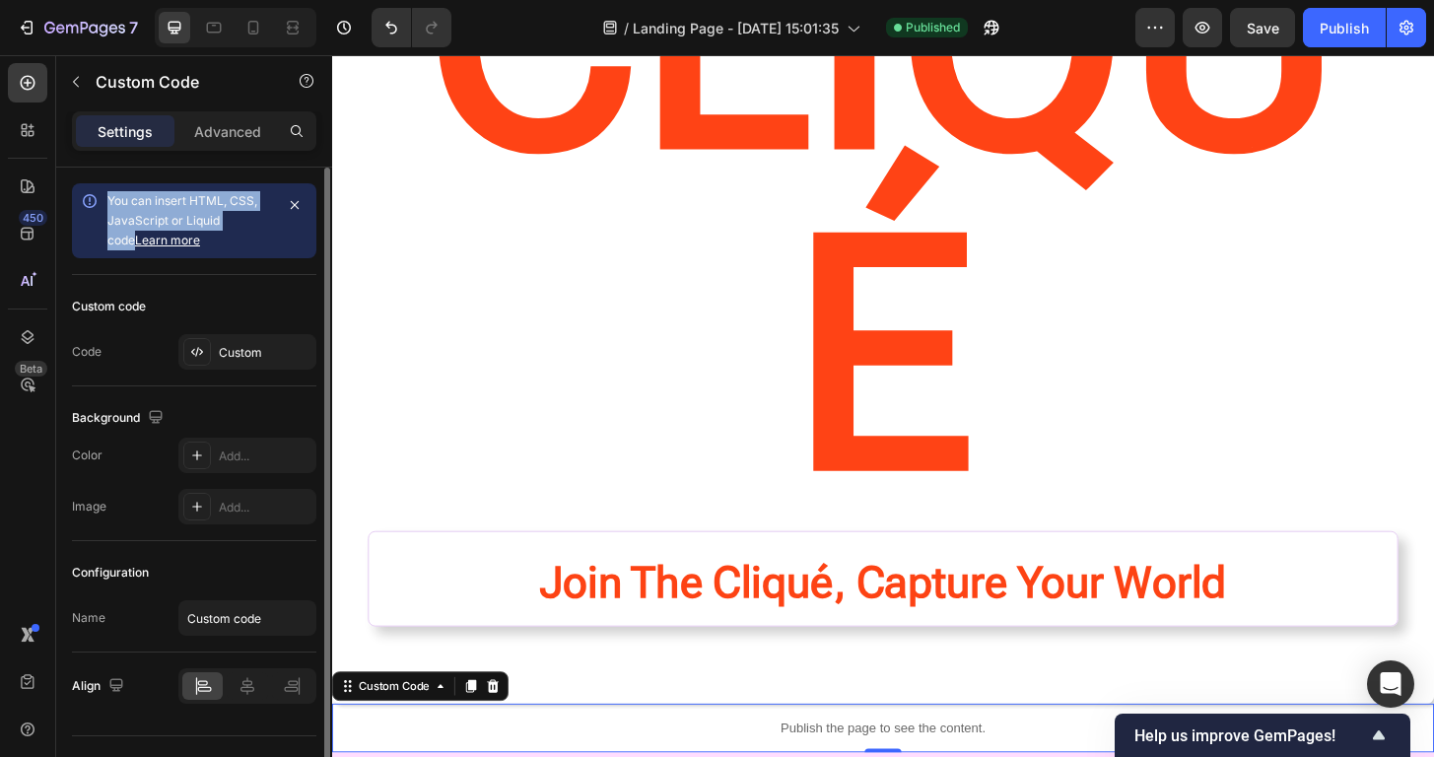
drag, startPoint x: 110, startPoint y: 202, endPoint x: 263, endPoint y: 224, distance: 154.2
click at [263, 224] on div "You can insert HTML, CSS, JavaScript or Liquid code Learn more" at bounding box center [190, 220] width 166 height 59
copy span "You can insert HTML, CSS, JavaScript or Liquid code"
click at [298, 200] on icon "button" at bounding box center [295, 205] width 16 height 16
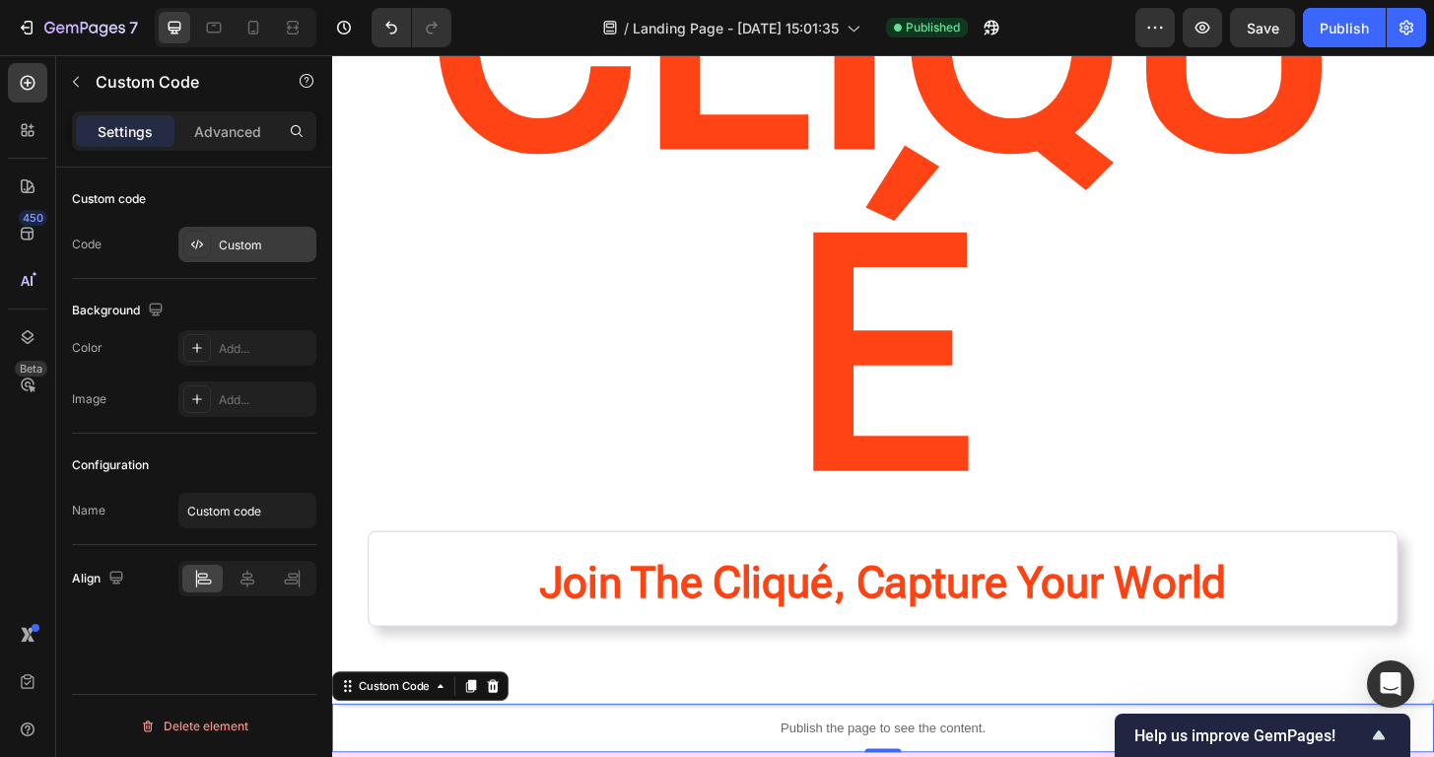
click at [238, 239] on div "Custom" at bounding box center [265, 245] width 93 height 18
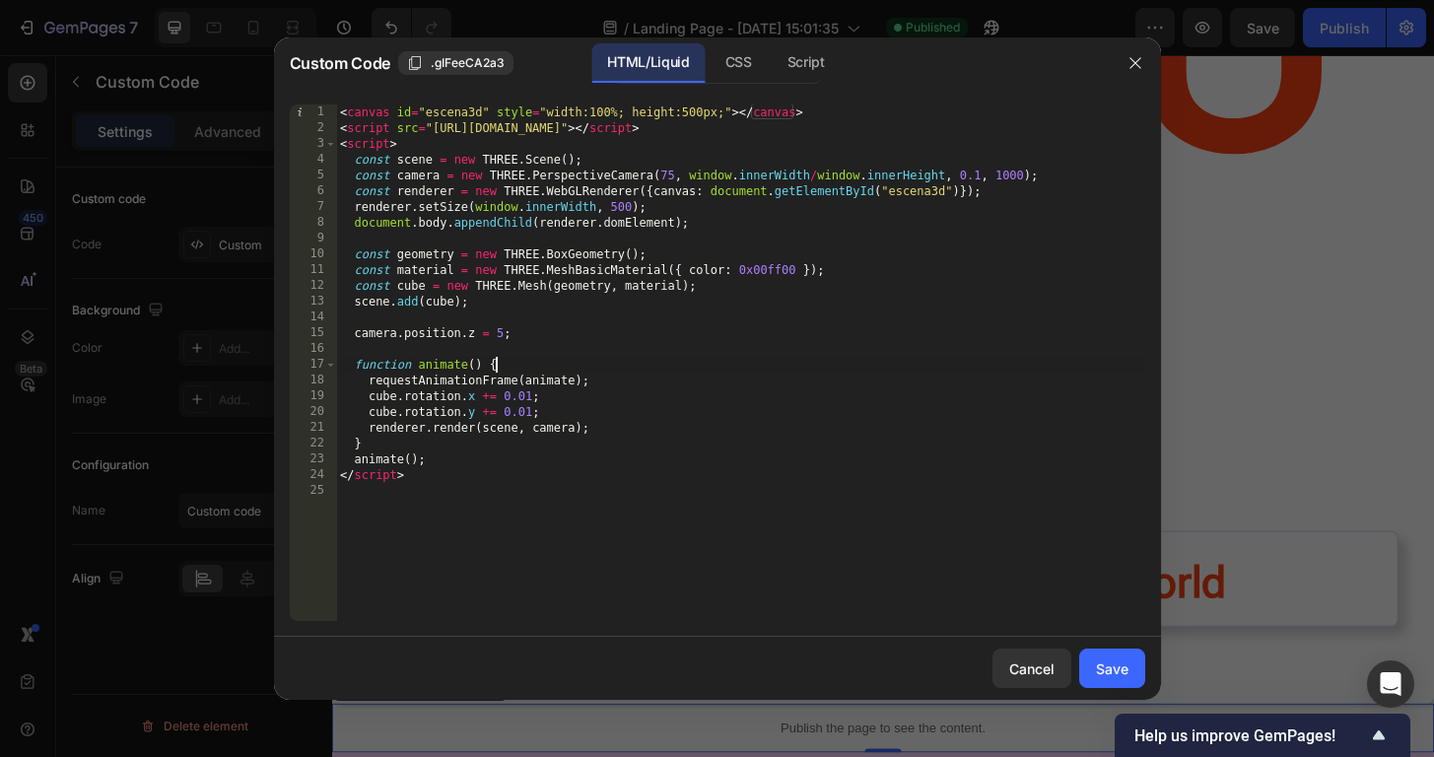
click at [734, 363] on div "< canvas id = "escena3d" style = "width:100%; height:500px;" > </ canvas > < sc…" at bounding box center [740, 378] width 809 height 548
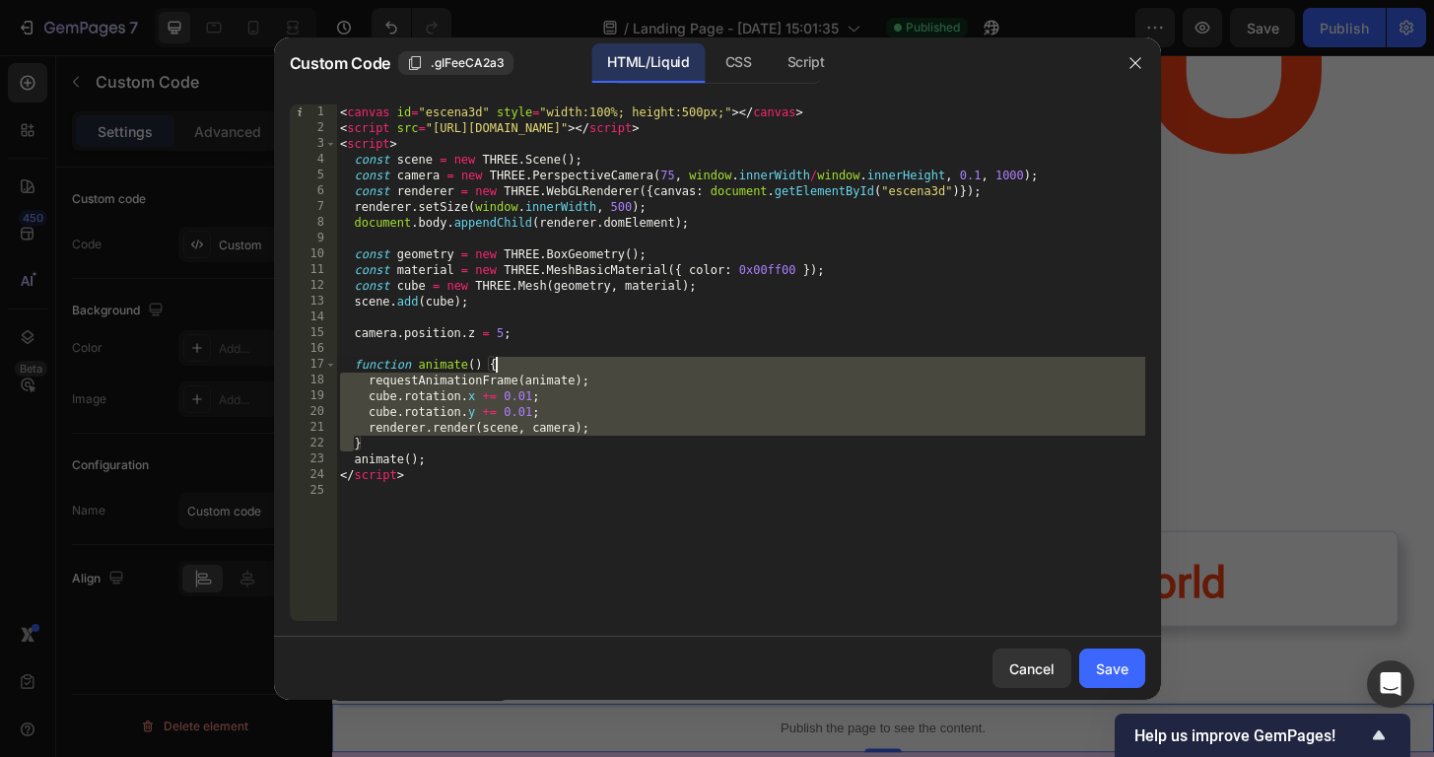
click at [734, 363] on div "< canvas id = "escena3d" style = "width:100%; height:500px;" > </ canvas > < sc…" at bounding box center [740, 378] width 809 height 548
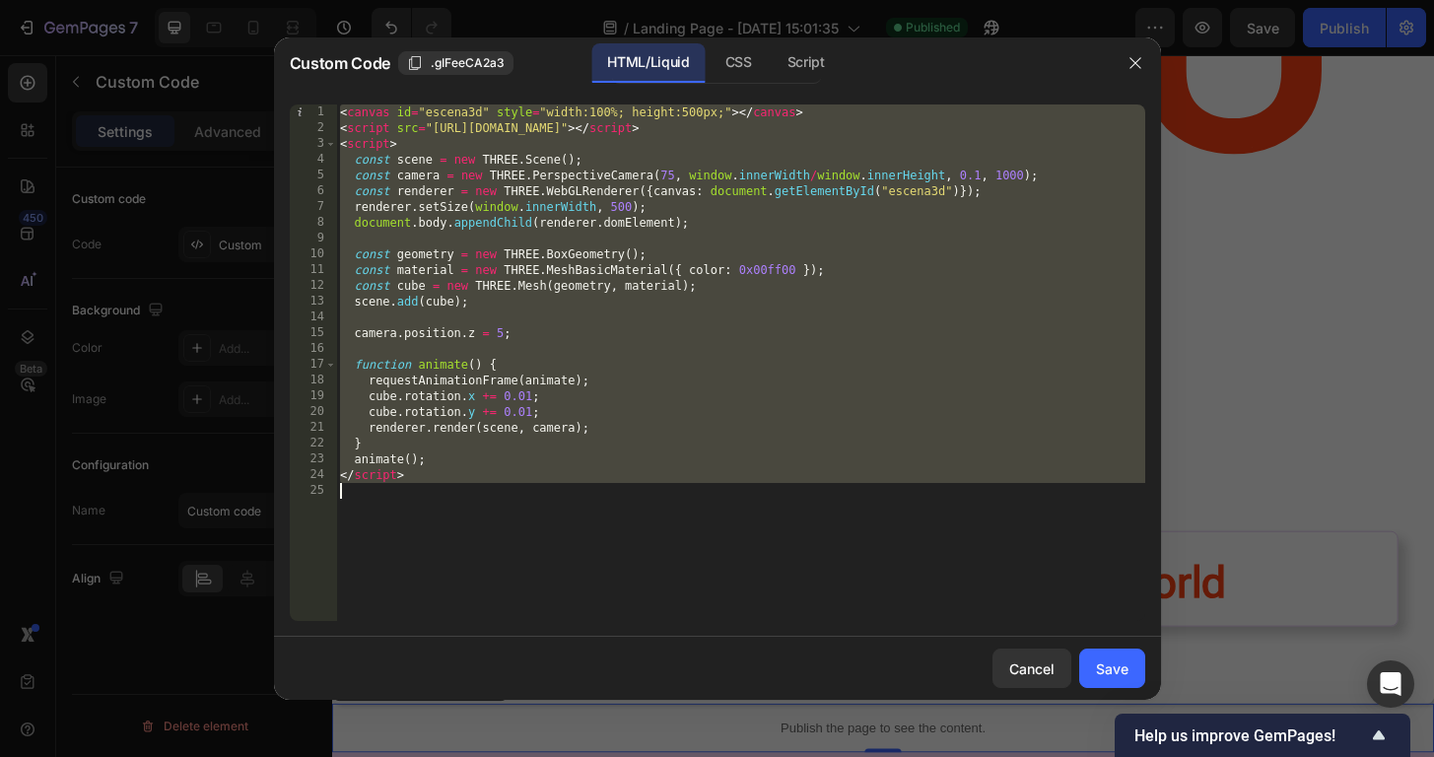
click at [734, 363] on div "< canvas id = "escena3d" style = "width:100%; height:500px;" > </ canvas > < sc…" at bounding box center [740, 378] width 809 height 548
type textarea "</script>"
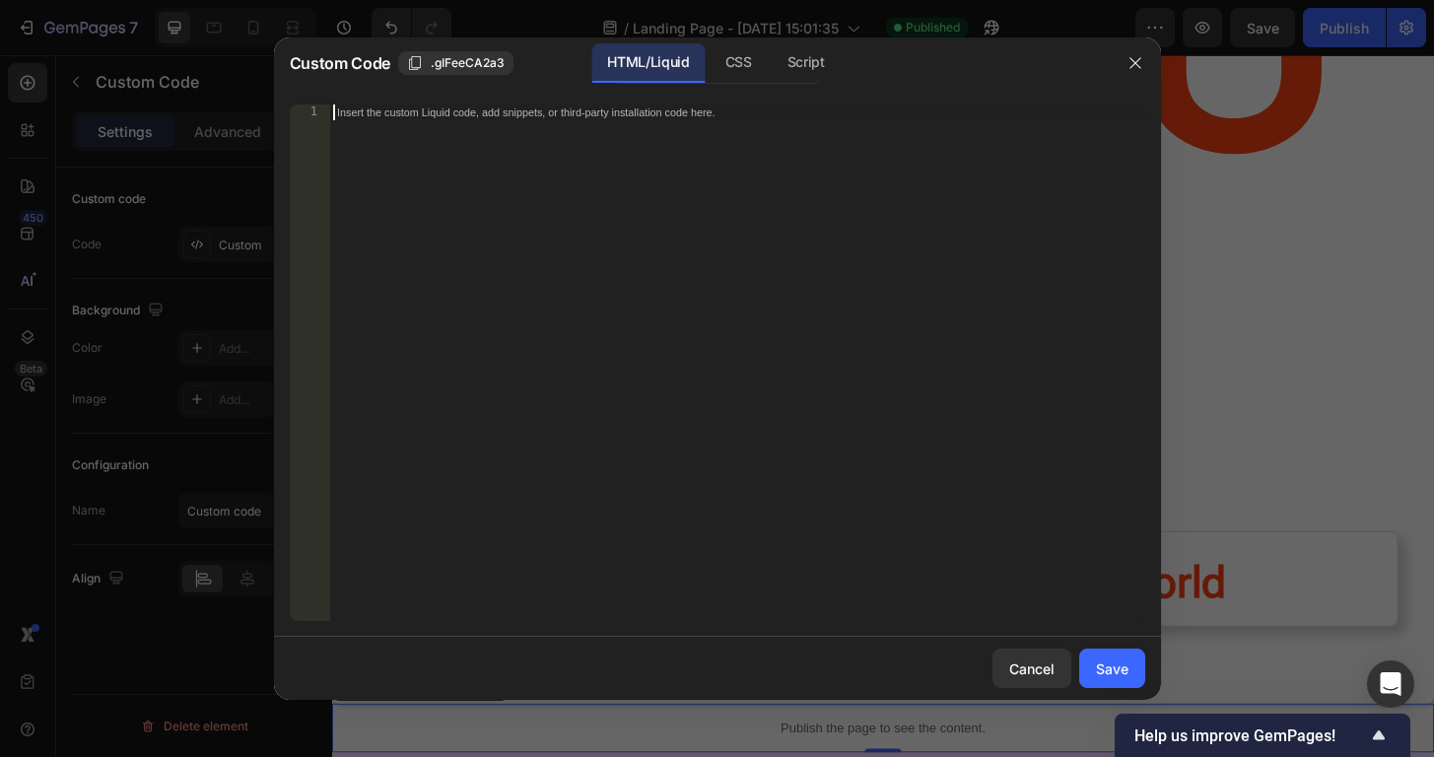
paste textarea "</model-viewer>"
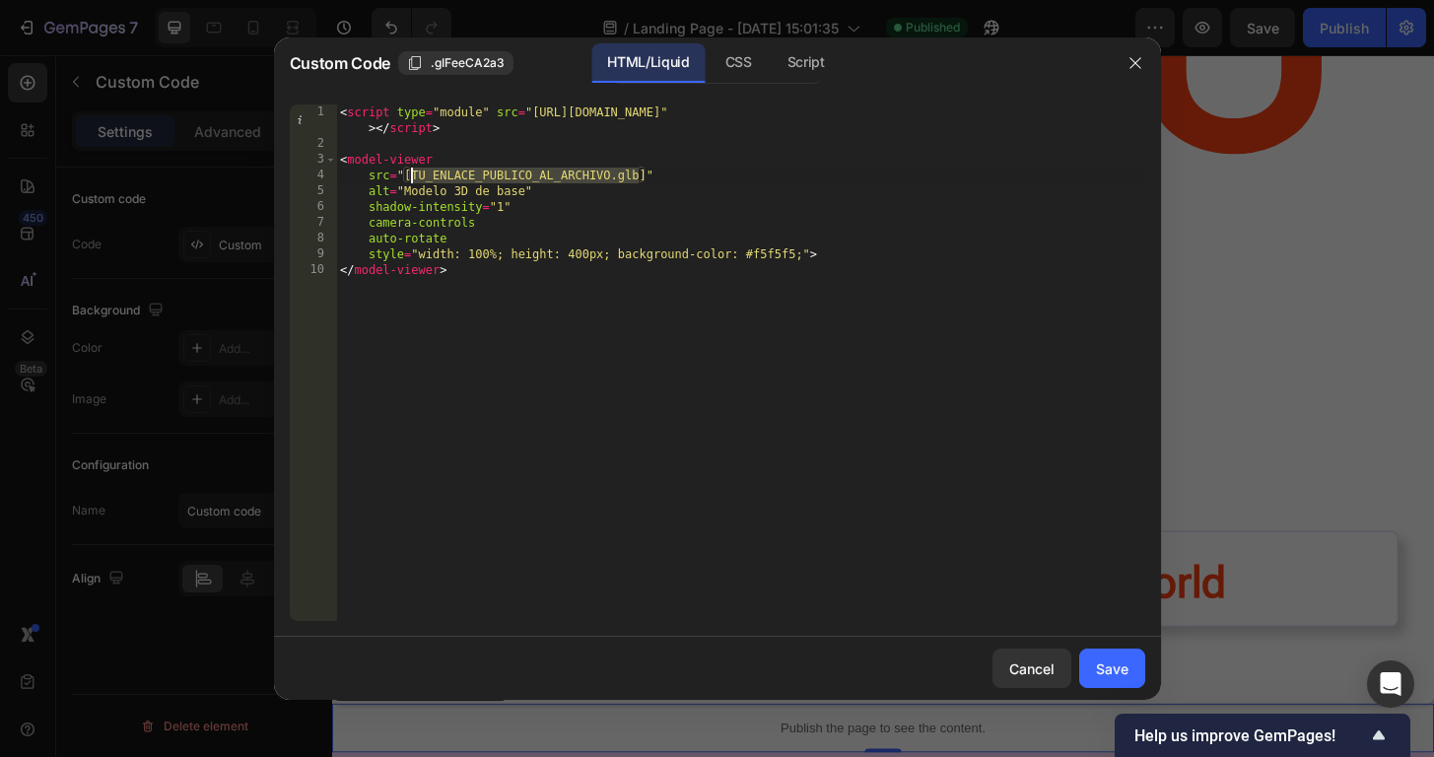
drag, startPoint x: 640, startPoint y: 175, endPoint x: 411, endPoint y: 175, distance: 229.6
click at [411, 175] on div "< script type = "module" src = "https://ajax.googleapis.com/ajax/libs/model-vie…" at bounding box center [740, 386] width 809 height 564
click at [412, 176] on div "< script type = "module" src = "https://ajax.googleapis.com/ajax/libs/model-vie…" at bounding box center [740, 386] width 809 height 564
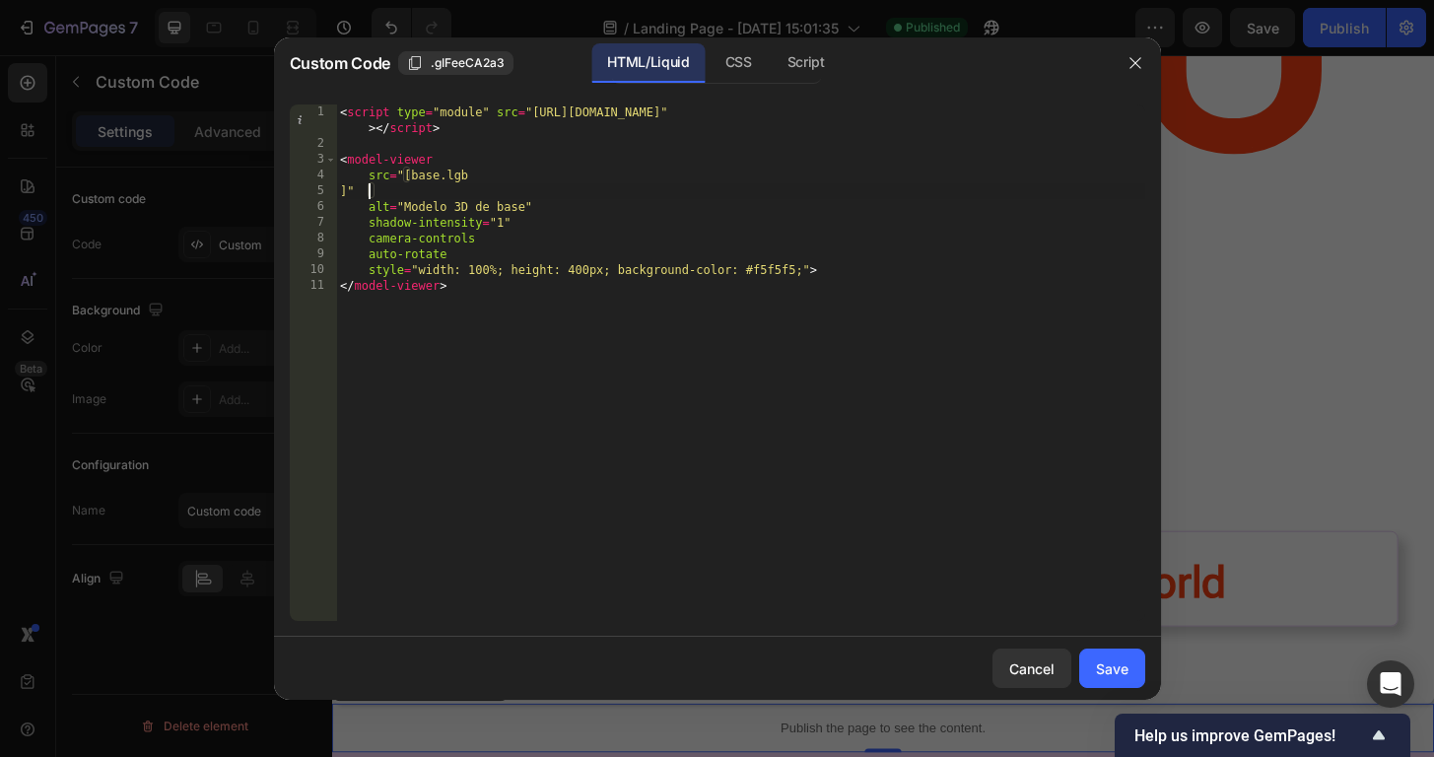
scroll to position [0, 1]
type textarea "src="[base.lgb]""
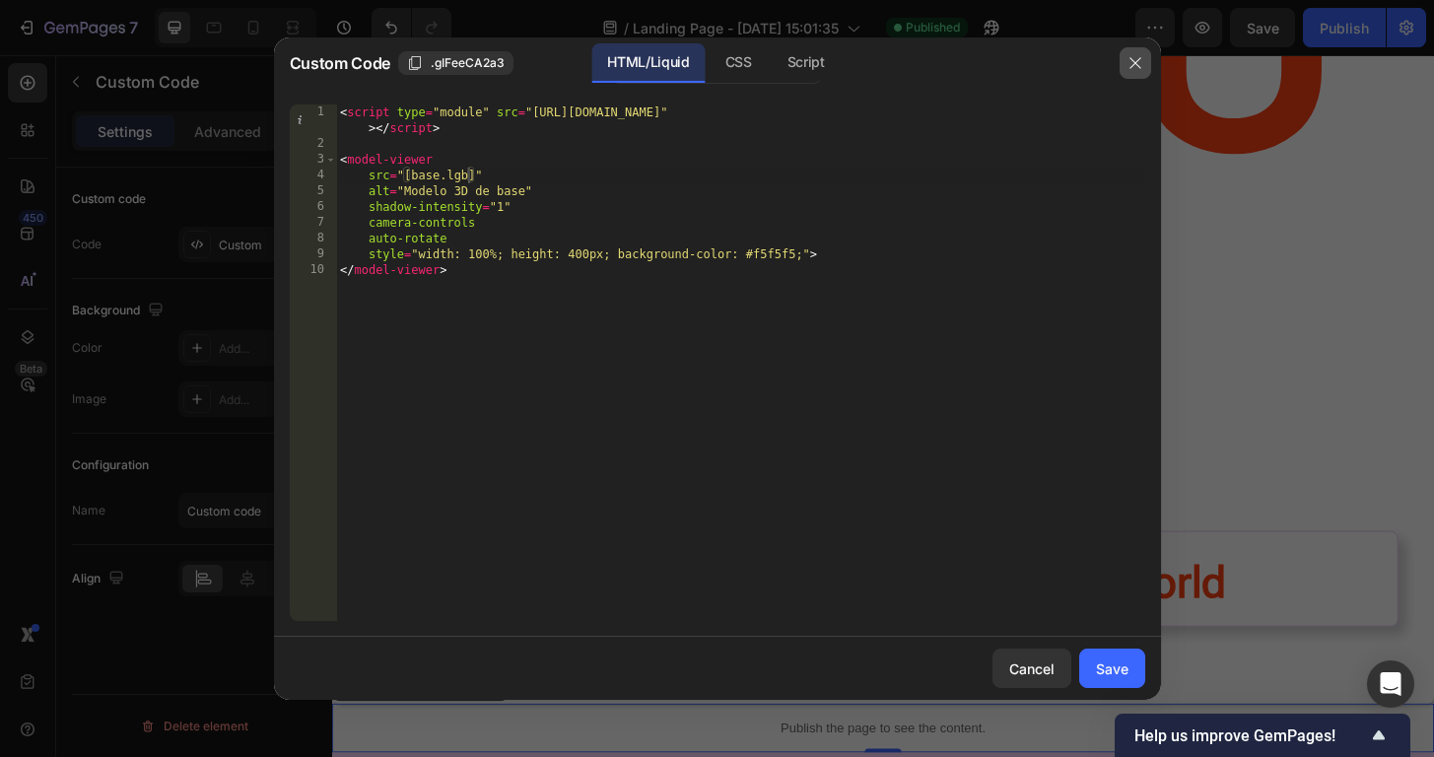
click at [1141, 75] on button "button" at bounding box center [1135, 63] width 32 height 32
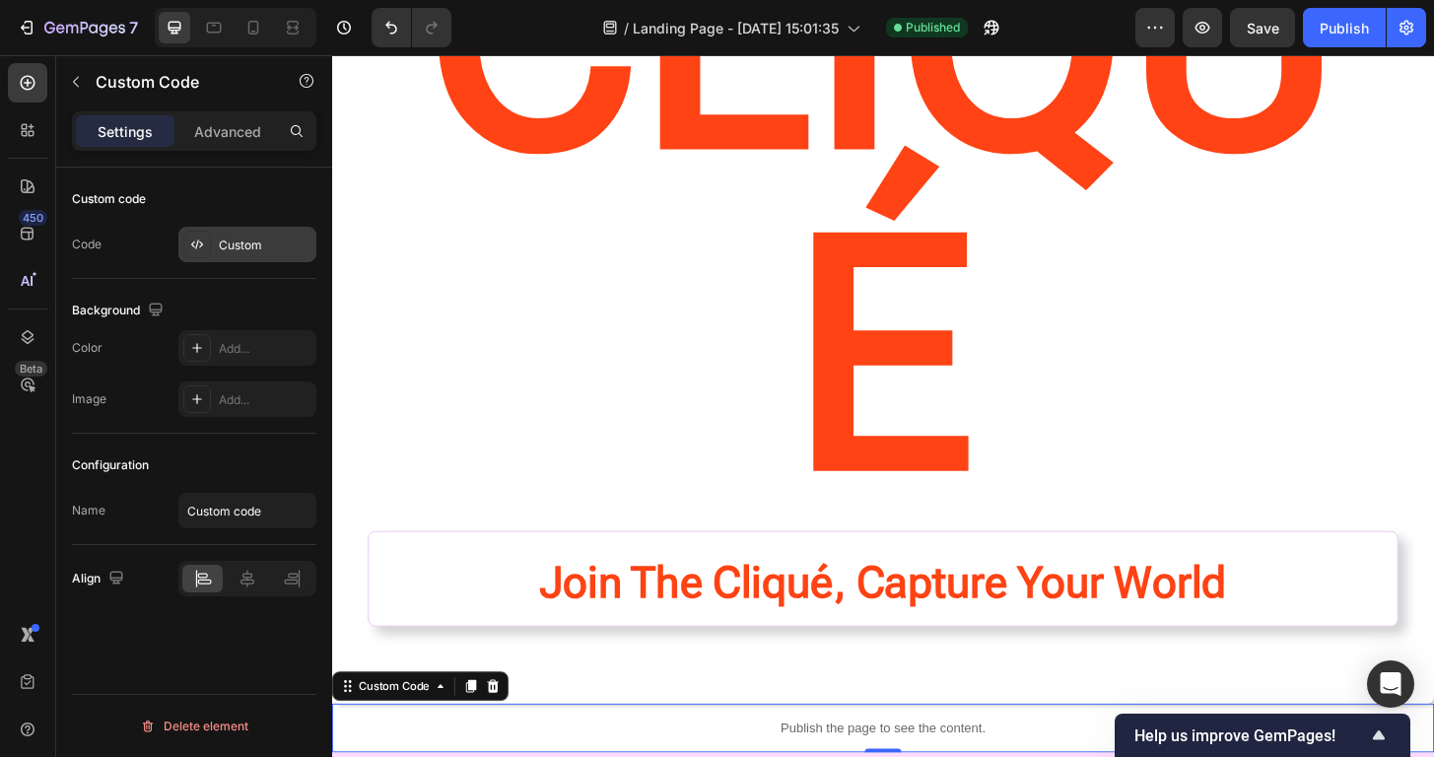
click at [255, 239] on div "Custom" at bounding box center [265, 245] width 93 height 18
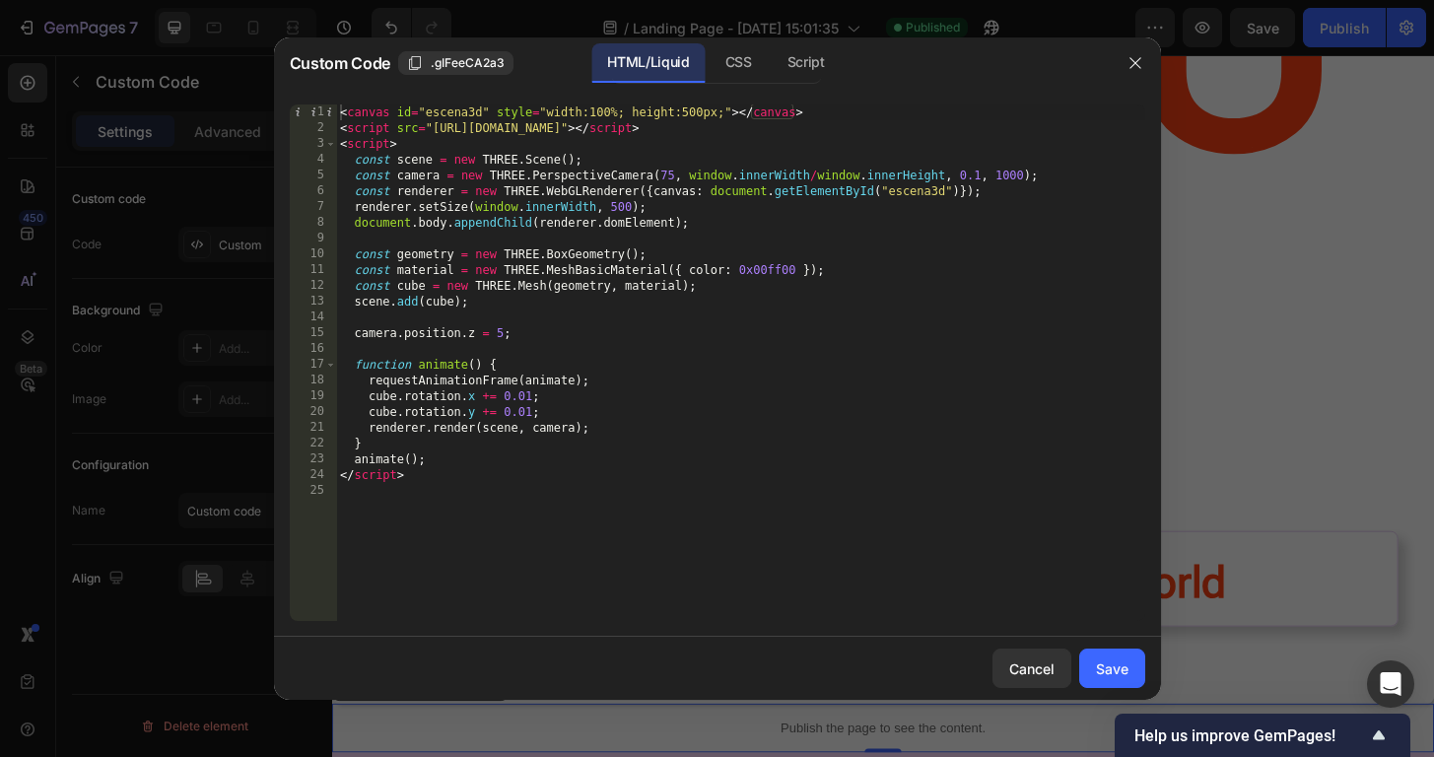
click at [529, 450] on div "< canvas id = "escena3d" style = "width:100%; height:500px;" > </ canvas > < sc…" at bounding box center [740, 378] width 809 height 548
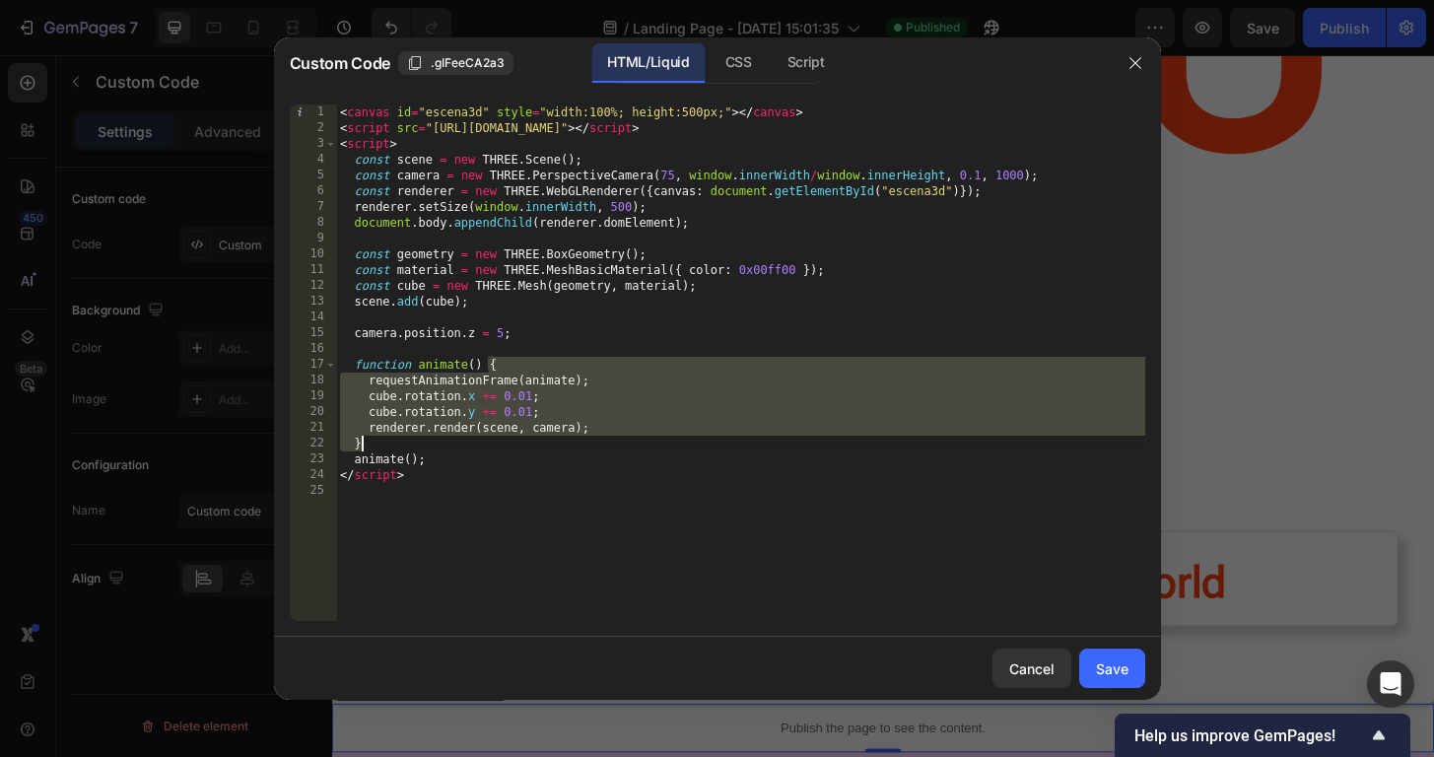
click at [529, 450] on div "< canvas id = "escena3d" style = "width:100%; height:500px;" > </ canvas > < sc…" at bounding box center [740, 378] width 809 height 548
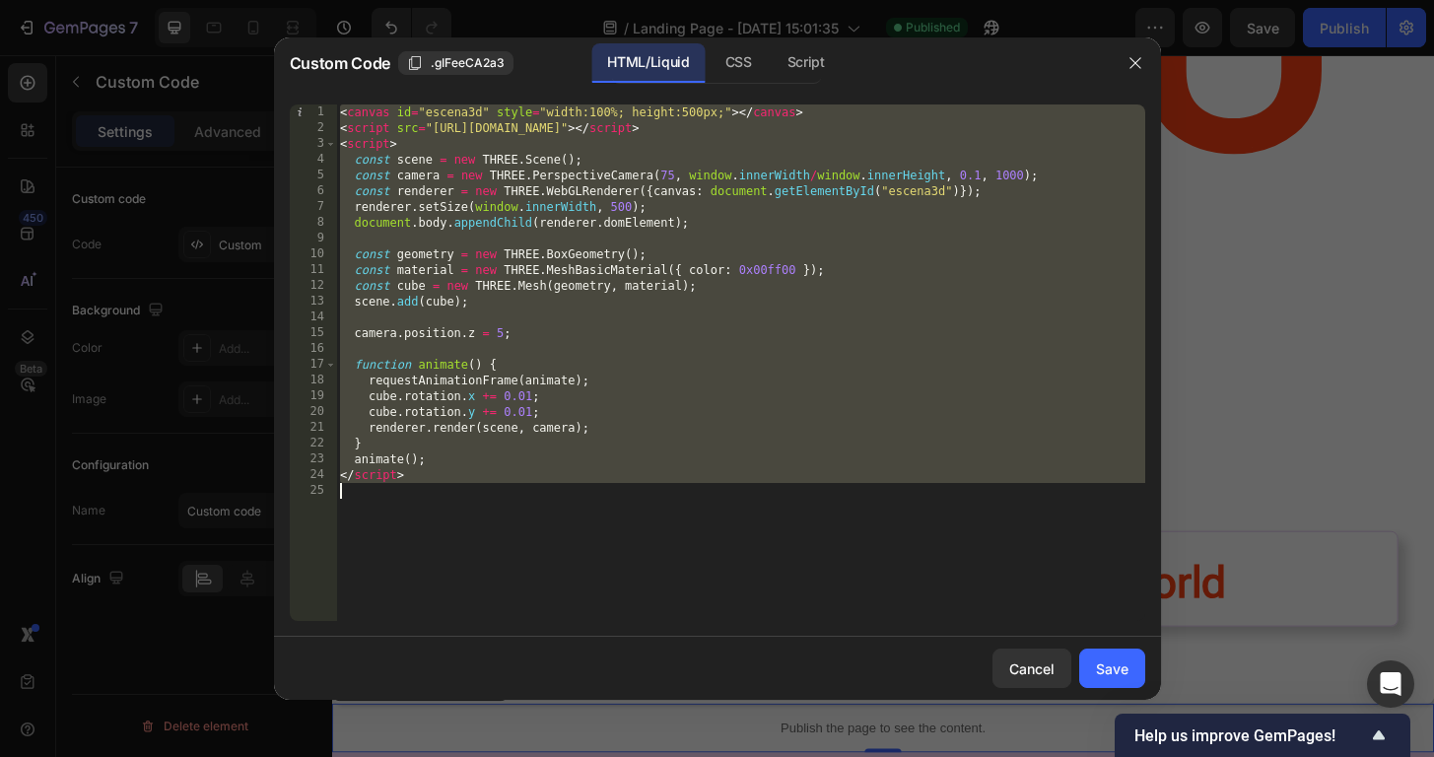
click at [529, 450] on div "< canvas id = "escena3d" style = "width:100%; height:500px;" > </ canvas > < sc…" at bounding box center [740, 378] width 809 height 548
type textarea "</script>"
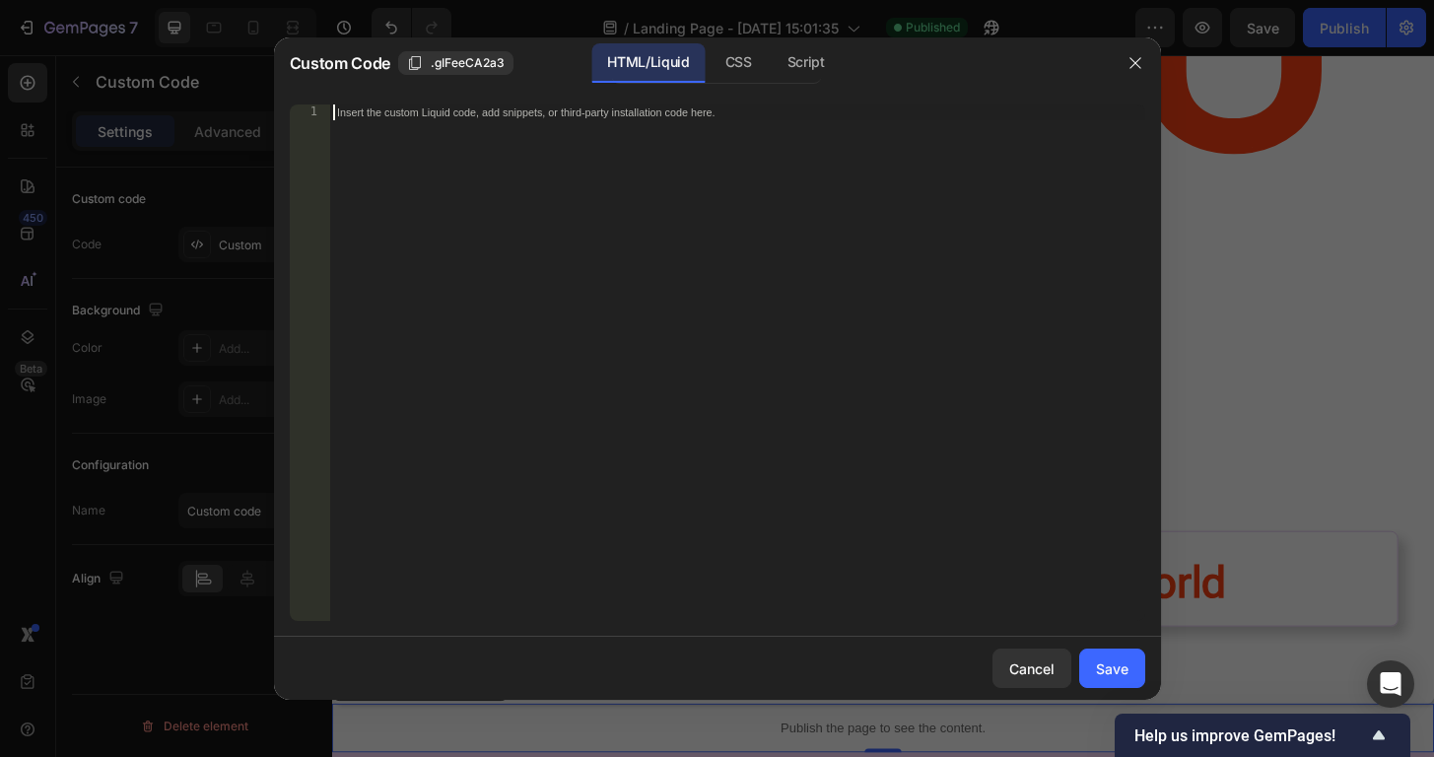
paste textarea "</model-viewer>"
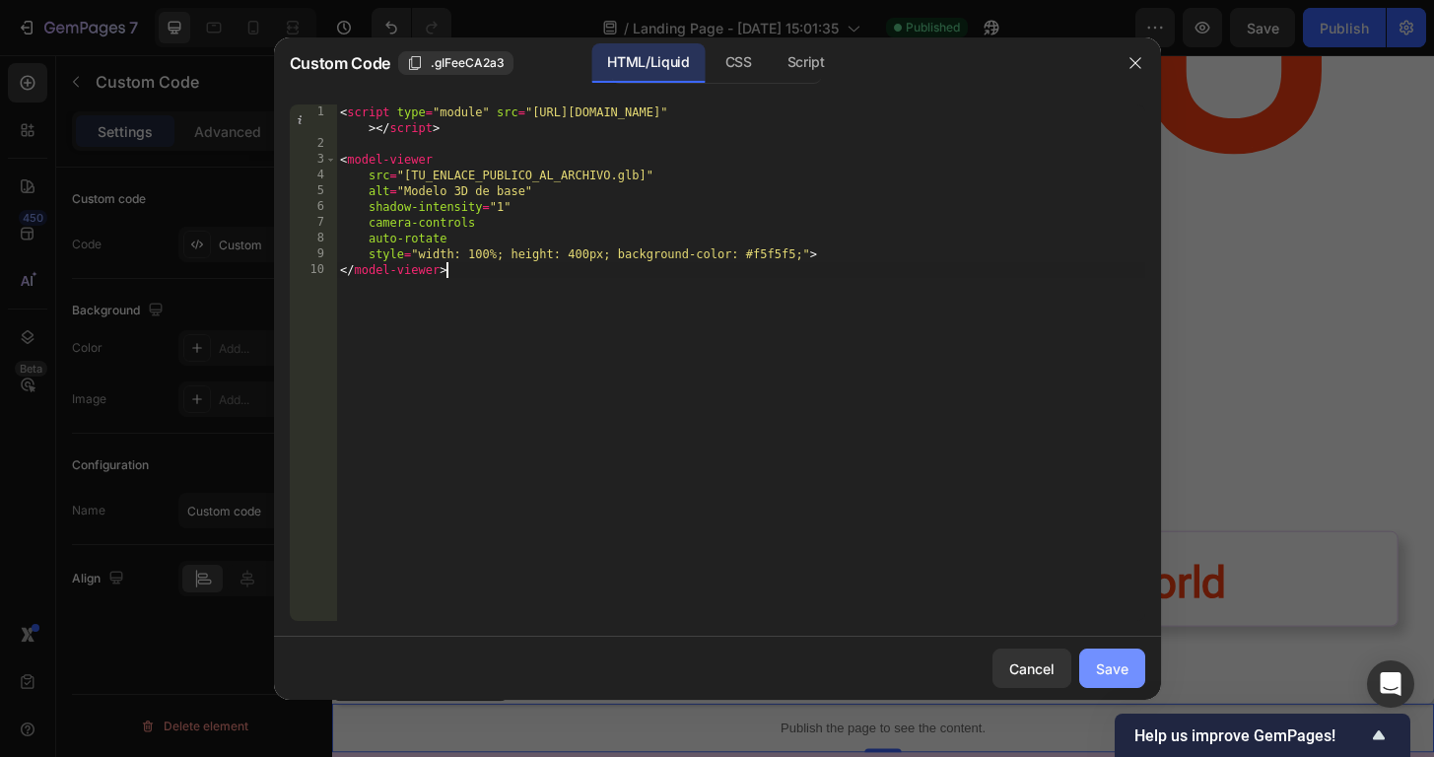
click at [1118, 661] on div "Save" at bounding box center [1112, 668] width 33 height 21
type textarea "style="width: 100%; height: 400px; background-color: #f5f5f5;"> </model-viewer>"
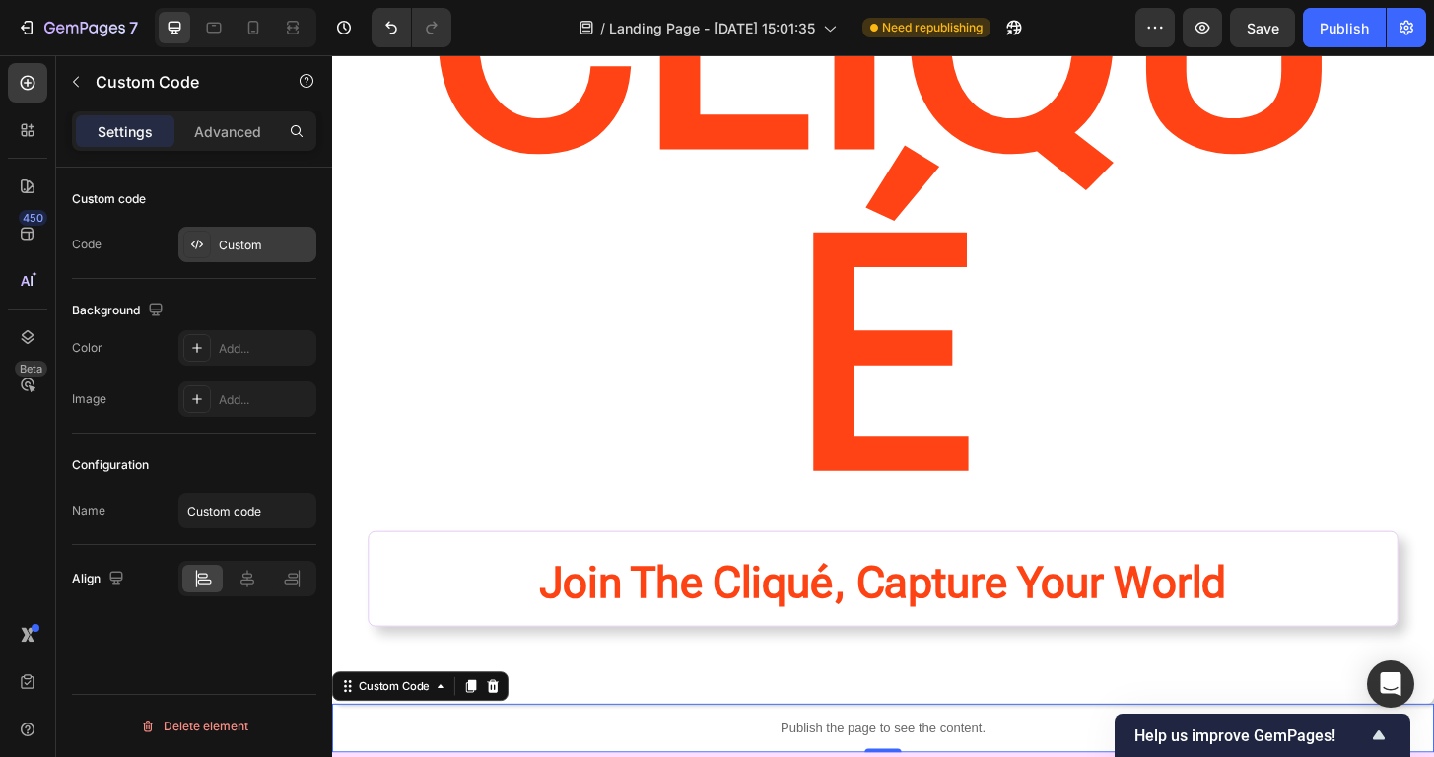
click at [230, 239] on div "Custom" at bounding box center [265, 245] width 93 height 18
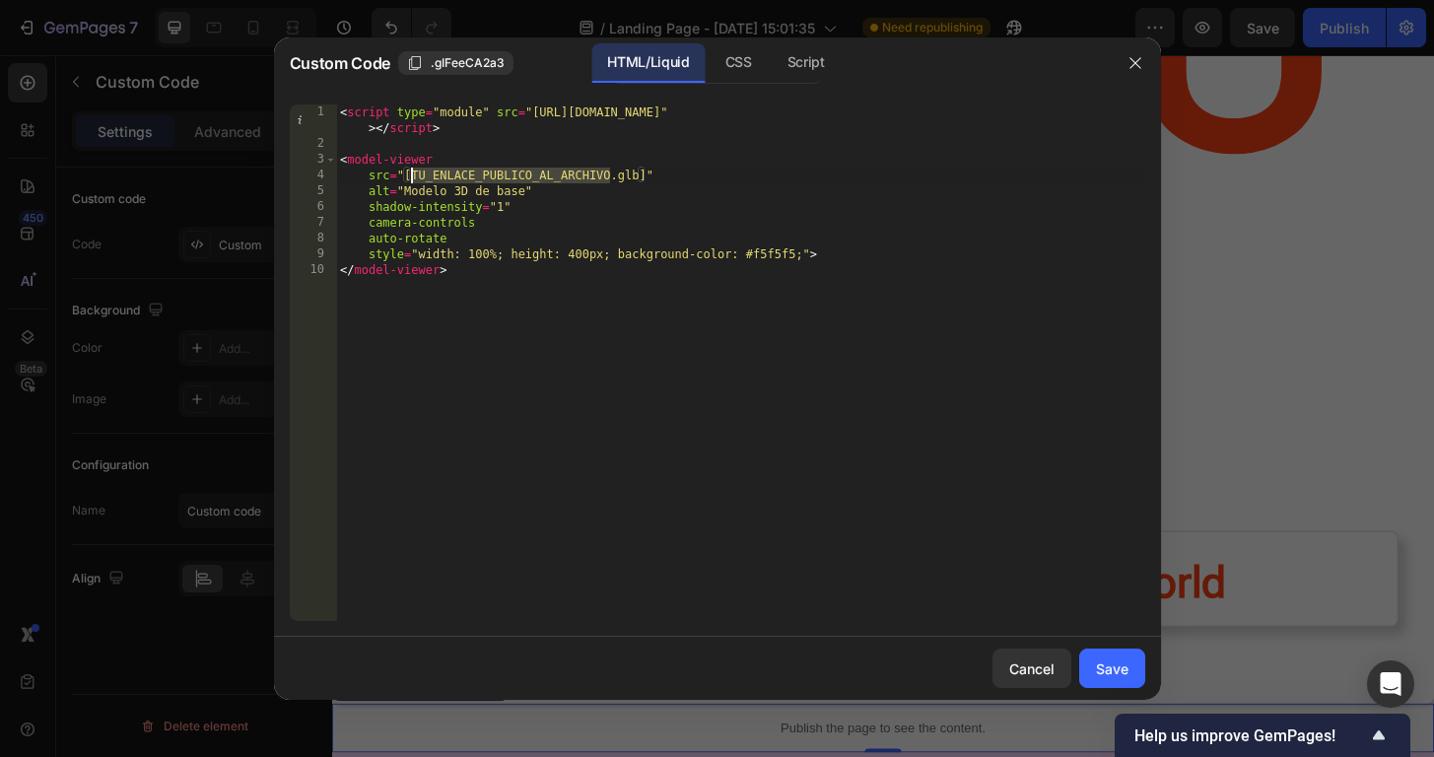
drag, startPoint x: 607, startPoint y: 174, endPoint x: 414, endPoint y: 174, distance: 193.1
click at [414, 174] on div "< script type = "module" src = "https://ajax.googleapis.com/ajax/libs/model-vie…" at bounding box center [740, 386] width 809 height 564
paste textarea "https://cdn.shopify.com/3d/models/ba3a7c43c96581ed/base.glb"
drag, startPoint x: 858, startPoint y: 178, endPoint x: 834, endPoint y: 175, distance: 24.8
click at [834, 175] on div "< script type = "module" src = "https://ajax.googleapis.com/ajax/libs/model-vie…" at bounding box center [740, 386] width 809 height 564
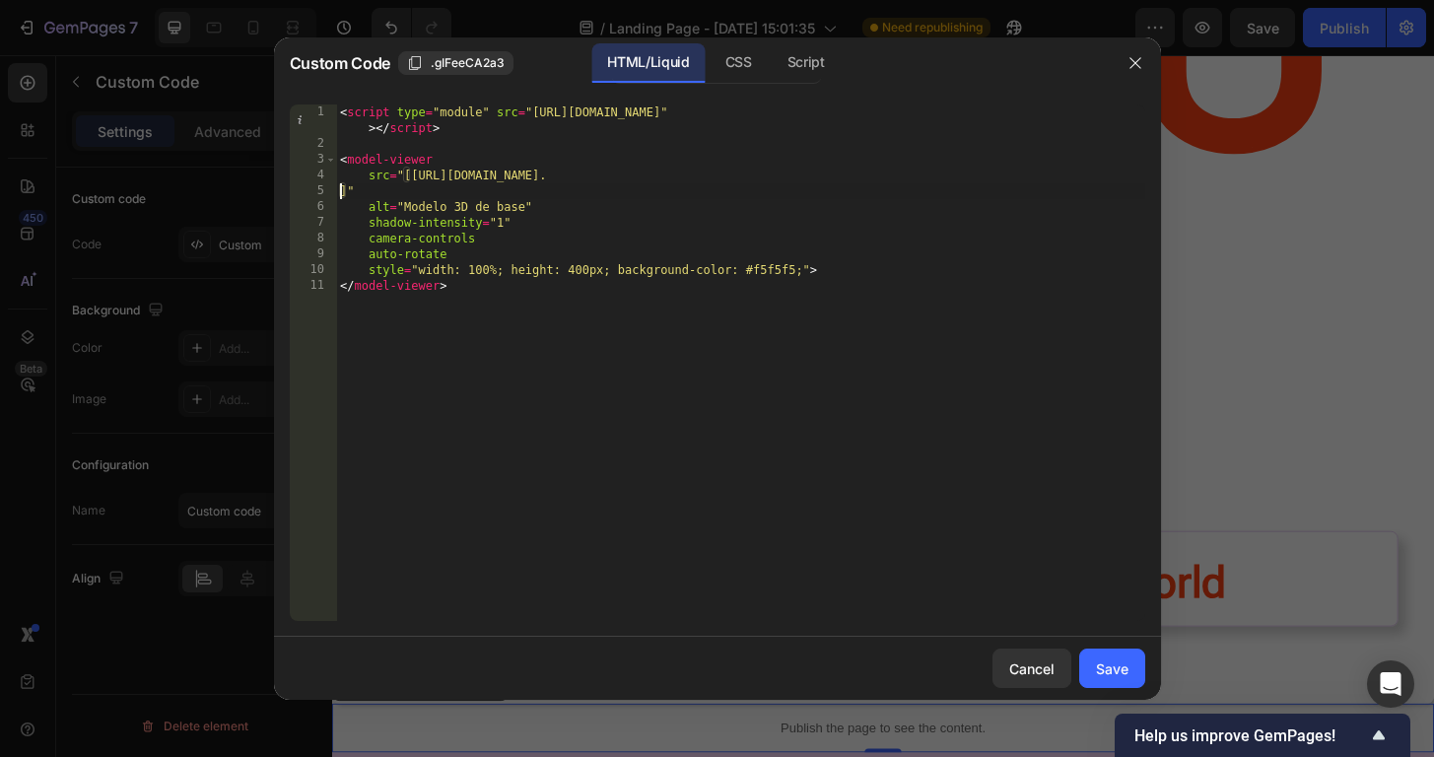
type textarea "src="[https://cdn.shopify.com/3d/models/ba3a7c43c96581ed/base.glb.]""
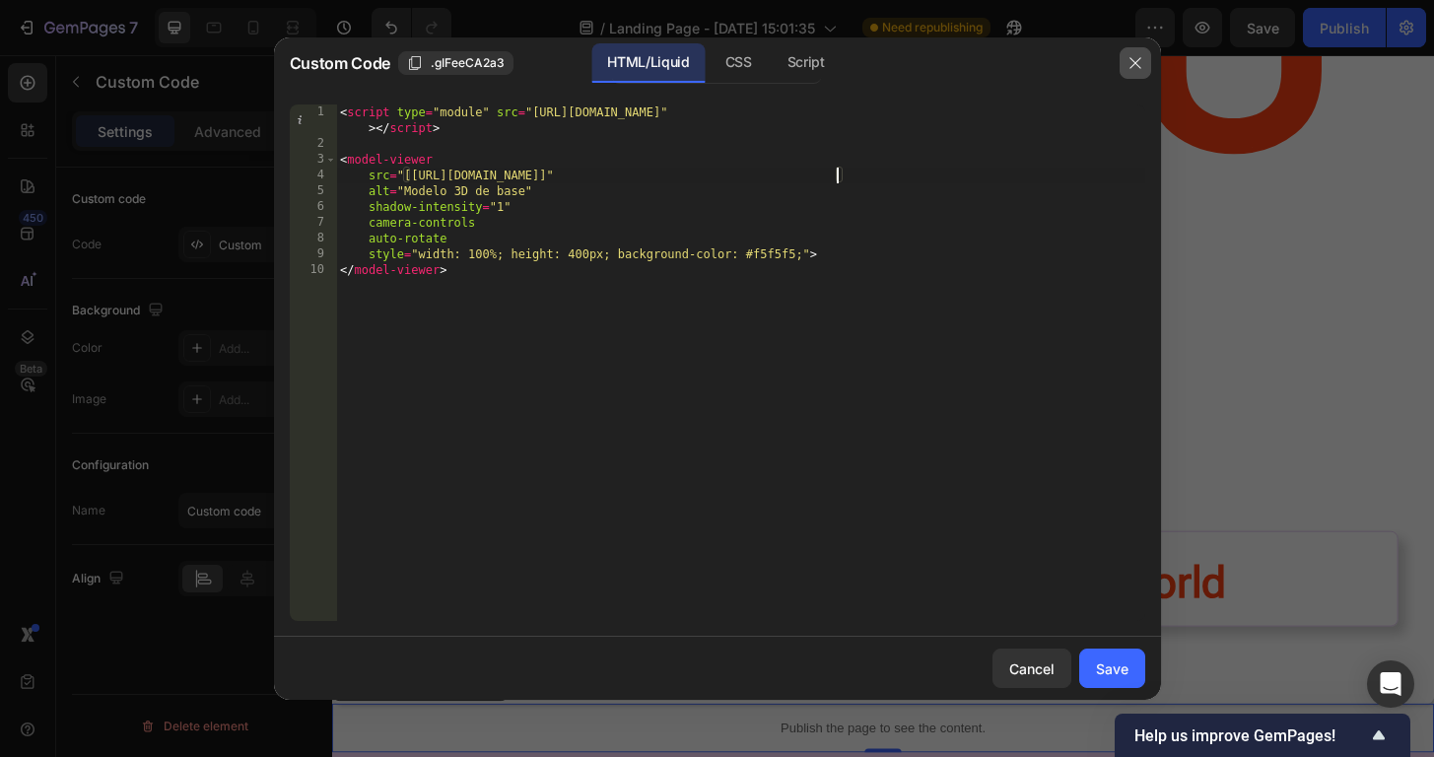
click at [1146, 59] on button "button" at bounding box center [1135, 63] width 32 height 32
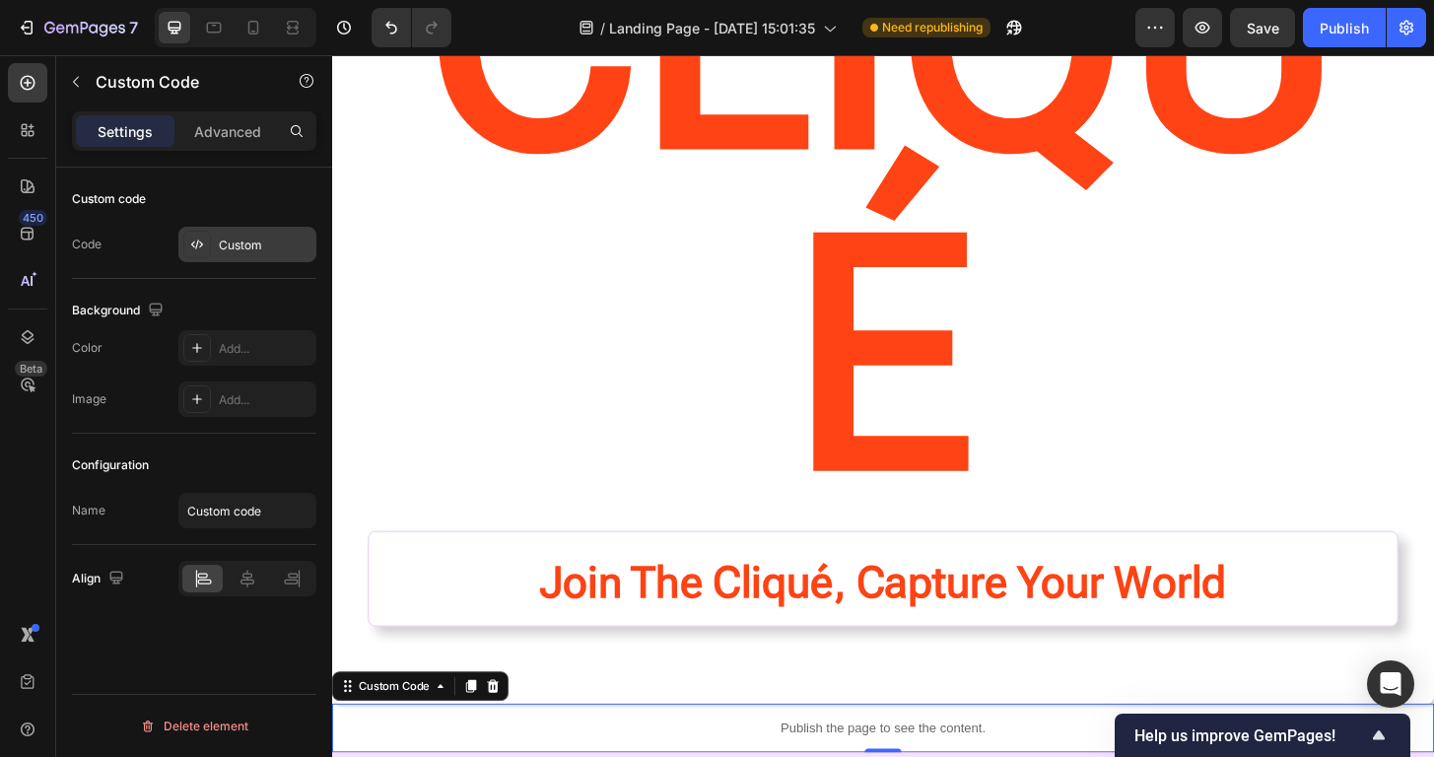
click at [287, 244] on div "Custom" at bounding box center [265, 245] width 93 height 18
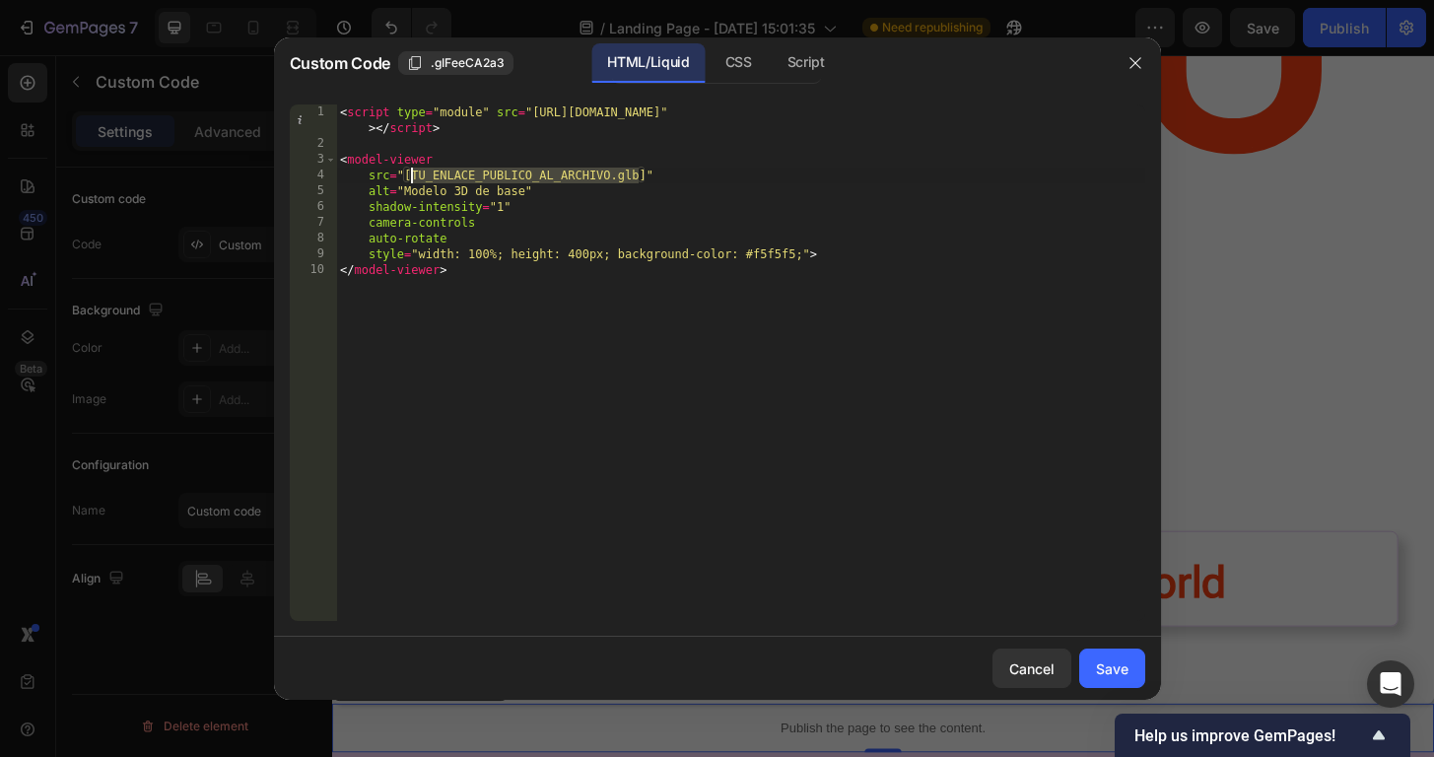
drag, startPoint x: 635, startPoint y: 177, endPoint x: 414, endPoint y: 175, distance: 221.7
click at [414, 175] on div "< script type = "module" src = "https://ajax.googleapis.com/ajax/libs/model-vie…" at bounding box center [740, 386] width 809 height 564
paste textarea "https://cdn.shopify.com/3d/models/ba3a7c43c96581ed/base.glb"
click at [1113, 653] on button "Save" at bounding box center [1112, 667] width 66 height 39
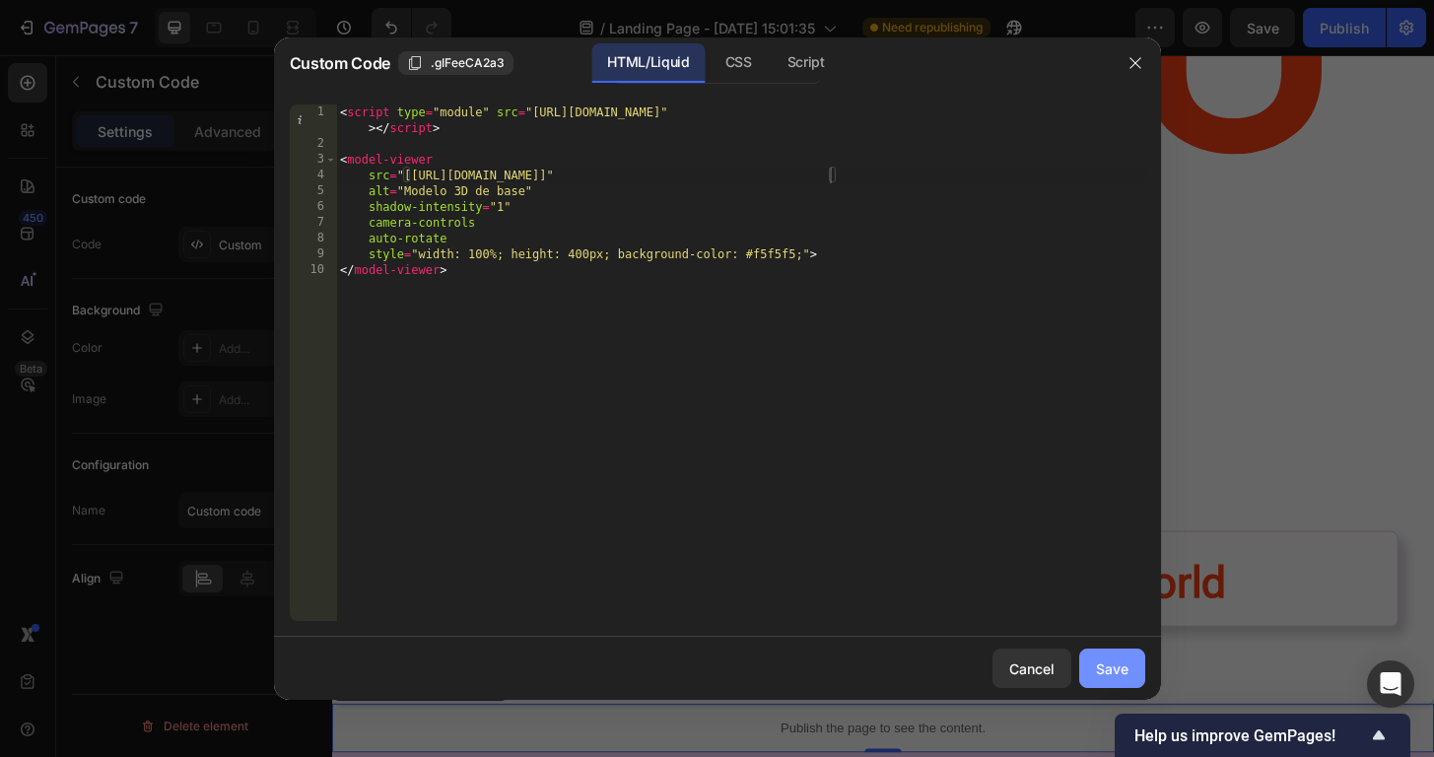
type textarea "style="width: 100%; height: 400px; background-color: #f5f5f5;"> </model-viewer>"
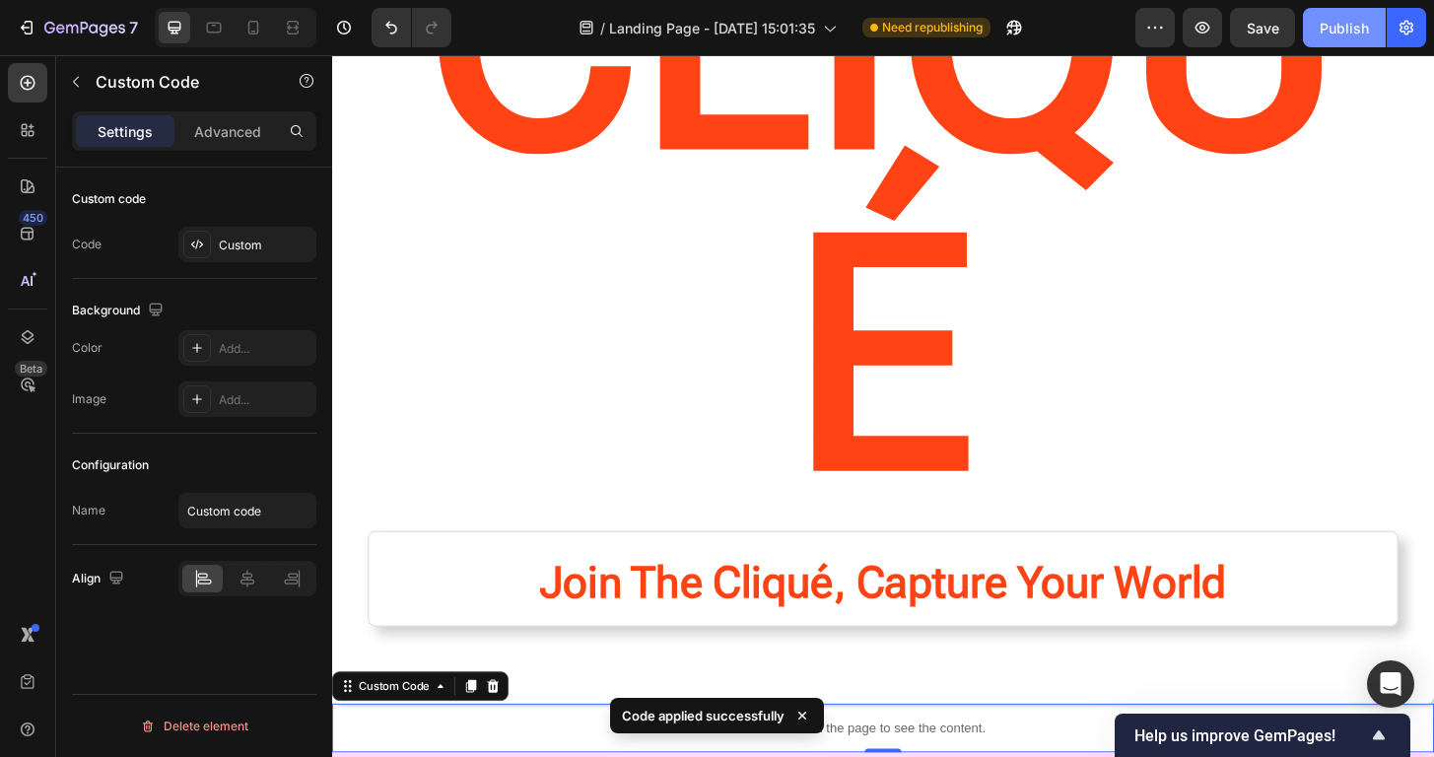
click at [1364, 24] on div "Publish" at bounding box center [1343, 28] width 49 height 21
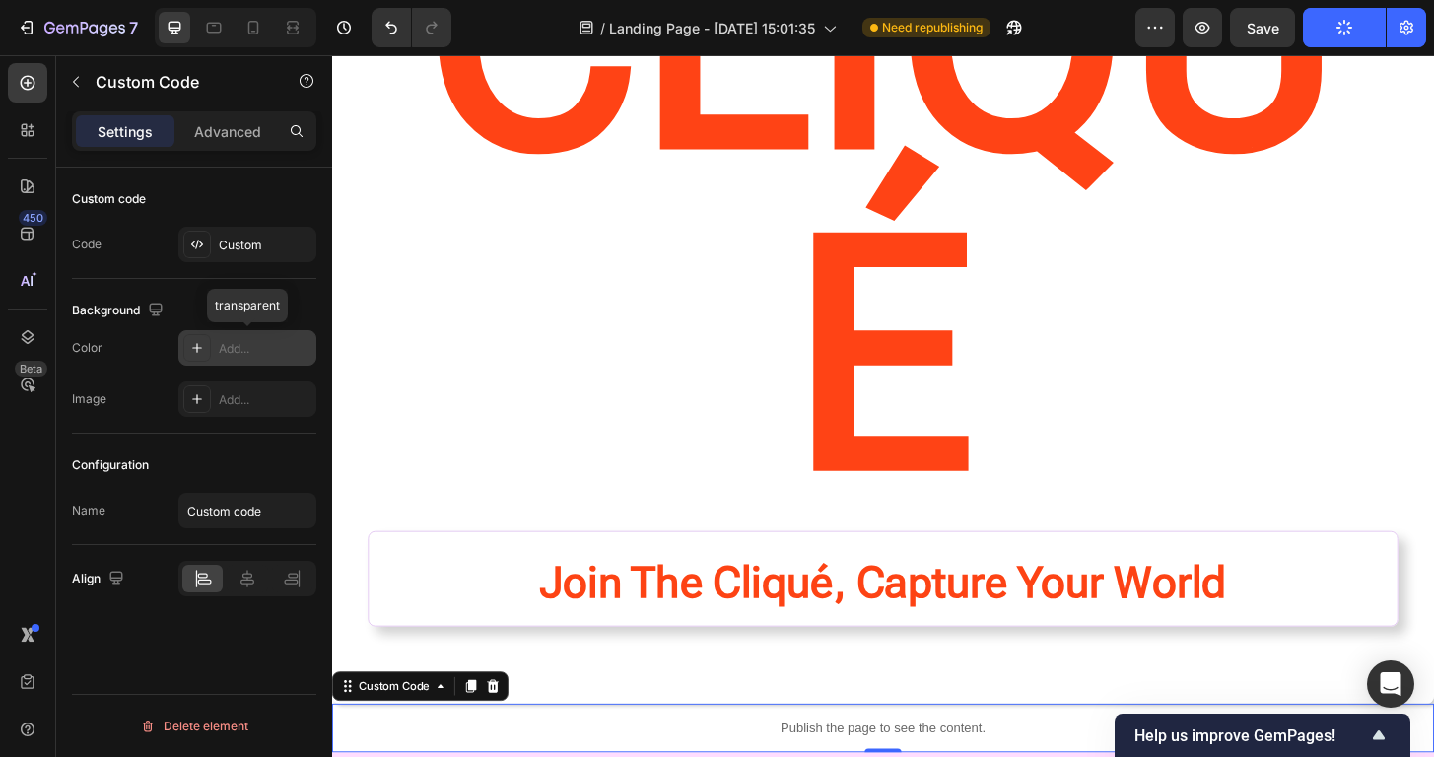
click at [201, 344] on icon at bounding box center [197, 348] width 16 height 16
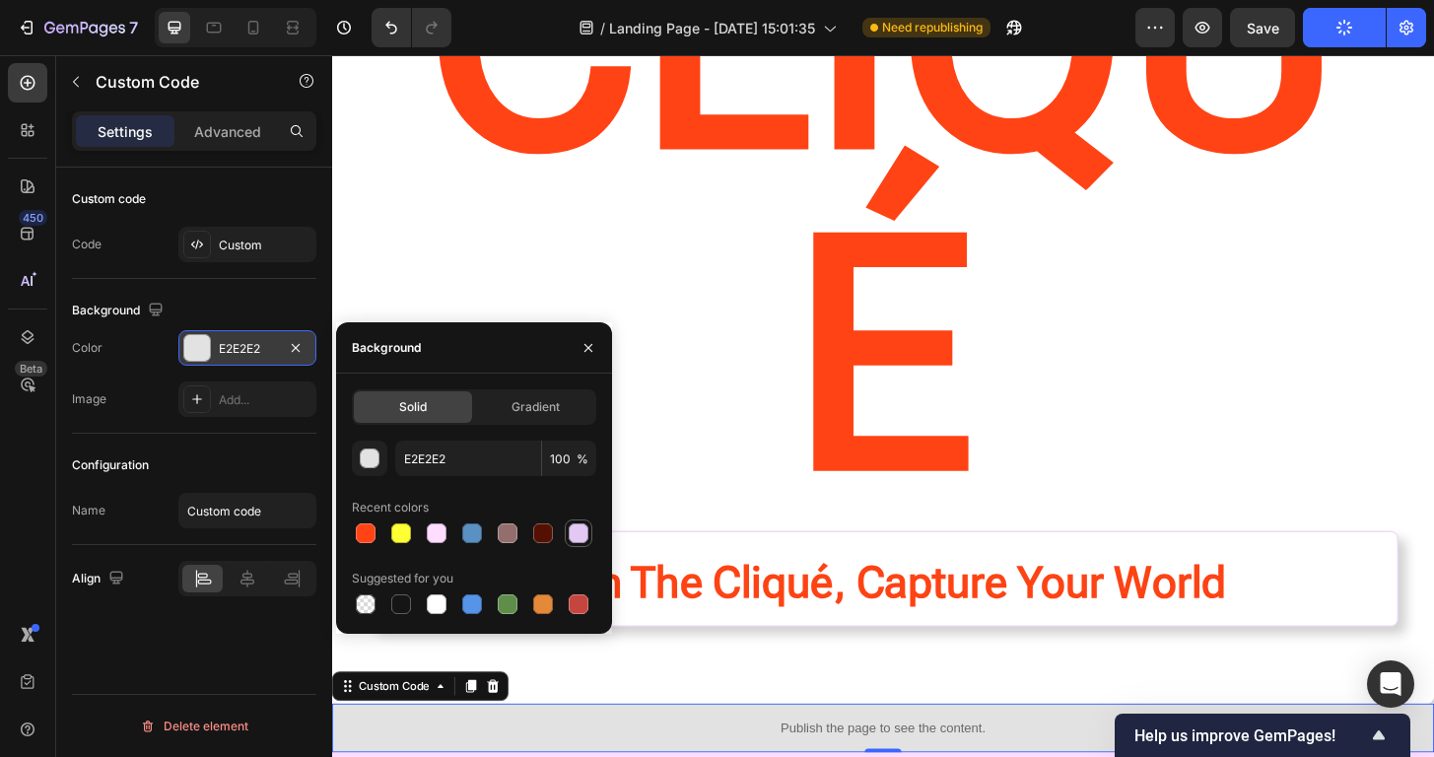
click at [579, 533] on div at bounding box center [578, 533] width 20 height 20
type input "E2C8F2"
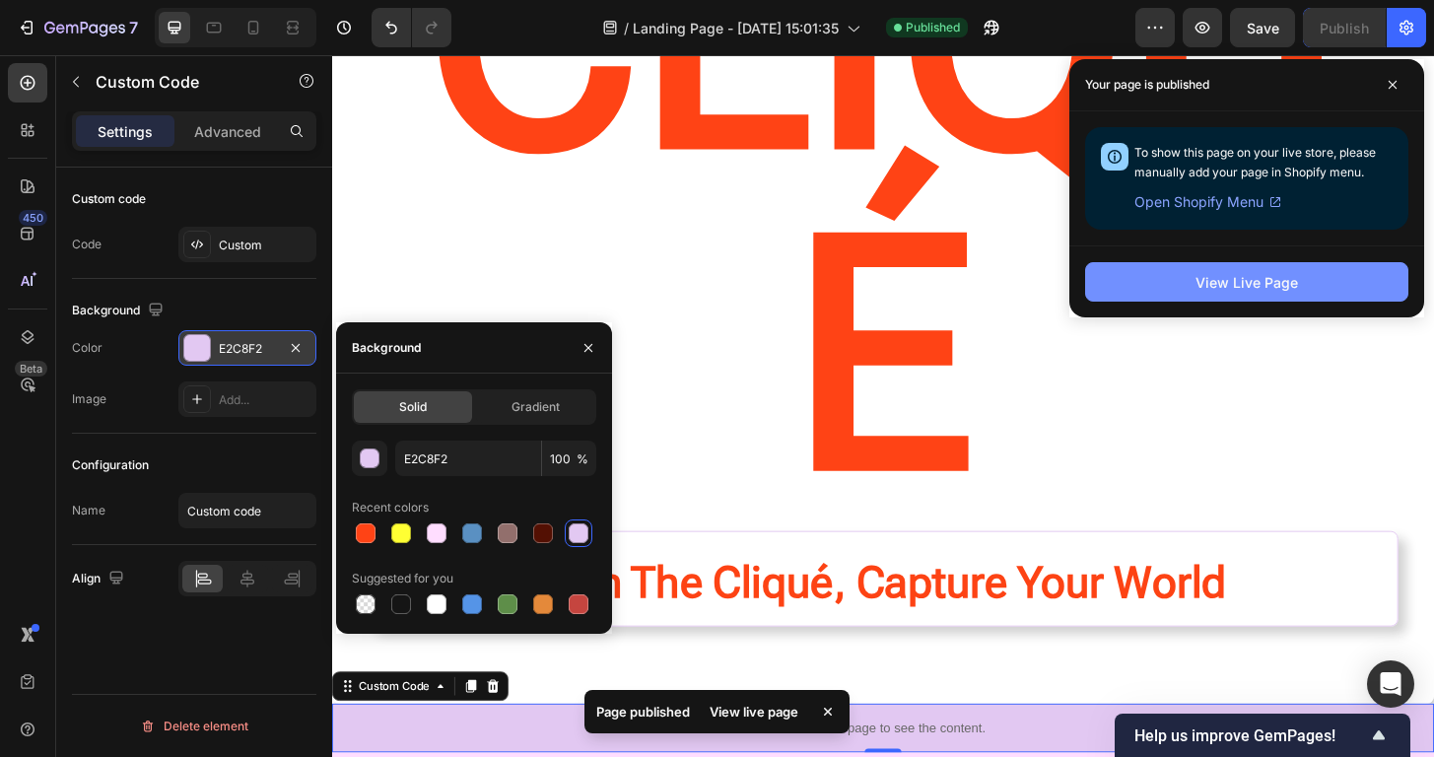
click at [1209, 292] on div "View Live Page" at bounding box center [1246, 282] width 102 height 21
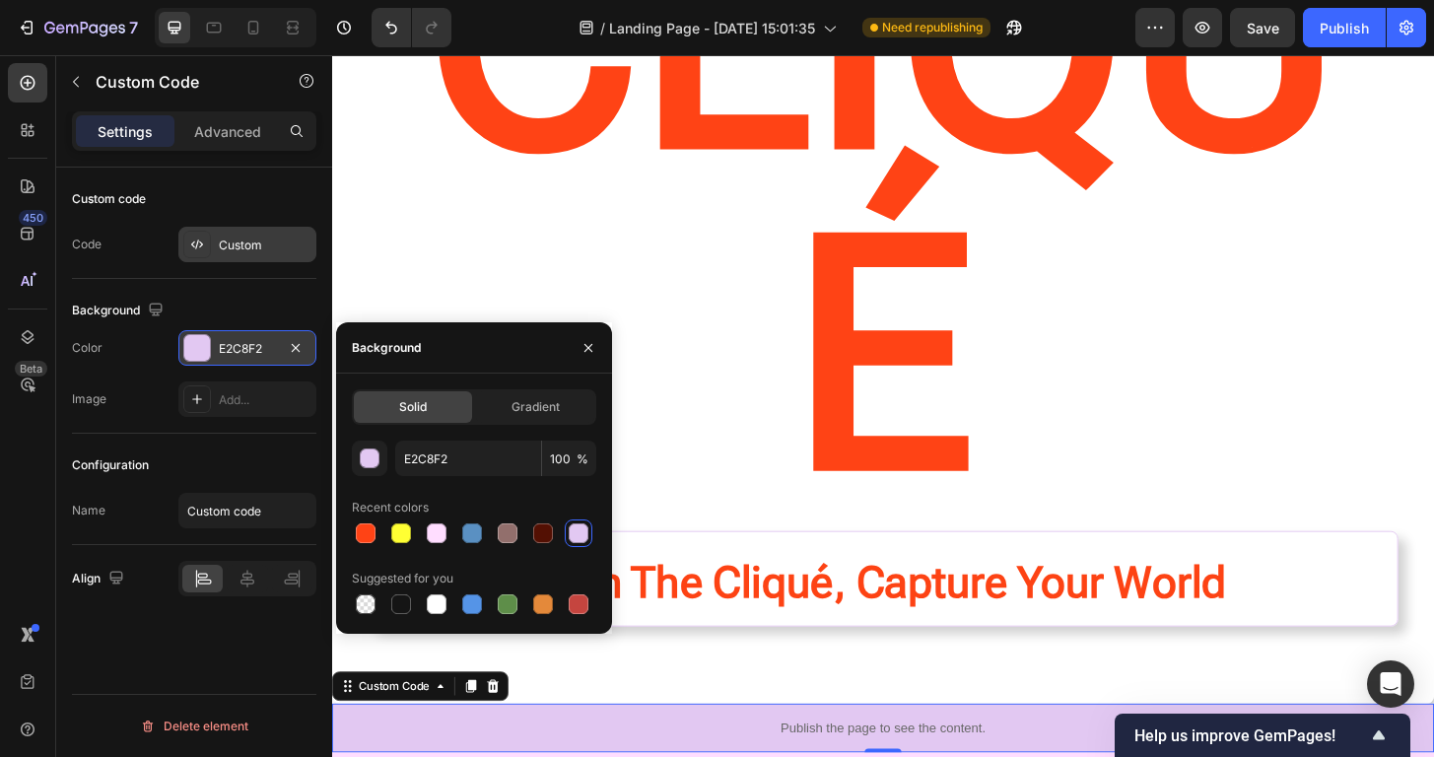
click at [239, 246] on div "Custom" at bounding box center [265, 245] width 93 height 18
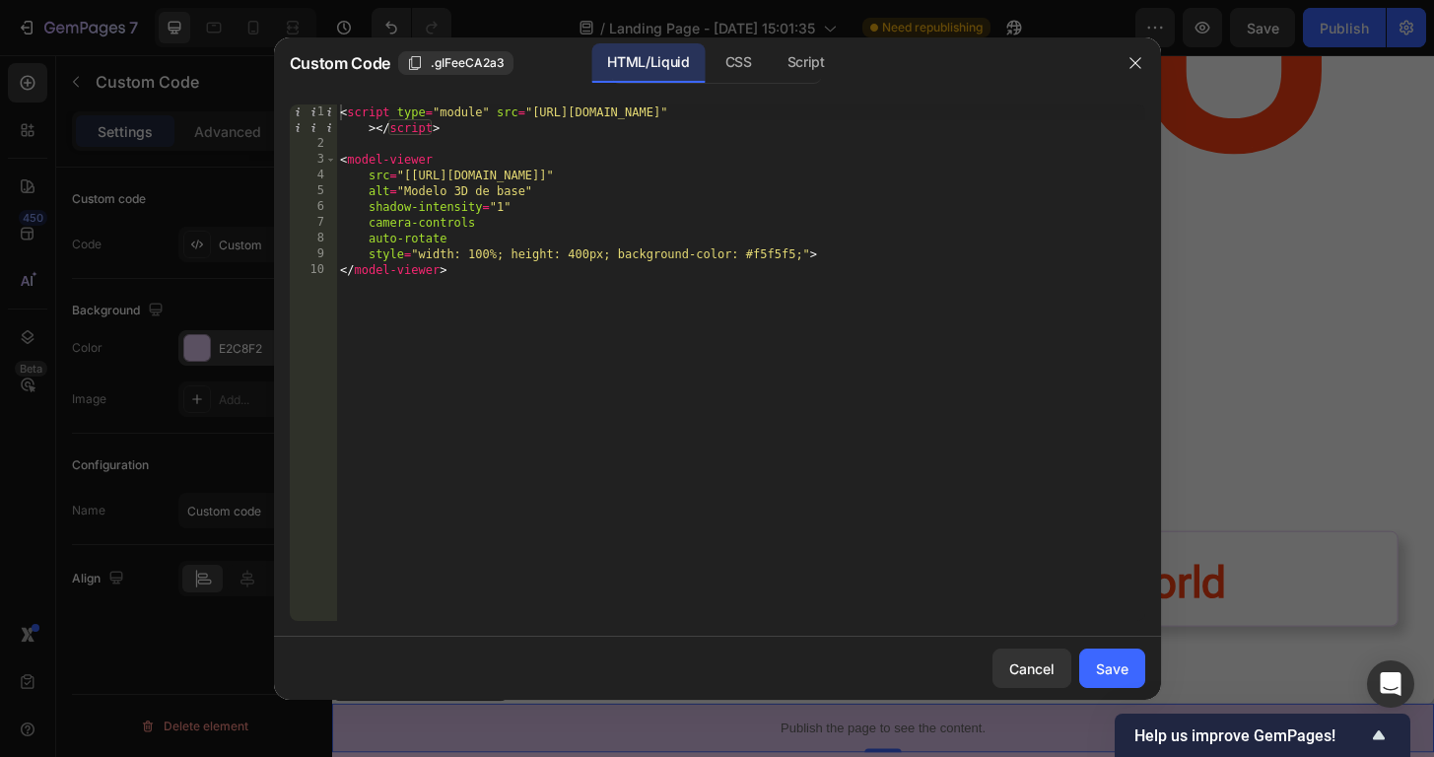
click at [410, 170] on div "< script type = "module" src = "https://ajax.googleapis.com/ajax/libs/model-vie…" at bounding box center [740, 386] width 809 height 564
click at [830, 171] on div "< script type = "module" src = "https://ajax.googleapis.com/ajax/libs/model-vie…" at bounding box center [740, 386] width 809 height 564
type textarea "src="https://cdn.shopify.com/3d/models/ba3a7c43c96581ed/base.glb""
click at [1114, 678] on div "Save" at bounding box center [1112, 668] width 33 height 21
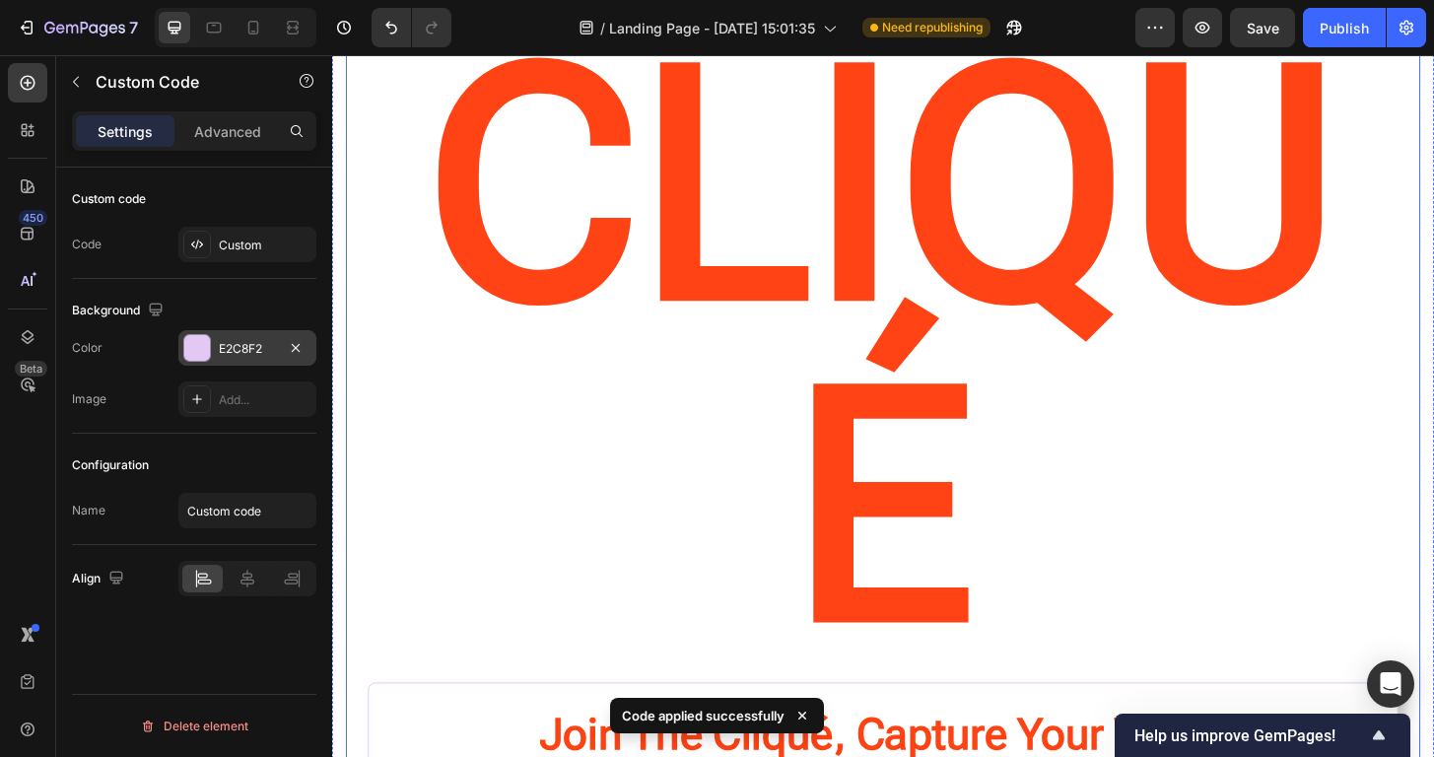
scroll to position [108, 0]
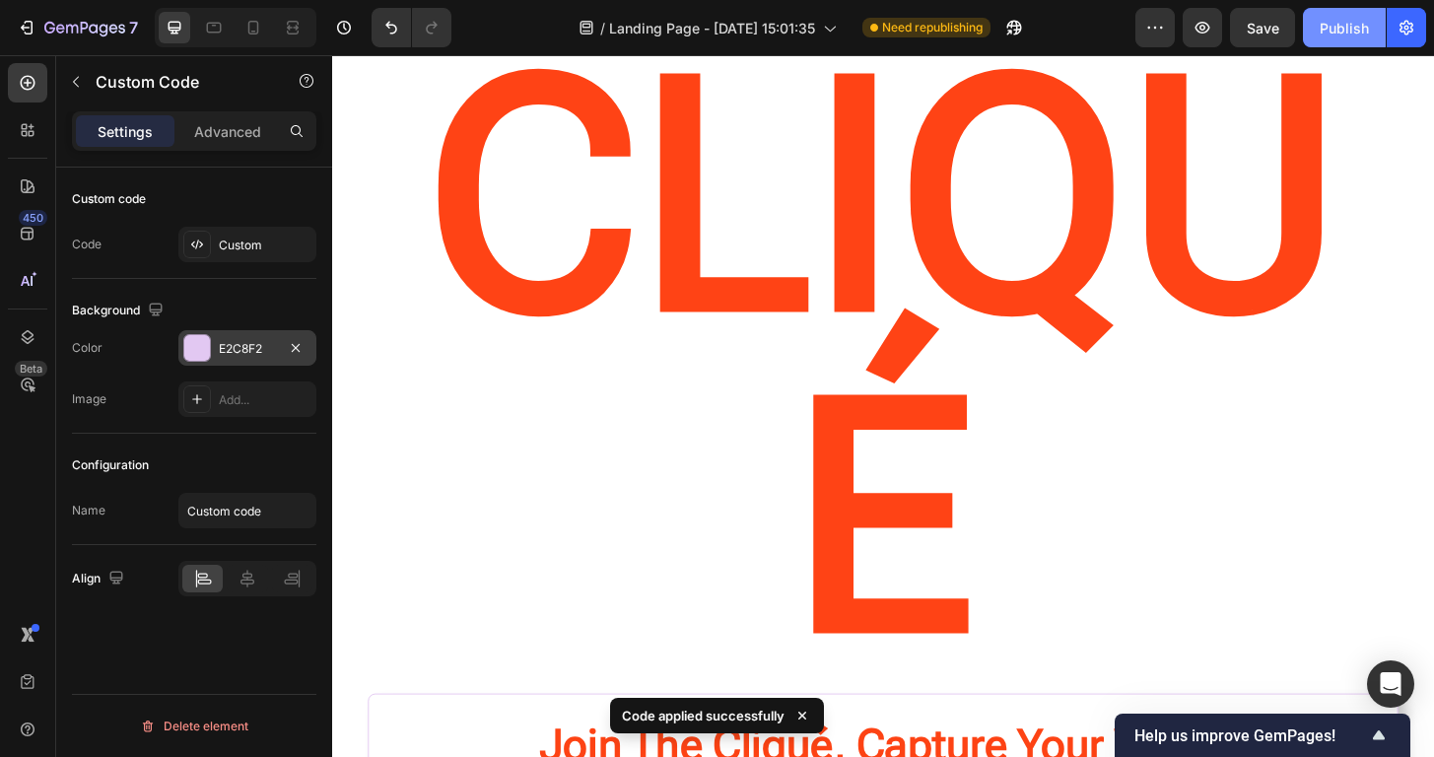
click at [1359, 23] on div "Publish" at bounding box center [1343, 28] width 49 height 21
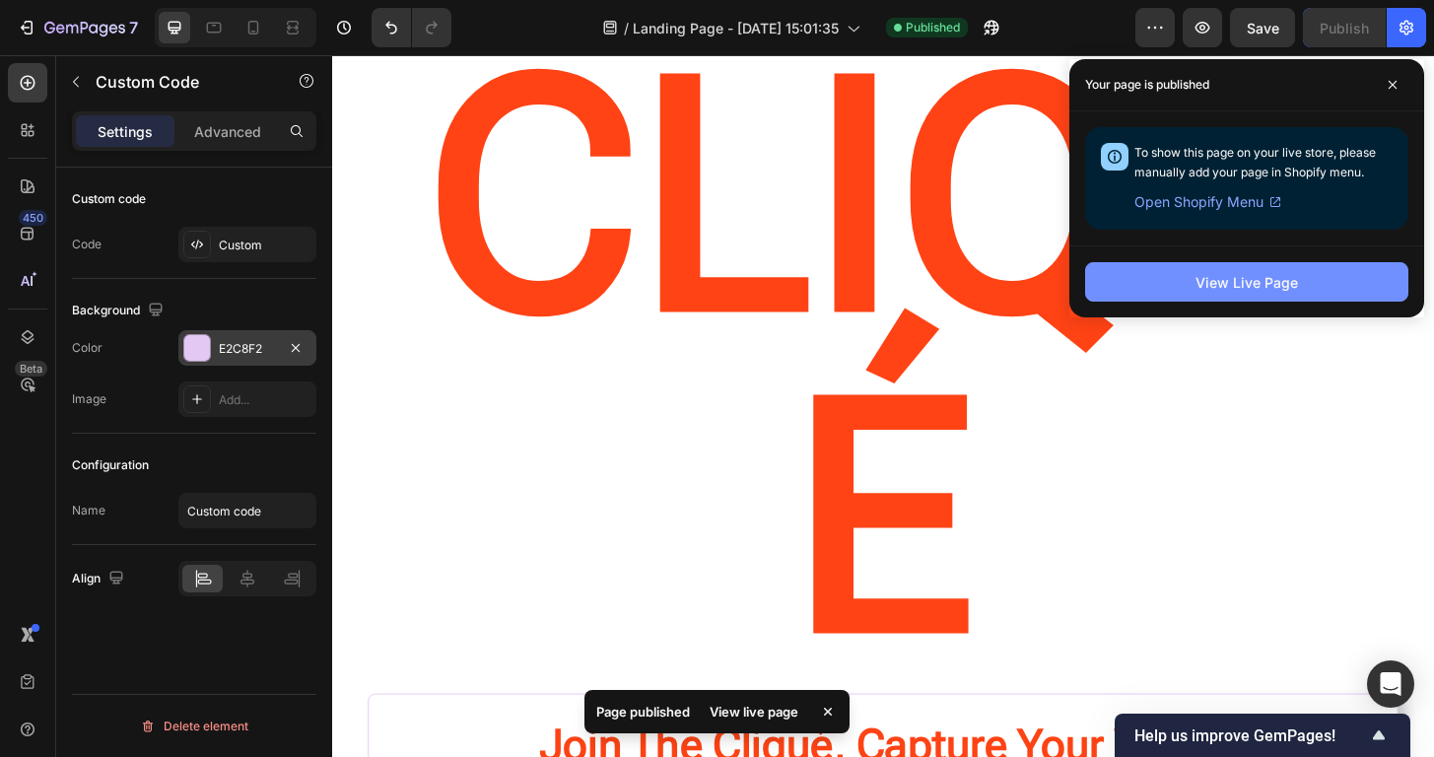
click at [1271, 272] on div "View Live Page" at bounding box center [1246, 282] width 102 height 21
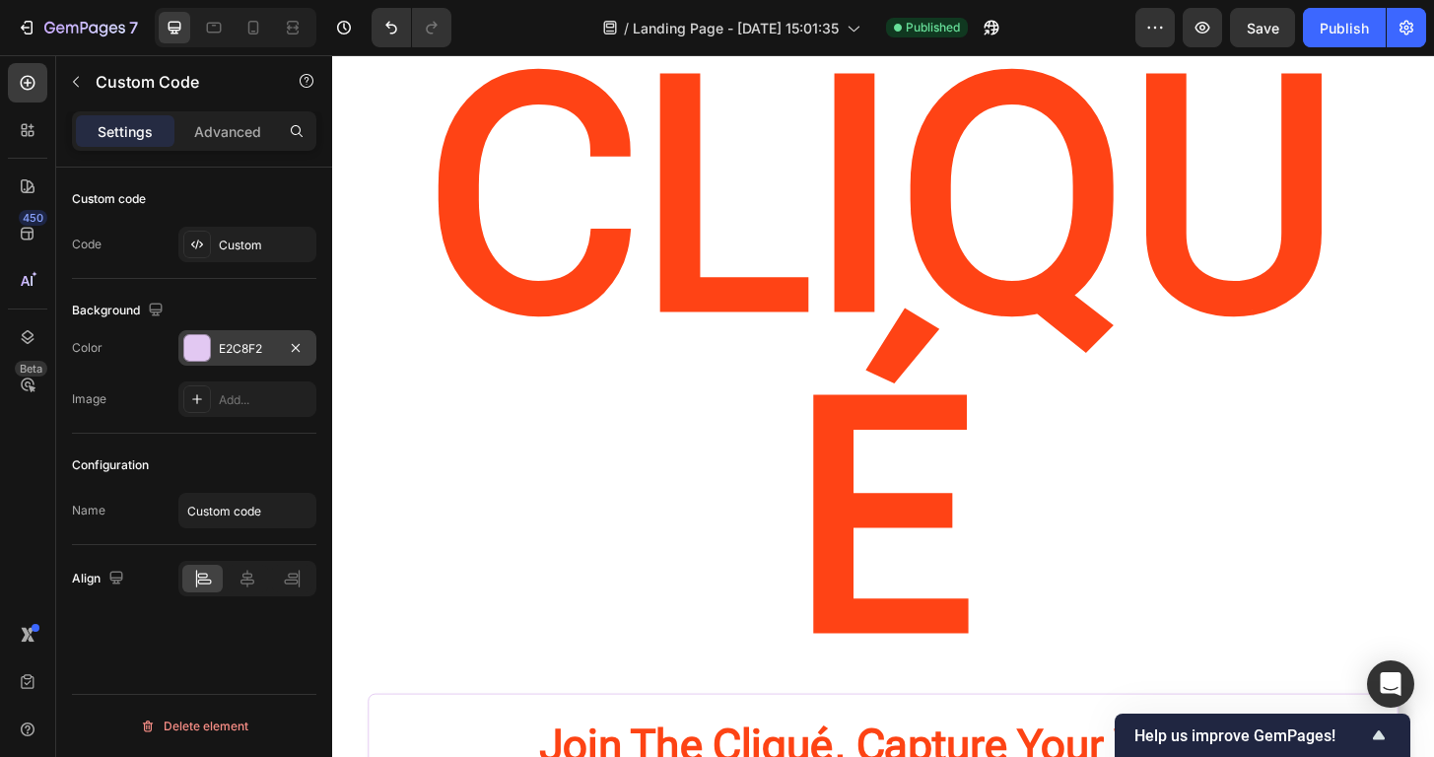
click at [204, 225] on div "Custom code Code Custom" at bounding box center [194, 222] width 244 height 111
click at [215, 236] on div "Custom" at bounding box center [247, 244] width 138 height 35
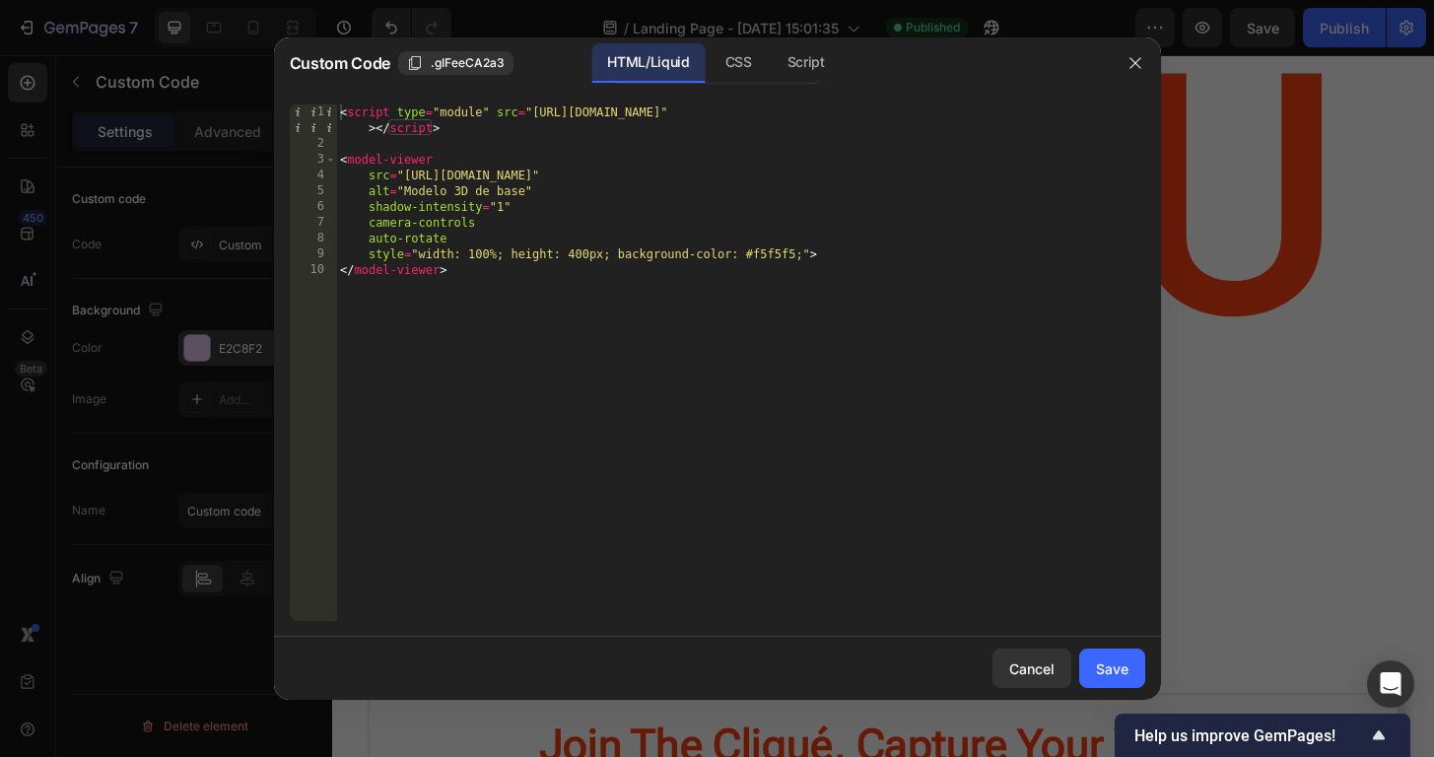
type textarea "style="width: 100%; height: 400px; background-color: #f5f5f5;">"
drag, startPoint x: 743, startPoint y: 258, endPoint x: 794, endPoint y: 254, distance: 51.4
click at [794, 254] on div "< script type = "module" src = "https://ajax.googleapis.com/ajax/libs/model-vie…" at bounding box center [740, 386] width 809 height 564
click at [154, 277] on div at bounding box center [717, 378] width 1434 height 757
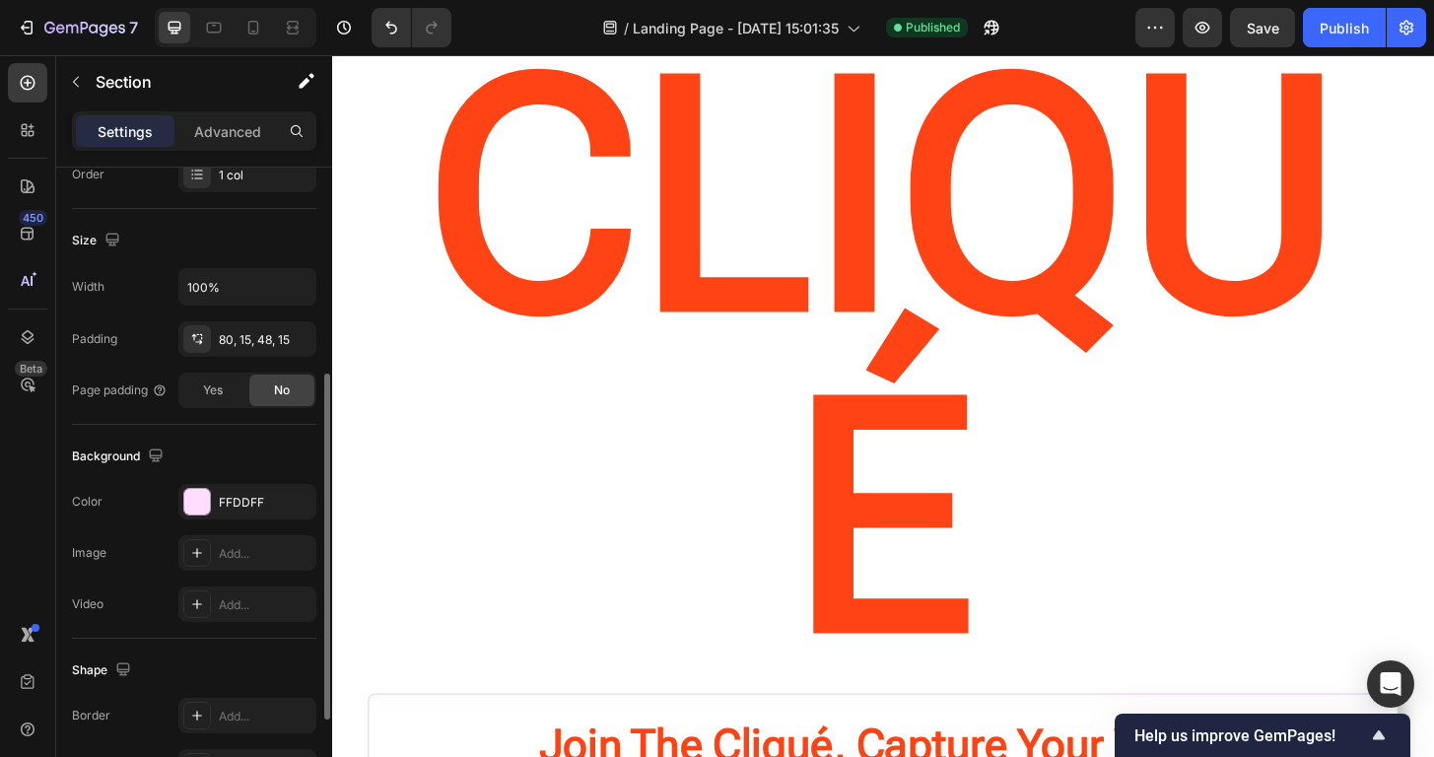
scroll to position [383, 0]
click at [207, 485] on div "FFDDFF" at bounding box center [247, 501] width 138 height 35
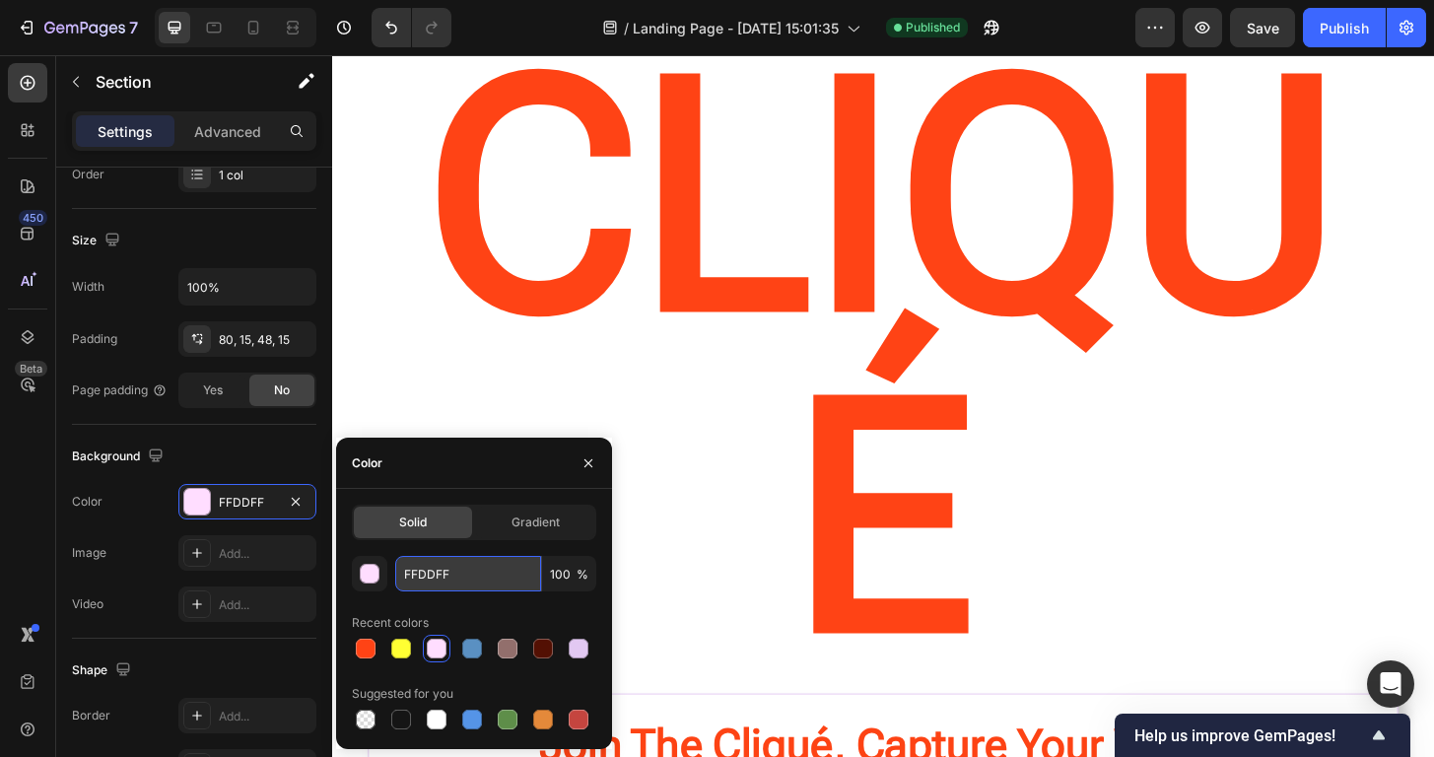
drag, startPoint x: 466, startPoint y: 576, endPoint x: 421, endPoint y: 576, distance: 45.3
click at [421, 576] on input "FFDDFF" at bounding box center [468, 573] width 146 height 35
drag, startPoint x: 459, startPoint y: 577, endPoint x: 390, endPoint y: 569, distance: 69.4
click at [390, 569] on div "FFDDFF 100 %" at bounding box center [474, 573] width 244 height 35
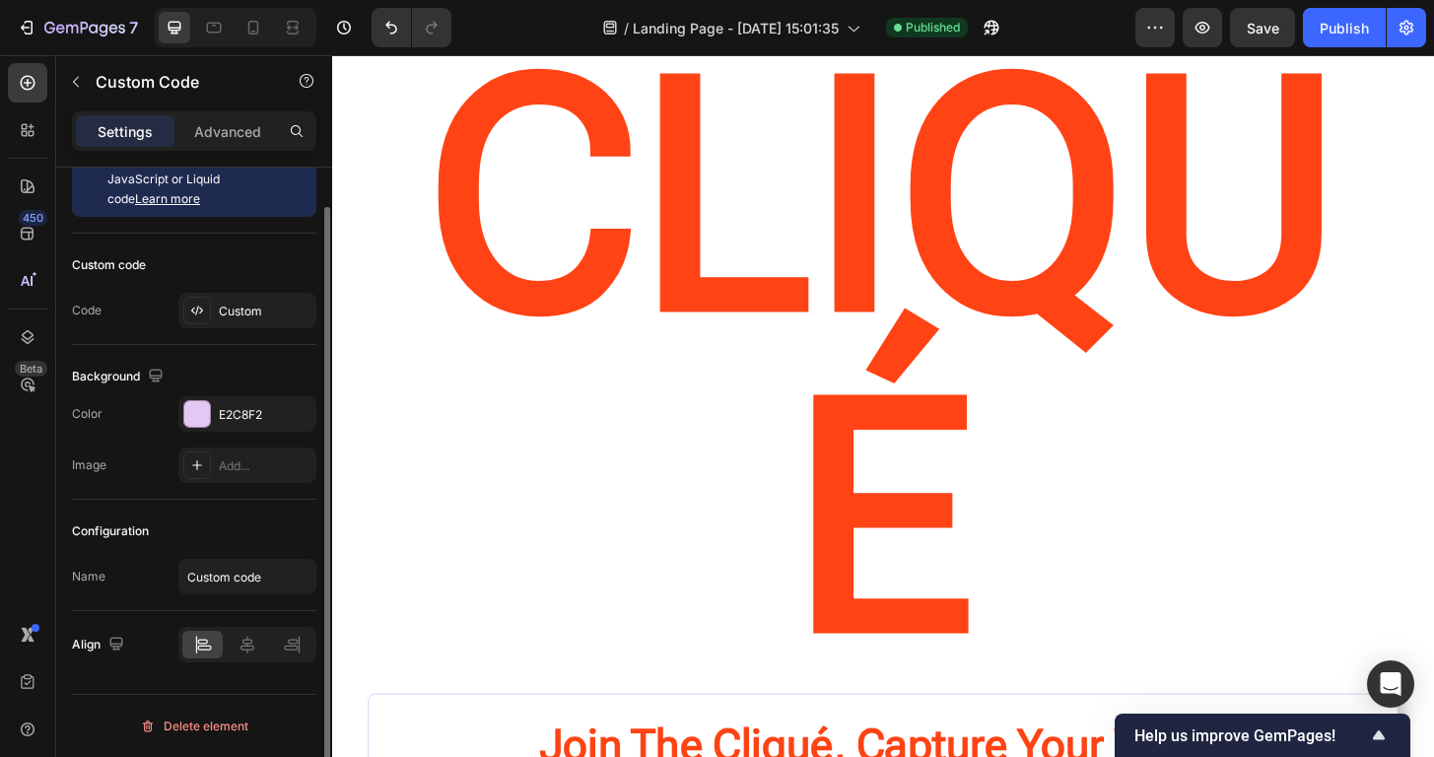
drag, startPoint x: 1040, startPoint y: 606, endPoint x: 736, endPoint y: 587, distance: 305.0
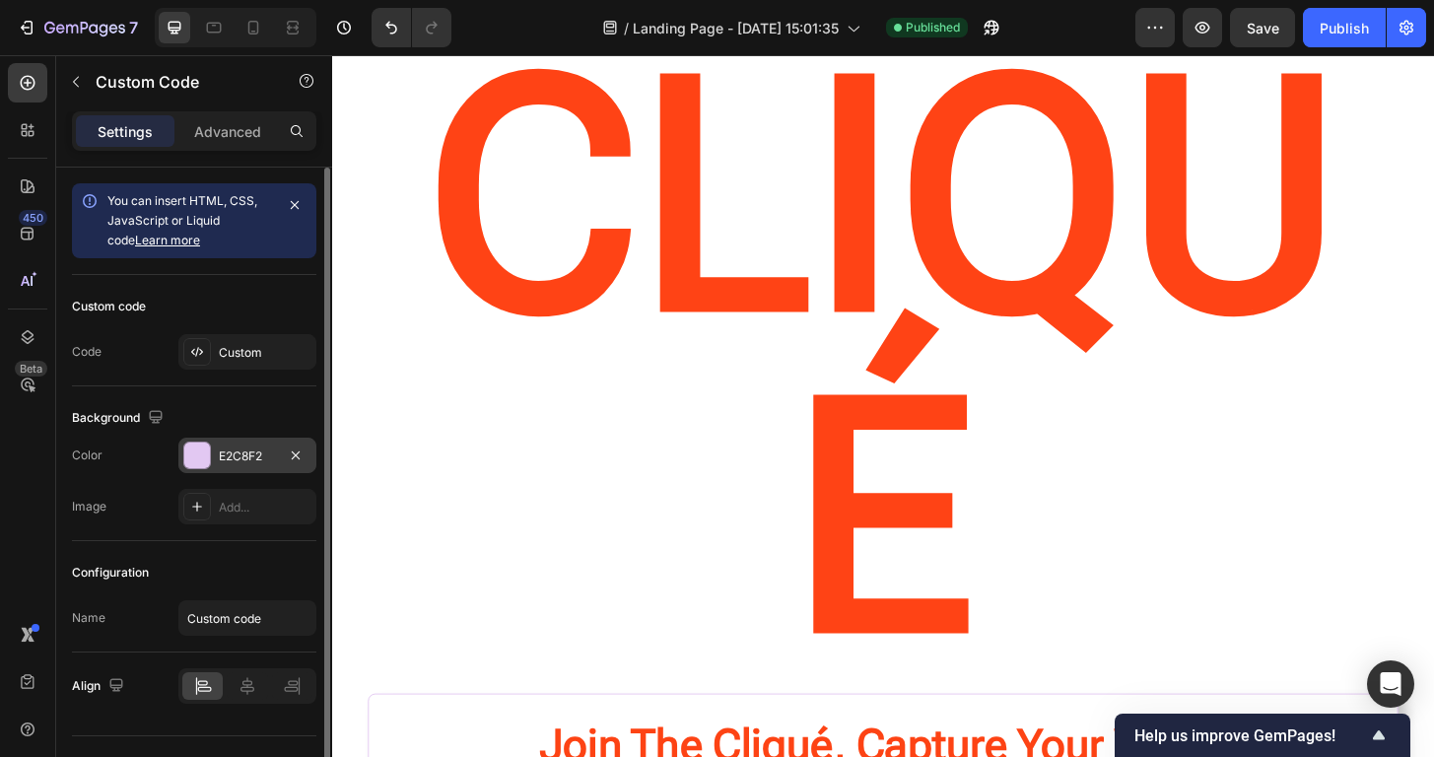
click at [235, 463] on div "E2C8F2" at bounding box center [247, 456] width 57 height 18
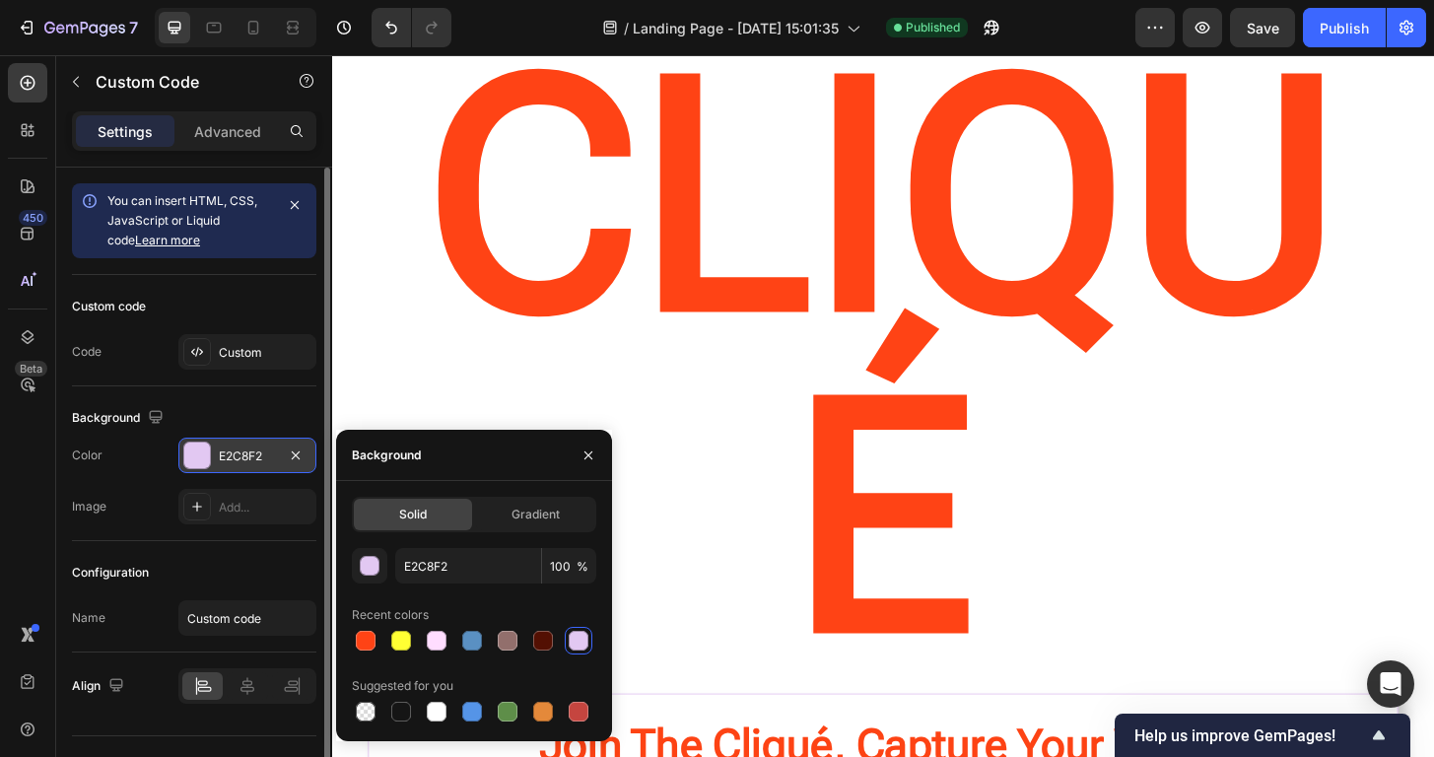
click at [235, 463] on div "E2C8F2" at bounding box center [247, 456] width 57 height 18
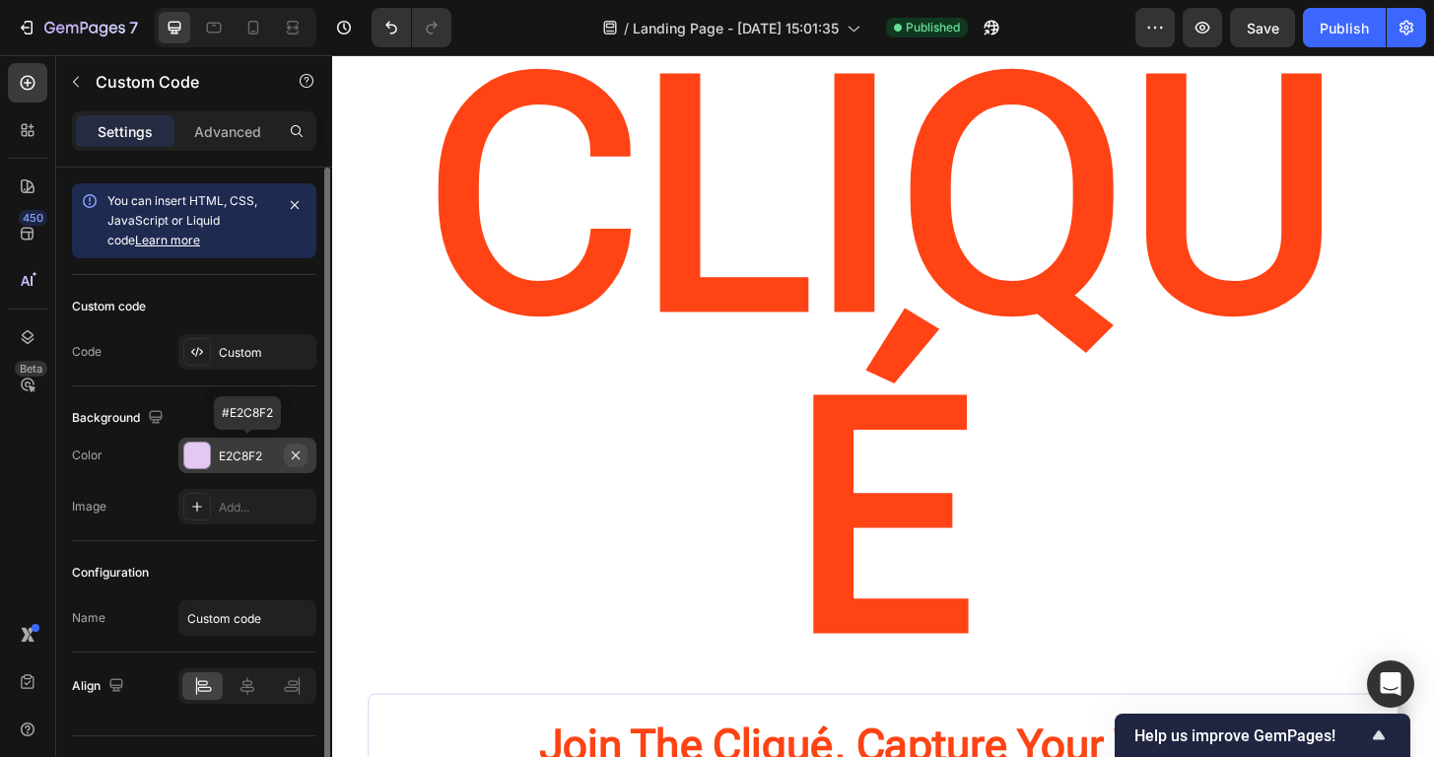
click at [296, 454] on icon "button" at bounding box center [296, 454] width 8 height 8
click at [239, 454] on div "Add..." at bounding box center [265, 456] width 93 height 18
type input "E2E2E2"
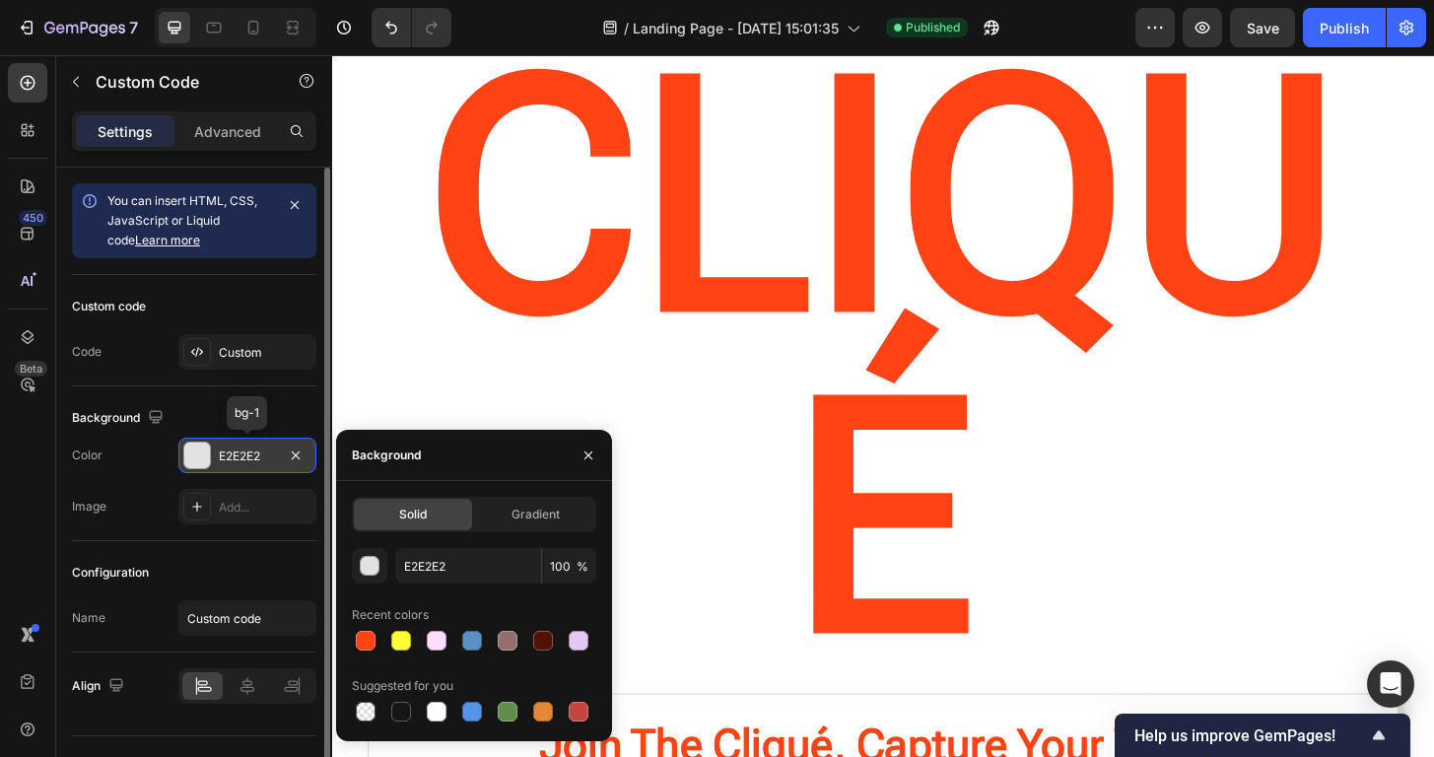
click at [239, 454] on div "E2E2E2" at bounding box center [247, 456] width 57 height 18
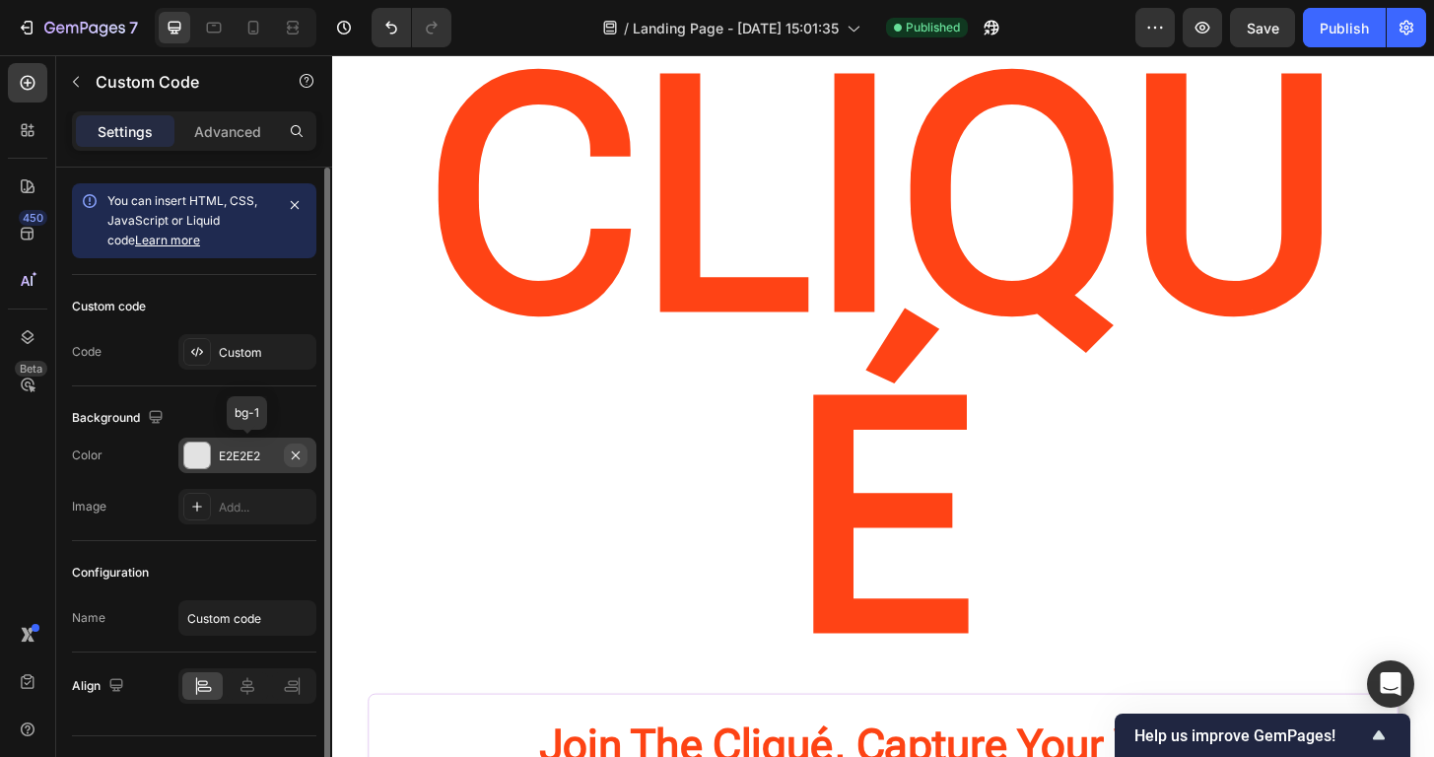
click at [296, 448] on icon "button" at bounding box center [296, 455] width 16 height 16
click at [243, 351] on div "Custom" at bounding box center [265, 353] width 93 height 18
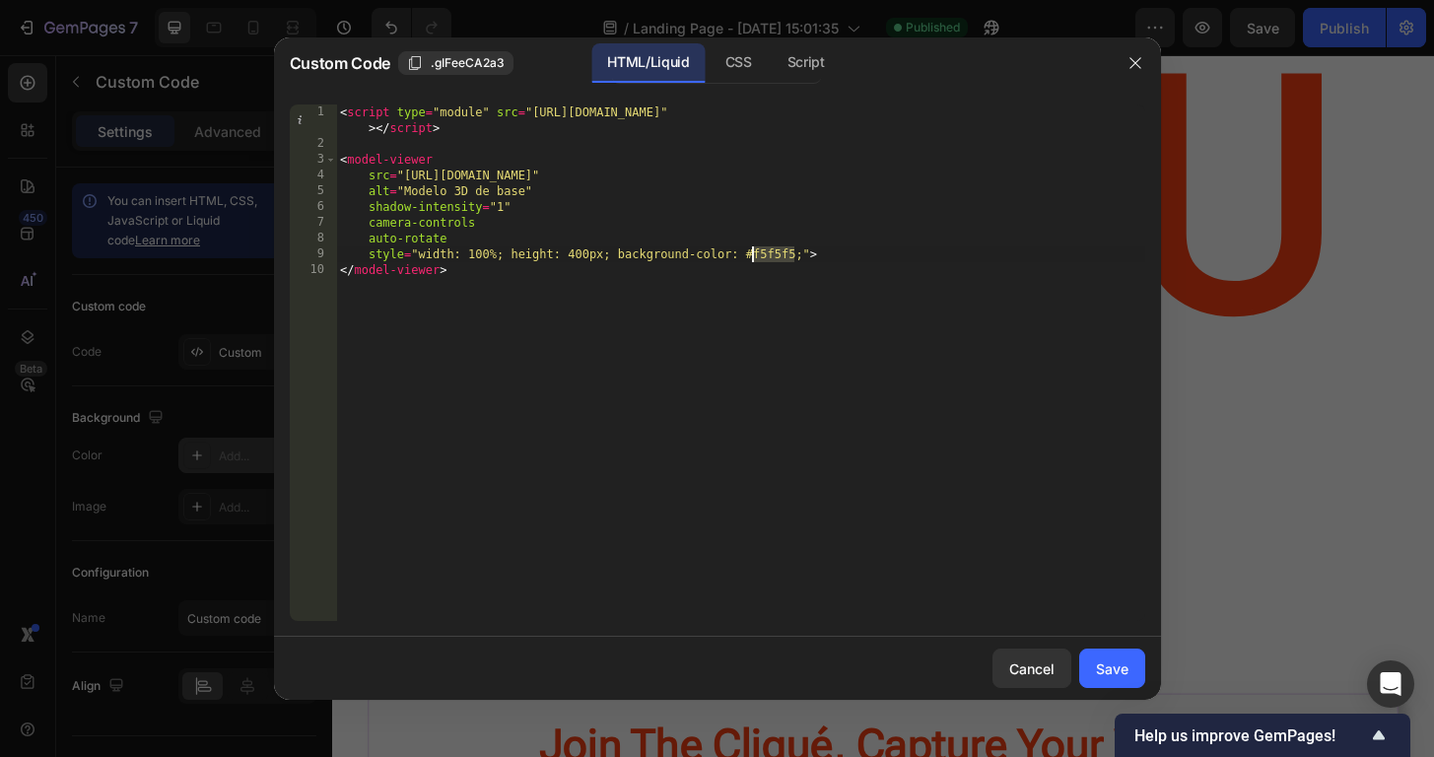
drag, startPoint x: 793, startPoint y: 253, endPoint x: 755, endPoint y: 254, distance: 38.4
click at [755, 254] on div "< script type = "module" src = "https://ajax.googleapis.com/ajax/libs/model-vie…" at bounding box center [740, 386] width 809 height 564
paste textarea "FFDDFF"
type textarea "style="width: 100%; height: 400px; background-color: #FFDDF;">"
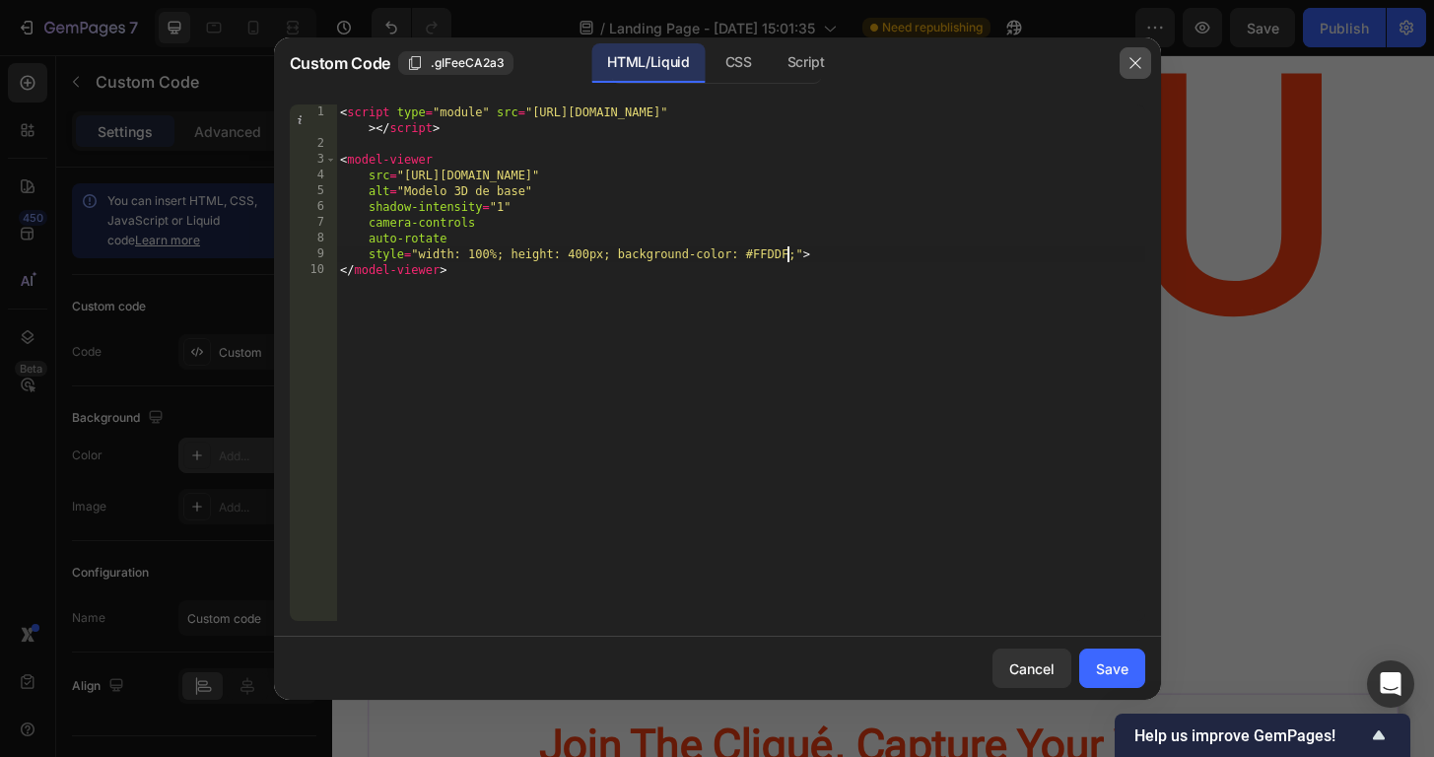
click at [1133, 70] on icon "button" at bounding box center [1135, 63] width 16 height 16
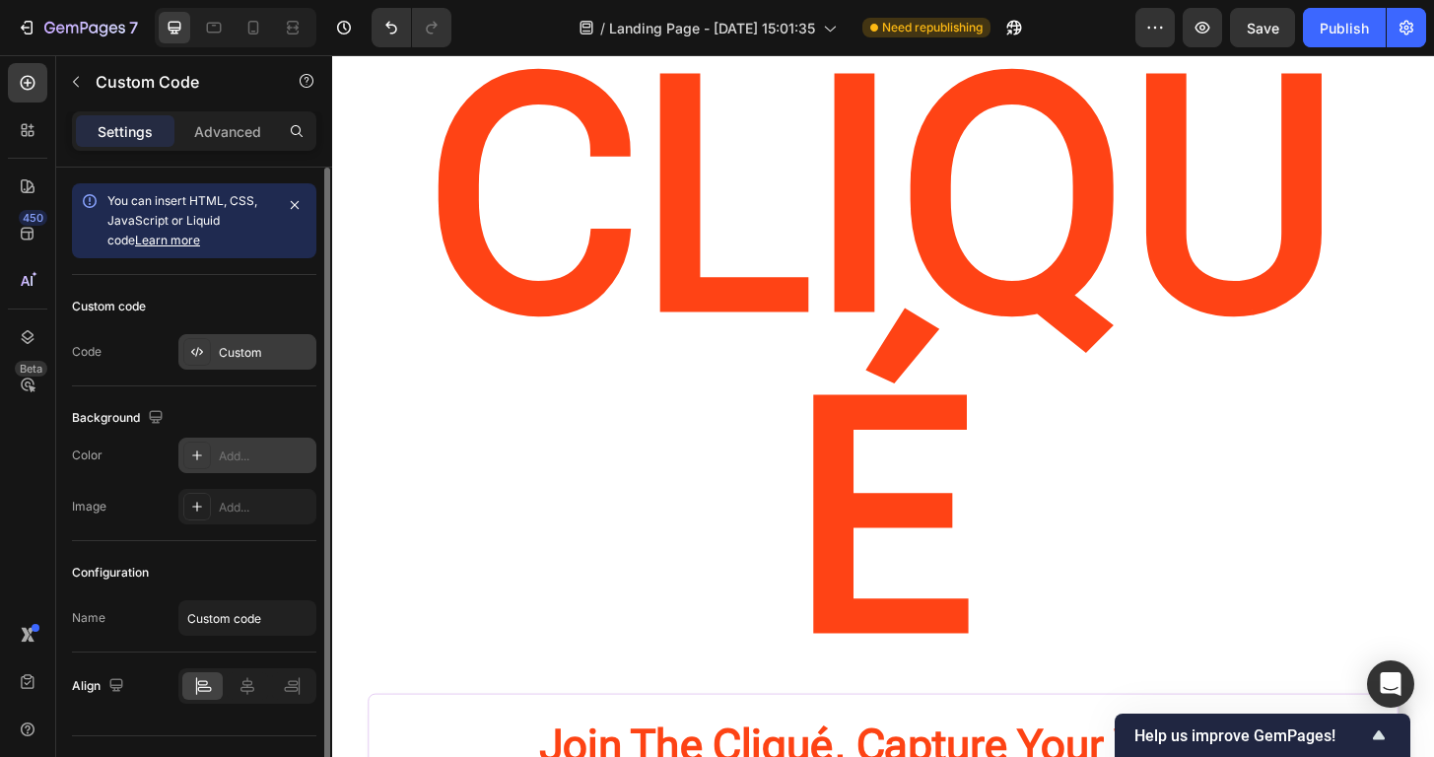
click at [300, 339] on div "Custom" at bounding box center [247, 351] width 138 height 35
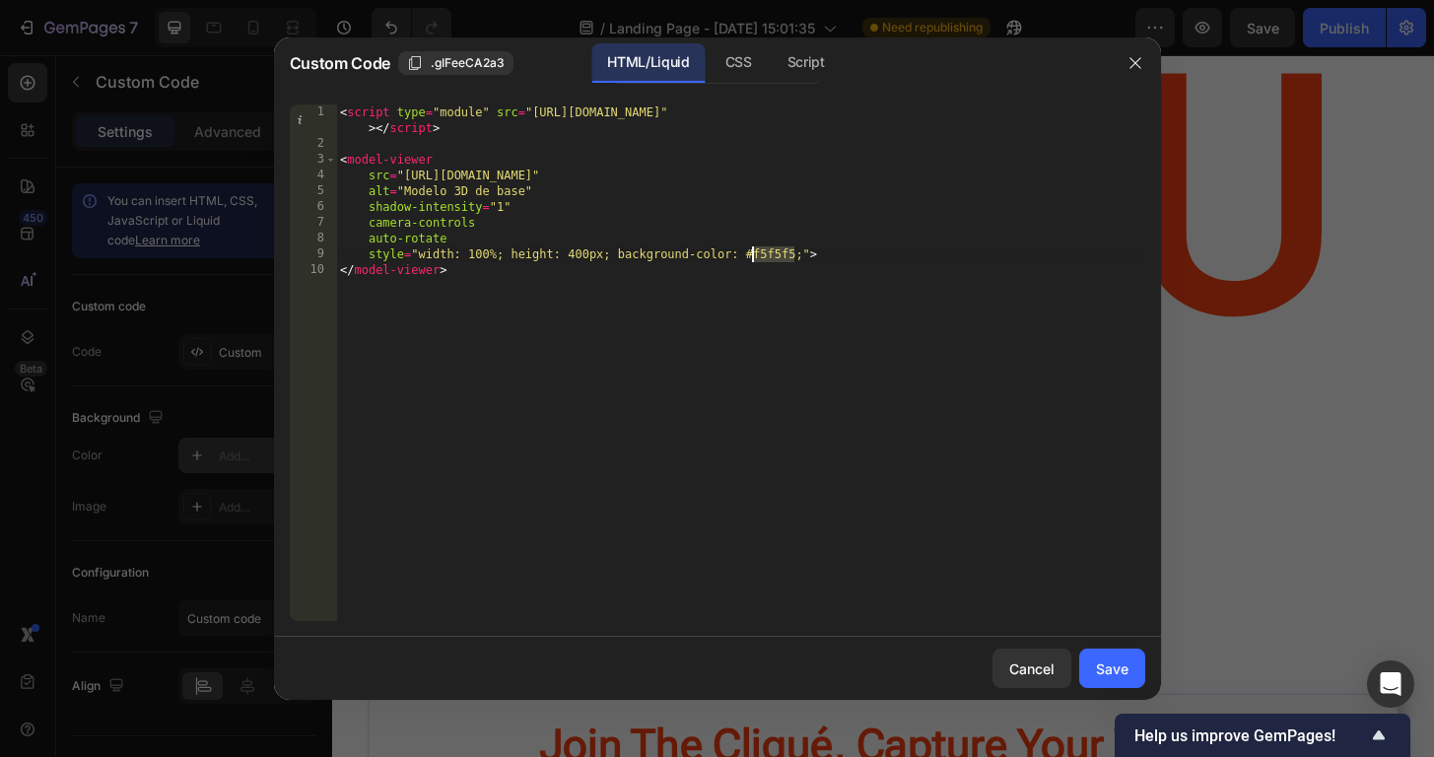
drag, startPoint x: 793, startPoint y: 256, endPoint x: 755, endPoint y: 255, distance: 38.4
click at [755, 255] on div "< script type = "module" src = "https://ajax.googleapis.com/ajax/libs/model-vie…" at bounding box center [740, 386] width 809 height 564
paste textarea "FFDDFF"
click at [1121, 673] on div "Save" at bounding box center [1112, 668] width 33 height 21
type textarea "style="width: 100%; height: 400px; background-color: #FFDDFF;"> </model-viewer>"
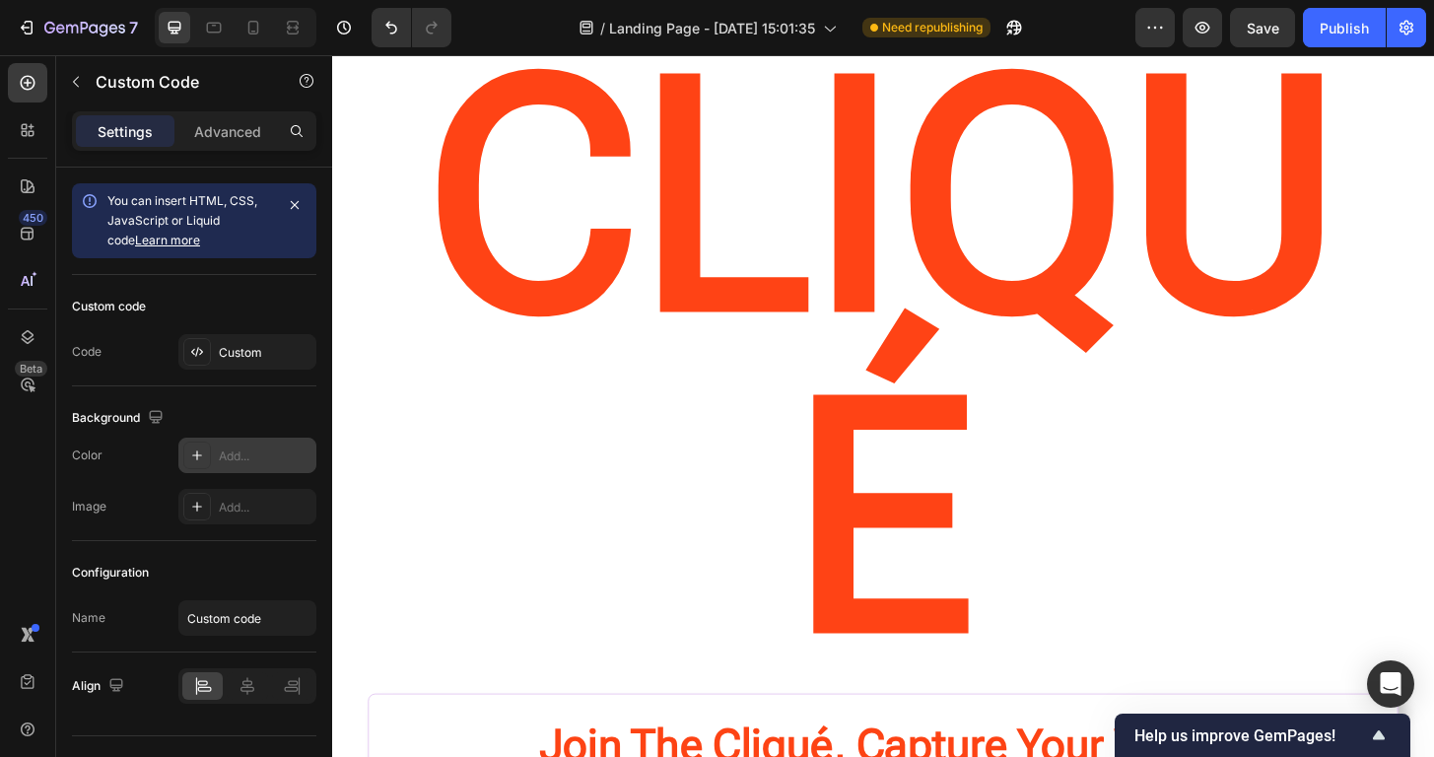
click at [250, 451] on div "Add..." at bounding box center [265, 456] width 93 height 18
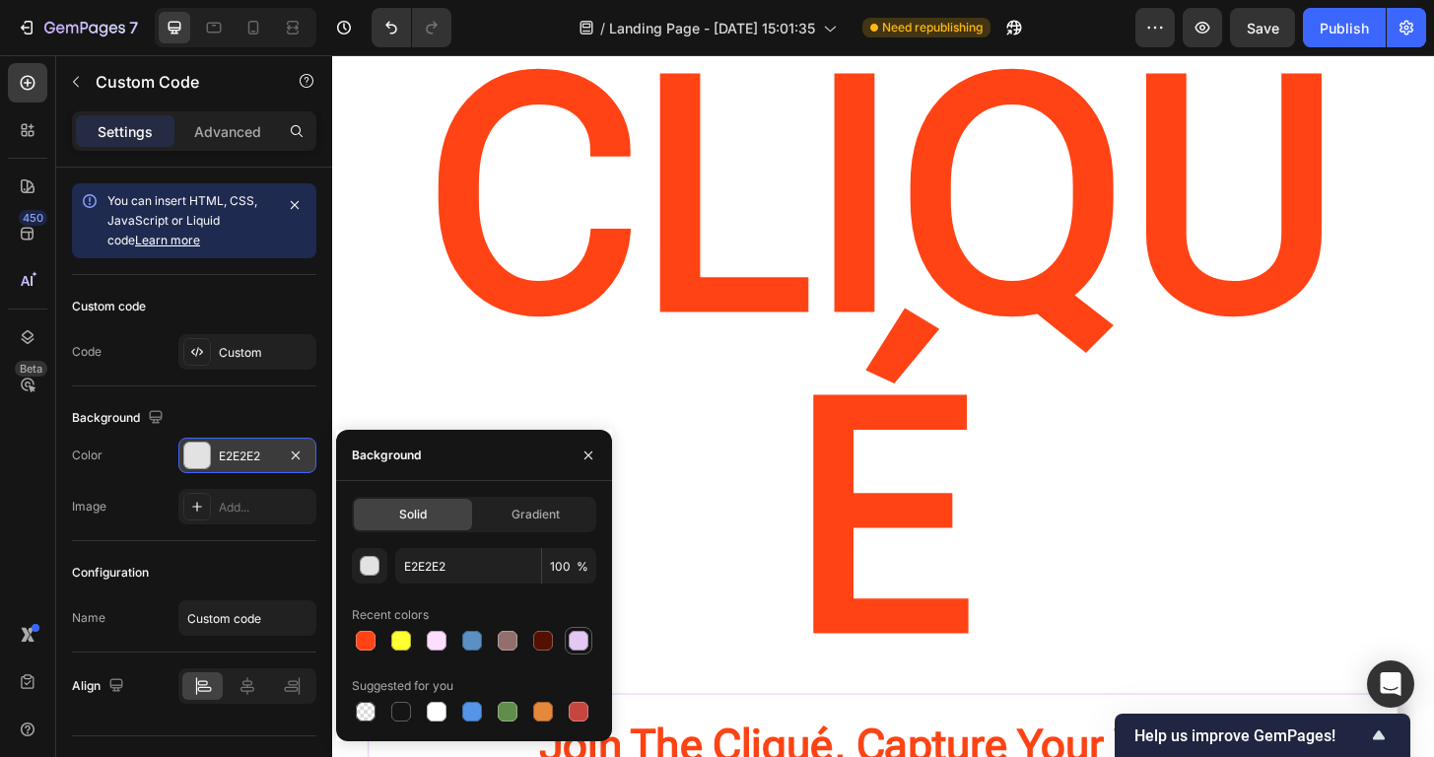
click at [571, 648] on div at bounding box center [578, 641] width 20 height 20
click at [427, 637] on div at bounding box center [437, 641] width 20 height 20
type input "FFDDFF"
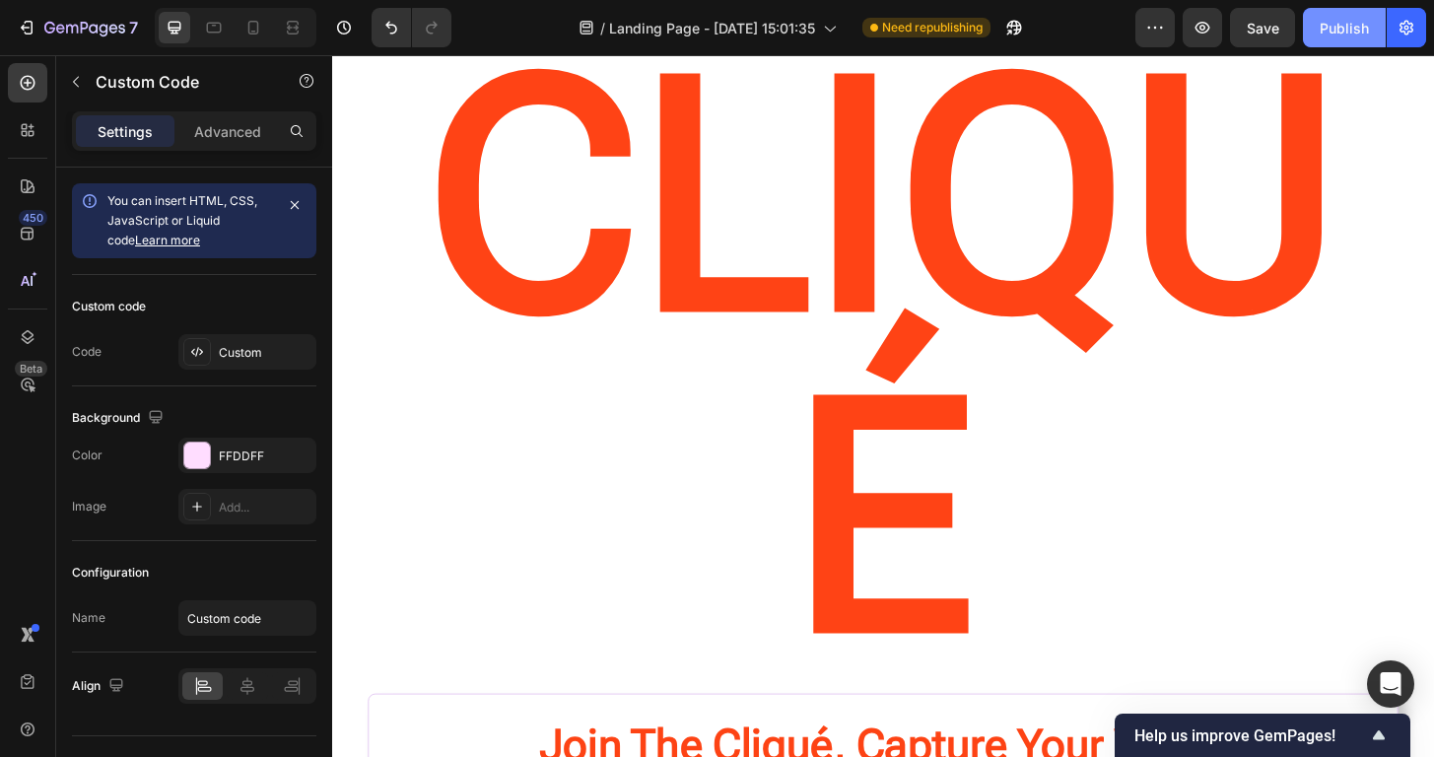
click at [1335, 28] on div "Publish" at bounding box center [1343, 28] width 49 height 21
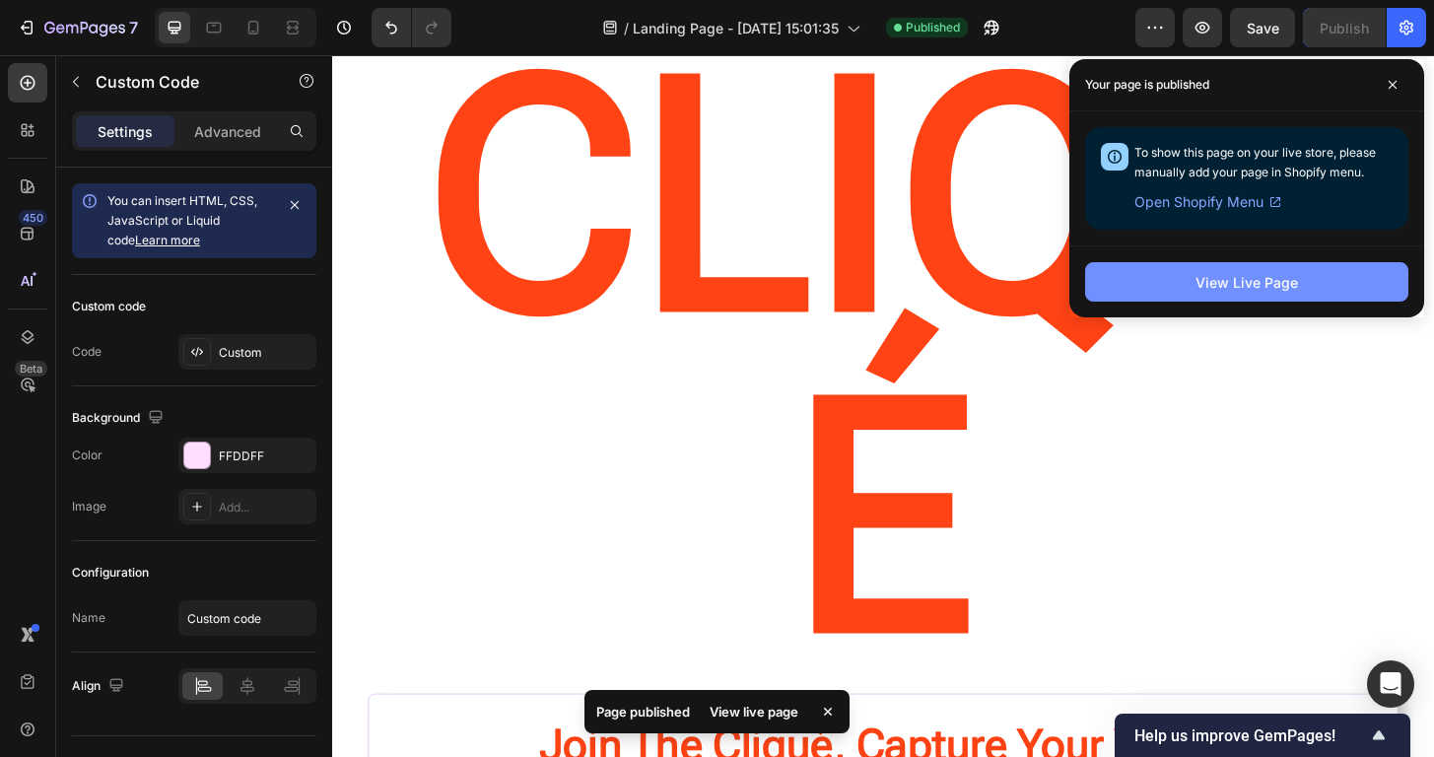
click at [1223, 288] on div "View Live Page" at bounding box center [1246, 282] width 102 height 21
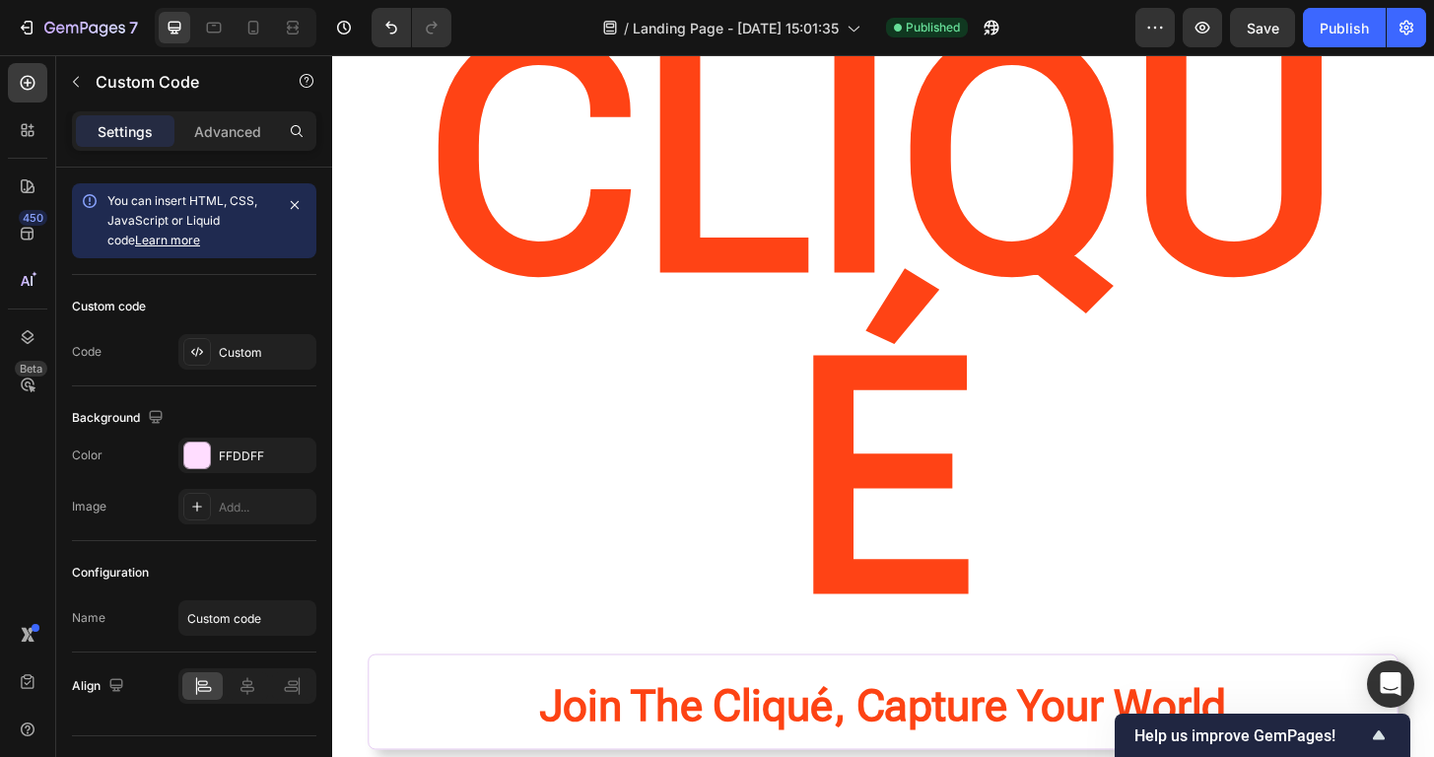
scroll to position [152, 0]
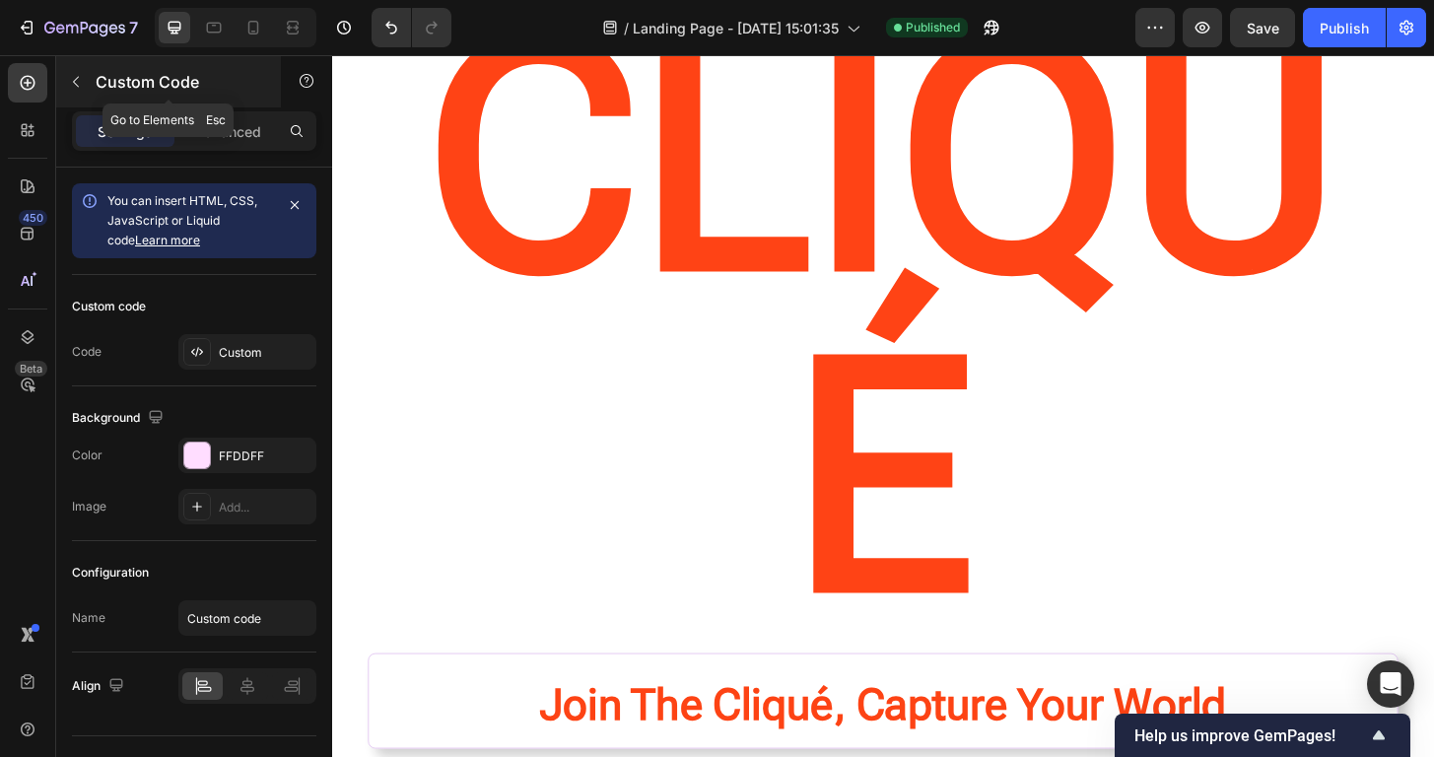
click at [83, 91] on button "button" at bounding box center [76, 82] width 32 height 32
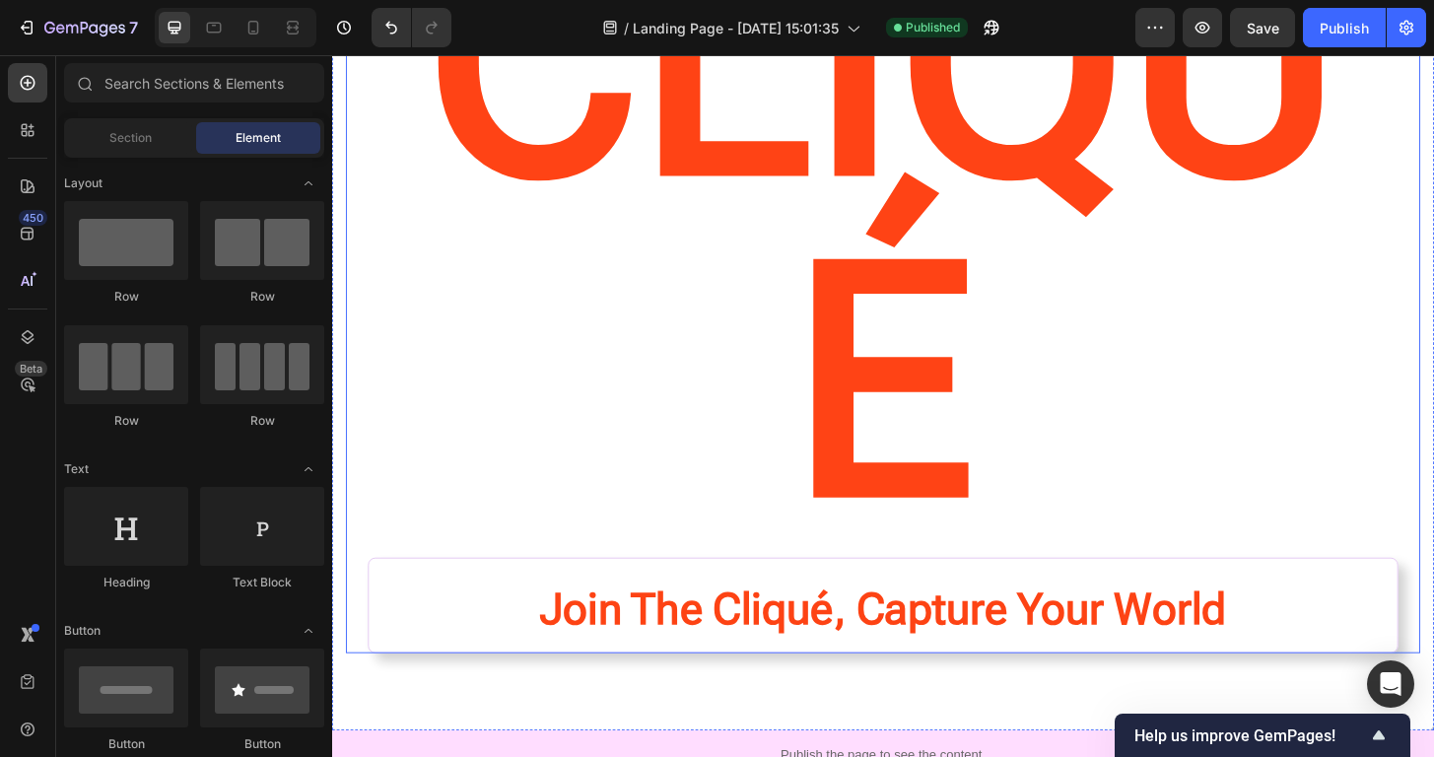
scroll to position [265, 0]
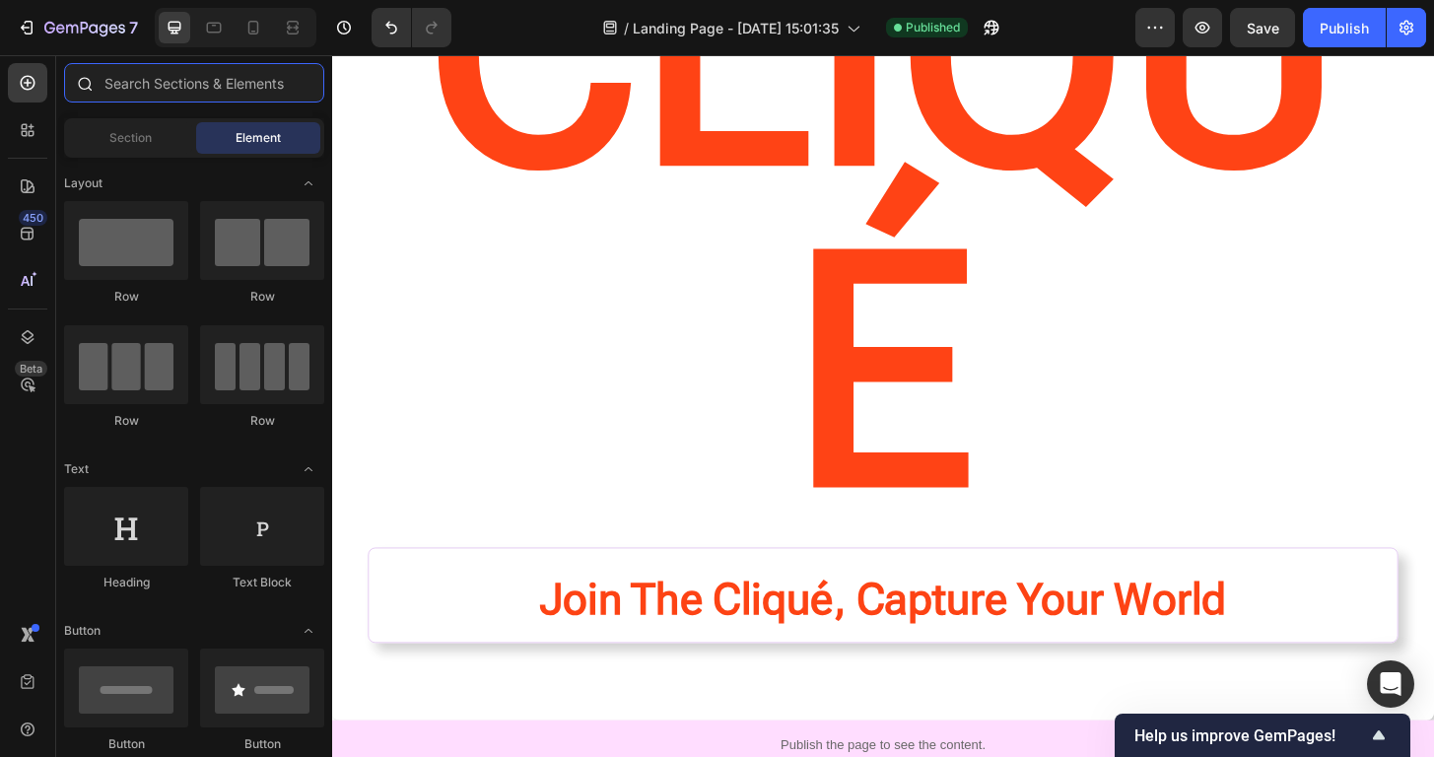
click at [132, 84] on input "text" at bounding box center [194, 82] width 260 height 39
